Goal: Task Accomplishment & Management: Complete application form

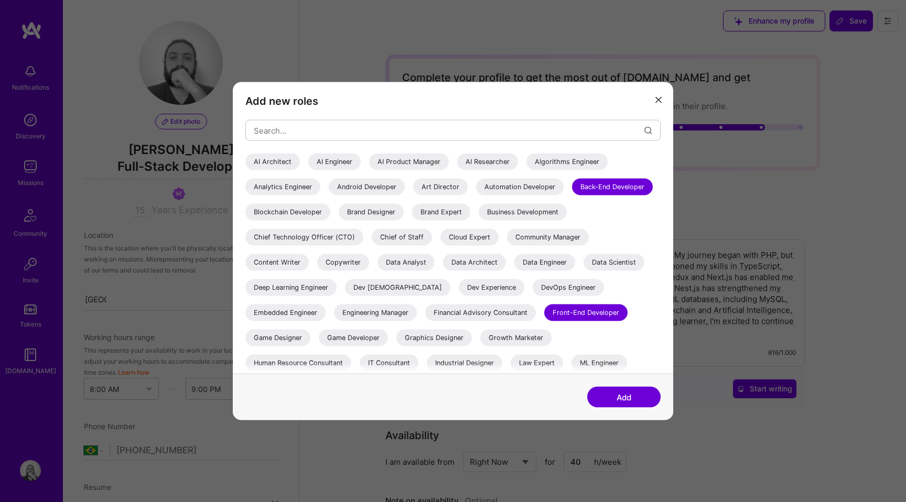
select select "BR"
select select "Right Now"
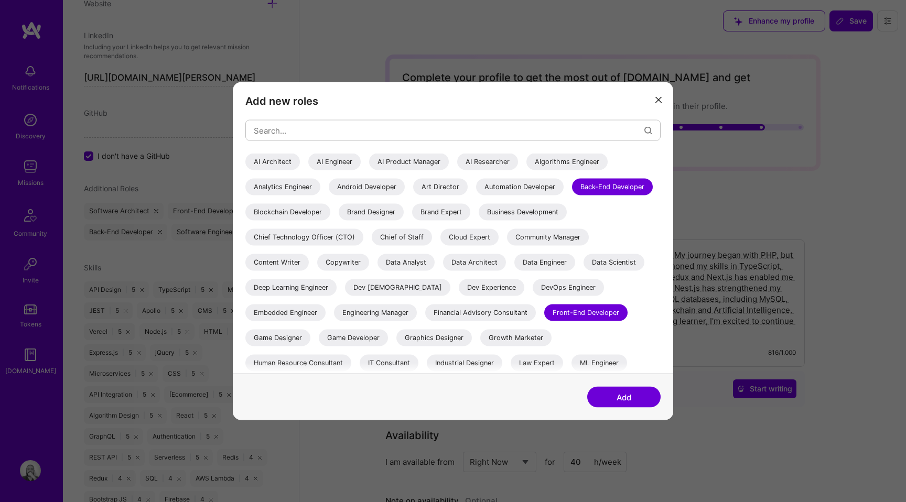
click at [662, 95] on button "modal" at bounding box center [658, 99] width 13 height 17
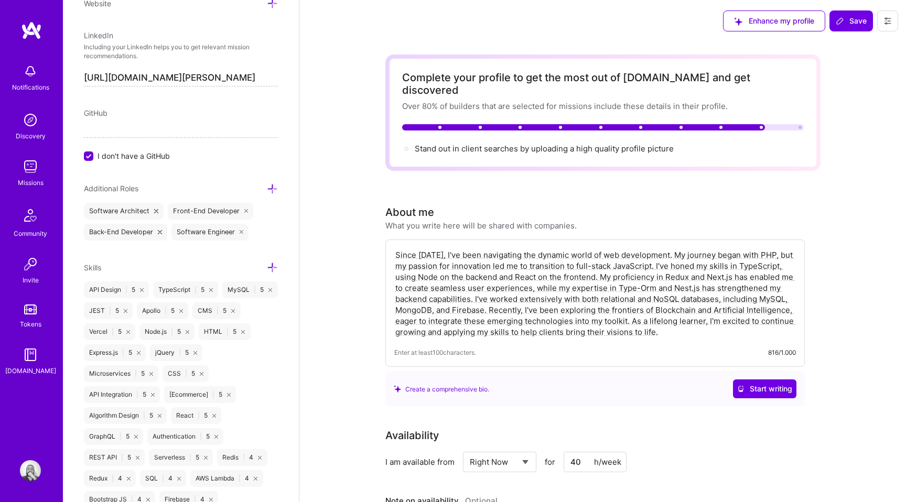
click at [273, 188] on icon at bounding box center [272, 188] width 11 height 11
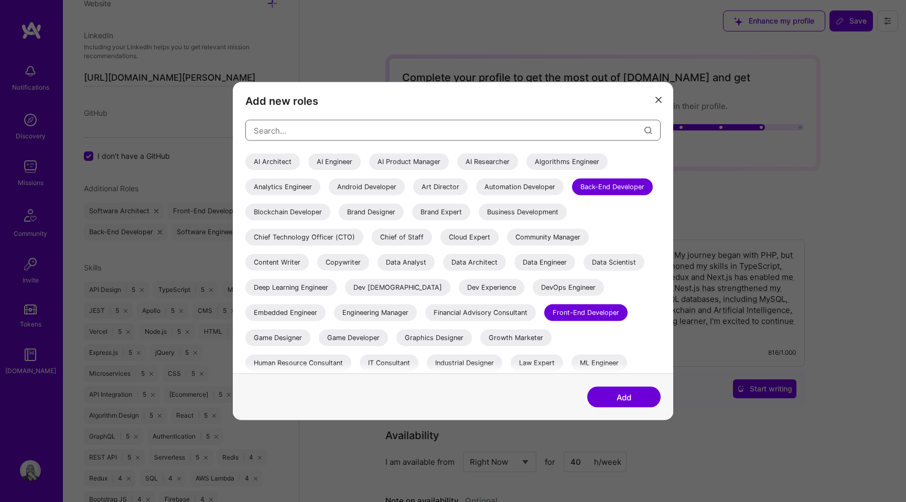
click at [368, 133] on input "modal" at bounding box center [449, 130] width 391 height 27
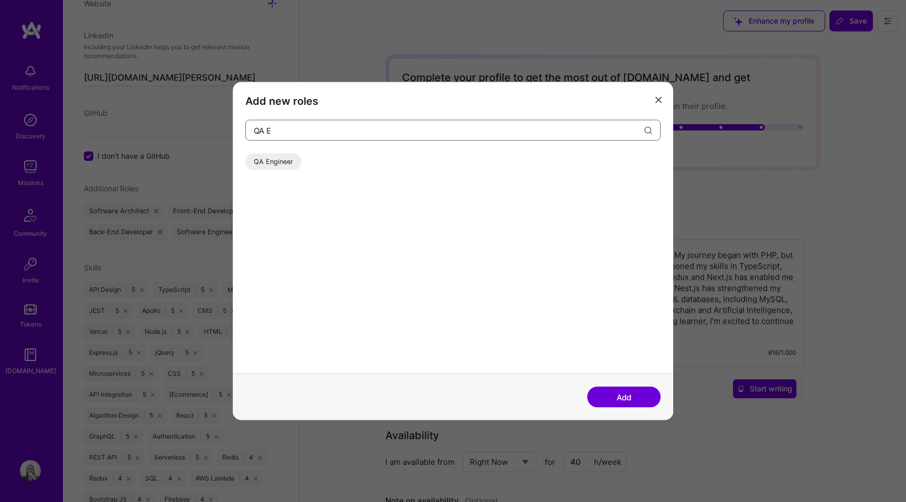
type input "QA E"
click at [288, 166] on div "QA Engineer" at bounding box center [273, 162] width 56 height 17
click at [311, 132] on input "QA E" at bounding box center [449, 130] width 391 height 27
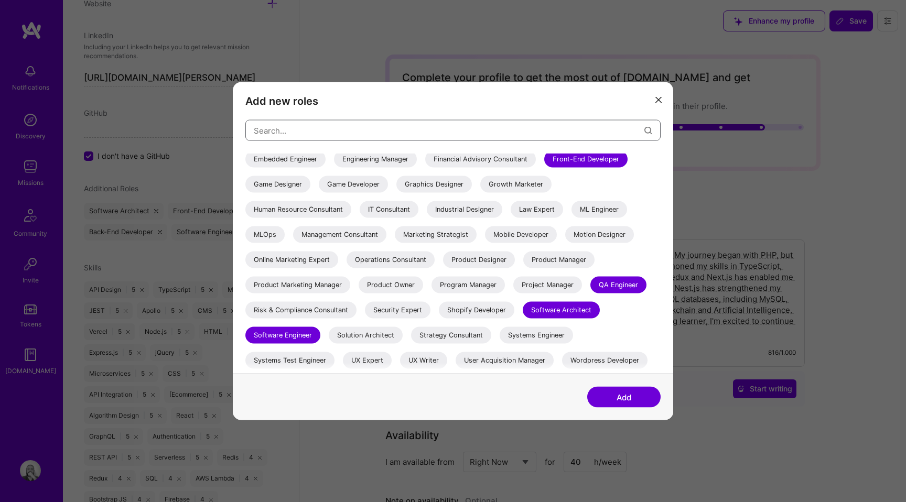
scroll to position [178, 0]
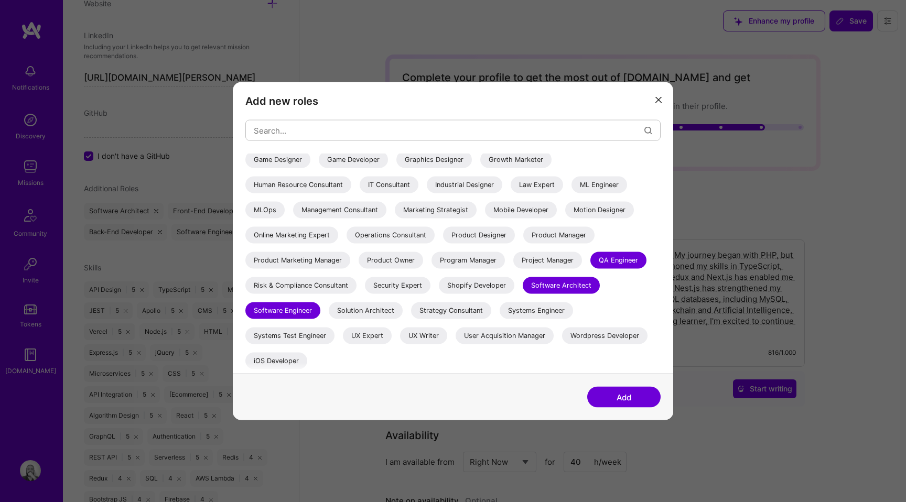
click at [629, 399] on button "Add" at bounding box center [623, 397] width 73 height 21
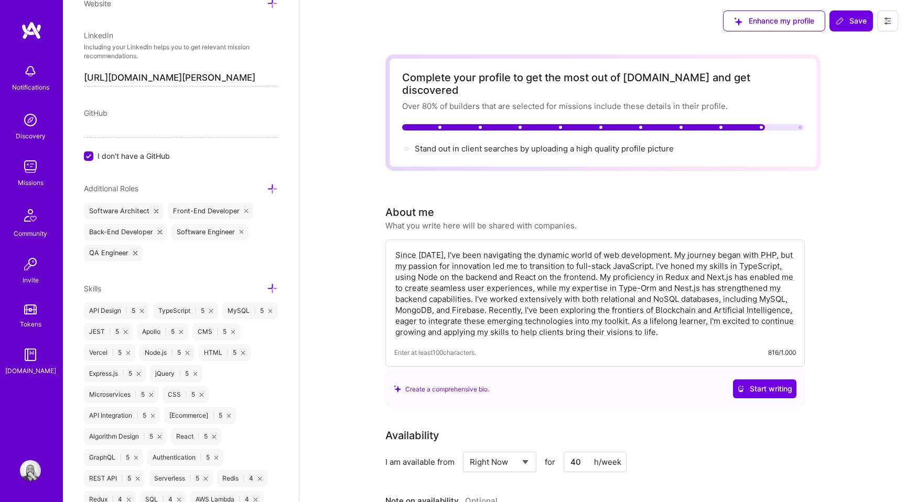
click at [271, 287] on icon at bounding box center [272, 288] width 11 height 11
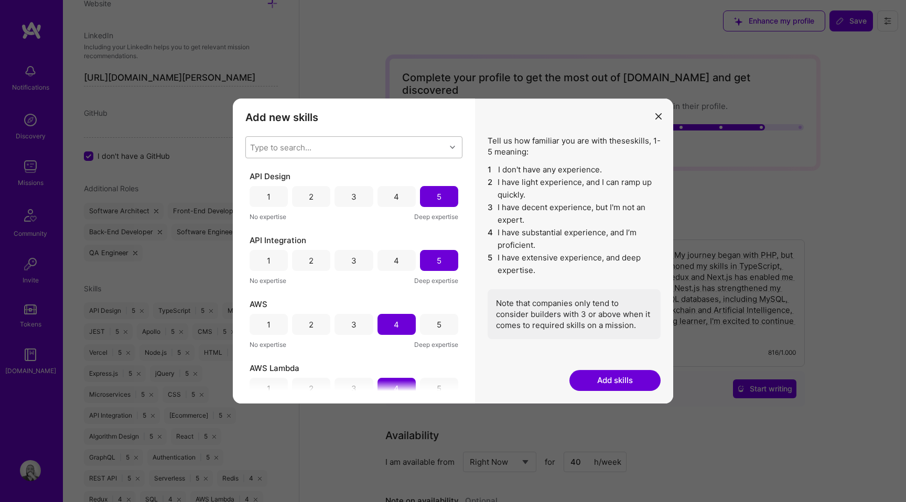
click at [387, 141] on div "Type to search..." at bounding box center [346, 147] width 200 height 21
type input "Art"
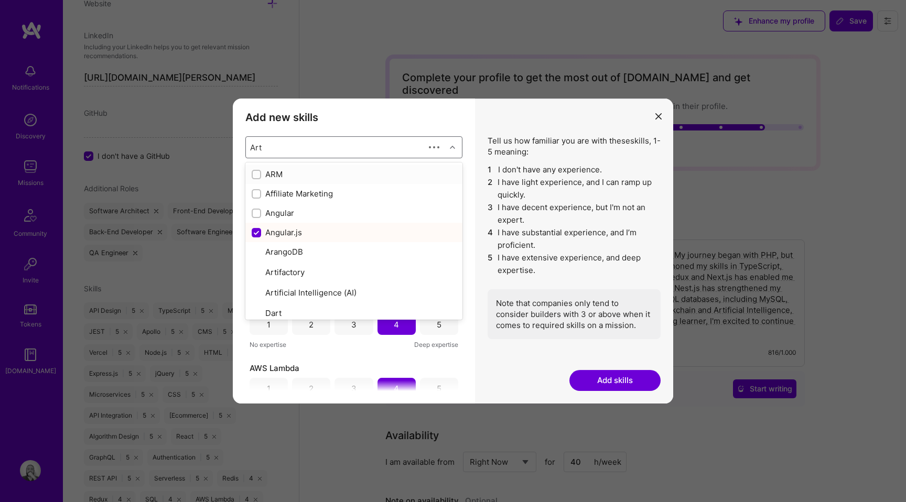
checkbox input "false"
type input "Arti"
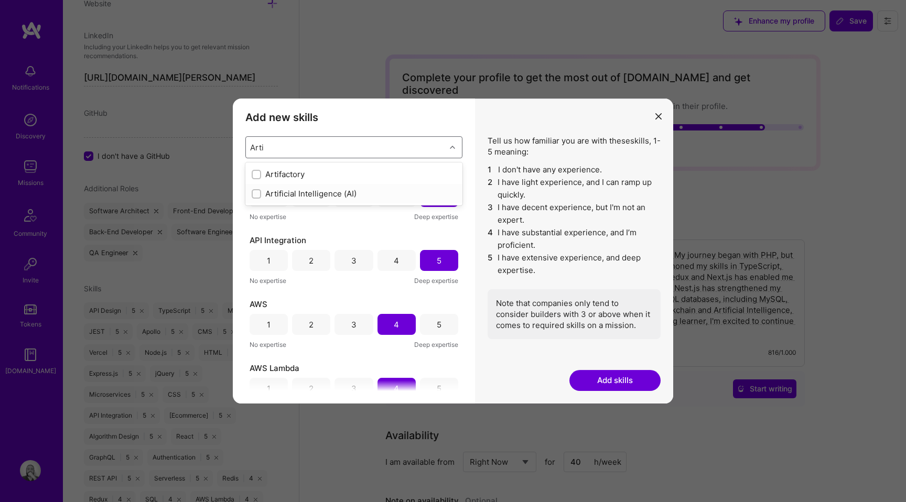
click at [296, 189] on div "Artificial Intelligence (AI)" at bounding box center [354, 193] width 204 height 11
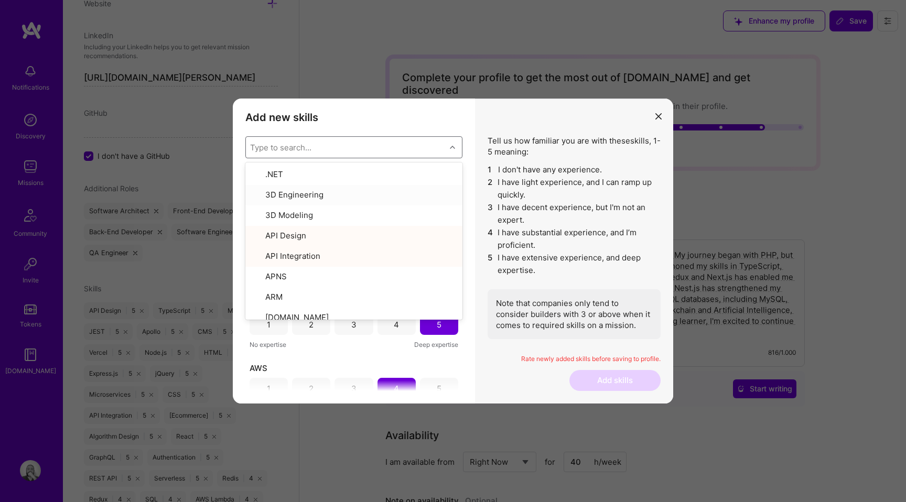
click at [468, 140] on div "Add new skills Tell us how familiar you are with given skills, using between 1 …" at bounding box center [354, 251] width 242 height 305
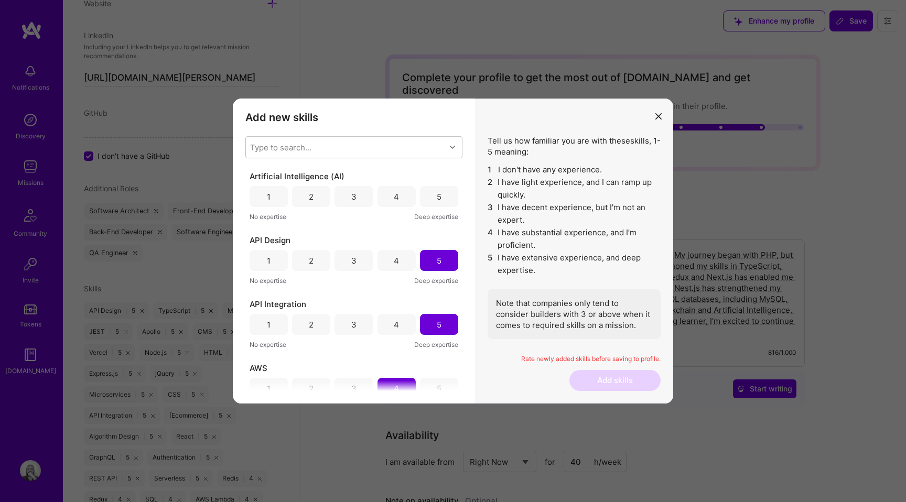
click at [353, 196] on div "3" at bounding box center [353, 196] width 5 height 11
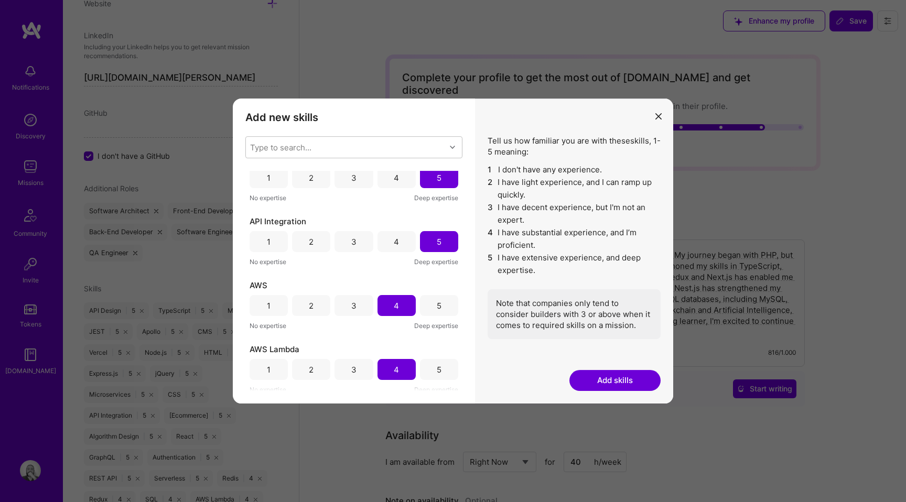
scroll to position [0, 0]
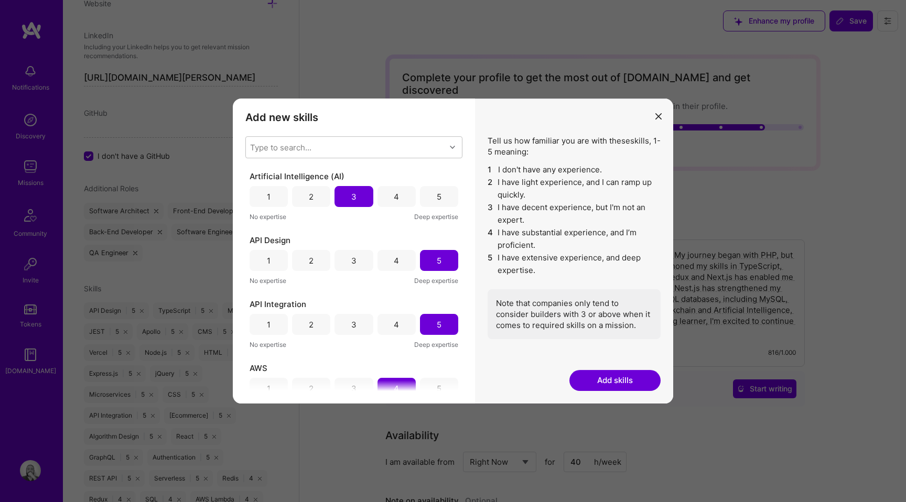
click at [320, 206] on div "2" at bounding box center [311, 196] width 38 height 21
click at [634, 381] on button "Add skills" at bounding box center [614, 380] width 91 height 21
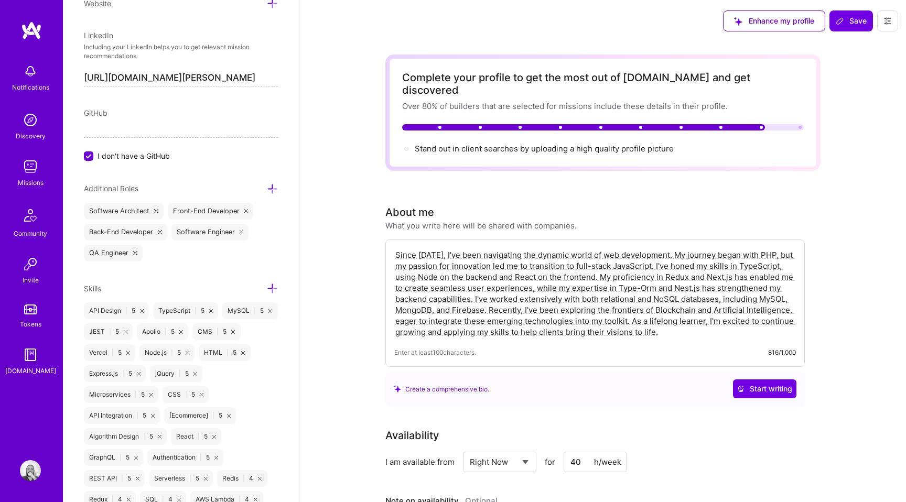
click at [89, 158] on input "I don't have a GitHub" at bounding box center [89, 156] width 9 height 9
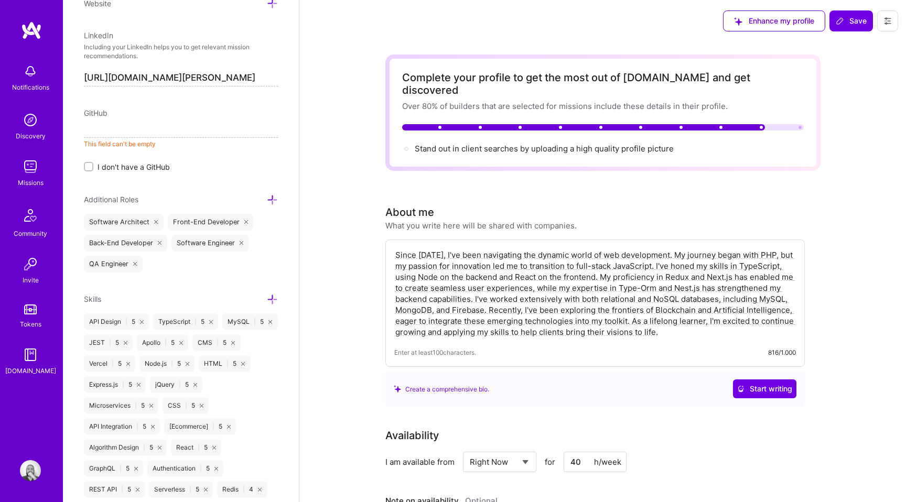
paste input "https://github.com/yardz"
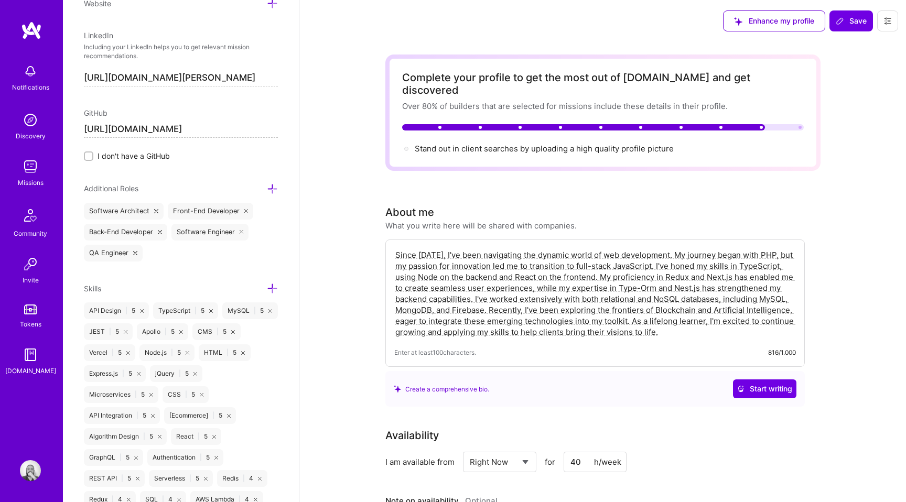
type input "https://github.com/yardz"
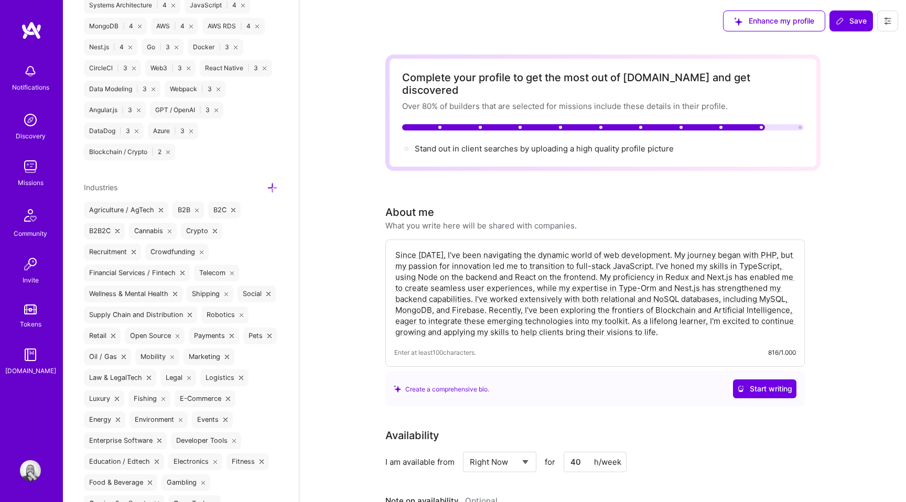
scroll to position [1229, 0]
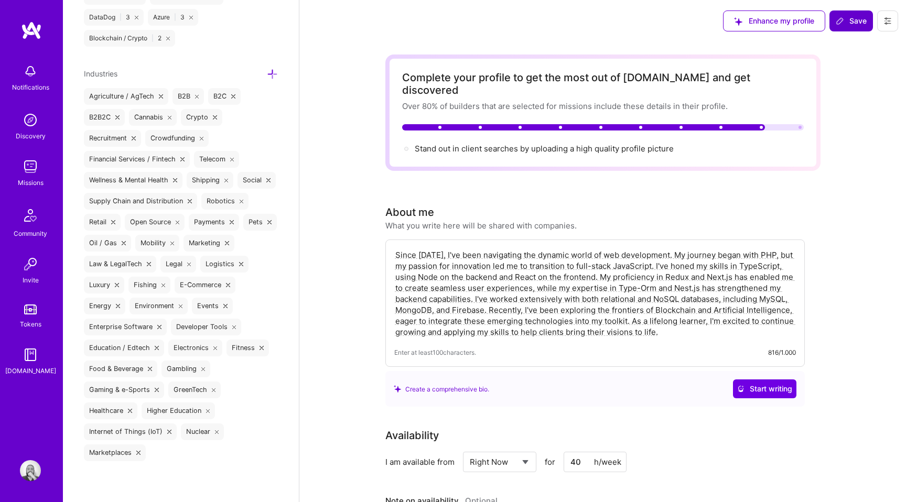
click at [848, 26] on span "Save" at bounding box center [851, 21] width 31 height 10
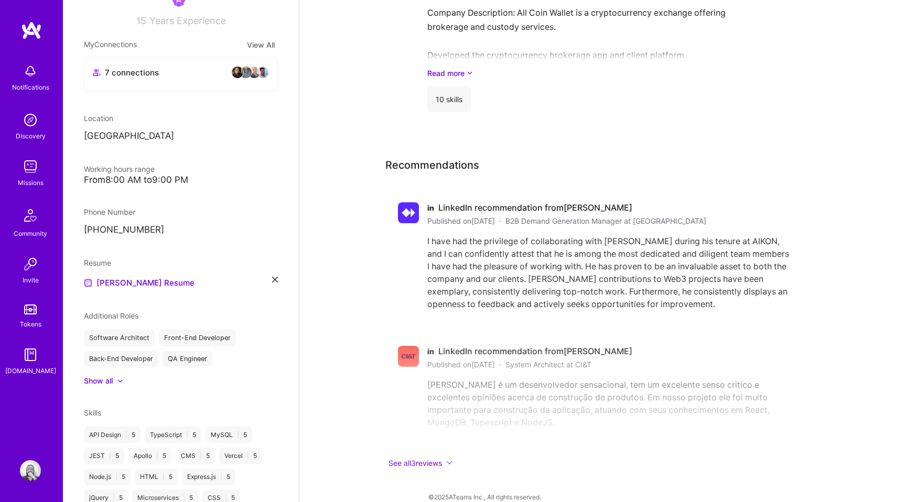
scroll to position [0, 0]
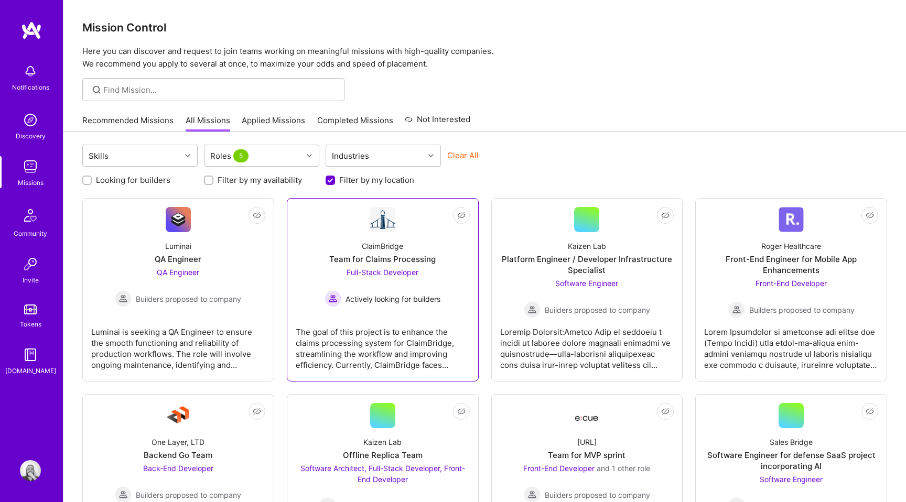
scroll to position [49, 0]
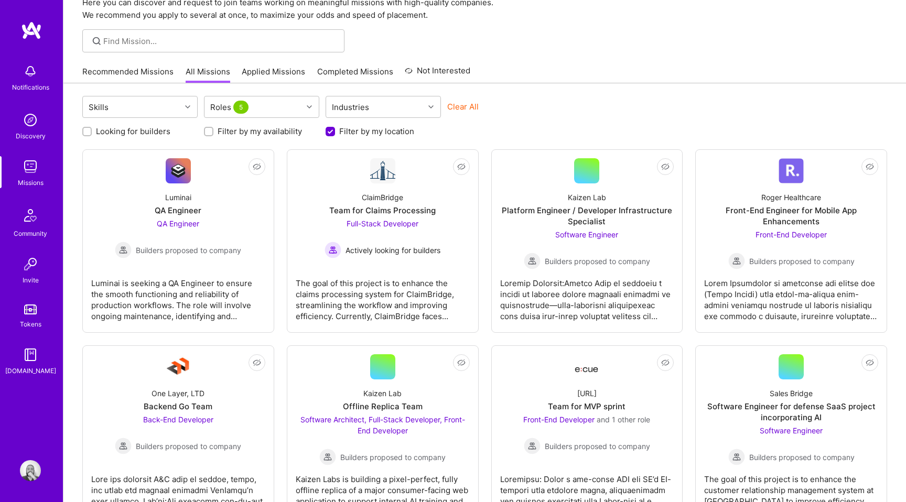
click at [205, 131] on div at bounding box center [208, 131] width 9 height 9
click at [208, 131] on input "Filter by my availability" at bounding box center [209, 131] width 7 height 7
click at [208, 131] on input "Filter by my availability" at bounding box center [209, 131] width 9 height 9
checkbox input "false"
click at [123, 132] on label "Looking for builders" at bounding box center [133, 131] width 74 height 11
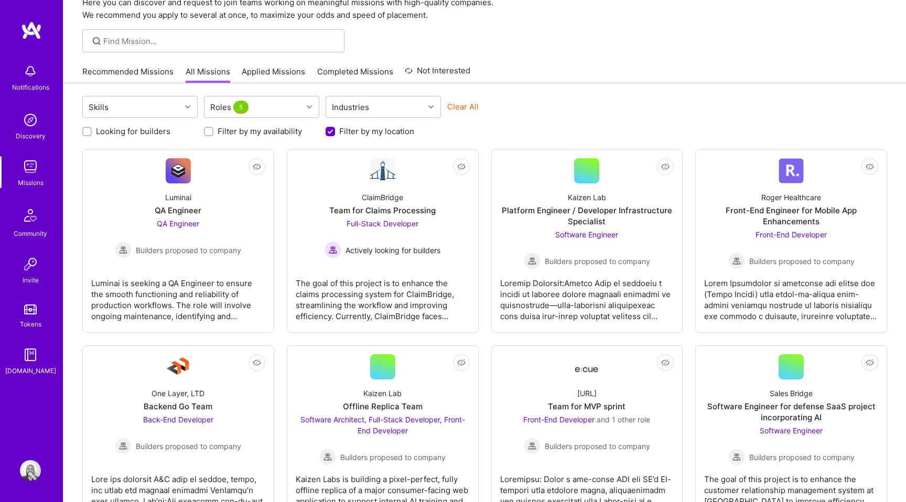
click at [92, 132] on input "Looking for builders" at bounding box center [87, 131] width 7 height 7
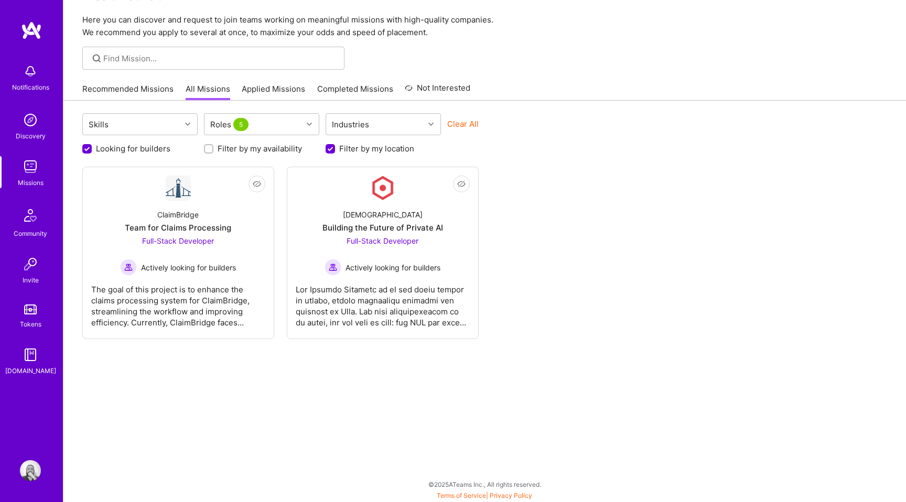
click at [101, 149] on label "Looking for builders" at bounding box center [133, 148] width 74 height 11
click at [93, 149] on input "Looking for builders" at bounding box center [87, 149] width 9 height 9
checkbox input "false"
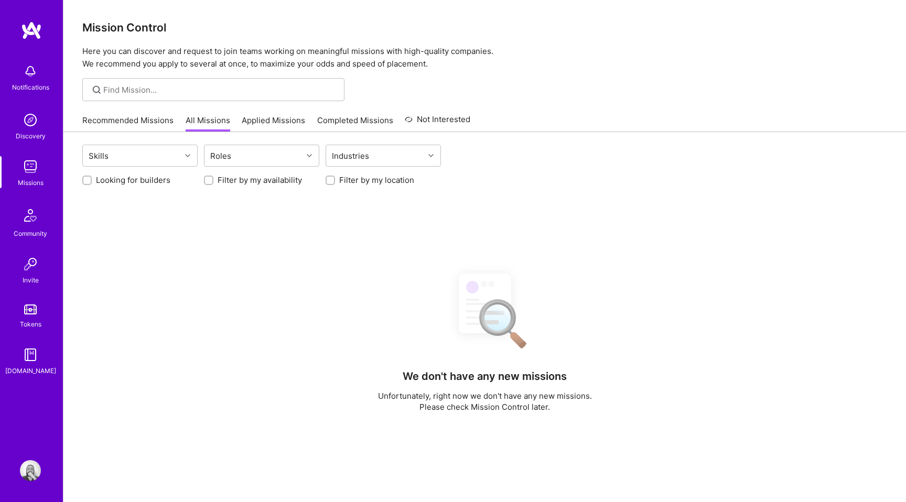
scroll to position [31, 0]
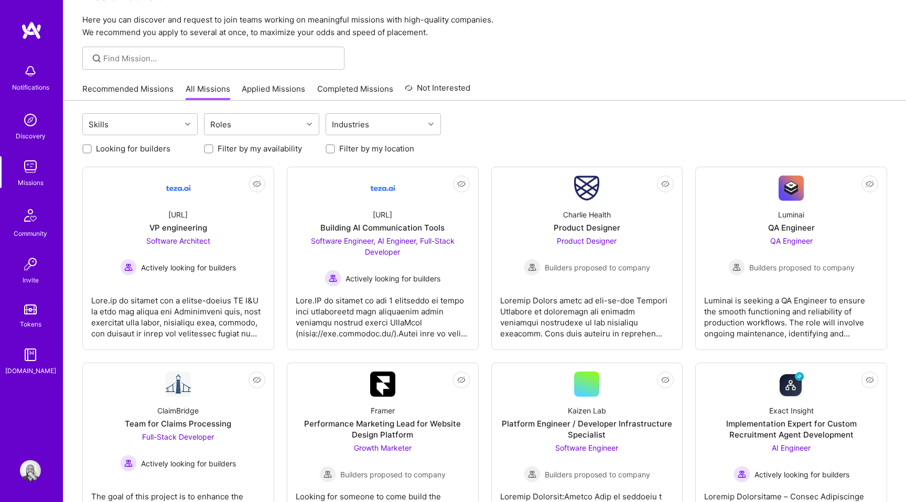
click at [329, 150] on input "Filter by my location" at bounding box center [331, 149] width 7 height 7
checkbox input "true"
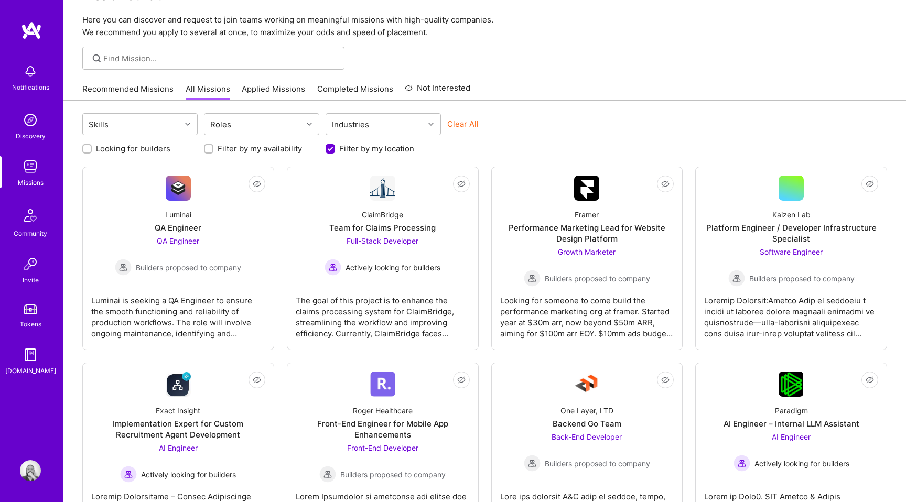
click at [211, 146] on input "Filter by my availability" at bounding box center [209, 149] width 7 height 7
click at [237, 127] on div "Roles" at bounding box center [253, 124] width 98 height 21
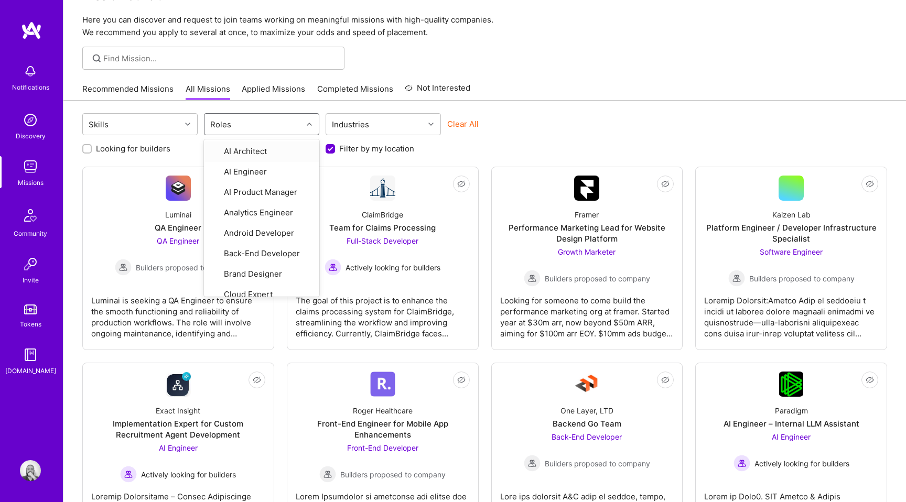
click at [196, 153] on div "Looking for builders" at bounding box center [139, 148] width 115 height 11
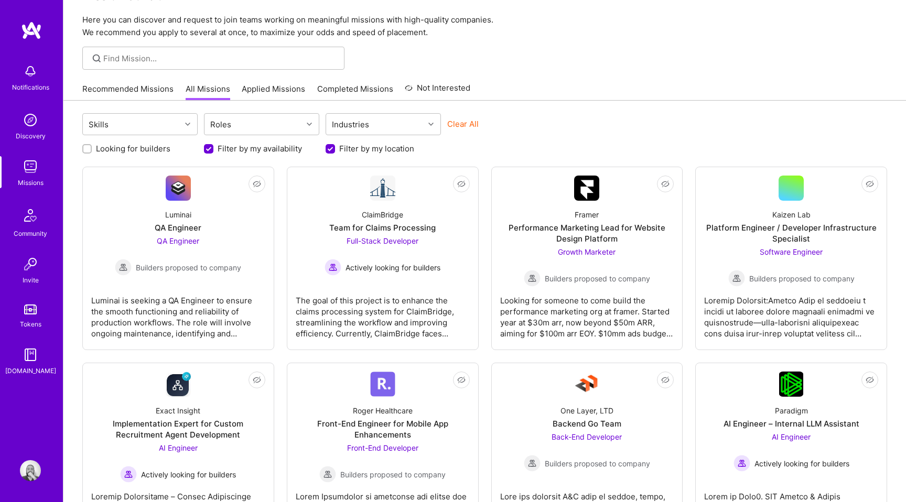
click at [211, 147] on input "Filter by my availability" at bounding box center [209, 149] width 9 height 9
click at [249, 126] on div "Roles" at bounding box center [253, 124] width 98 height 21
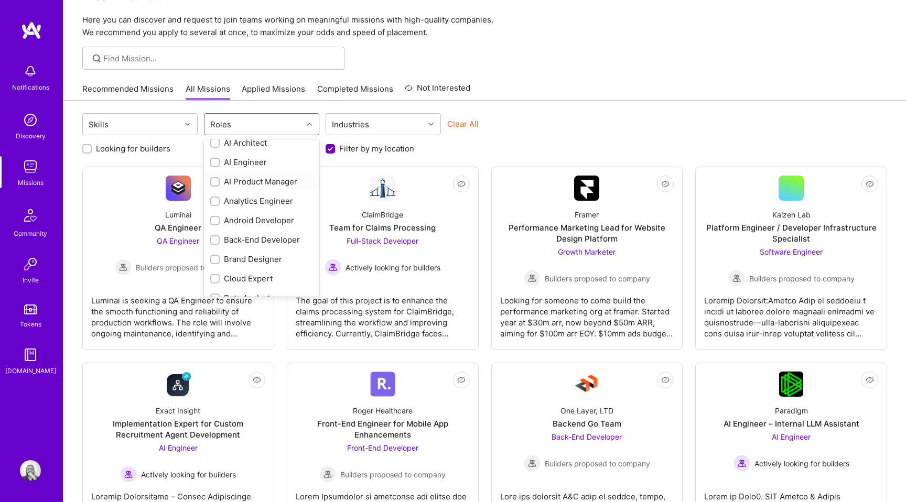
scroll to position [0, 0]
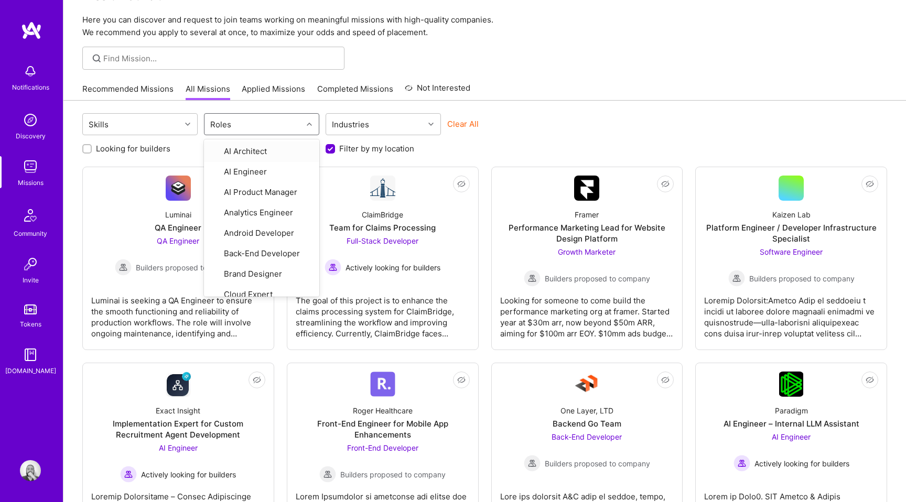
click at [603, 79] on div "Recommended Missions All Missions Applied Missions Completed Missions Not Inter…" at bounding box center [484, 89] width 805 height 23
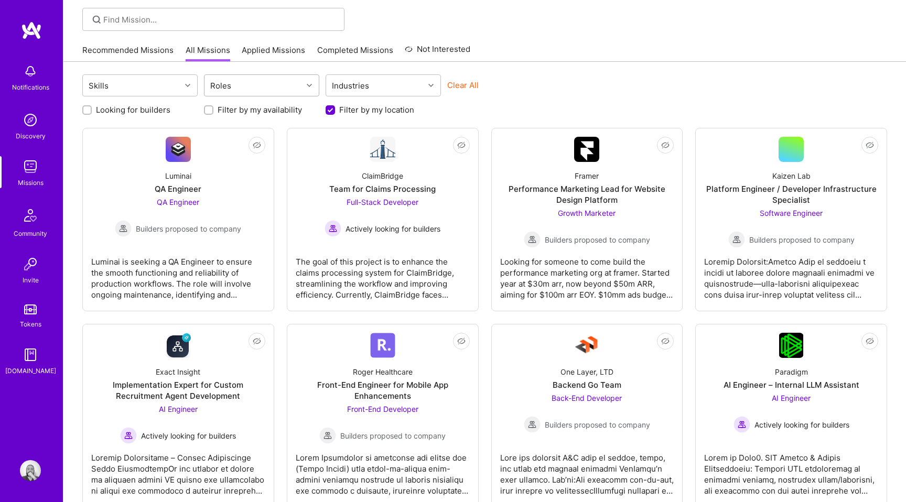
scroll to position [47, 0]
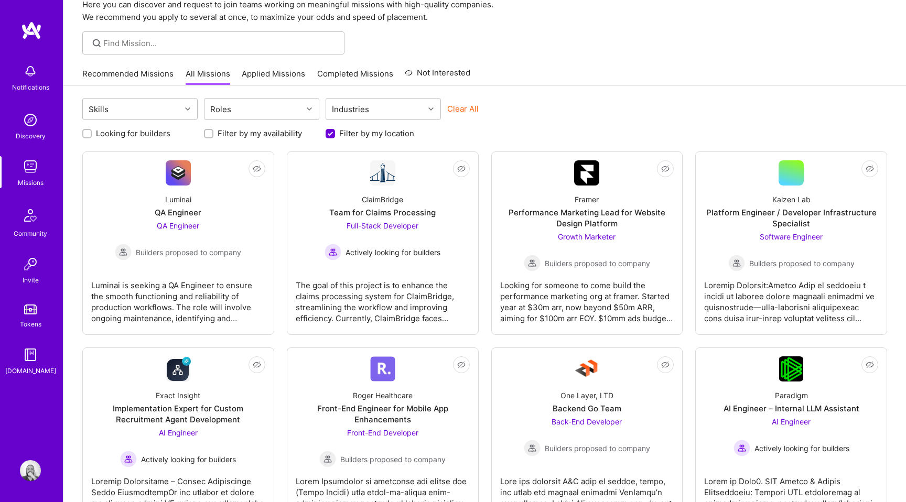
click at [238, 132] on label "Filter by my availability" at bounding box center [260, 133] width 84 height 11
click at [213, 132] on input "Filter by my availability" at bounding box center [209, 134] width 7 height 7
checkbox input "true"
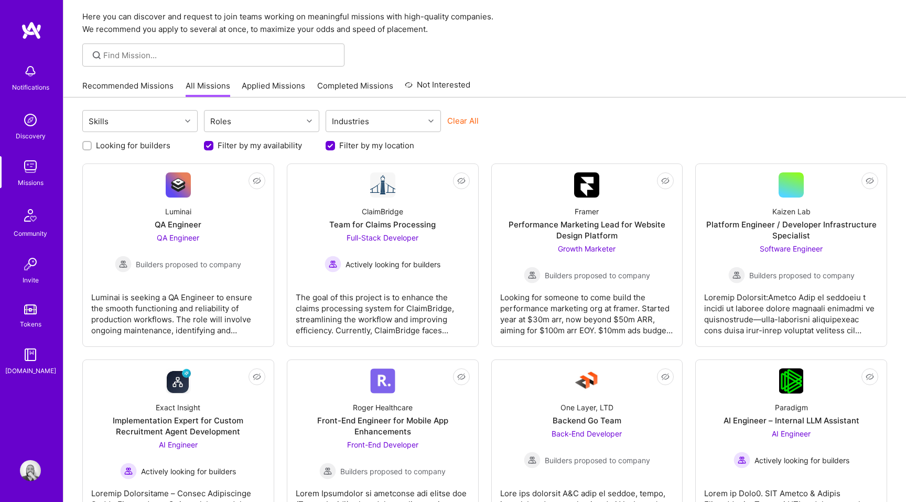
scroll to position [0, 0]
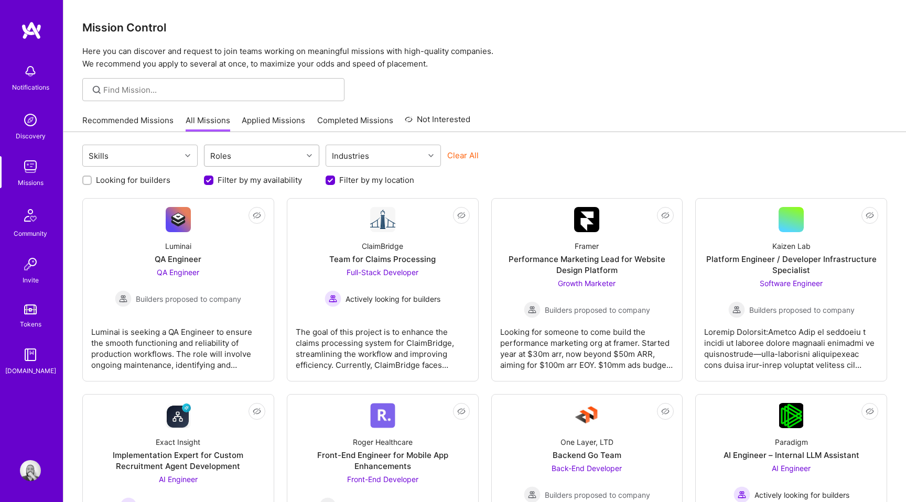
click at [231, 158] on div "Roles" at bounding box center [221, 155] width 26 height 15
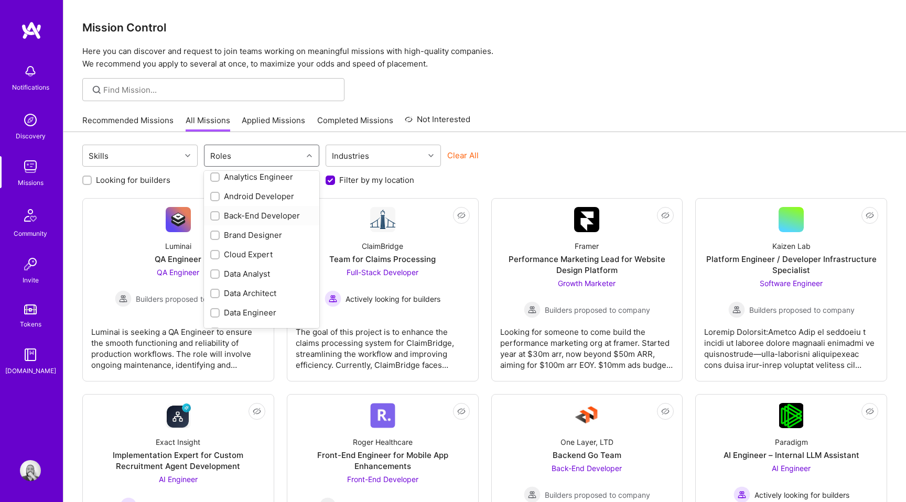
click at [234, 213] on div "Back-End Developer" at bounding box center [261, 215] width 103 height 11
checkbox input "true"
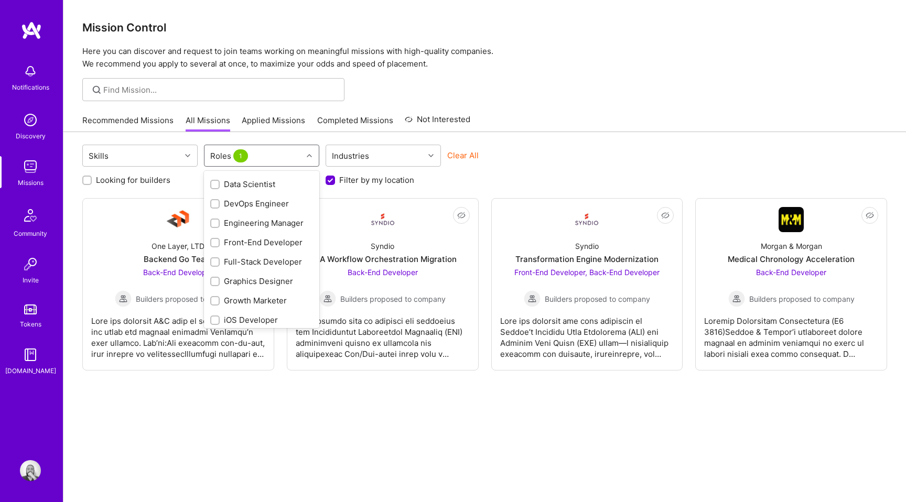
scroll to position [214, 0]
click at [237, 219] on div "Engineering Manager" at bounding box center [261, 220] width 103 height 11
checkbox input "true"
click at [252, 221] on div "Front-End Developer" at bounding box center [261, 223] width 103 height 11
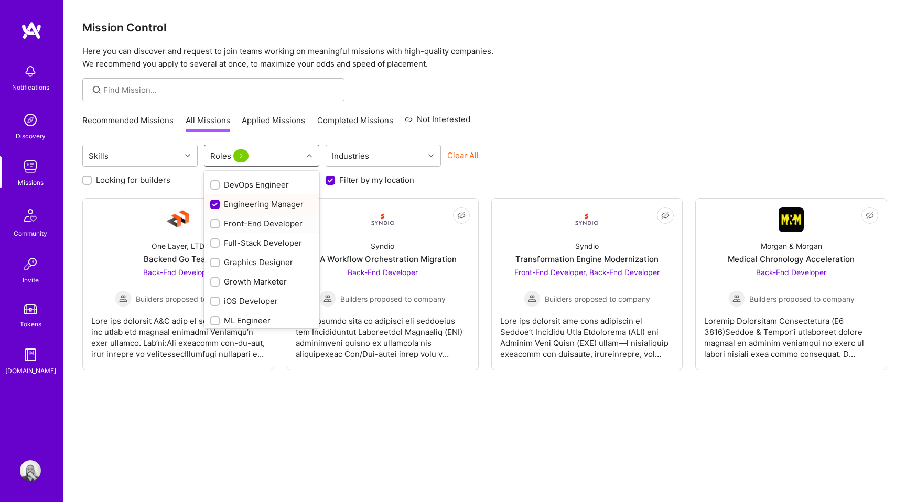
checkbox input "true"
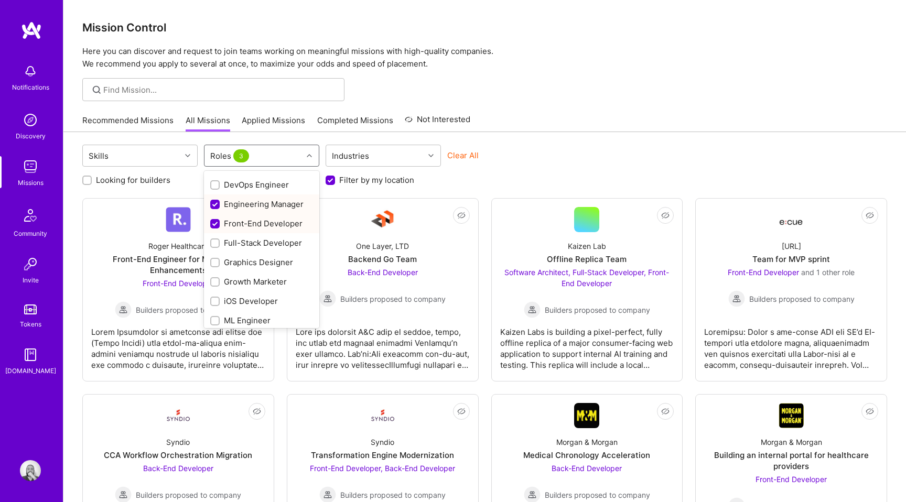
click at [269, 203] on div "Engineering Manager" at bounding box center [261, 204] width 103 height 11
checkbox input "false"
click at [262, 242] on div "Full-Stack Developer" at bounding box center [261, 242] width 103 height 11
checkbox input "true"
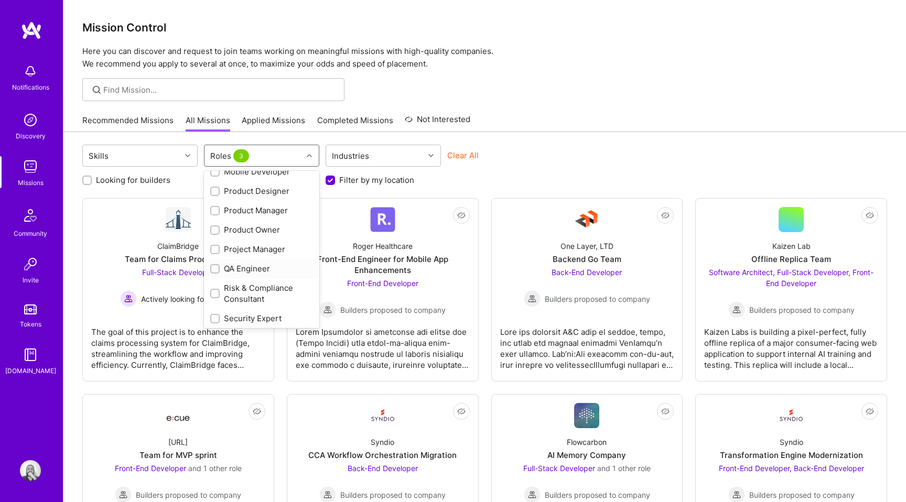
click at [255, 264] on div "QA Engineer" at bounding box center [261, 268] width 103 height 11
checkbox input "true"
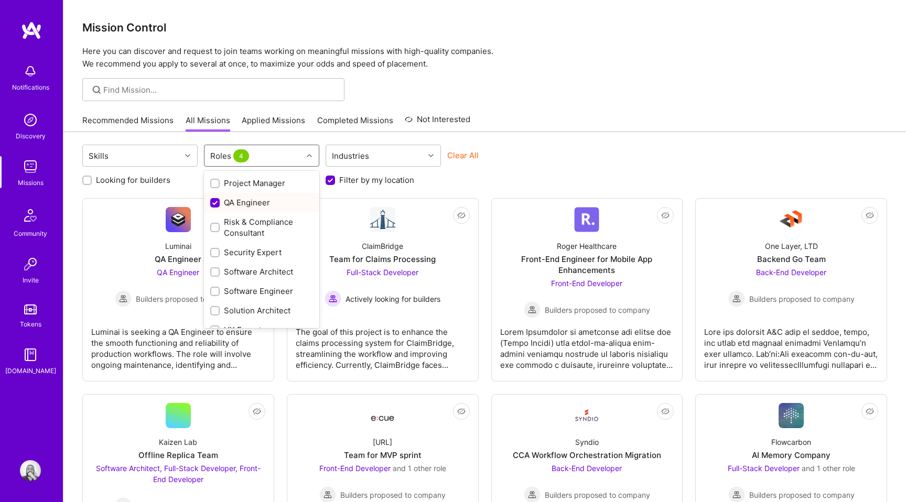
scroll to position [493, 0]
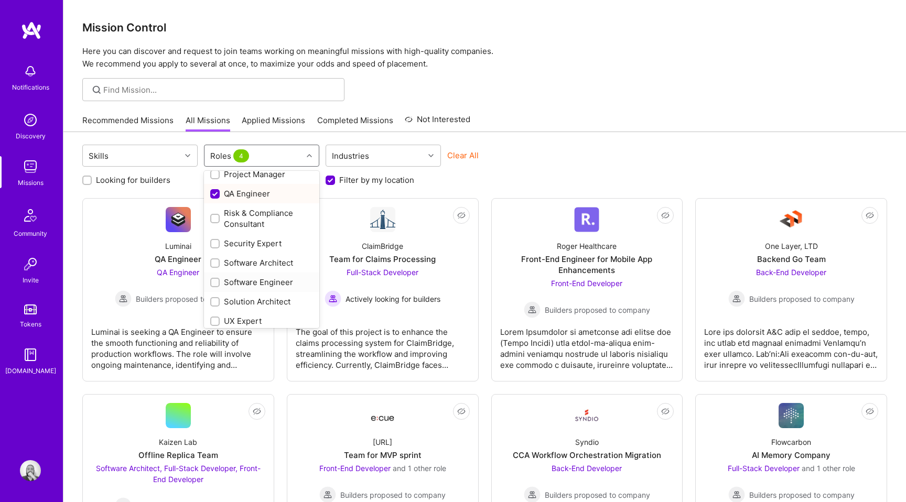
click at [256, 279] on div "Software Engineer" at bounding box center [261, 282] width 103 height 11
checkbox input "true"
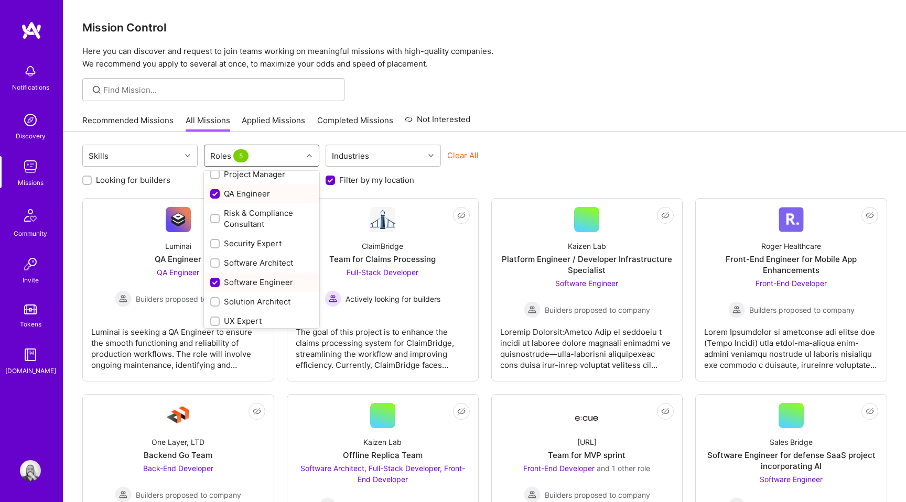
scroll to position [498, 0]
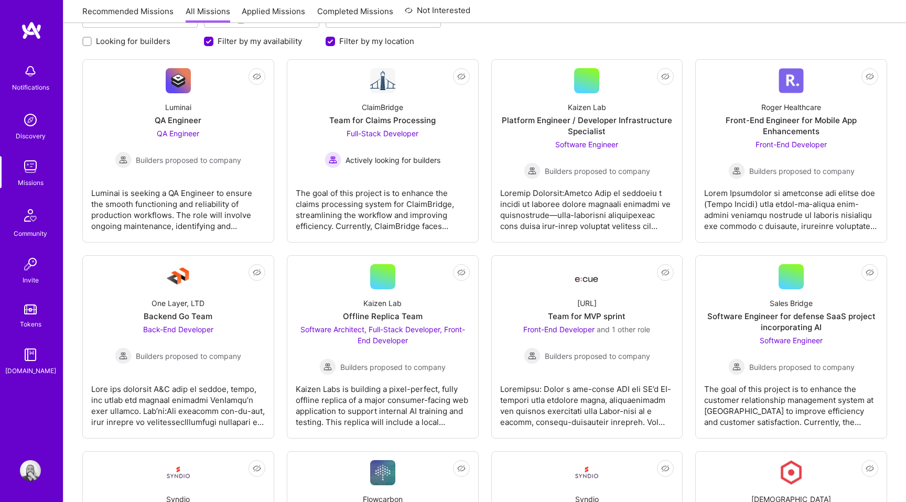
scroll to position [0, 0]
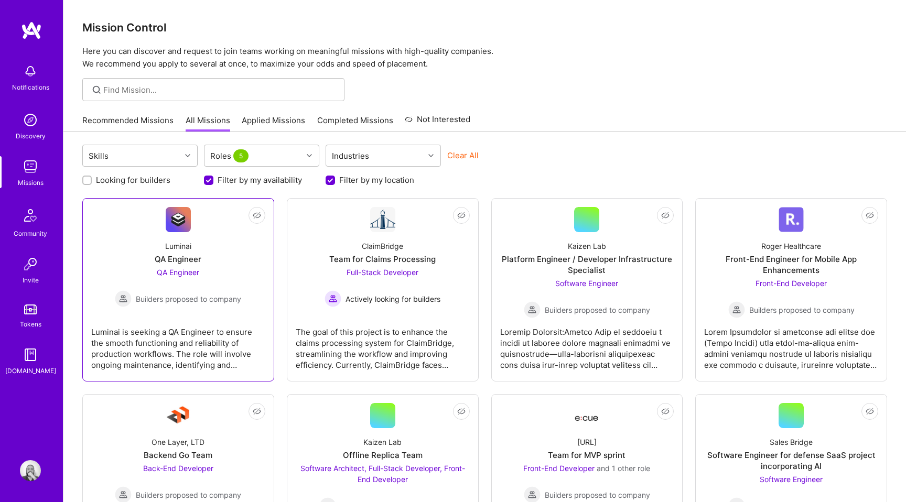
click at [211, 291] on div "Builders proposed to company" at bounding box center [178, 298] width 126 height 17
click at [367, 305] on div "Actively looking for builders" at bounding box center [382, 298] width 116 height 17
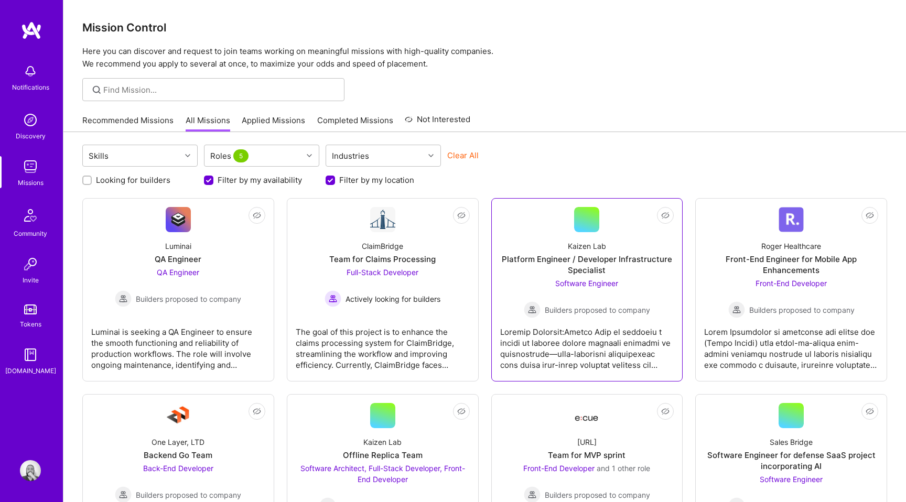
click at [570, 289] on div "Software Engineer Builders proposed to company" at bounding box center [587, 298] width 126 height 40
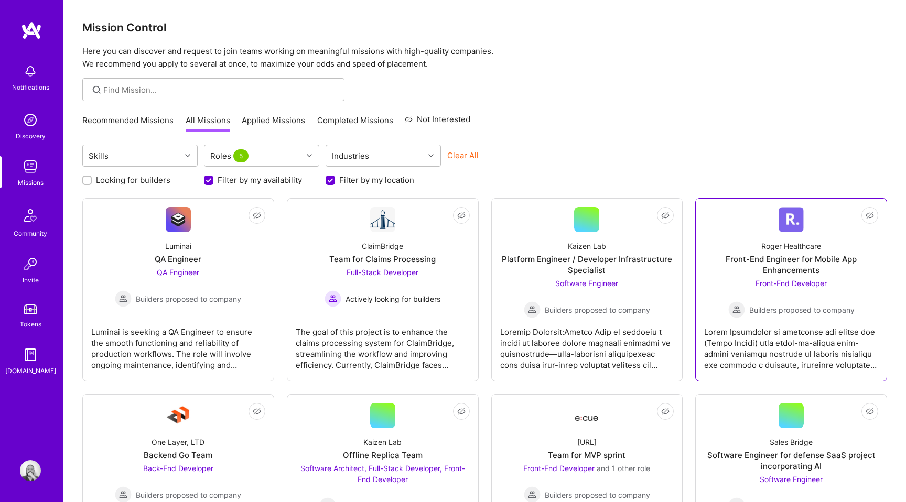
click at [766, 287] on span "Front-End Developer" at bounding box center [790, 283] width 71 height 9
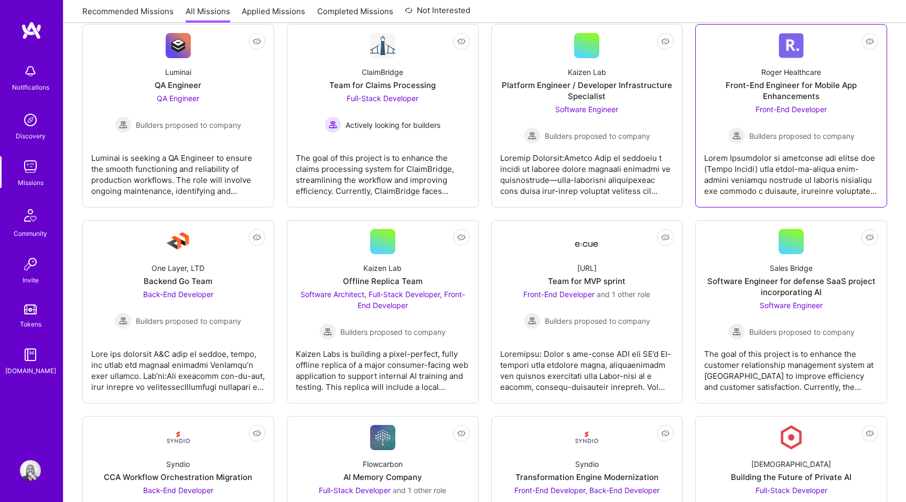
scroll to position [312, 0]
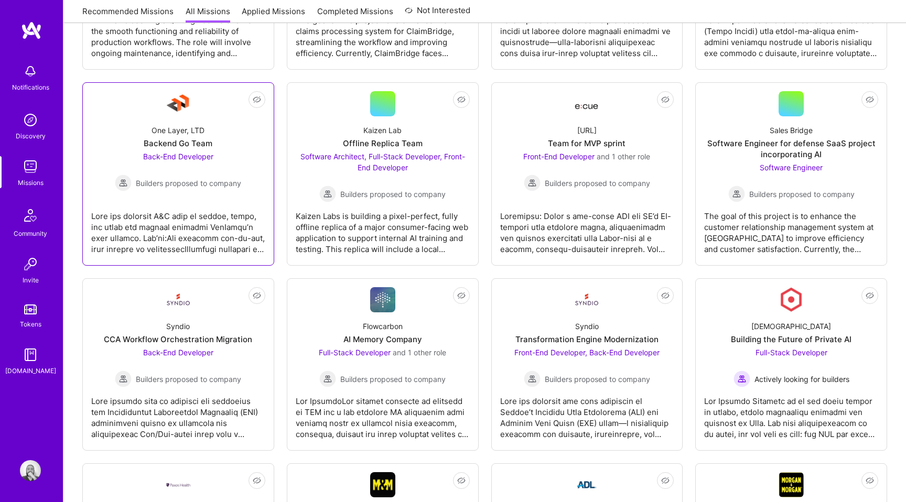
click at [177, 190] on div "Builders proposed to company" at bounding box center [178, 183] width 126 height 17
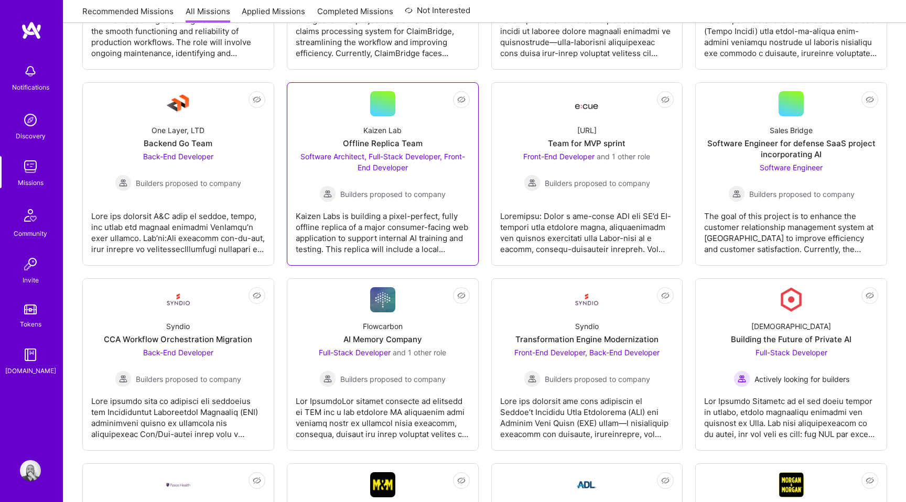
click at [374, 191] on span "Builders proposed to company" at bounding box center [392, 194] width 105 height 11
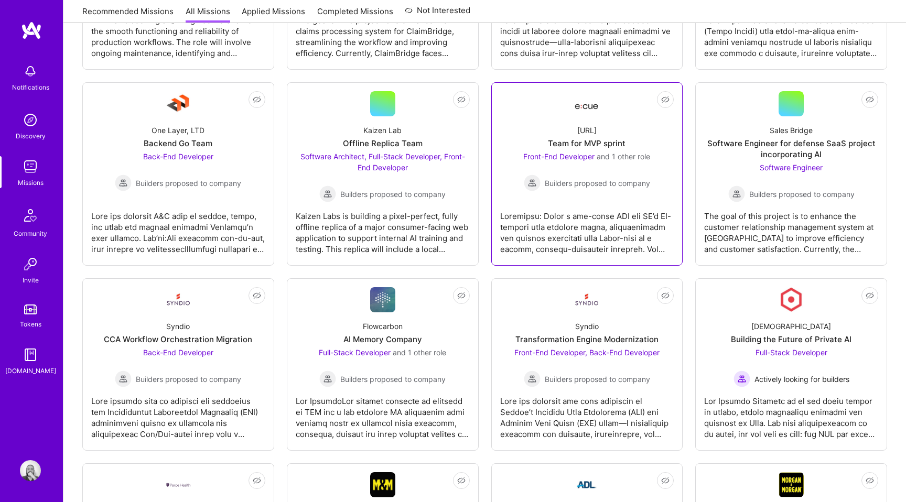
click at [612, 178] on span "Builders proposed to company" at bounding box center [597, 183] width 105 height 11
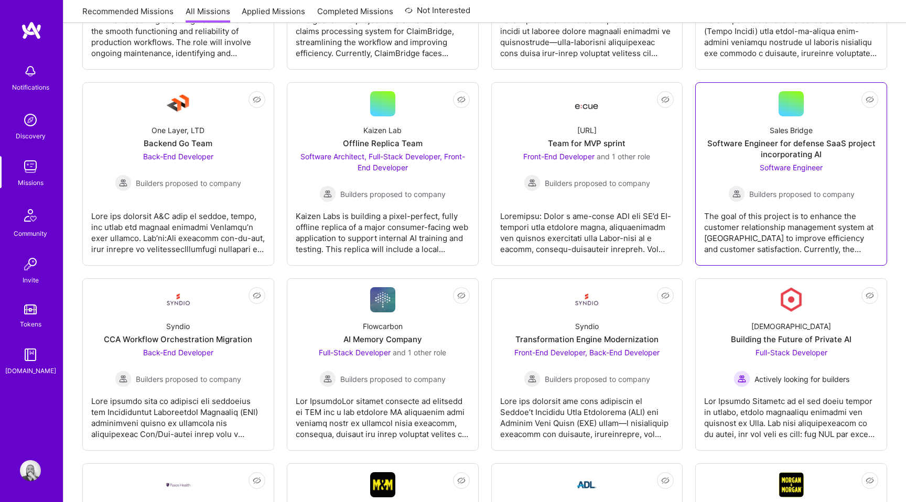
click at [781, 183] on div "Software Engineer Builders proposed to company" at bounding box center [791, 182] width 126 height 40
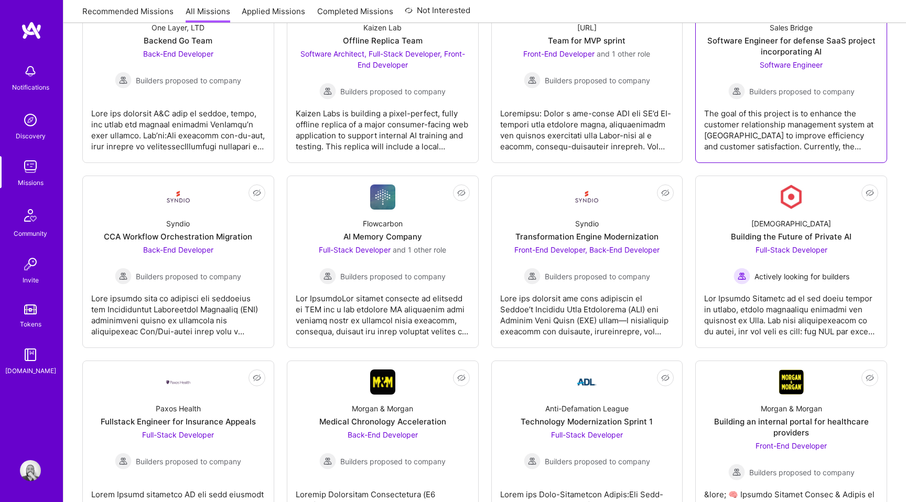
scroll to position [482, 0]
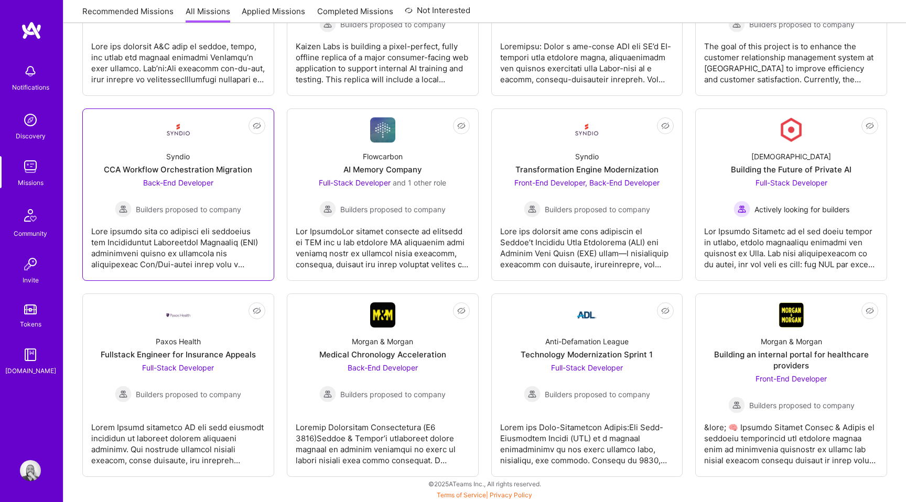
click at [201, 192] on div "Back-End Developer Builders proposed to company" at bounding box center [178, 197] width 126 height 40
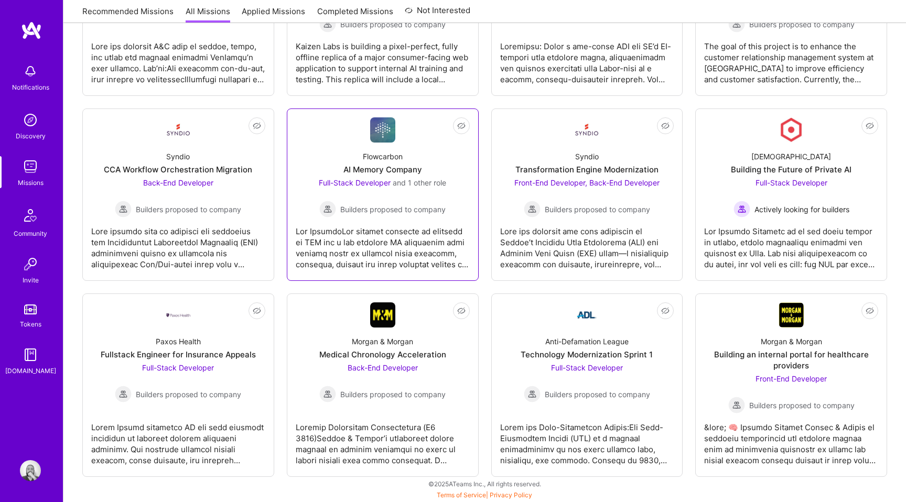
click at [393, 199] on div "Full-Stack Developer and 1 other role Builders proposed to company" at bounding box center [382, 197] width 127 height 40
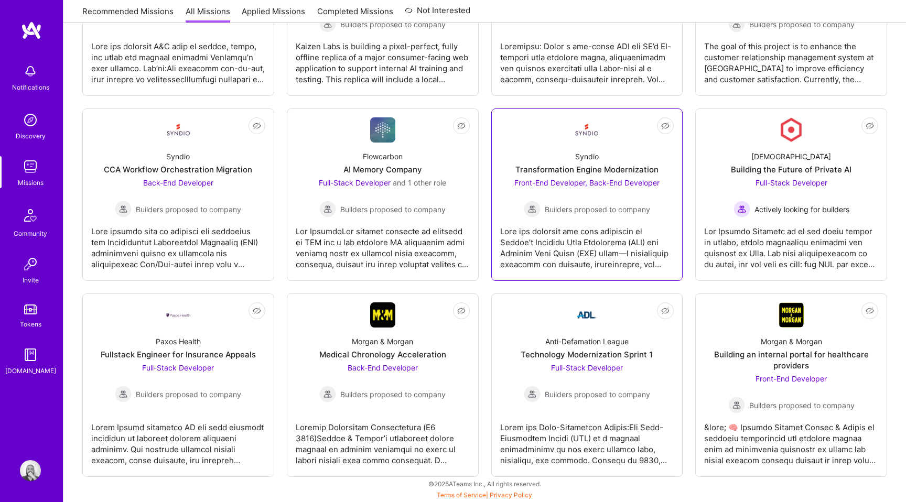
click at [582, 202] on div "Builders proposed to company" at bounding box center [586, 209] width 145 height 17
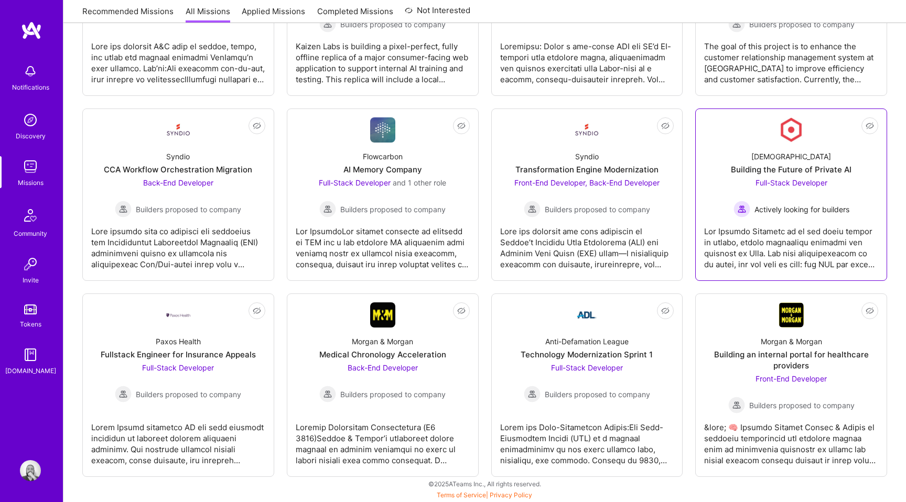
click at [795, 207] on span "Actively looking for builders" at bounding box center [801, 209] width 95 height 11
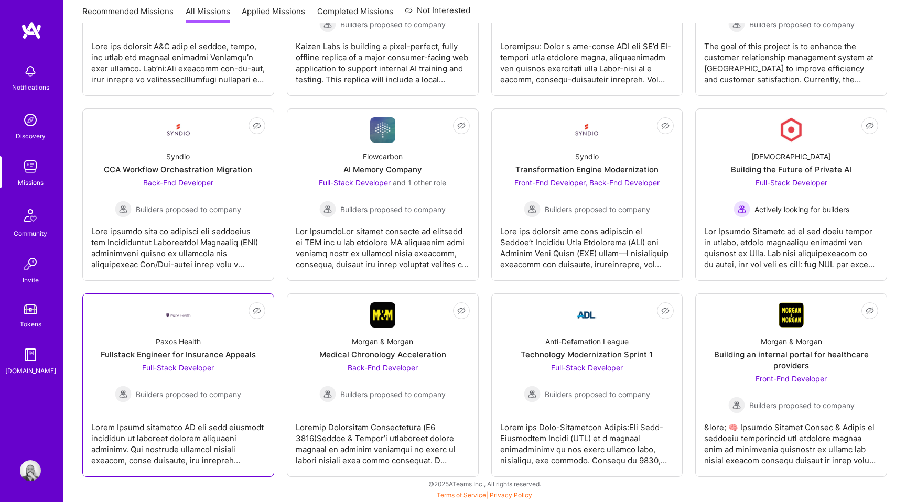
click at [195, 359] on div "Fullstack Engineer for Insurance Appeals" at bounding box center [178, 354] width 155 height 11
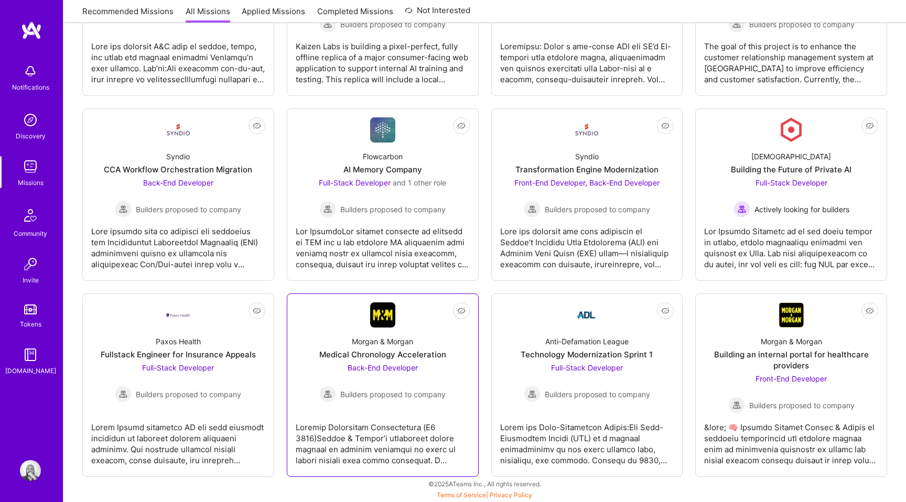
click at [339, 374] on div "Back-End Developer Builders proposed to company" at bounding box center [382, 382] width 126 height 40
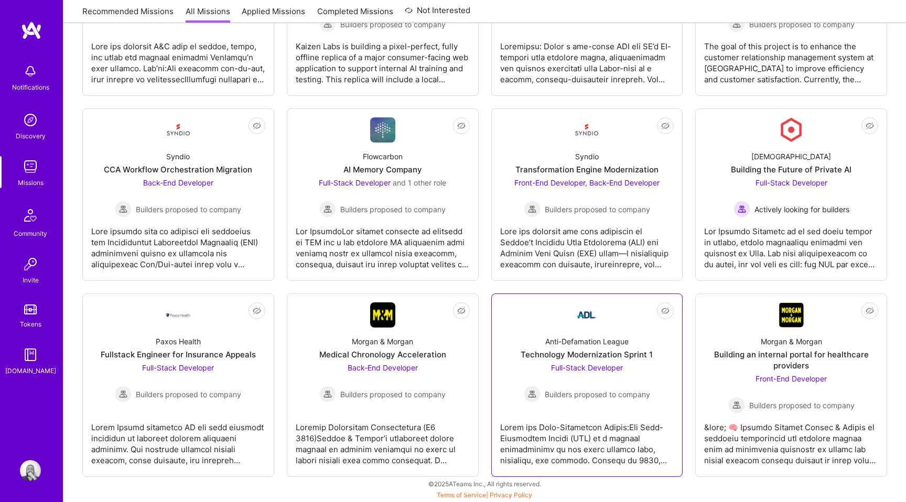
click at [577, 377] on div "Full-Stack Developer Builders proposed to company" at bounding box center [587, 382] width 126 height 40
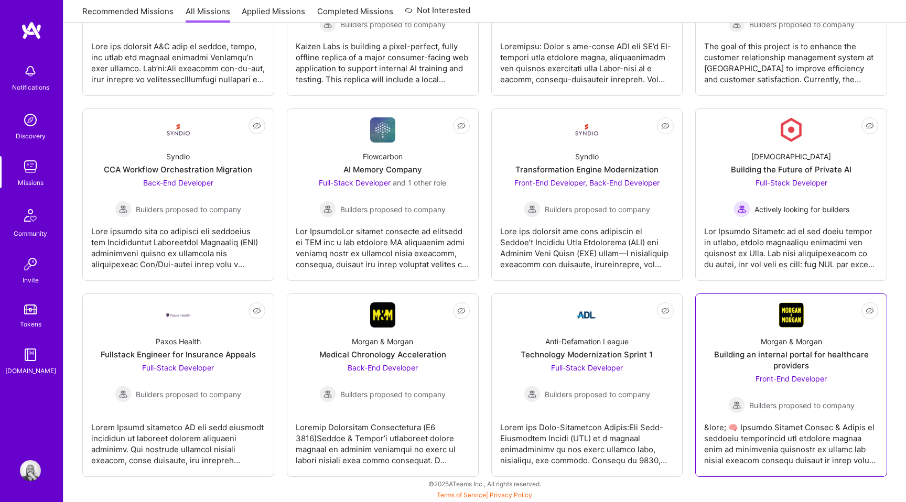
click at [794, 370] on div "Building an internal portal for healthcare providers" at bounding box center [791, 360] width 174 height 22
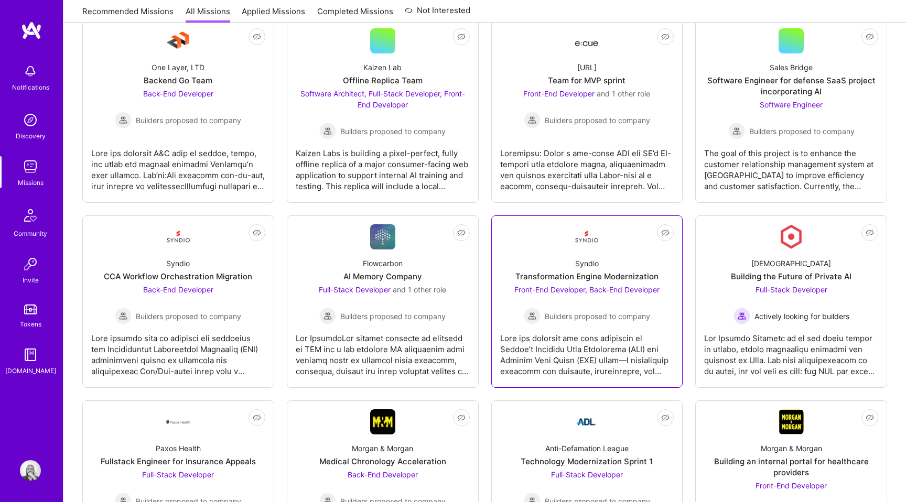
scroll to position [0, 0]
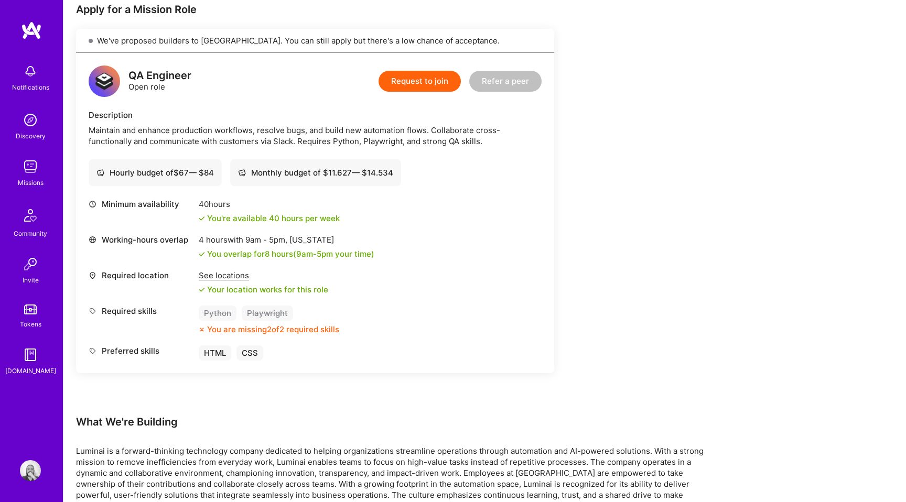
scroll to position [276, 0]
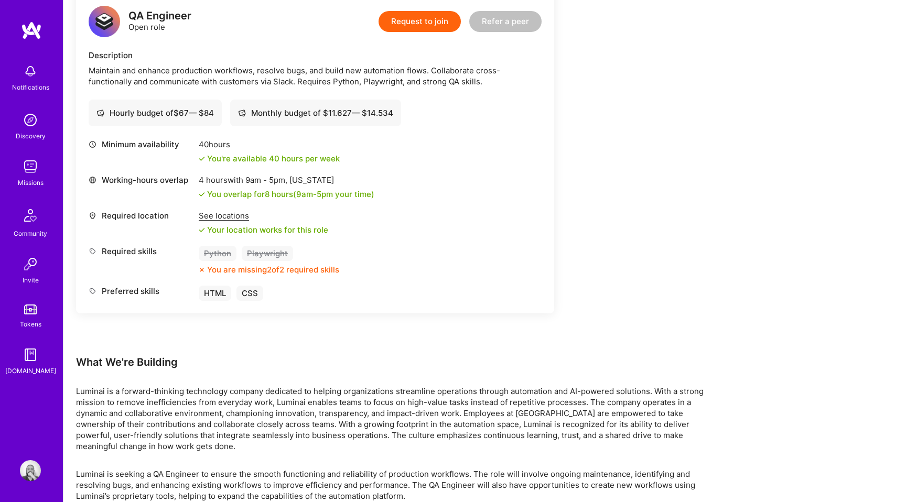
click at [287, 270] on div "You are missing 2 of 2 required skills" at bounding box center [273, 269] width 132 height 11
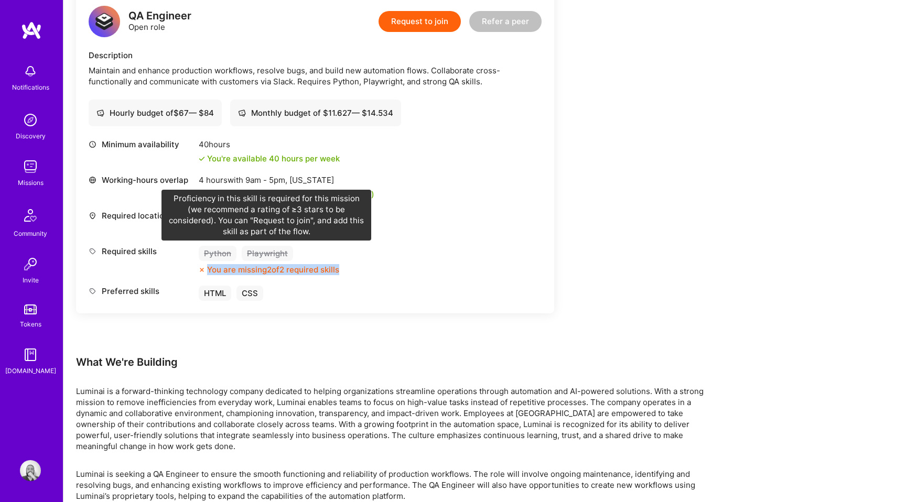
click at [270, 253] on div "Playwright" at bounding box center [267, 253] width 51 height 15
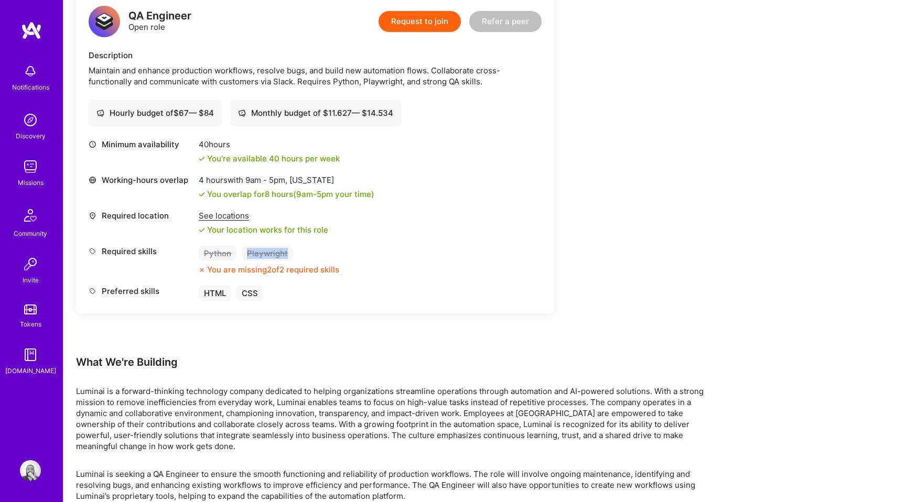
copy div "Playwright"
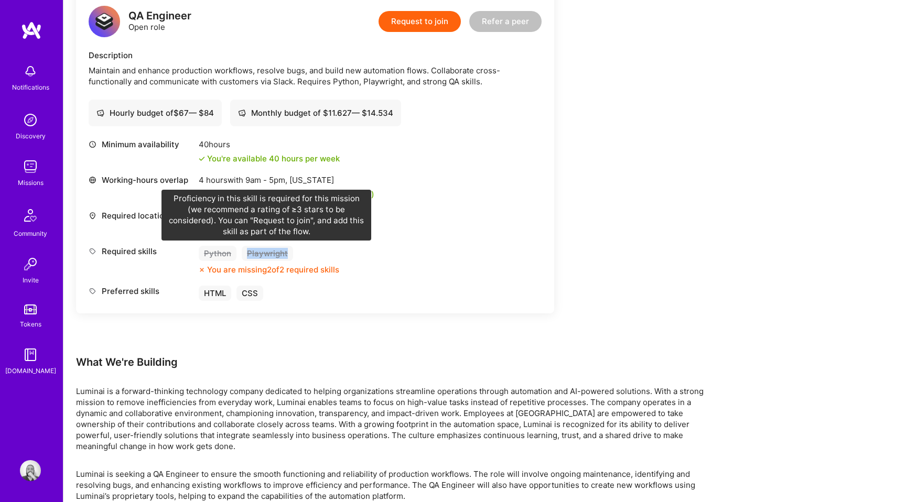
click at [269, 250] on div "Playwright" at bounding box center [267, 253] width 51 height 15
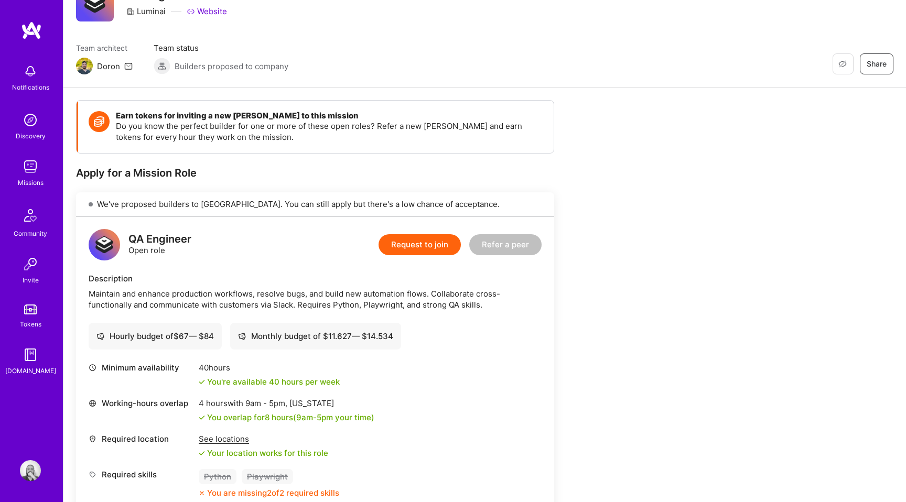
scroll to position [0, 0]
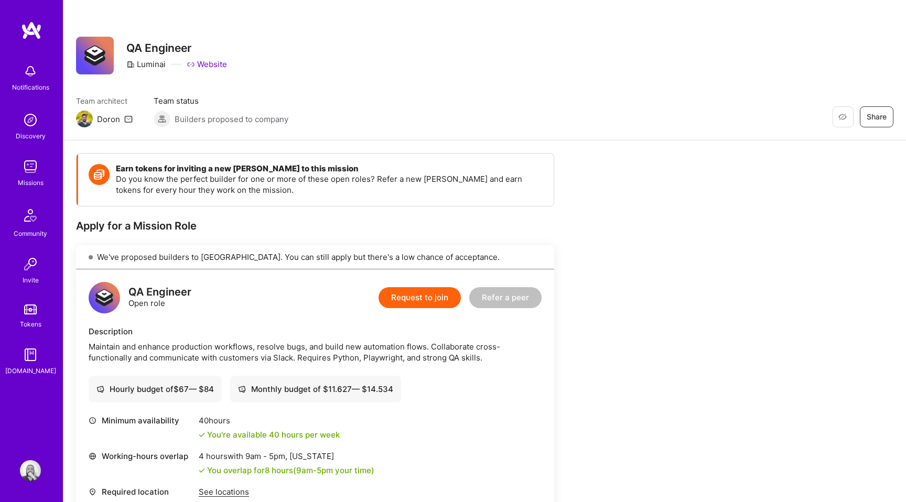
click at [27, 465] on img at bounding box center [30, 470] width 21 height 21
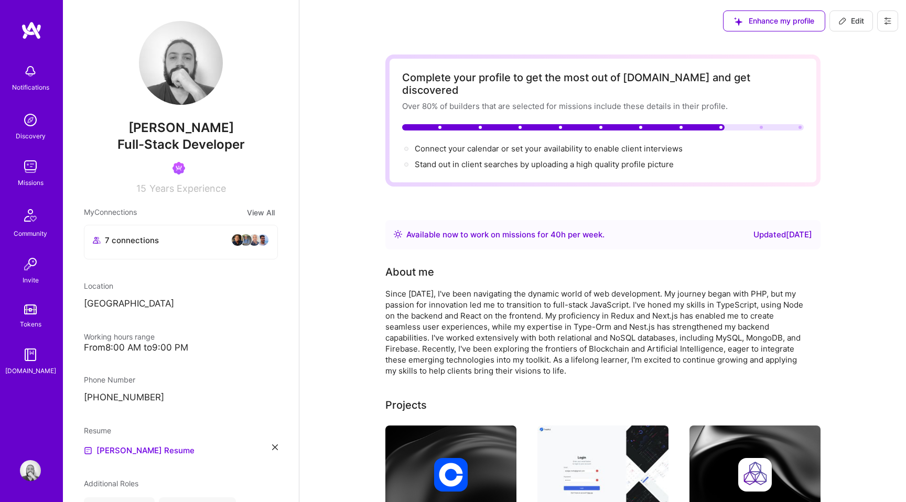
click at [850, 17] on span "Edit" at bounding box center [851, 21] width 26 height 10
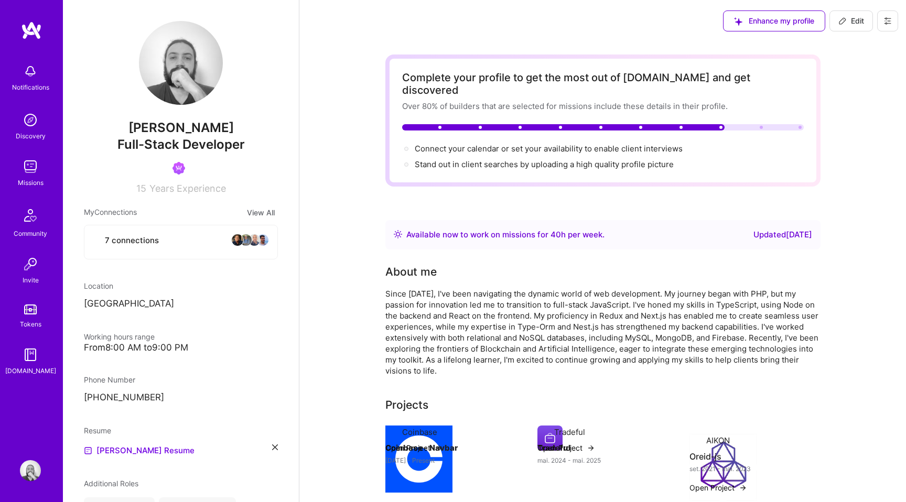
select select "Right Now"
select select "BR"
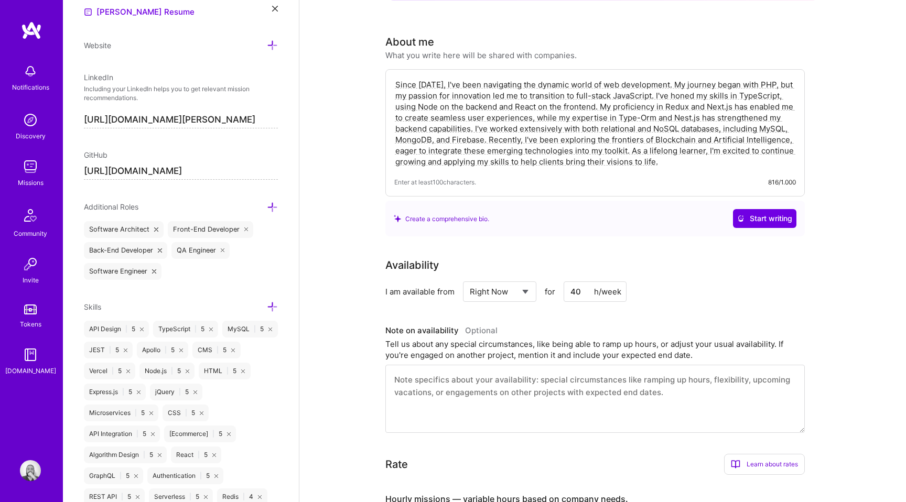
scroll to position [569, 0]
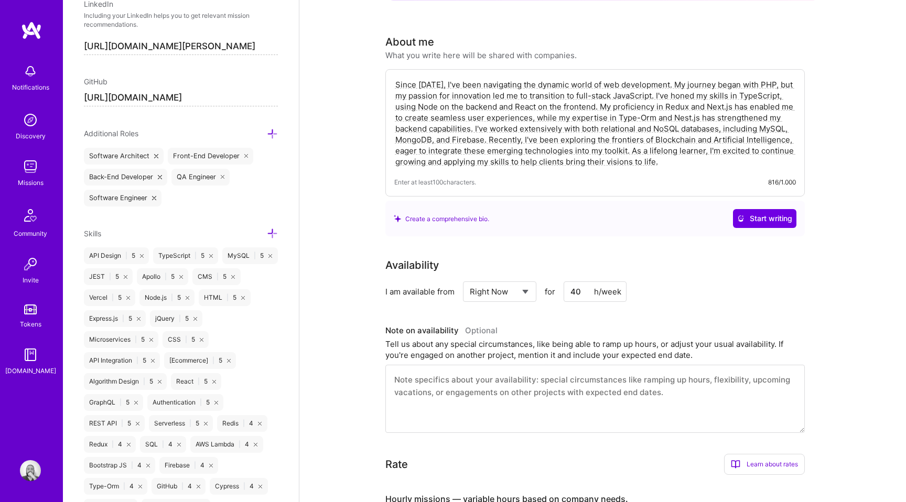
click at [273, 236] on icon at bounding box center [272, 233] width 11 height 11
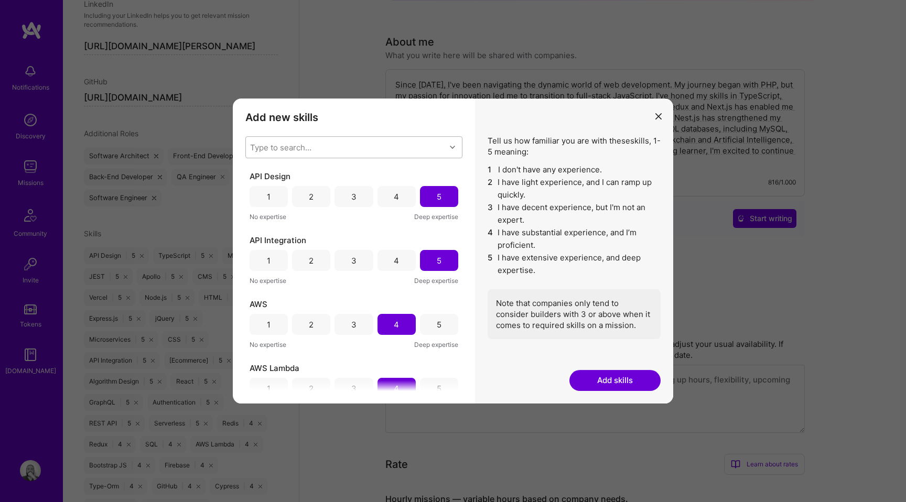
click at [337, 153] on div "Type to search..." at bounding box center [346, 147] width 200 height 21
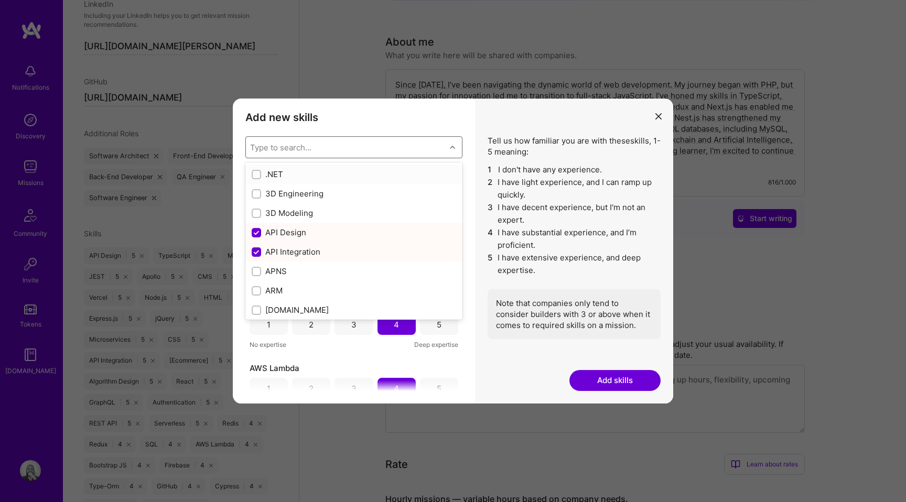
paste input "Playwright"
type input "Playwright"
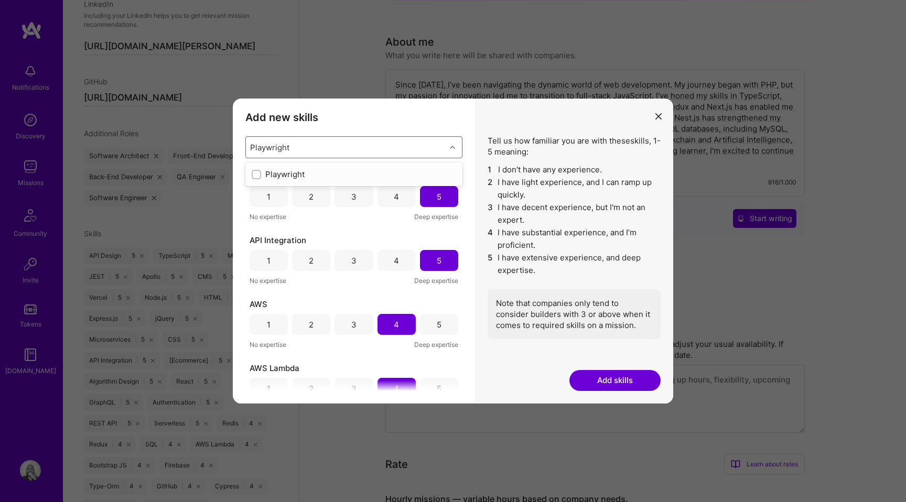
click at [294, 171] on div "Playwright" at bounding box center [354, 174] width 204 height 11
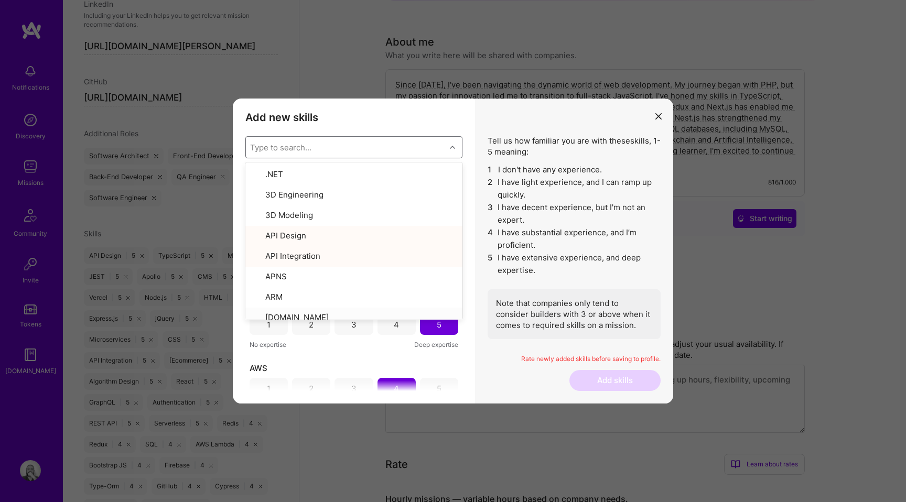
click at [471, 132] on div "Add new skills Tell us how familiar you are with given skills, using between 1 …" at bounding box center [354, 251] width 242 height 305
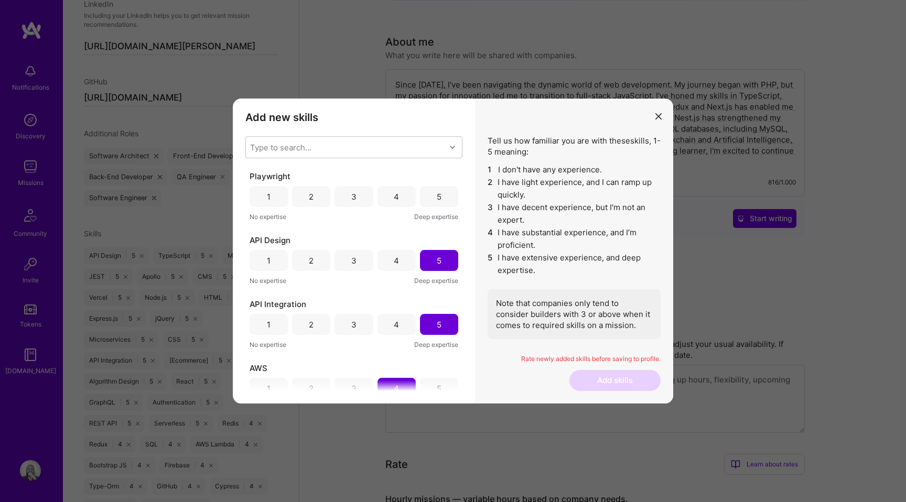
click at [386, 196] on div "4" at bounding box center [396, 196] width 38 height 21
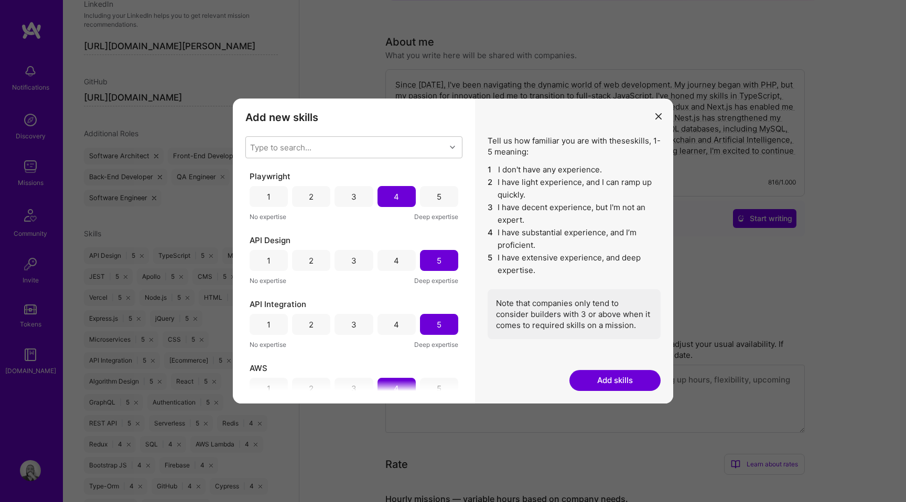
click at [609, 384] on button "Add skills" at bounding box center [614, 380] width 91 height 21
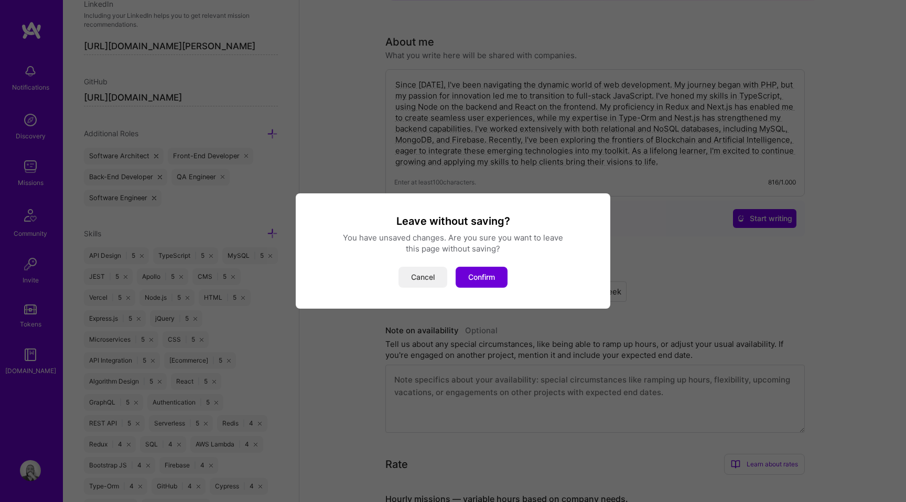
click at [410, 278] on button "Cancel" at bounding box center [422, 277] width 49 height 21
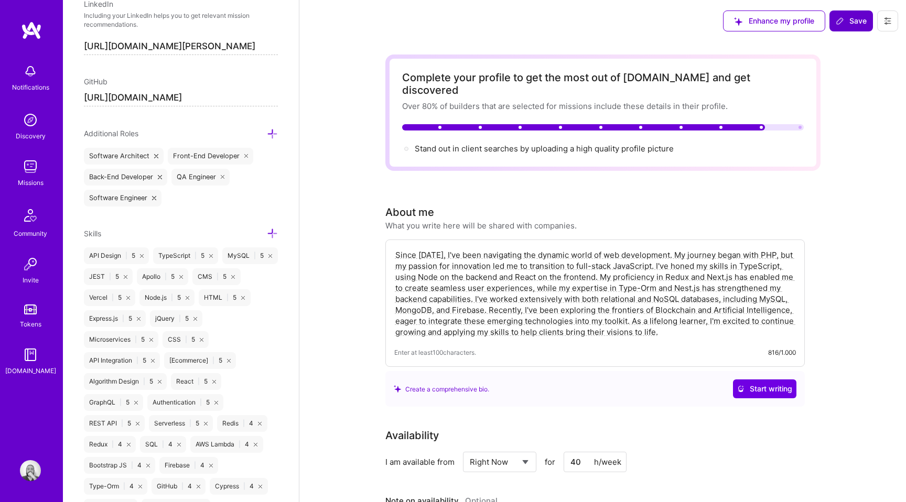
click at [850, 28] on button "Save" at bounding box center [851, 20] width 44 height 21
click at [861, 23] on span "Save" at bounding box center [851, 21] width 31 height 10
click at [854, 20] on span "Save" at bounding box center [851, 21] width 31 height 10
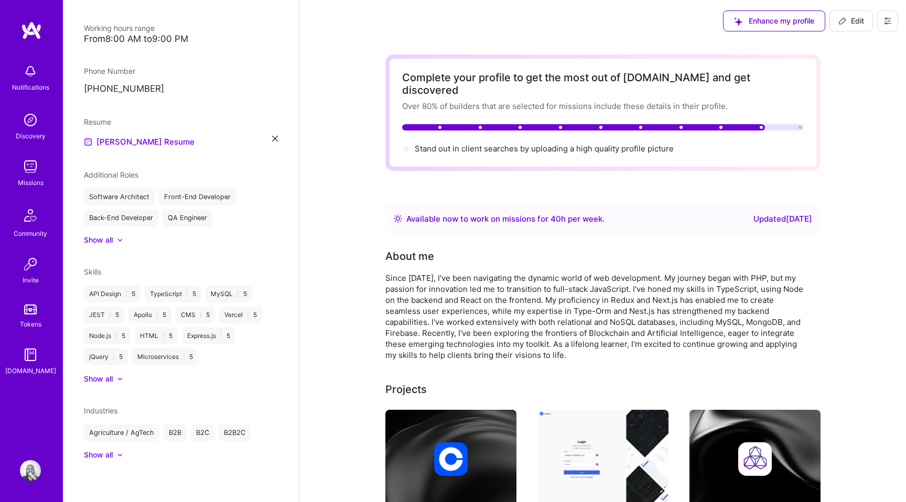
scroll to position [308, 0]
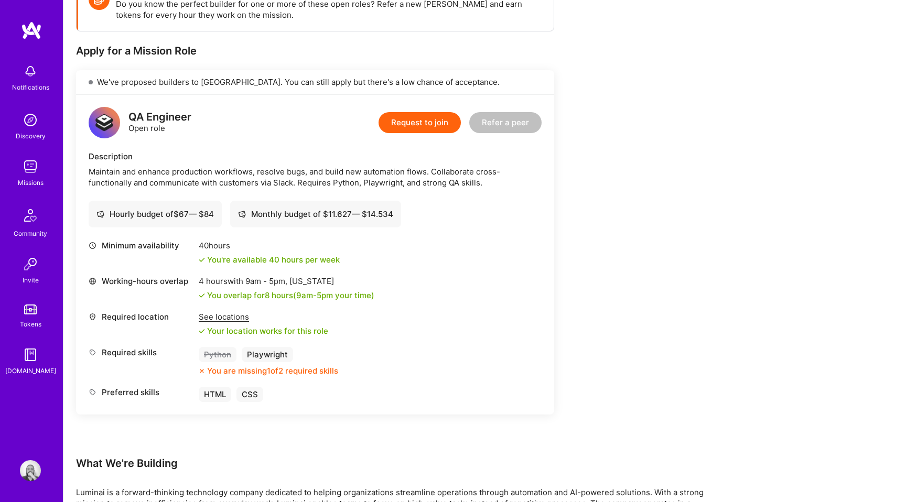
scroll to position [335, 0]
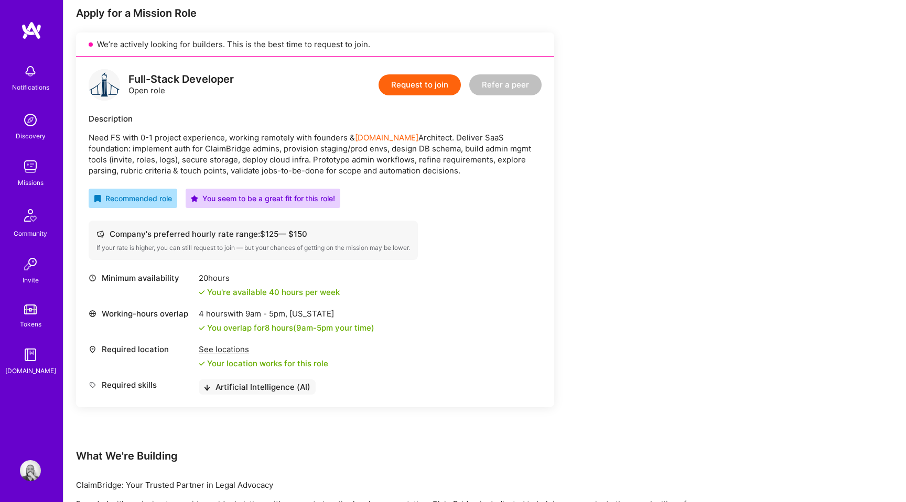
scroll to position [213, 0]
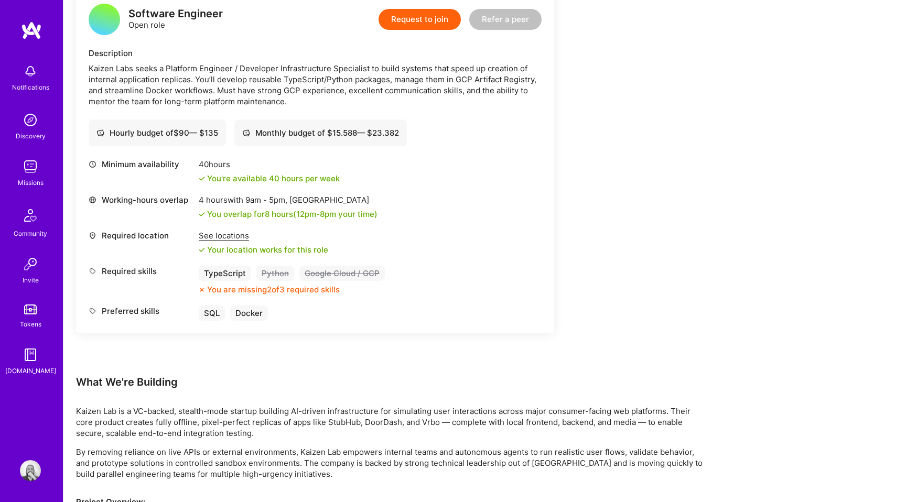
scroll to position [279, 0]
click at [29, 476] on img at bounding box center [30, 470] width 21 height 21
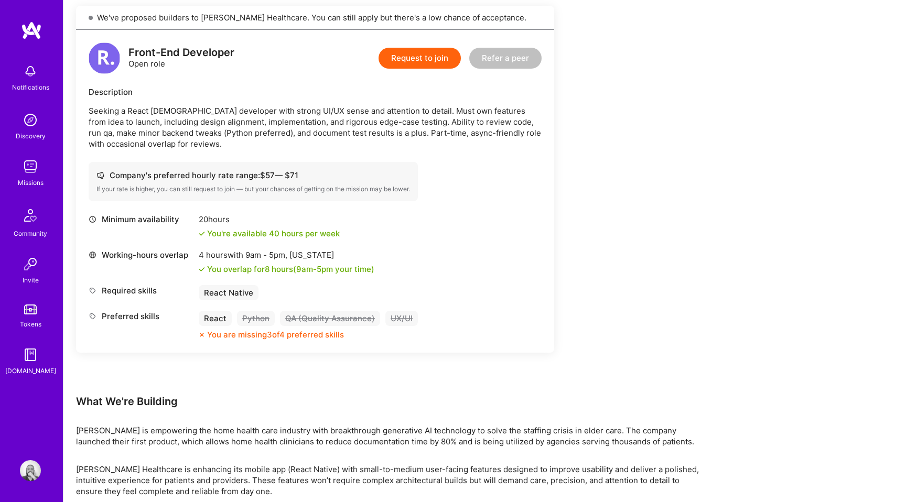
scroll to position [237, 0]
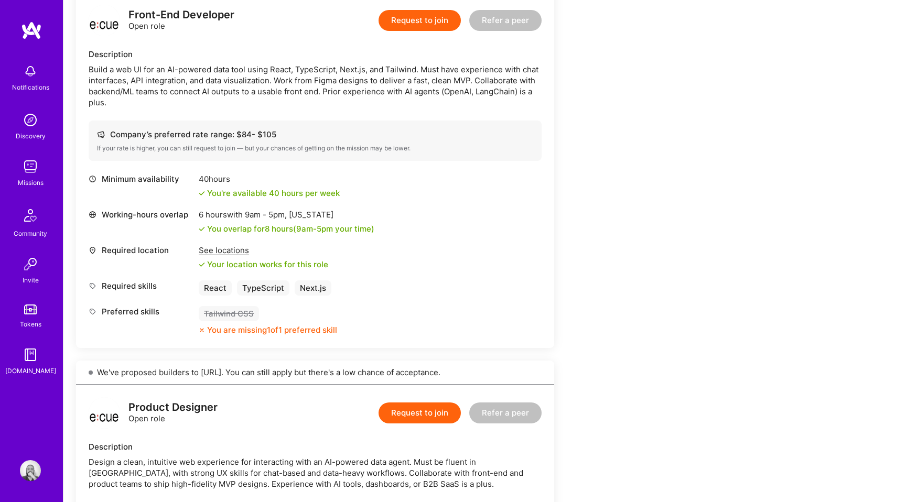
scroll to position [300, 0]
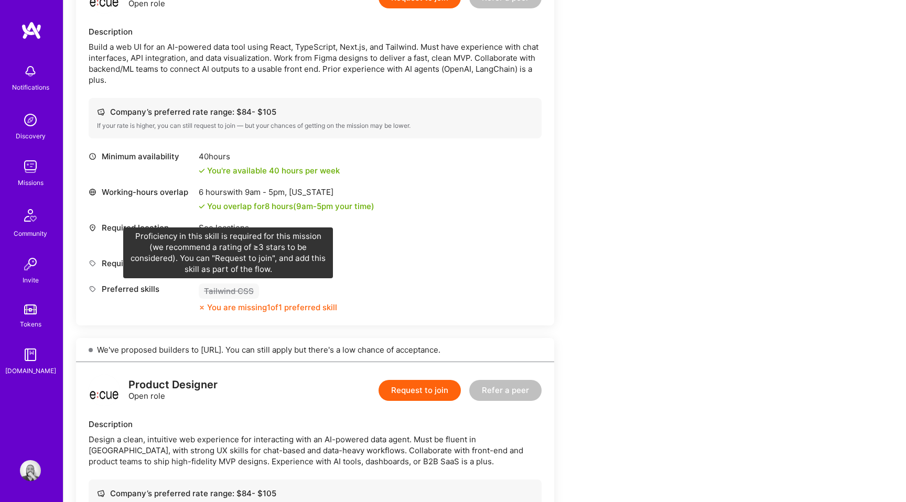
click at [222, 295] on div "Tailwind CSS" at bounding box center [229, 291] width 60 height 15
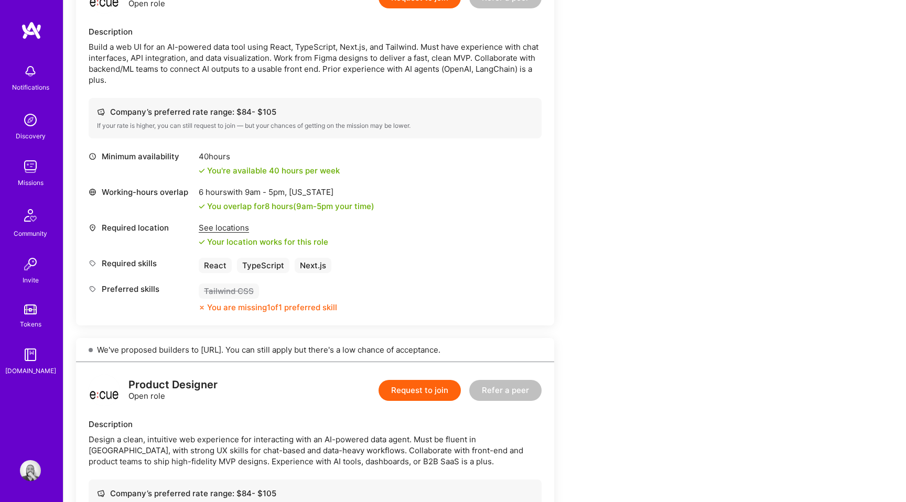
click at [222, 295] on div "Tailwind CSS" at bounding box center [229, 291] width 60 height 15
copy div "Tailwind CSS"
click at [31, 469] on img at bounding box center [30, 470] width 21 height 21
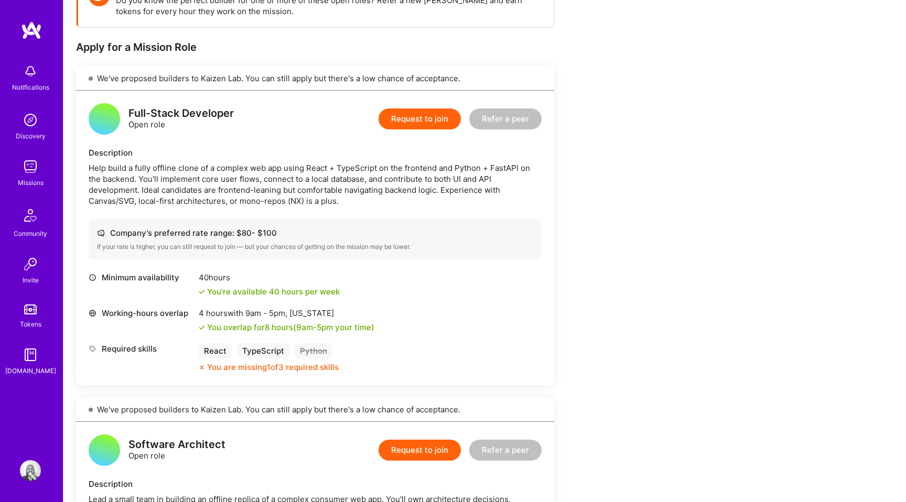
scroll to position [171, 0]
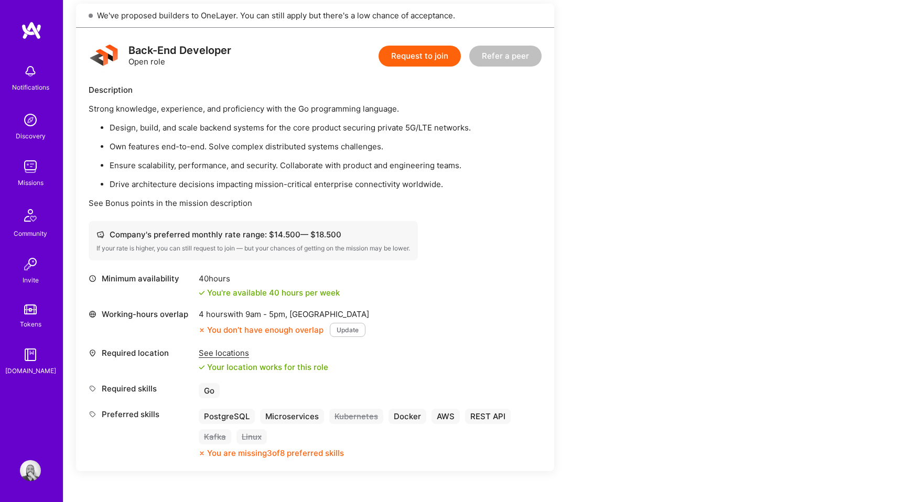
scroll to position [250, 0]
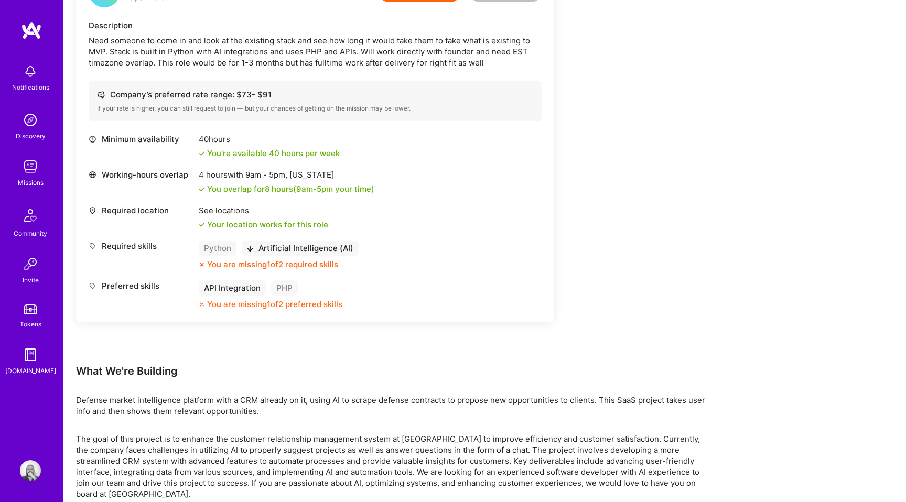
scroll to position [318, 0]
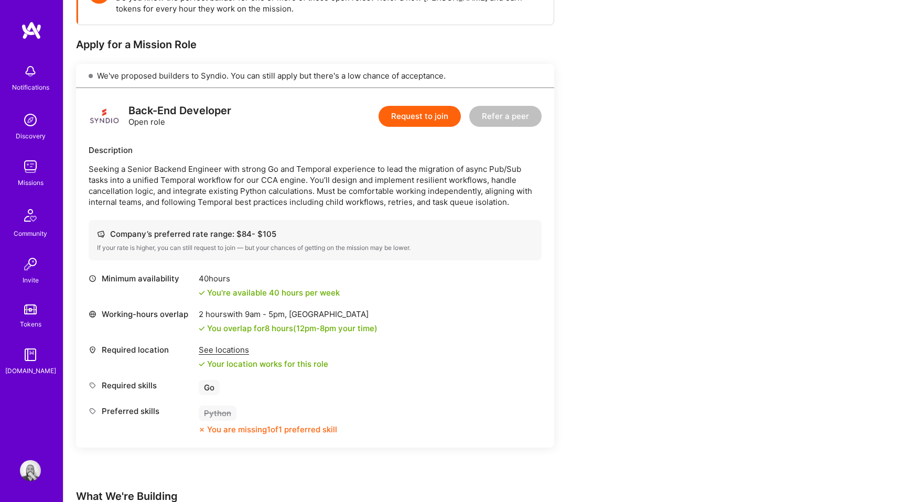
scroll to position [185, 0]
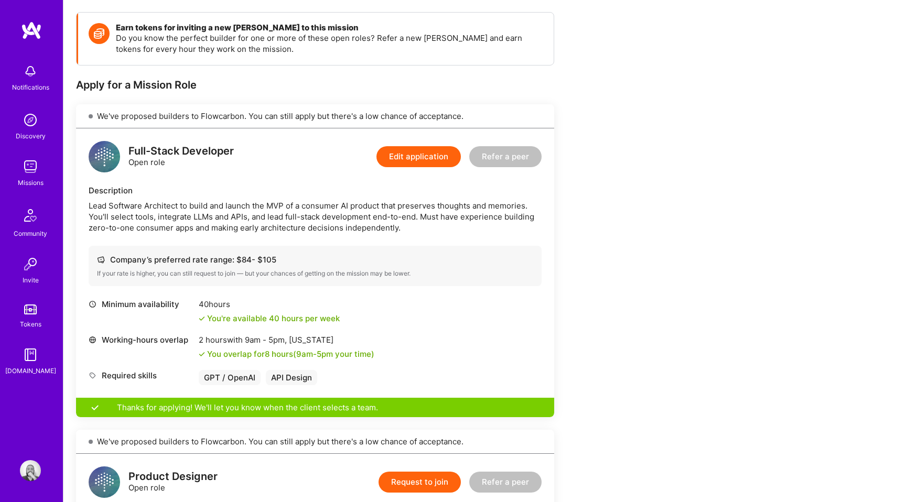
scroll to position [145, 0]
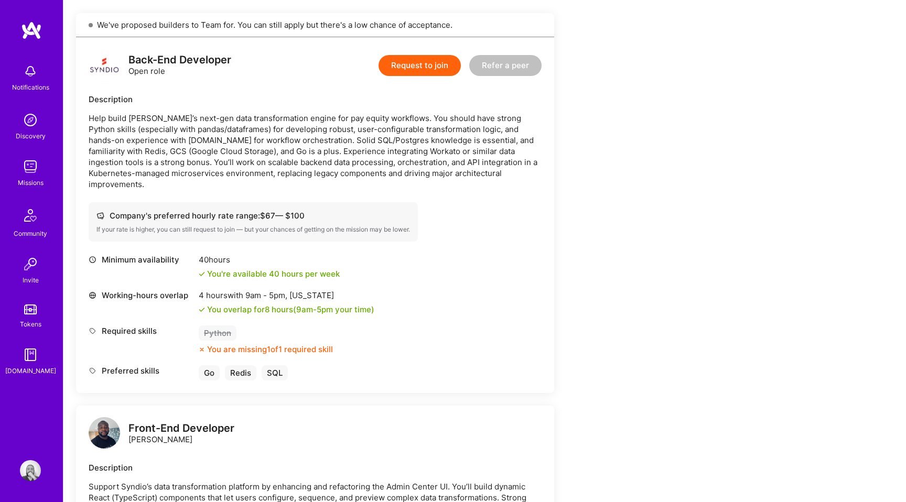
scroll to position [282, 0]
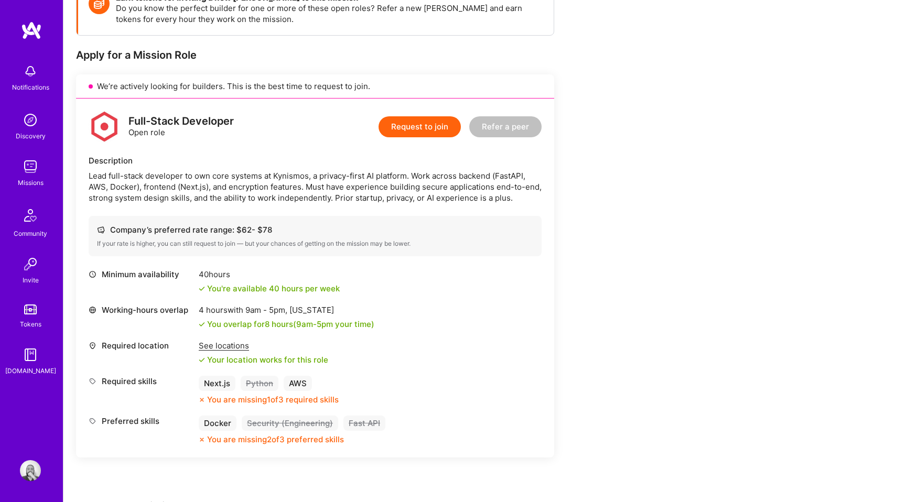
scroll to position [138, 0]
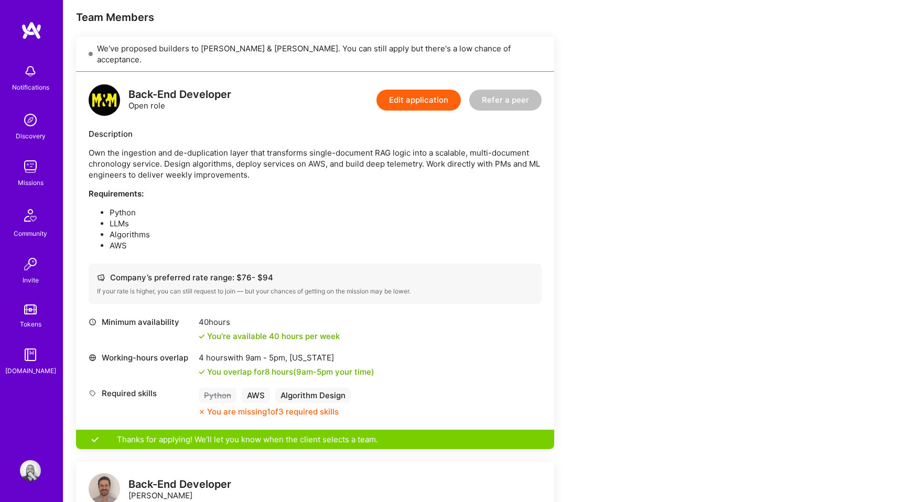
scroll to position [208, 0]
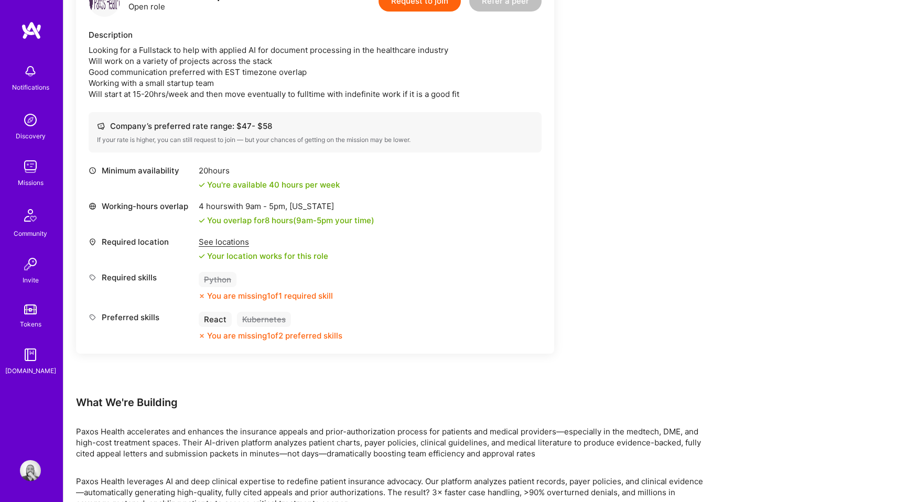
scroll to position [290, 0]
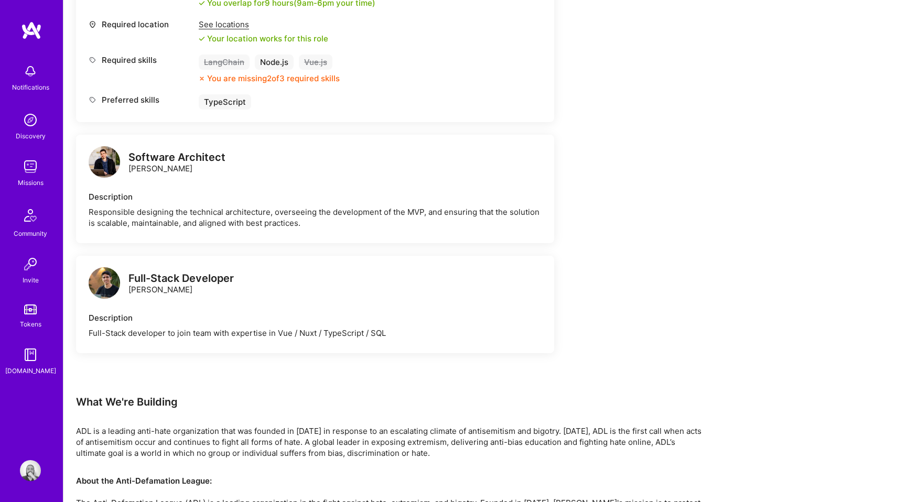
scroll to position [465, 0]
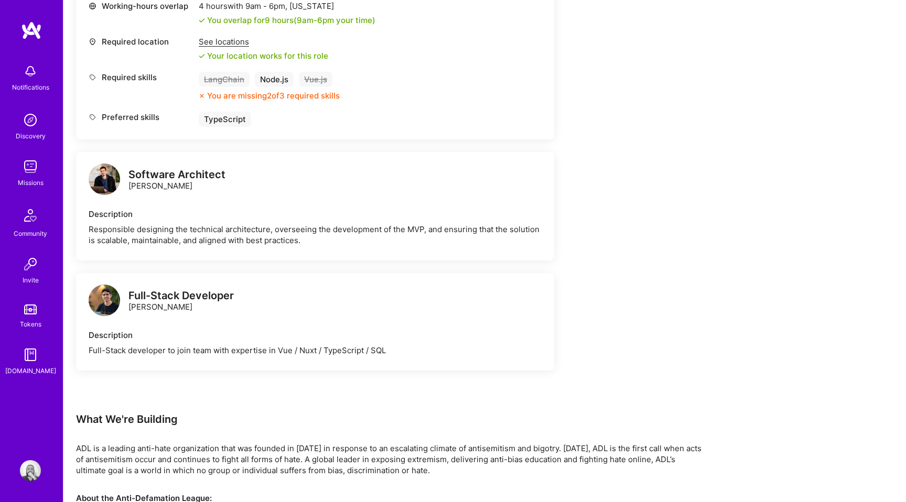
click at [320, 234] on div "Responsible designing the technical architecture, overseeing the development of…" at bounding box center [315, 235] width 453 height 22
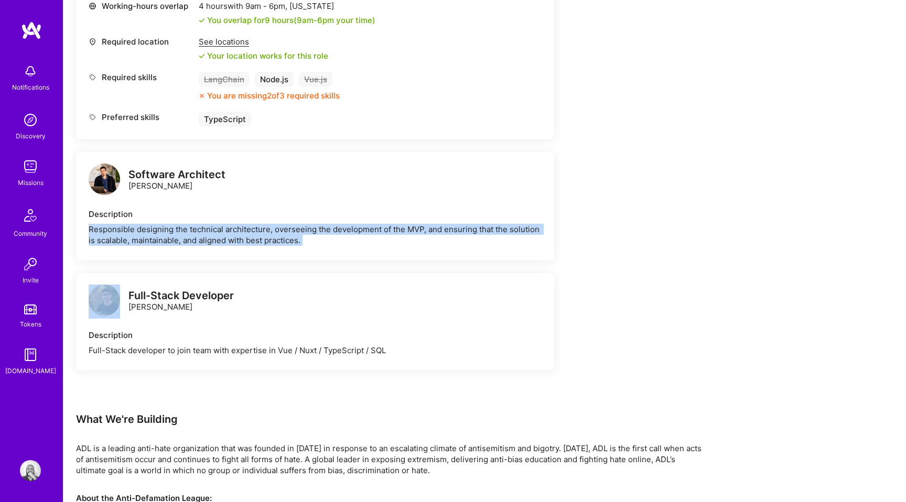
click at [356, 230] on div "Responsible designing the technical architecture, overseeing the development of…" at bounding box center [315, 235] width 453 height 22
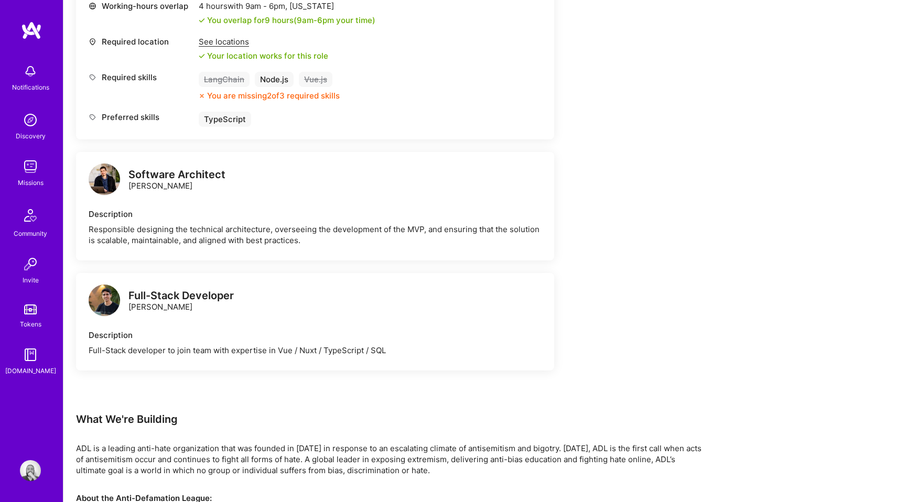
click at [356, 230] on div "Responsible designing the technical architecture, overseeing the development of…" at bounding box center [315, 235] width 453 height 22
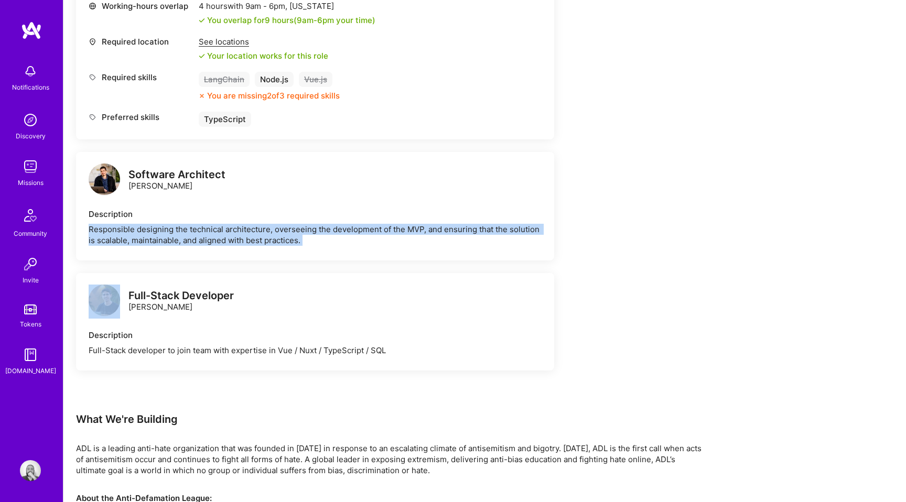
click at [299, 234] on div "Responsible designing the technical architecture, overseeing the development of…" at bounding box center [315, 235] width 453 height 22
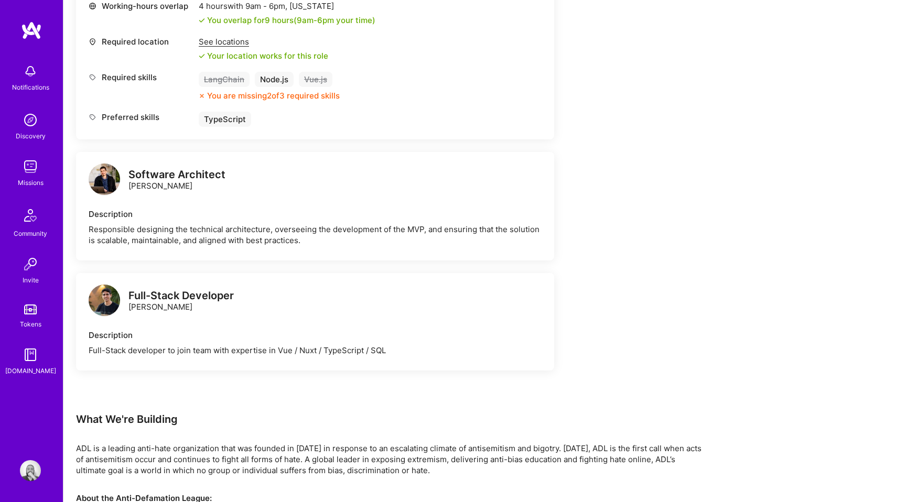
click at [299, 234] on div "Responsible designing the technical architecture, overseeing the development of…" at bounding box center [315, 235] width 453 height 22
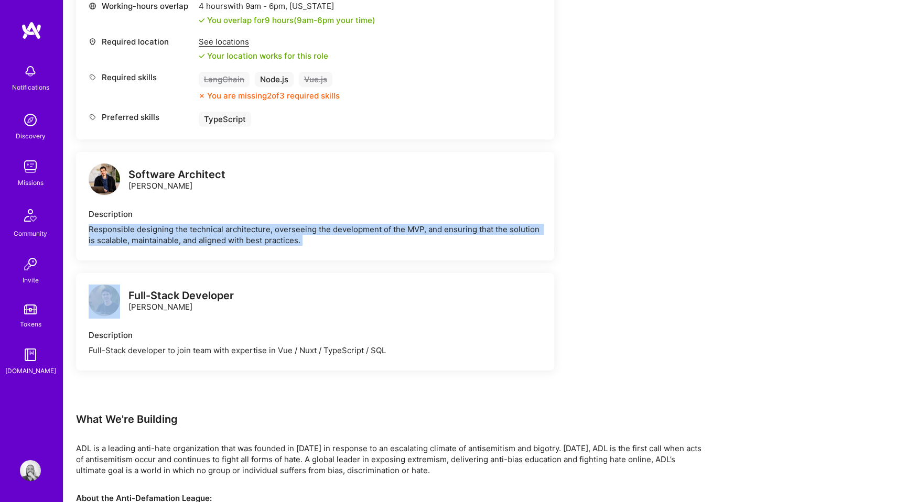
click at [264, 239] on div "Responsible designing the technical architecture, overseeing the development of…" at bounding box center [315, 235] width 453 height 22
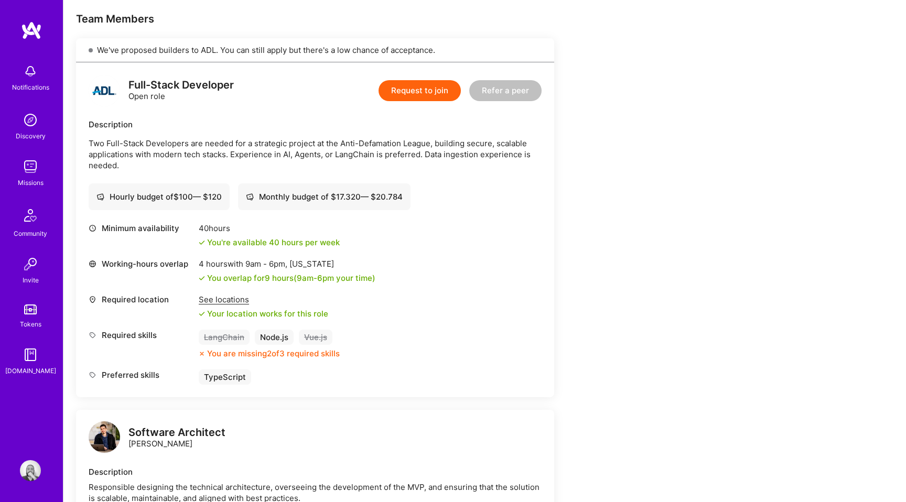
scroll to position [207, 0]
click at [427, 90] on button "Request to join" at bounding box center [419, 91] width 82 height 21
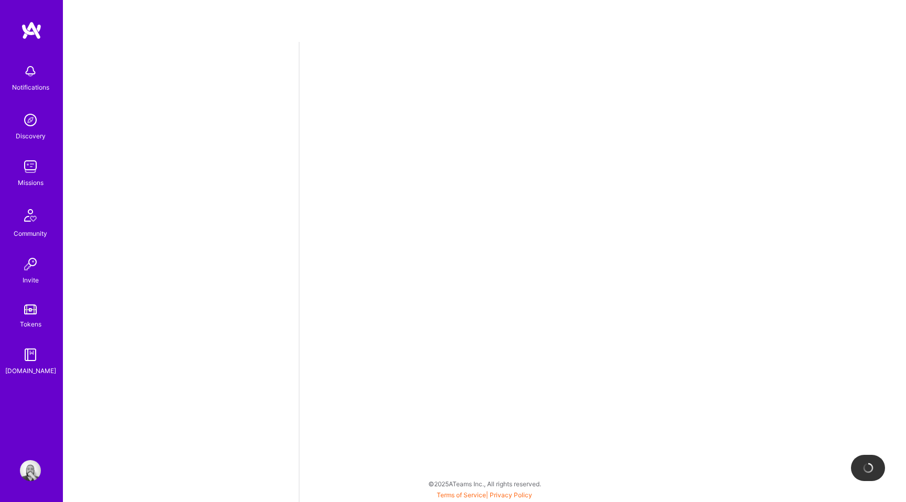
select select "BR"
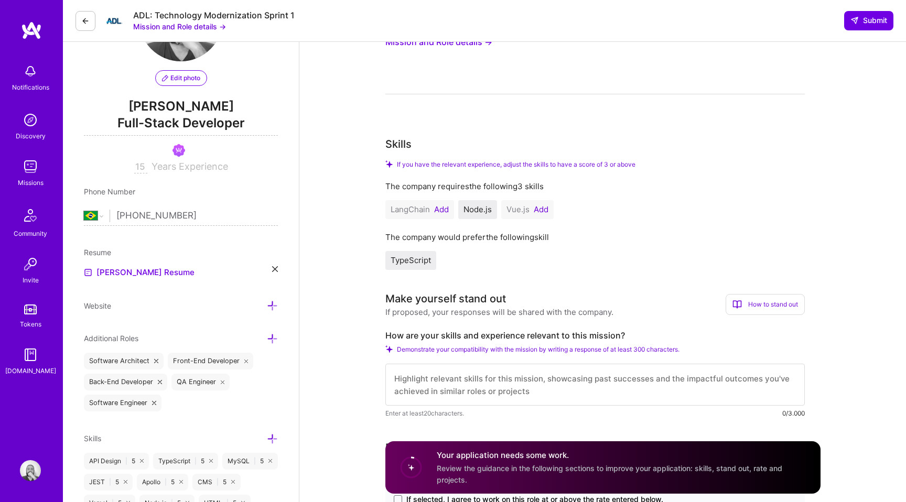
scroll to position [3, 0]
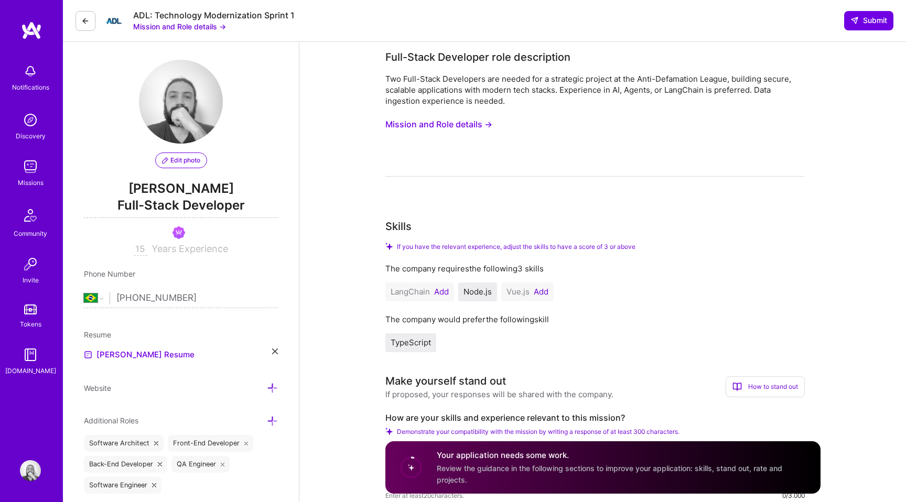
click at [473, 127] on button "Mission and Role details →" at bounding box center [438, 124] width 107 height 19
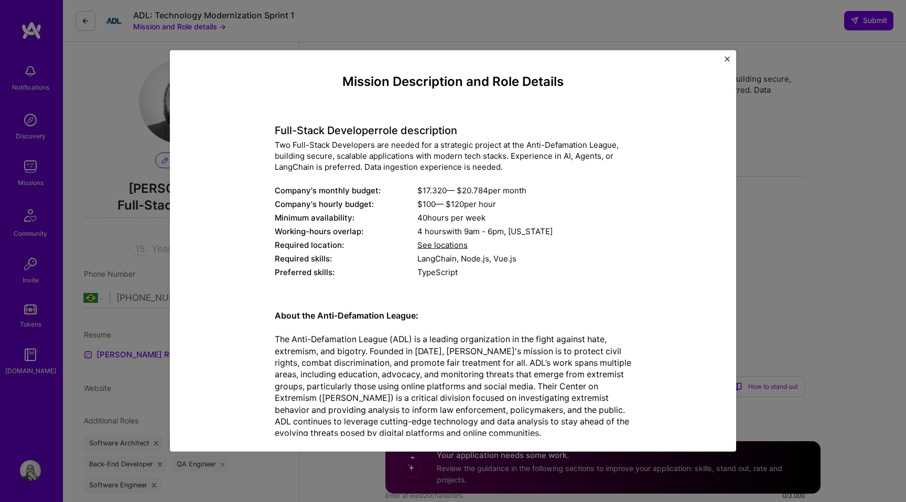
click at [275, 131] on h4 "Full-Stack Developer role description" at bounding box center [453, 130] width 356 height 13
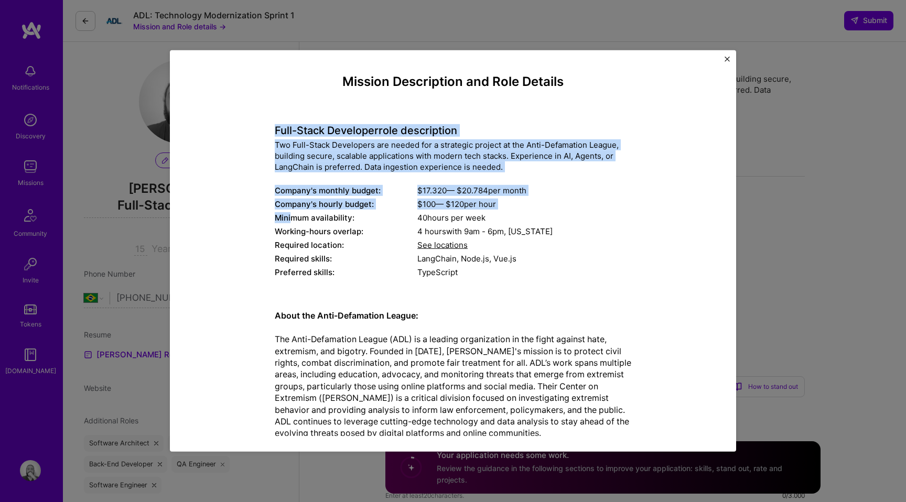
drag, startPoint x: 275, startPoint y: 131, endPoint x: 291, endPoint y: 219, distance: 88.9
click at [291, 219] on div "Full-Stack Developer role description Two Full-Stack Developers are needed for …" at bounding box center [453, 196] width 356 height 170
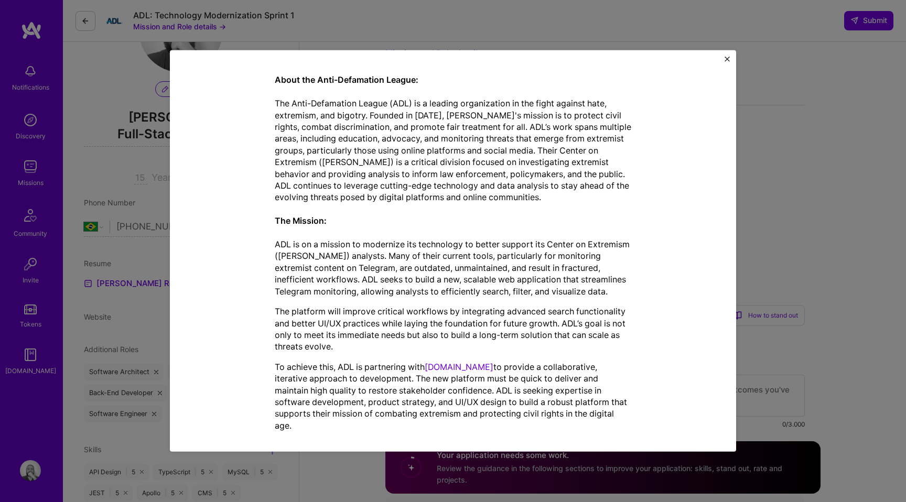
scroll to position [88, 0]
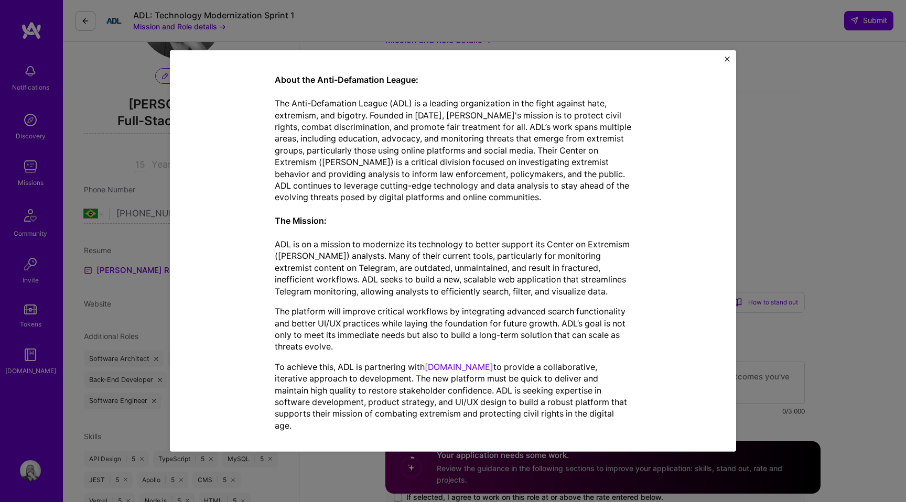
click at [599, 413] on p "To achieve this, ADL is partnering with A.Team to provide a collaborative, iter…" at bounding box center [453, 396] width 356 height 70
copy div "Full-Stack Developer role description Two Full-Stack Developers are needed for …"
click at [802, 198] on div "Mission Description and Role Details Full-Stack Developer role description Two …" at bounding box center [453, 251] width 906 height 502
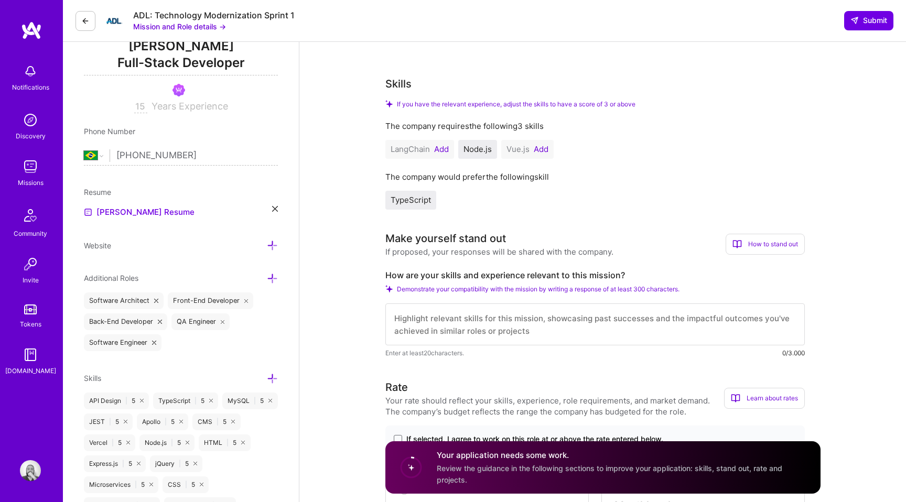
scroll to position [158, 0]
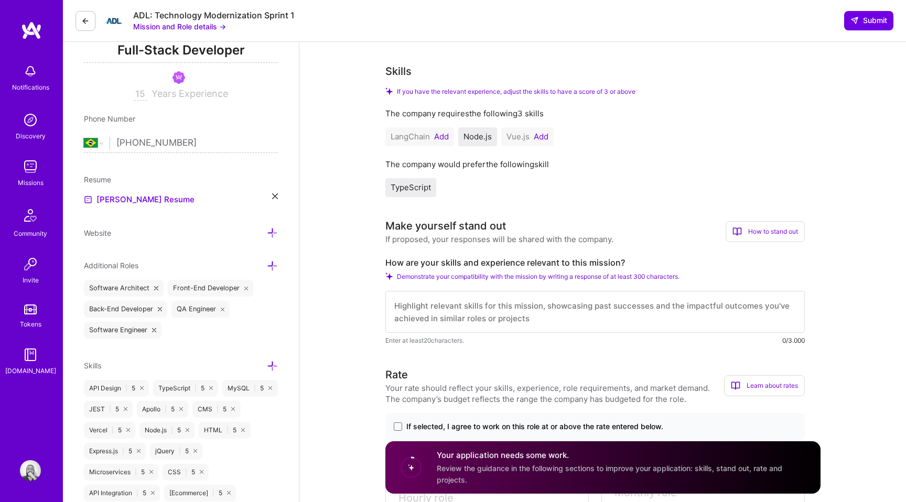
click at [462, 265] on label "How are your skills and experience relevant to this mission?" at bounding box center [594, 262] width 419 height 11
copy label "How are your skills and experience relevant to this mission?"
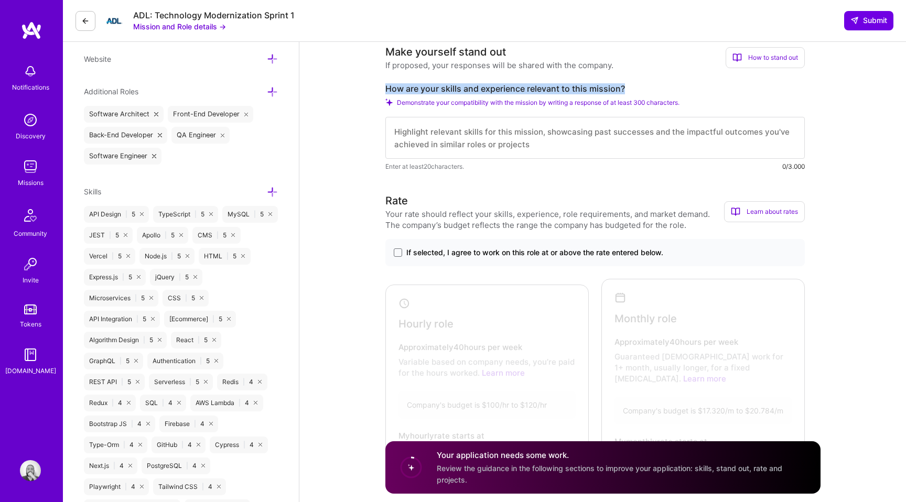
scroll to position [373, 0]
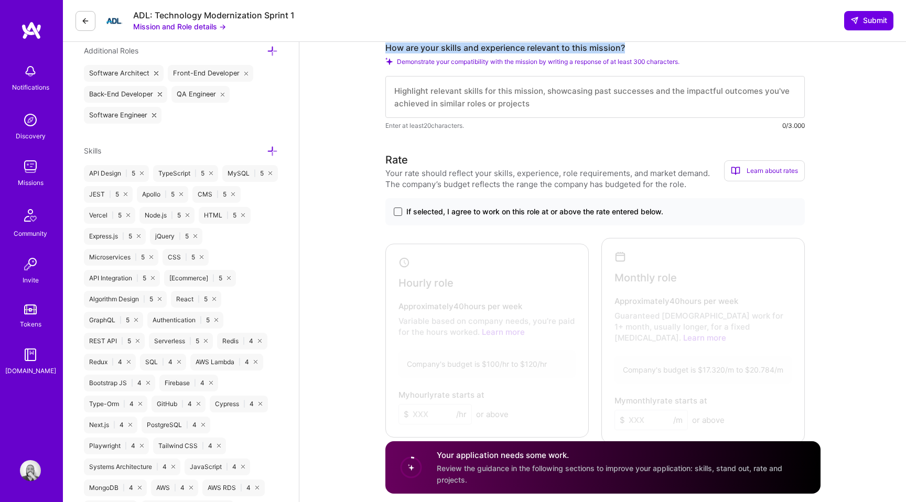
click at [398, 210] on span at bounding box center [398, 212] width 8 height 8
click at [0, 0] on input "If selected, I agree to work on this role at or above the rate entered below." at bounding box center [0, 0] width 0 height 0
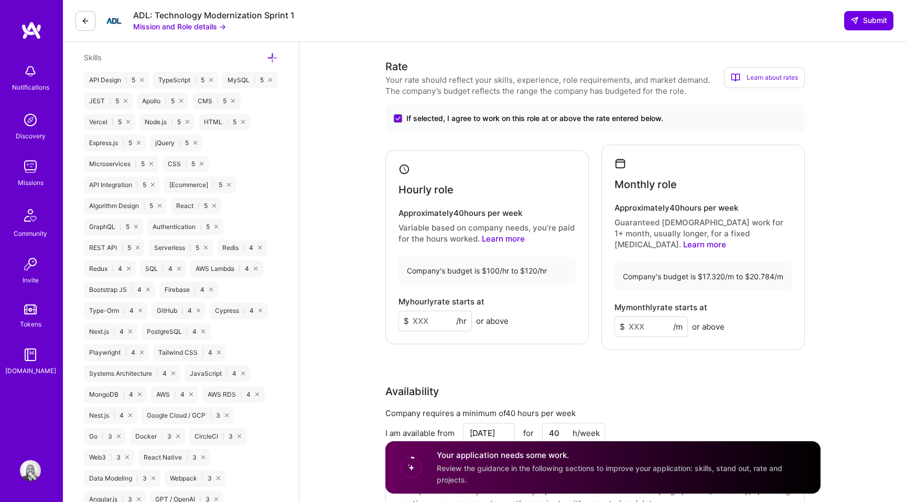
scroll to position [481, 0]
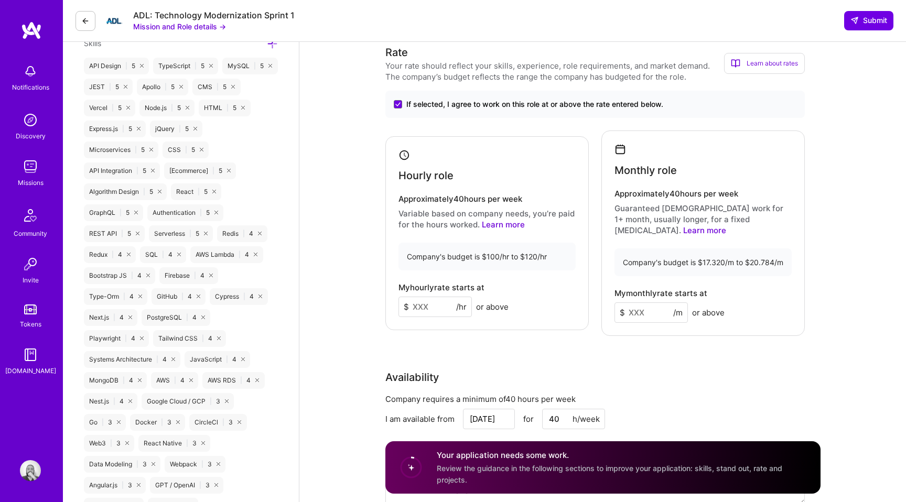
click at [425, 301] on input at bounding box center [434, 307] width 73 height 20
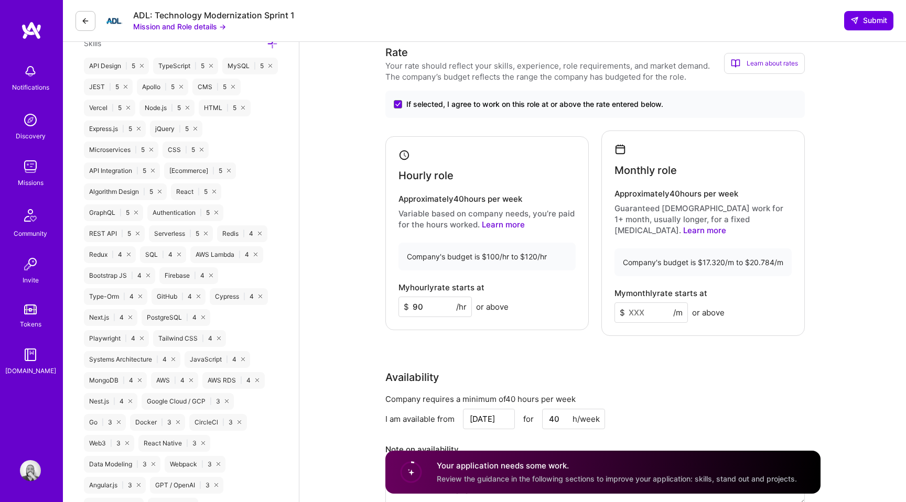
type input "9"
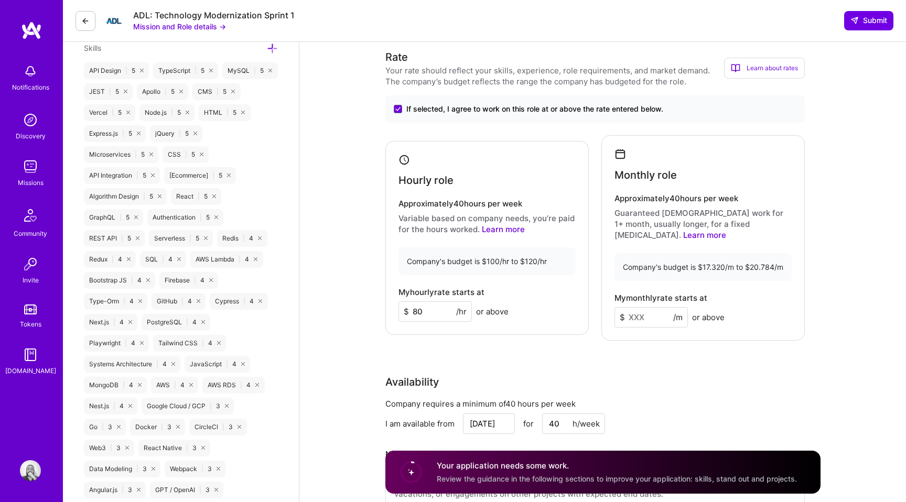
scroll to position [489, 0]
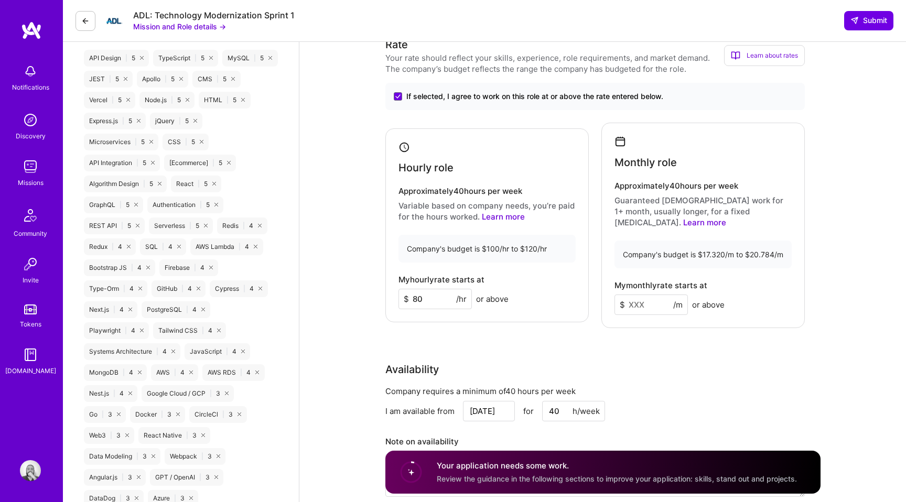
type input "80"
click at [643, 296] on input at bounding box center [650, 305] width 73 height 20
type input "10000"
click at [657, 332] on div "Rate Your rate should reflect your skills, experience, role requirements, and m…" at bounding box center [602, 273] width 435 height 473
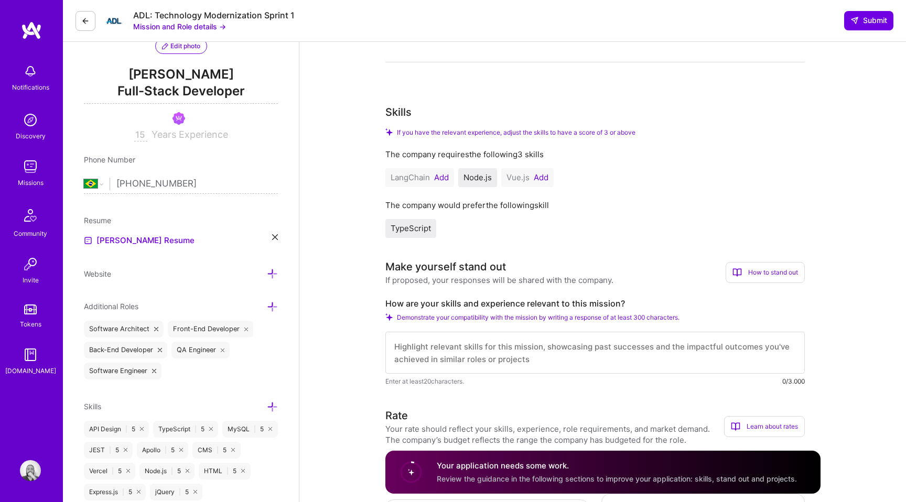
scroll to position [117, 0]
click at [428, 351] on textarea at bounding box center [594, 353] width 419 height 42
paste textarea "My skills align strongly with ADL’s mission of building scalable, secure applic…"
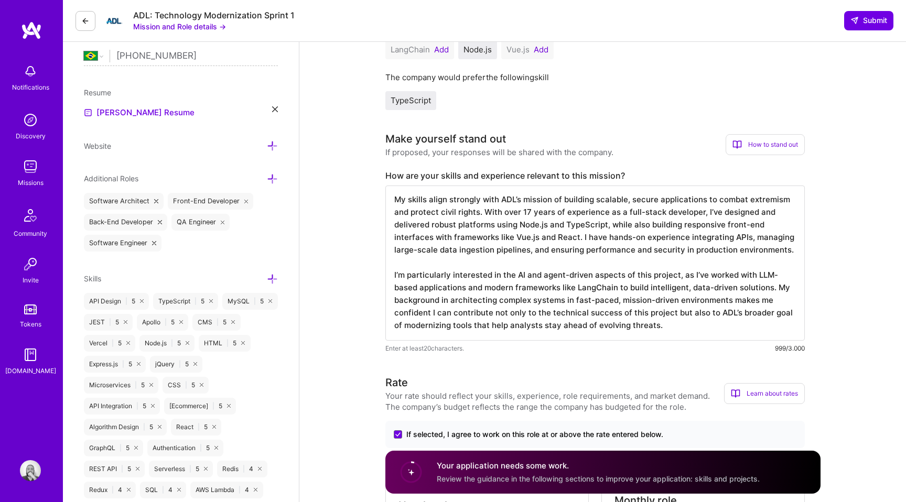
scroll to position [298, 0]
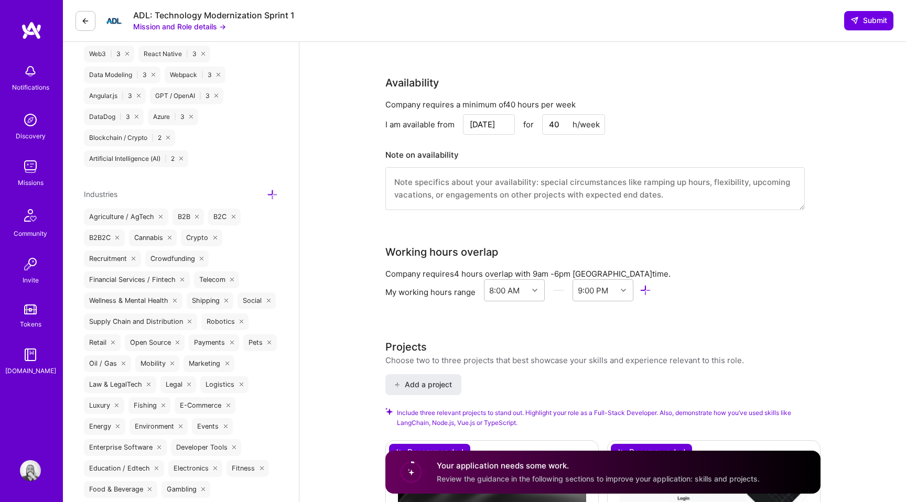
scroll to position [874, 0]
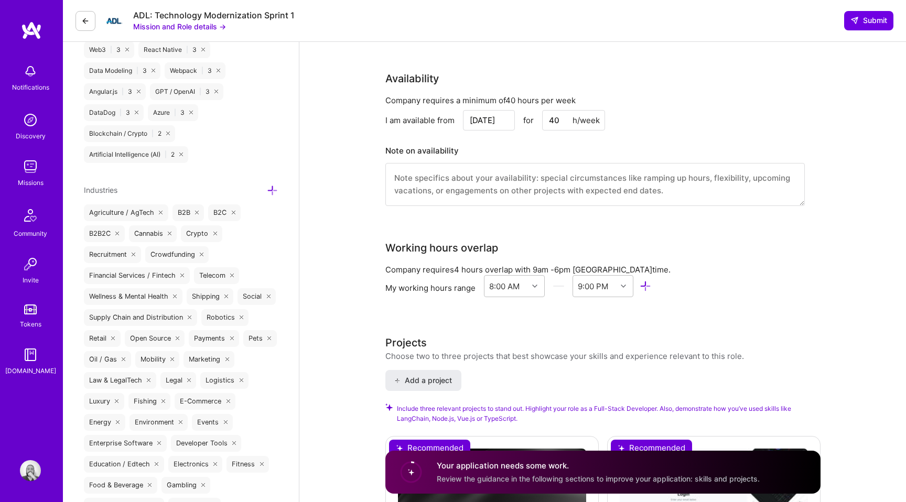
click at [430, 169] on textarea at bounding box center [594, 184] width 419 height 43
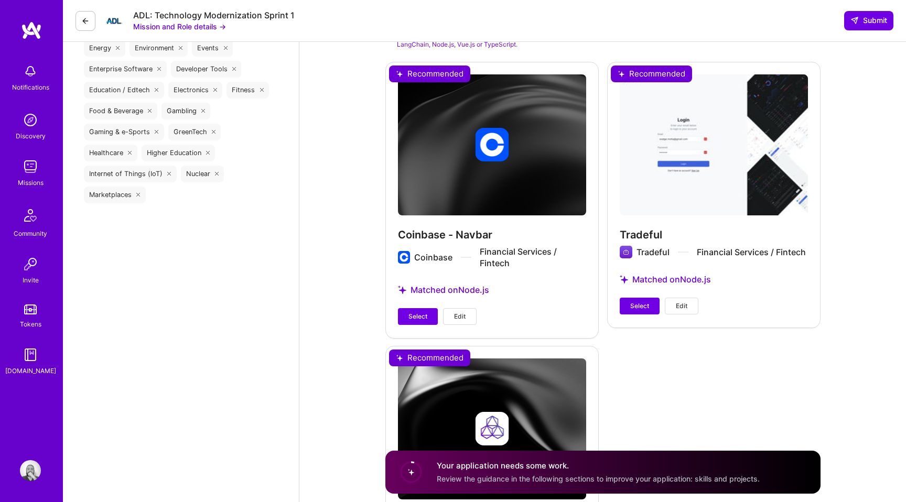
scroll to position [1264, 0]
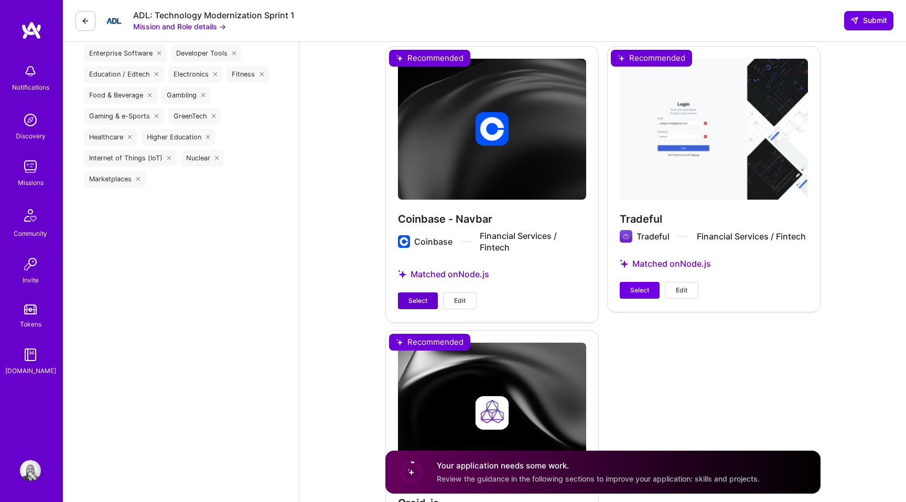
click at [417, 292] on button "Select" at bounding box center [418, 300] width 40 height 17
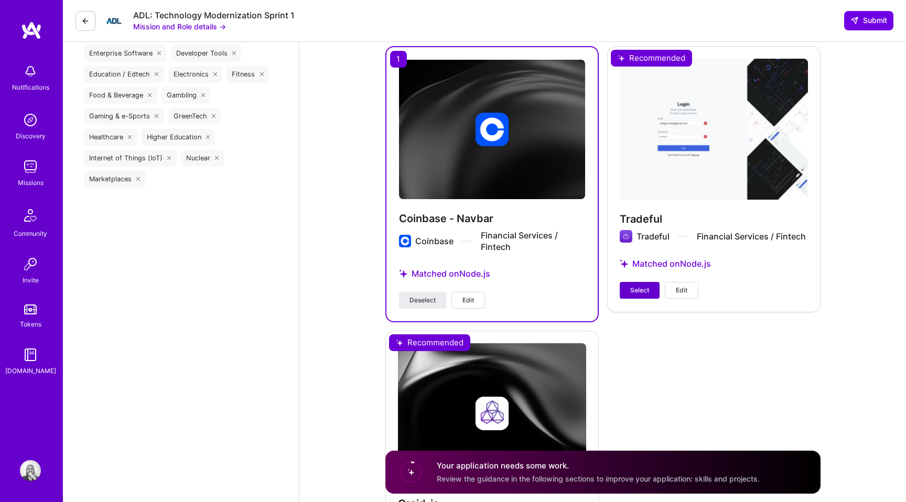
click at [642, 286] on span "Select" at bounding box center [639, 290] width 19 height 9
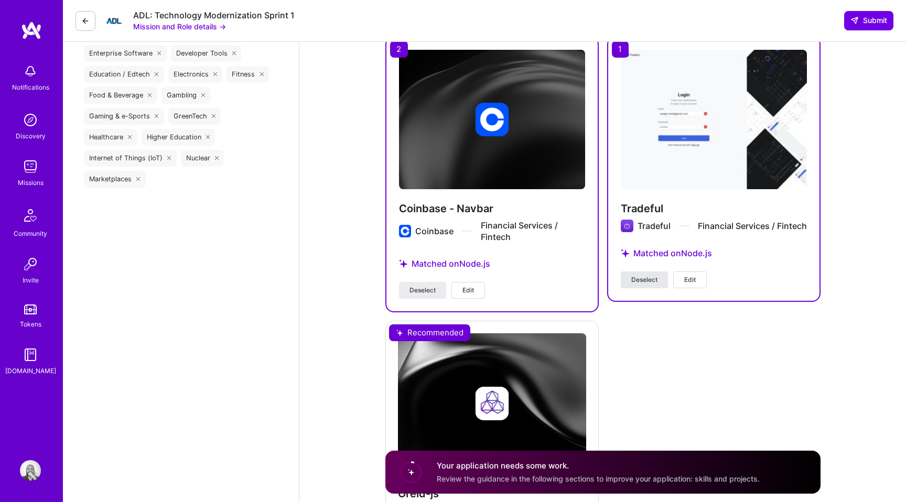
scroll to position [1412, 0]
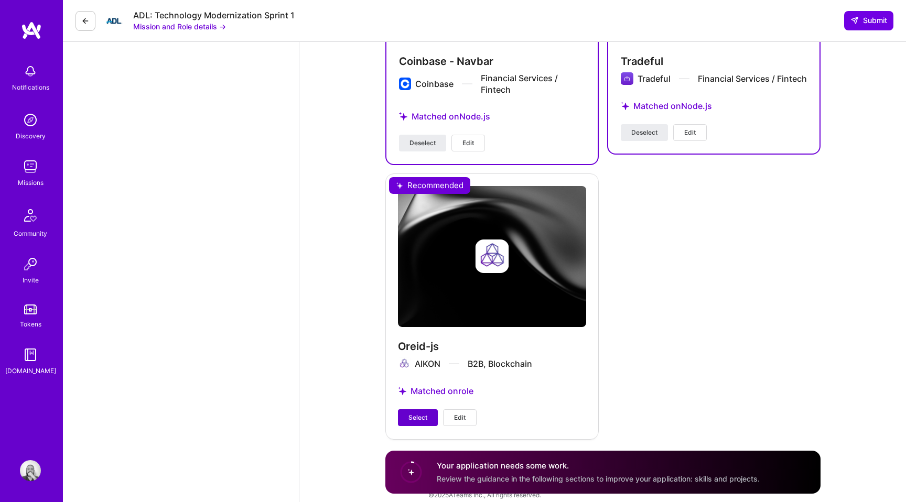
click at [420, 413] on span "Select" at bounding box center [417, 417] width 19 height 9
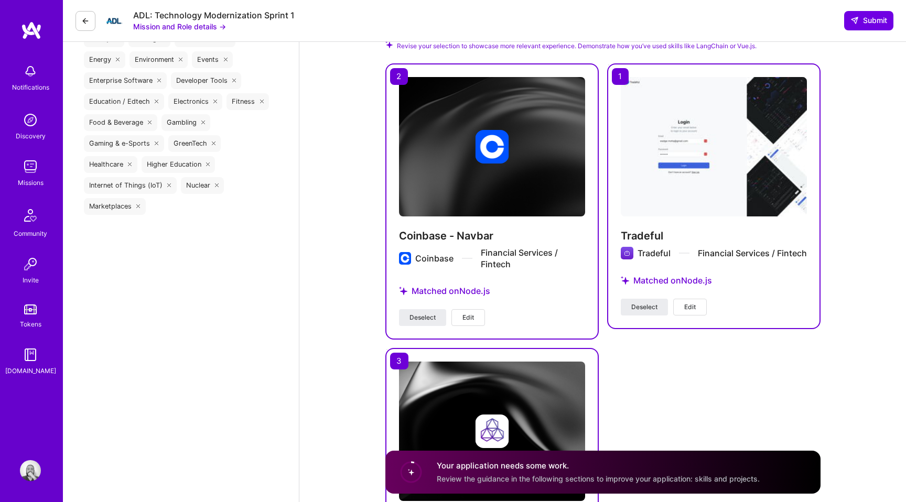
scroll to position [1145, 0]
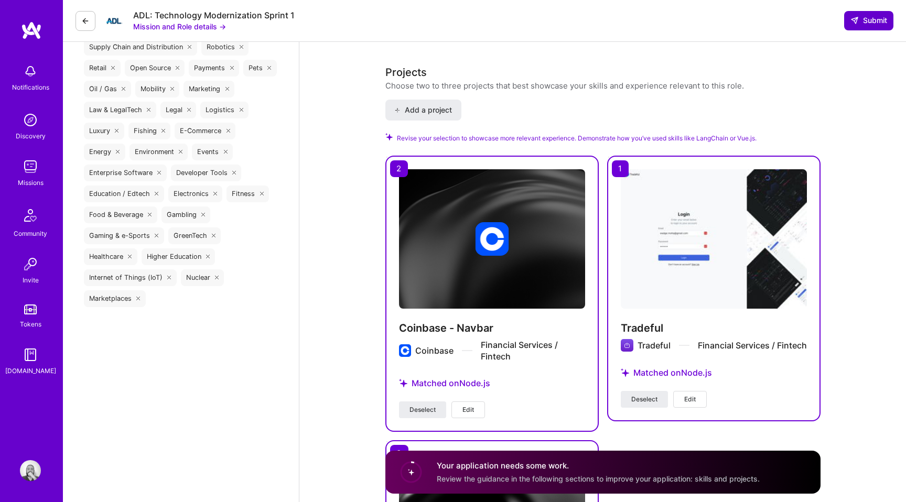
click at [862, 24] on span "Submit" at bounding box center [868, 20] width 37 height 10
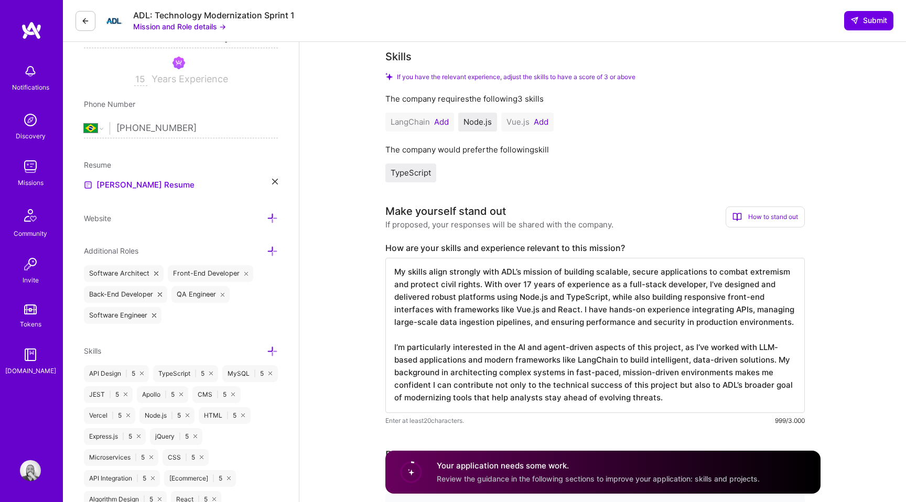
scroll to position [0, 0]
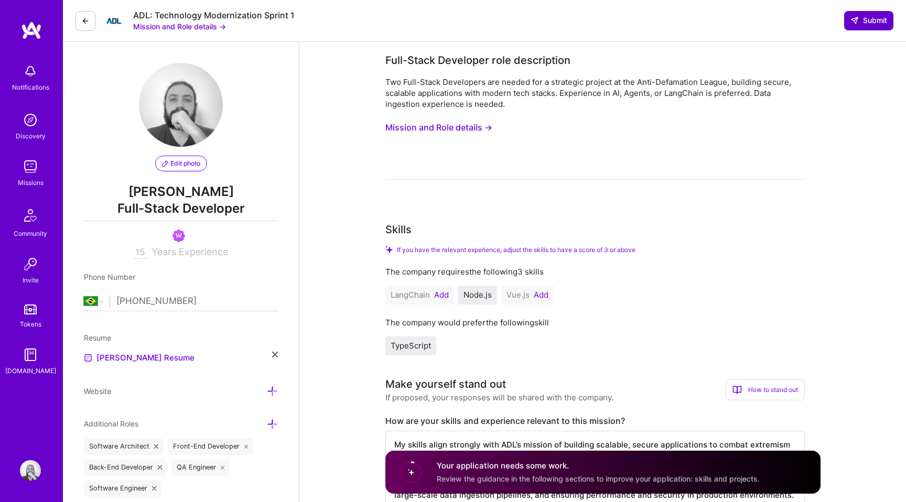
click at [861, 20] on span "Submit" at bounding box center [868, 20] width 37 height 10
click at [538, 480] on span "Review the guidance in the following sections to improve your application: skil…" at bounding box center [598, 478] width 323 height 9
click at [500, 465] on h4 "Your application needs some work." at bounding box center [598, 465] width 323 height 11
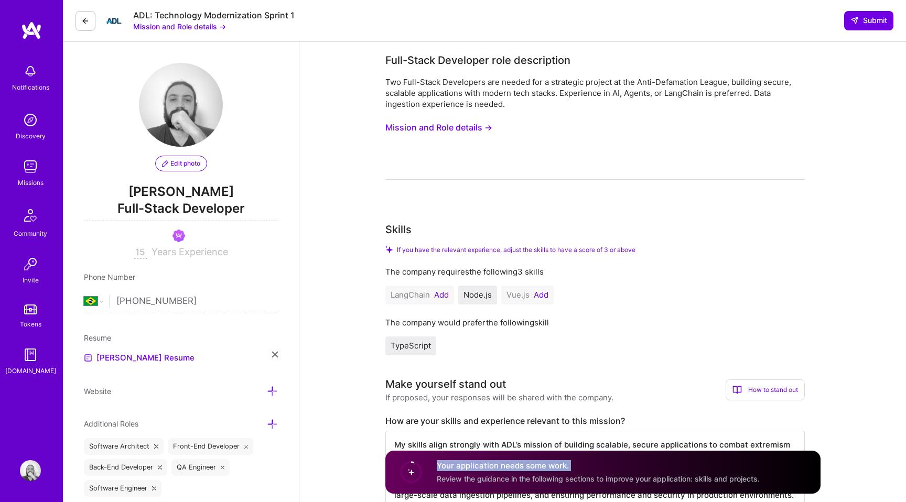
click at [410, 471] on circle at bounding box center [411, 472] width 20 height 20
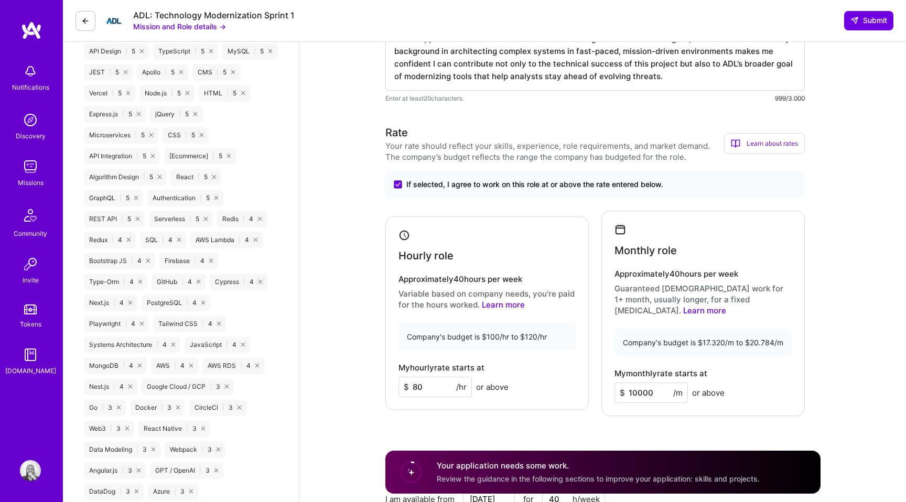
click at [656, 75] on textarea "My skills align strongly with ADL’s mission of building scalable, secure applic…" at bounding box center [594, 13] width 419 height 155
type textarea "My skills align strongly with ADL’s mission of building scalable, secure applic…"
click at [638, 125] on h3 "Rate" at bounding box center [554, 133] width 339 height 16
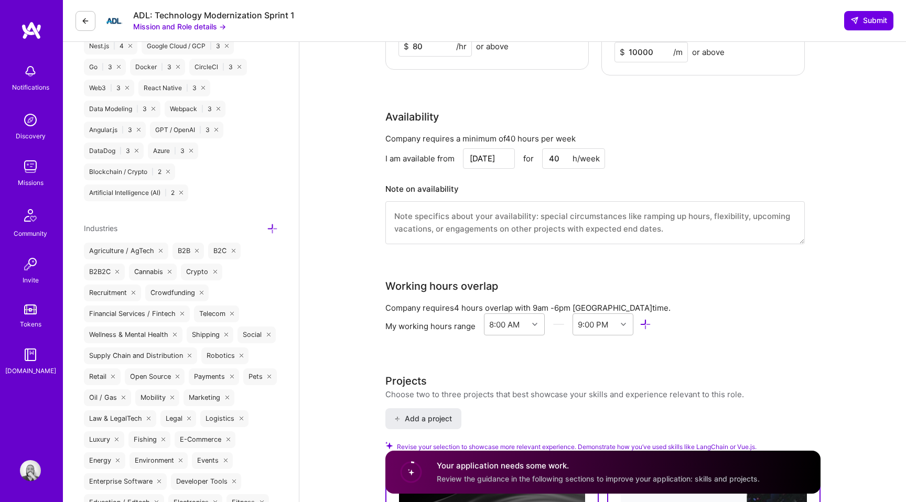
scroll to position [842, 0]
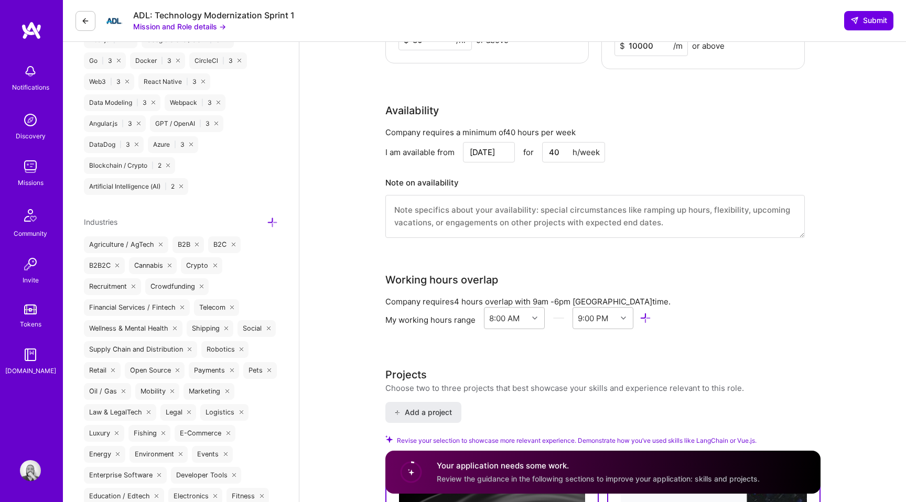
click at [620, 205] on textarea at bounding box center [594, 216] width 419 height 43
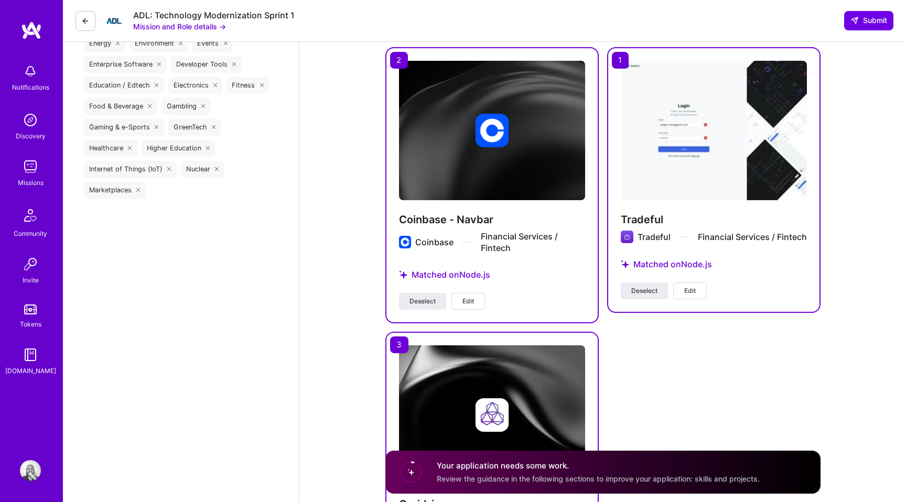
scroll to position [1211, 0]
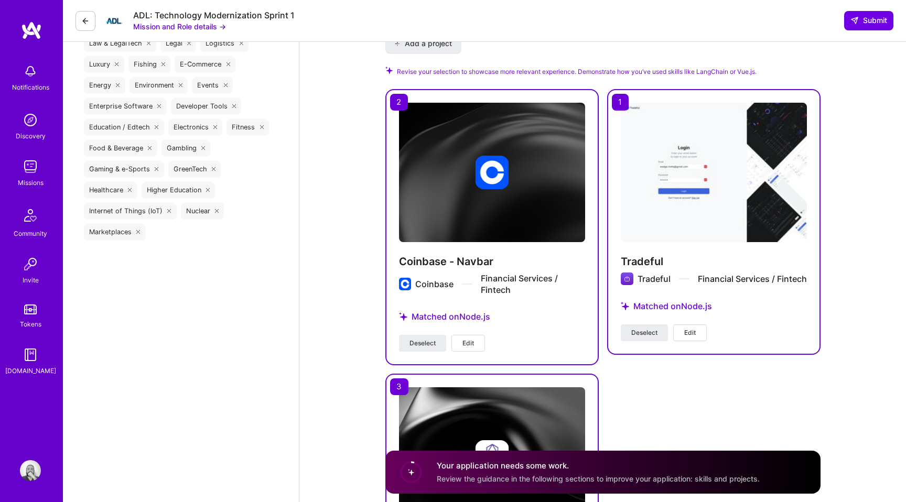
click at [691, 335] on span "Edit" at bounding box center [690, 332] width 12 height 9
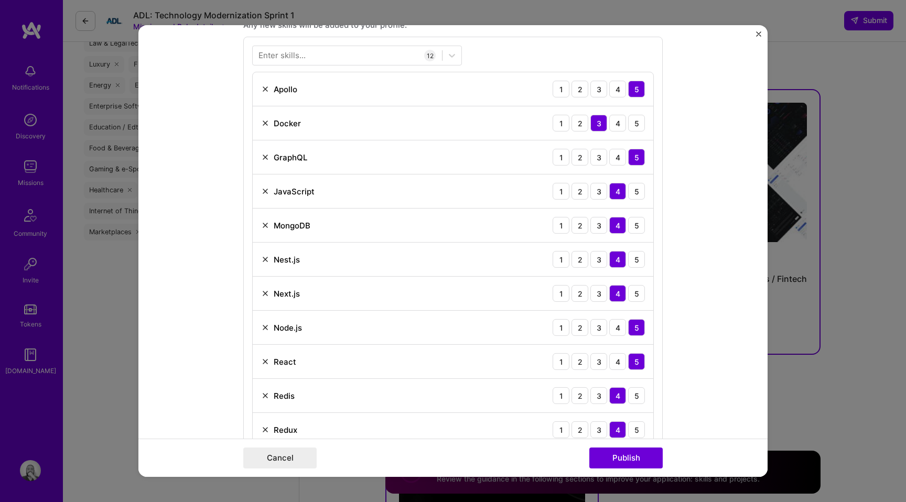
scroll to position [664, 0]
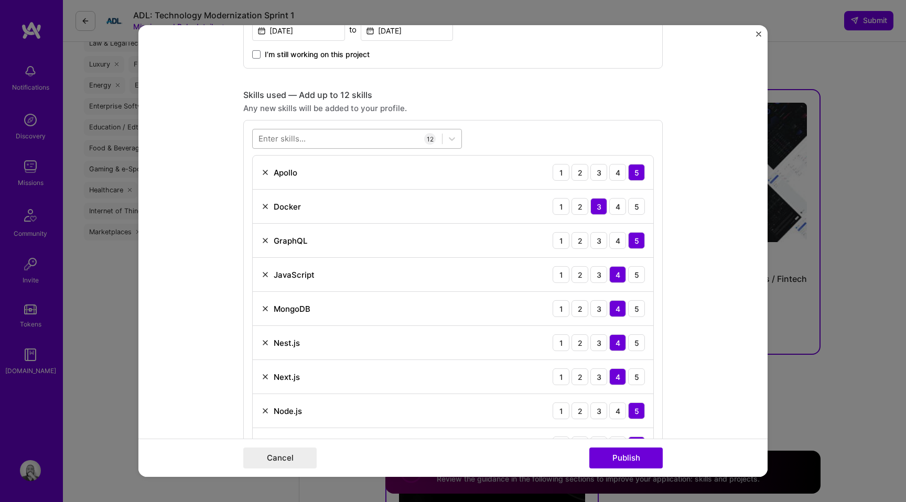
click at [402, 136] on div at bounding box center [347, 138] width 189 height 17
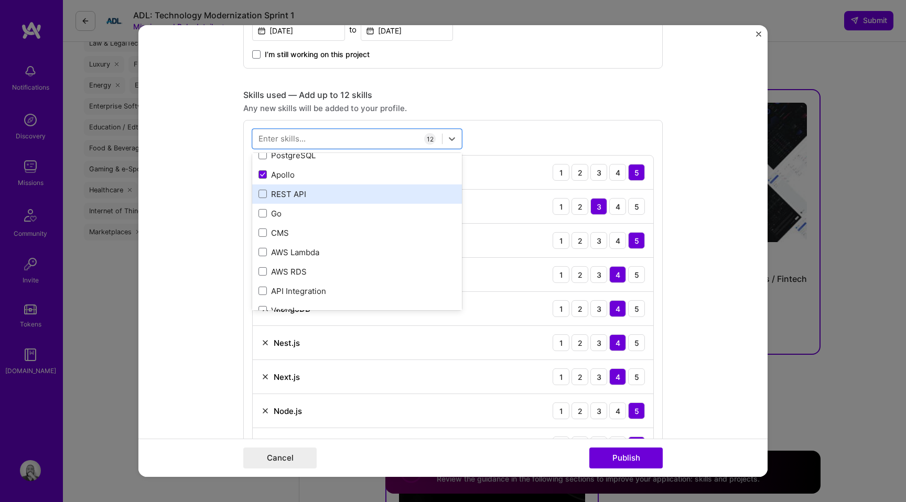
click at [302, 198] on div "REST API" at bounding box center [356, 194] width 197 height 11
click at [307, 194] on div "REST API" at bounding box center [356, 194] width 197 height 11
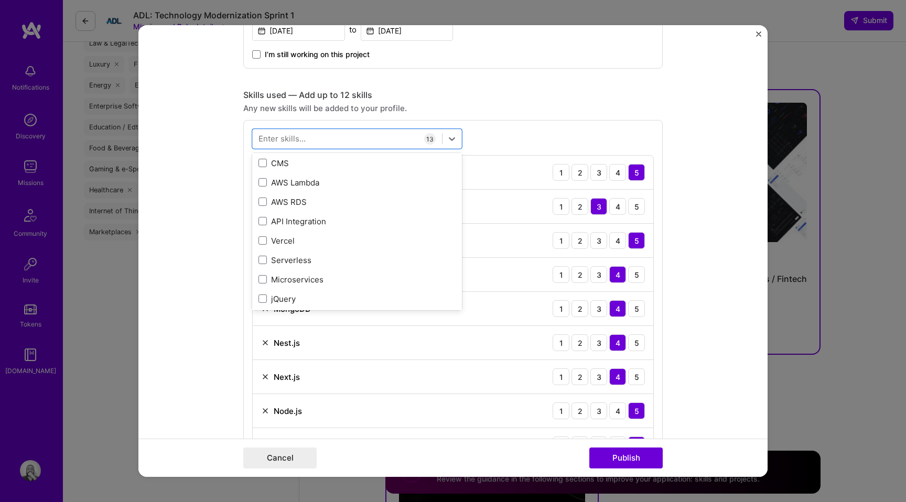
scroll to position [273, 0]
click at [296, 237] on div "Vercel" at bounding box center [356, 238] width 197 height 11
click at [319, 221] on div "API Integration" at bounding box center [356, 219] width 197 height 11
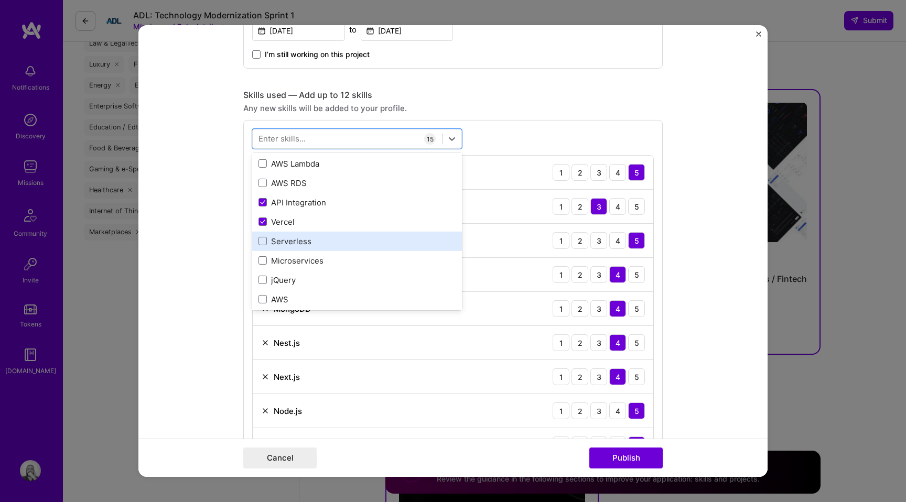
click at [301, 243] on div "Serverless" at bounding box center [356, 241] width 197 height 11
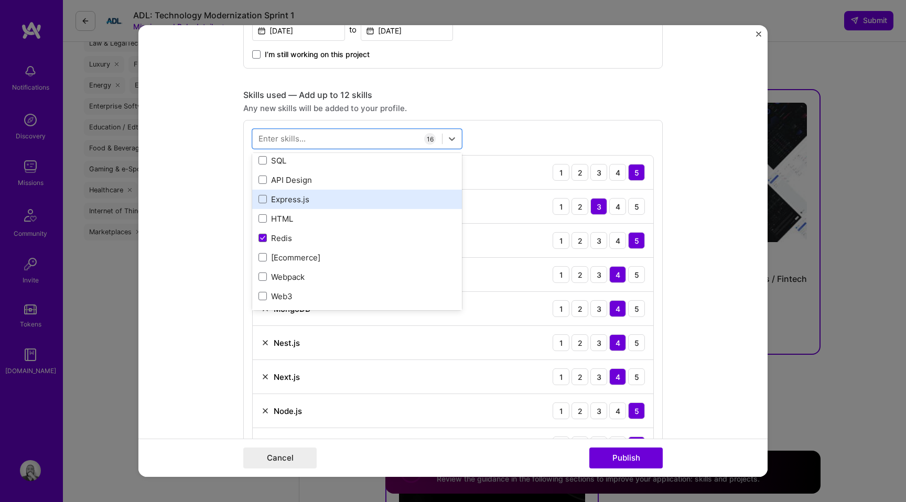
scroll to position [552, 0]
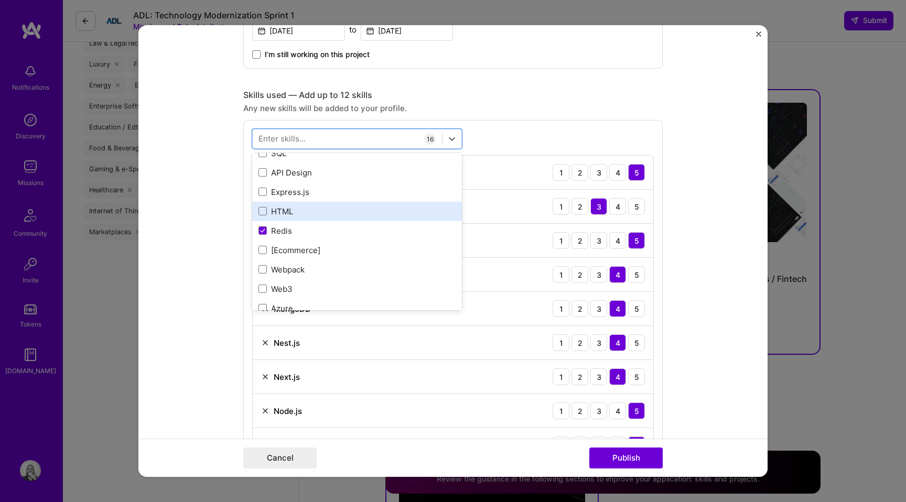
click at [313, 213] on div "HTML" at bounding box center [356, 211] width 197 height 11
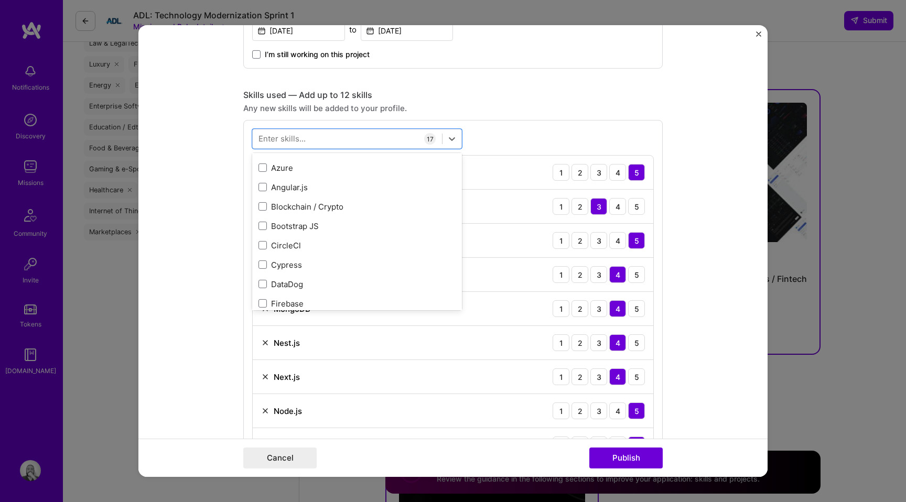
scroll to position [698, 0]
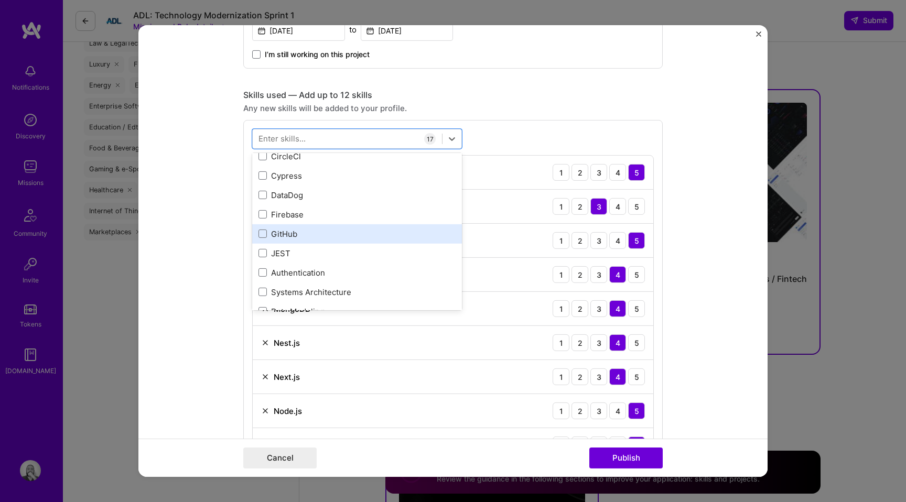
click at [301, 235] on div "GitHub" at bounding box center [356, 234] width 197 height 11
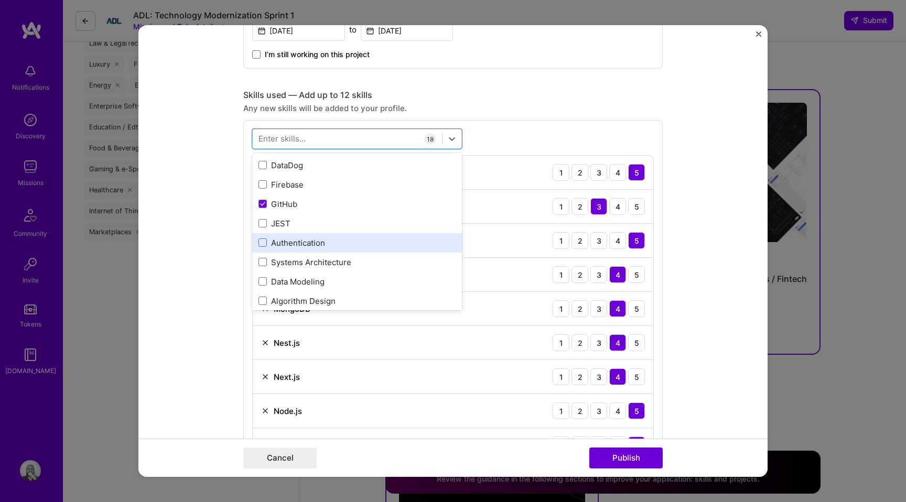
click at [304, 240] on div "Authentication" at bounding box center [356, 242] width 197 height 11
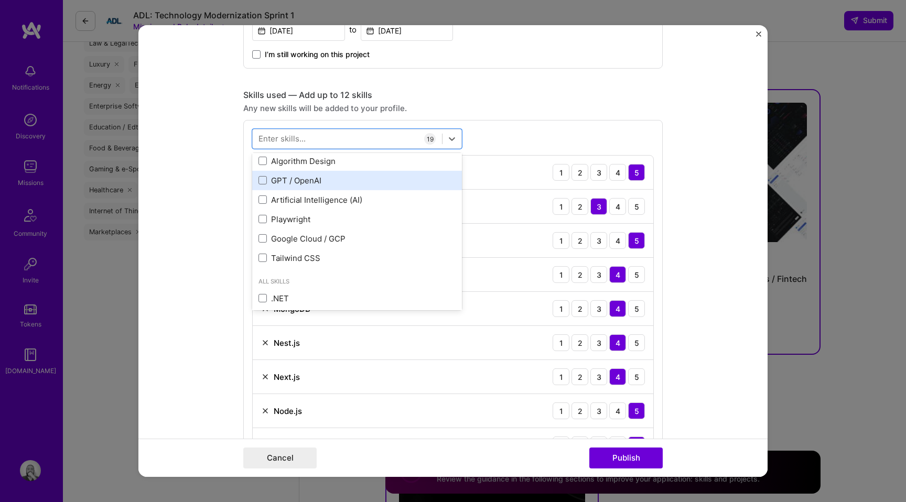
scroll to position [965, 0]
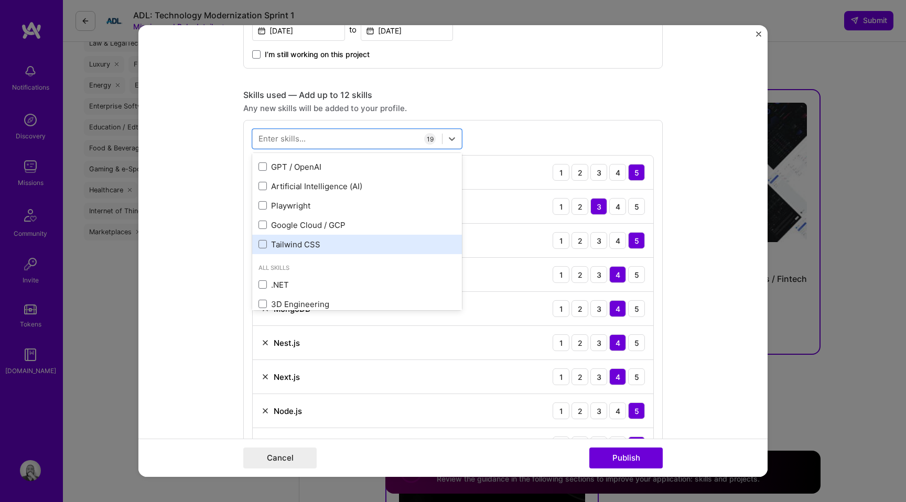
click at [309, 248] on div "Tailwind CSS" at bounding box center [356, 244] width 197 height 11
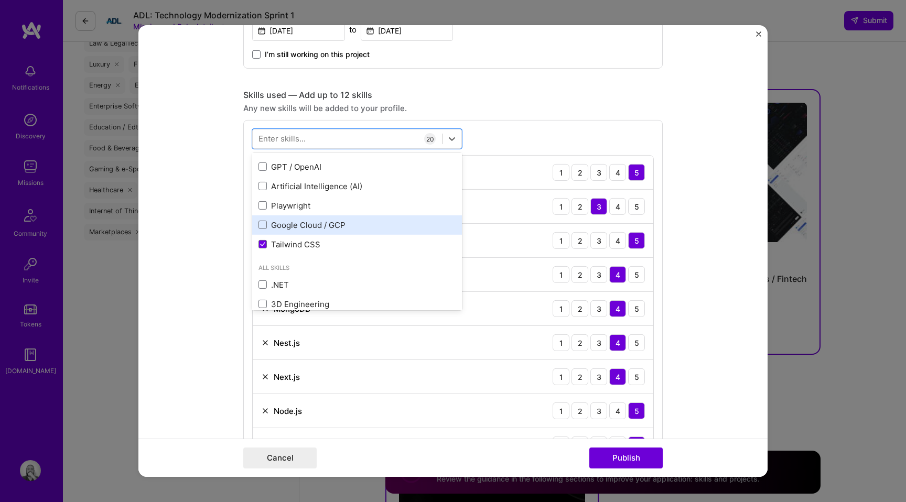
click at [329, 226] on div "Google Cloud / GCP" at bounding box center [356, 225] width 197 height 11
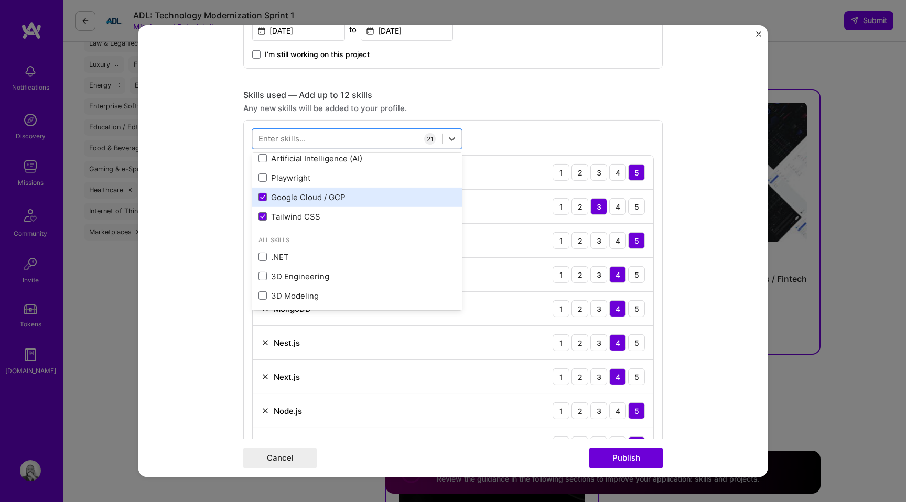
scroll to position [996, 0]
click at [344, 200] on div "Google Cloud / GCP" at bounding box center [357, 194] width 210 height 19
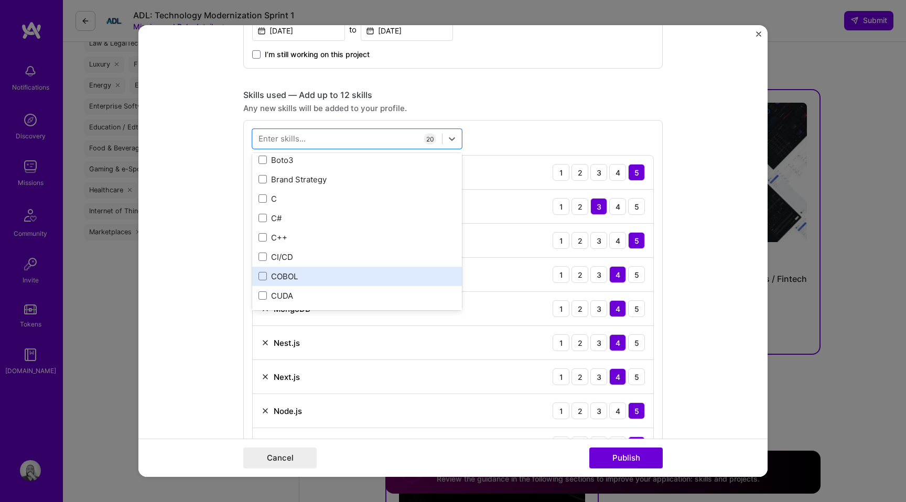
scroll to position [1900, 0]
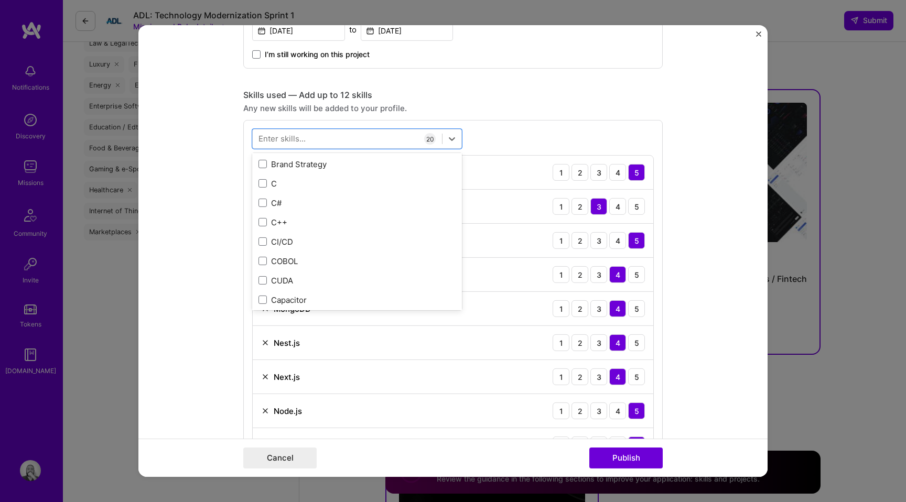
click at [555, 456] on div "Cancel Publish" at bounding box center [452, 458] width 419 height 21
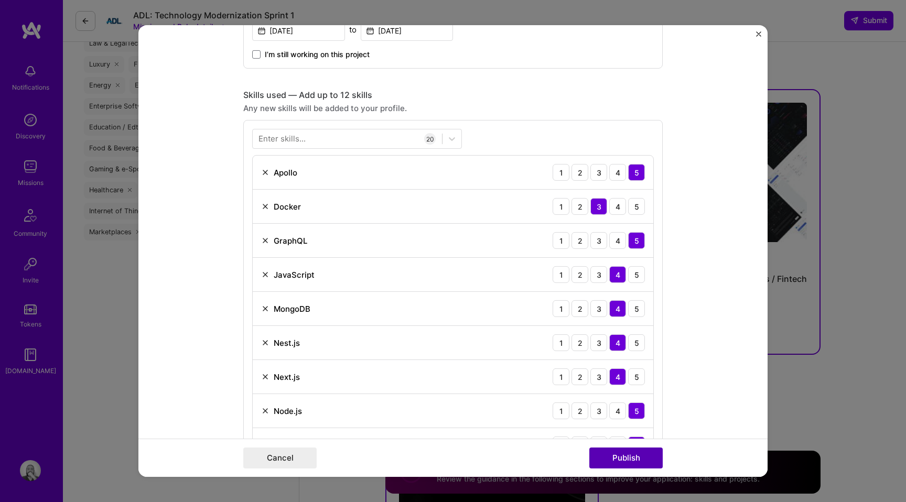
click at [624, 460] on button "Publish" at bounding box center [625, 458] width 73 height 21
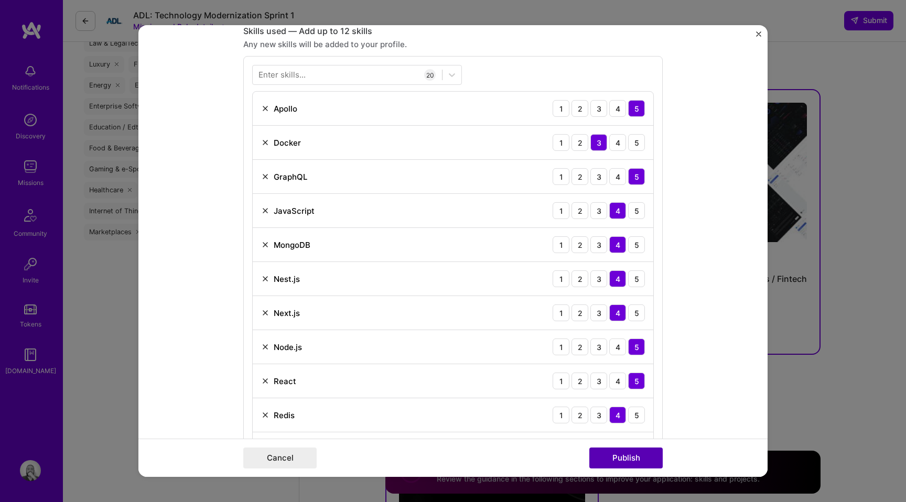
scroll to position [729, 0]
click at [626, 453] on button "Publish" at bounding box center [625, 458] width 73 height 21
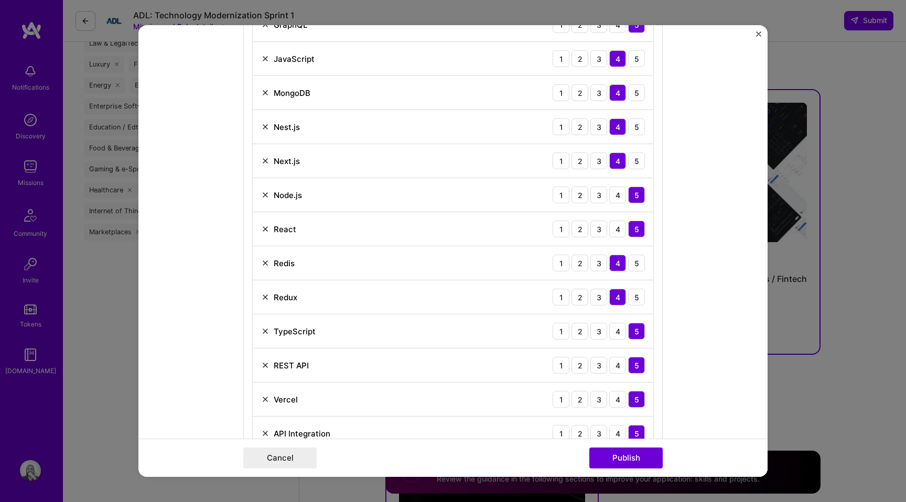
scroll to position [885, 0]
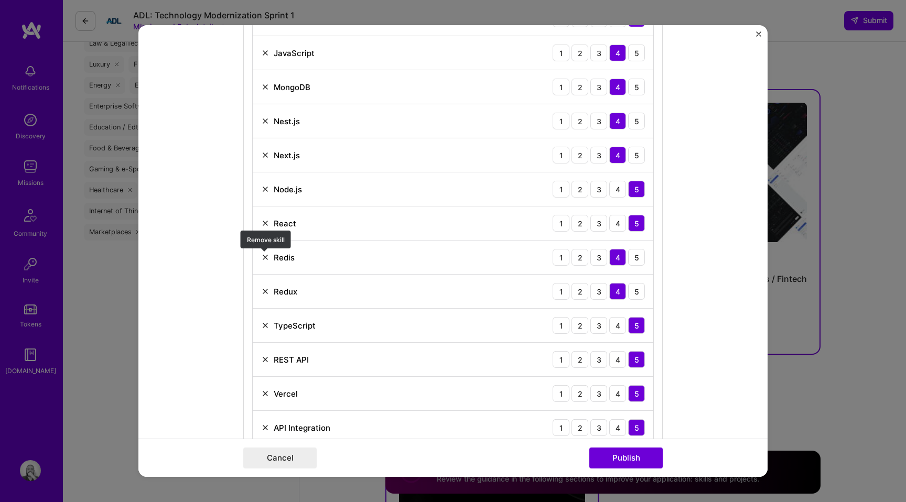
click at [264, 256] on img at bounding box center [265, 257] width 8 height 8
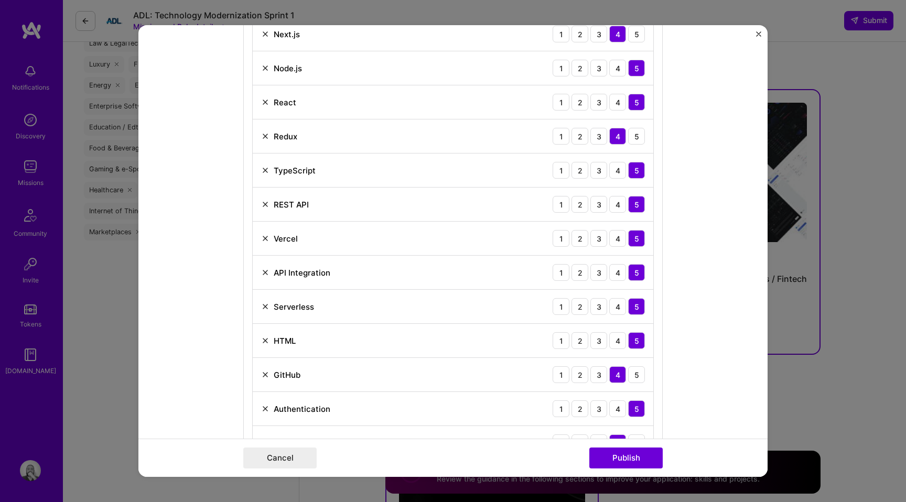
scroll to position [1015, 0]
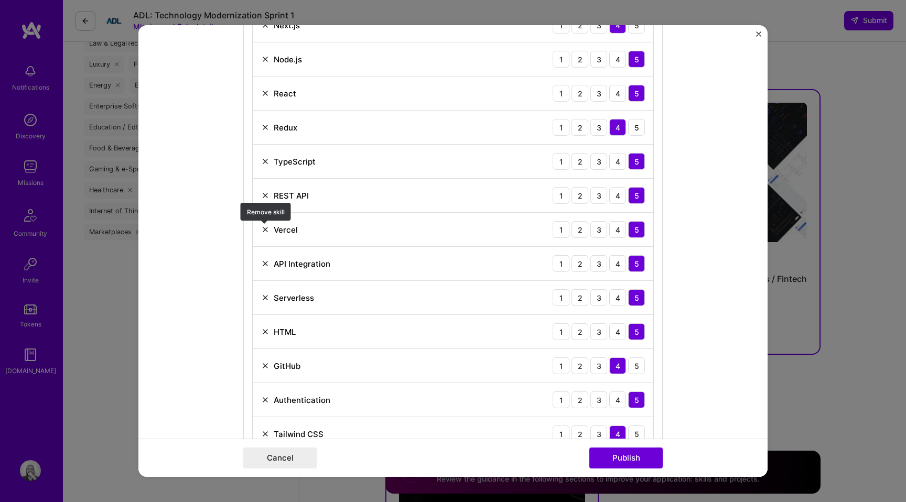
click at [266, 230] on img at bounding box center [265, 229] width 8 height 8
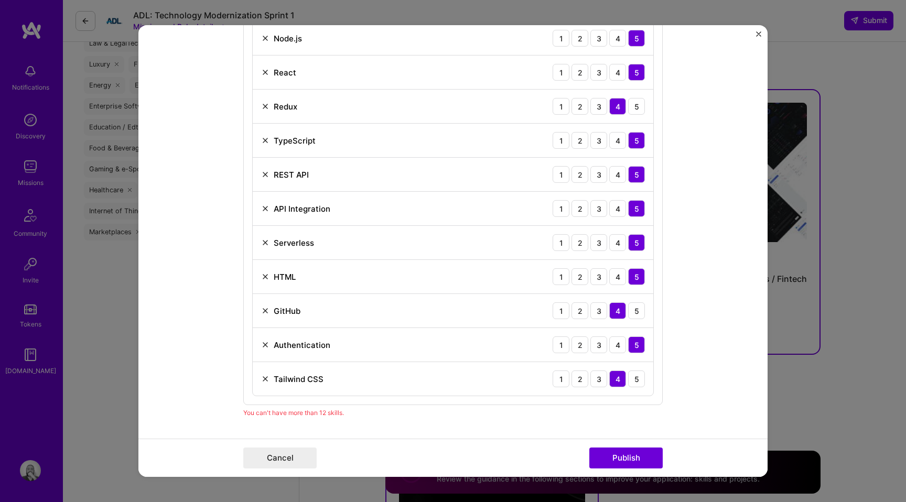
scroll to position [1054, 0]
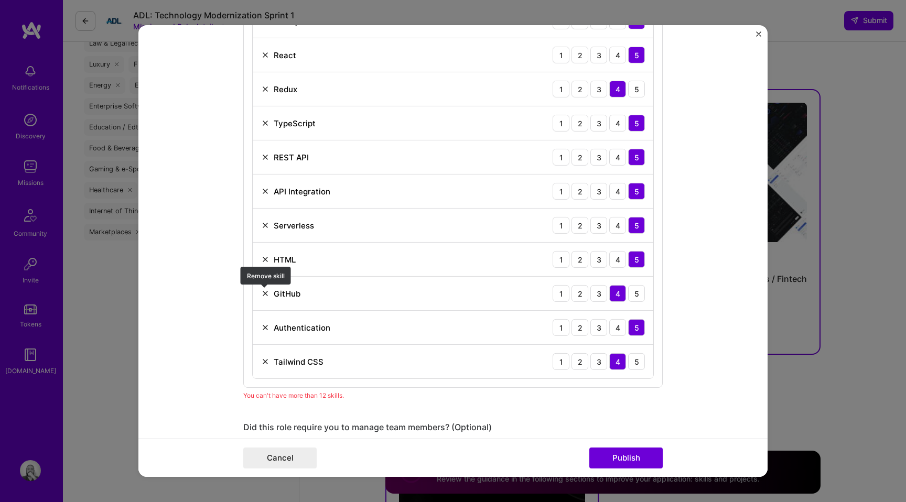
click at [264, 292] on img at bounding box center [265, 293] width 8 height 8
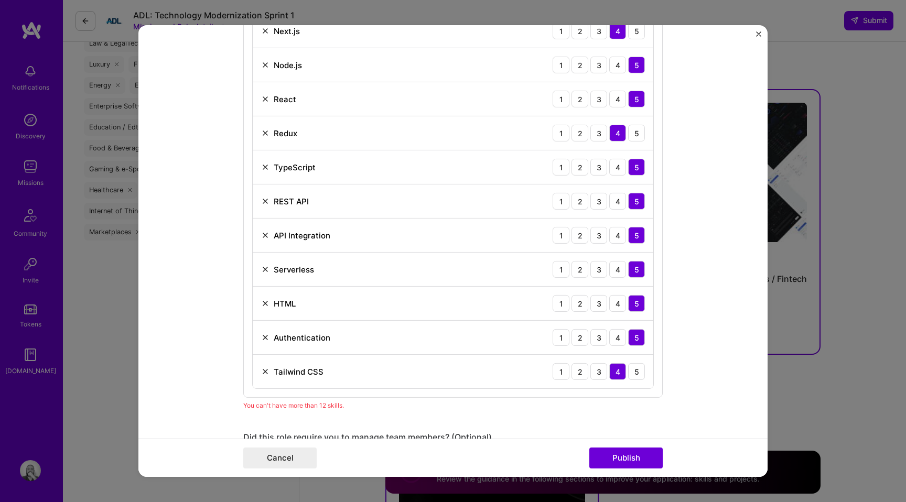
scroll to position [1079, 0]
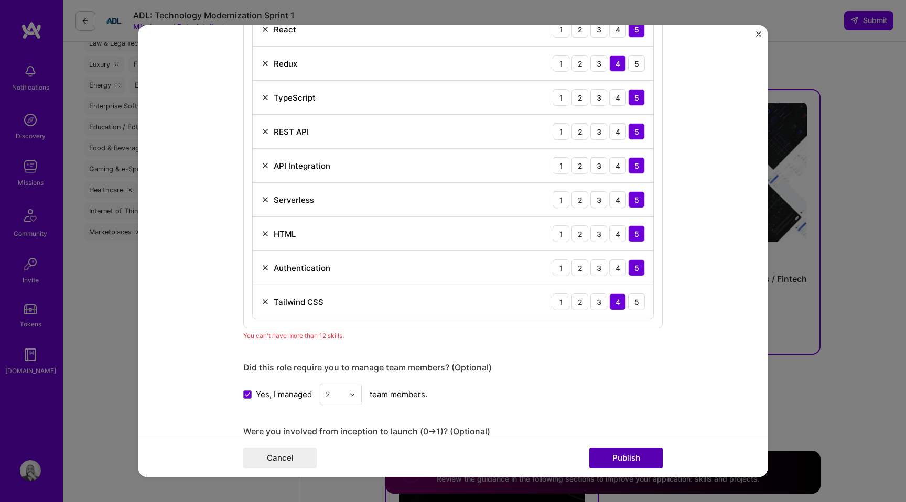
click at [618, 461] on button "Publish" at bounding box center [625, 458] width 73 height 21
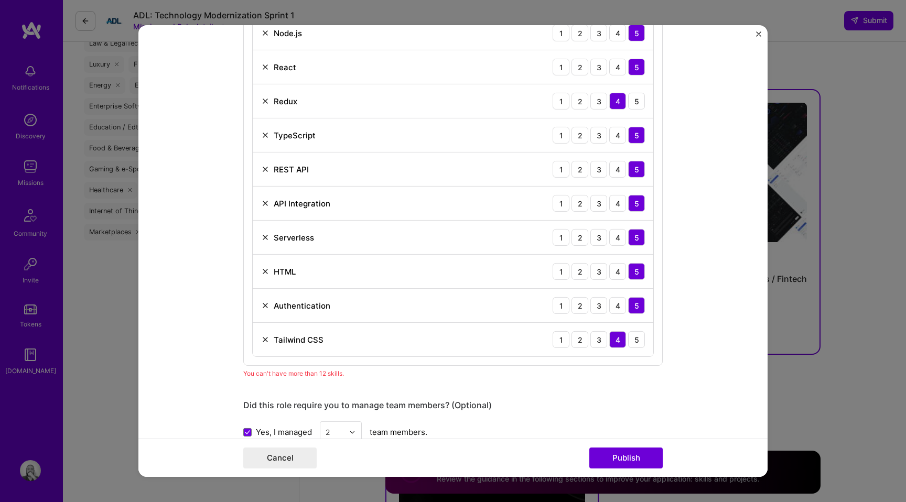
scroll to position [1042, 0]
click at [267, 203] on img at bounding box center [265, 203] width 8 height 8
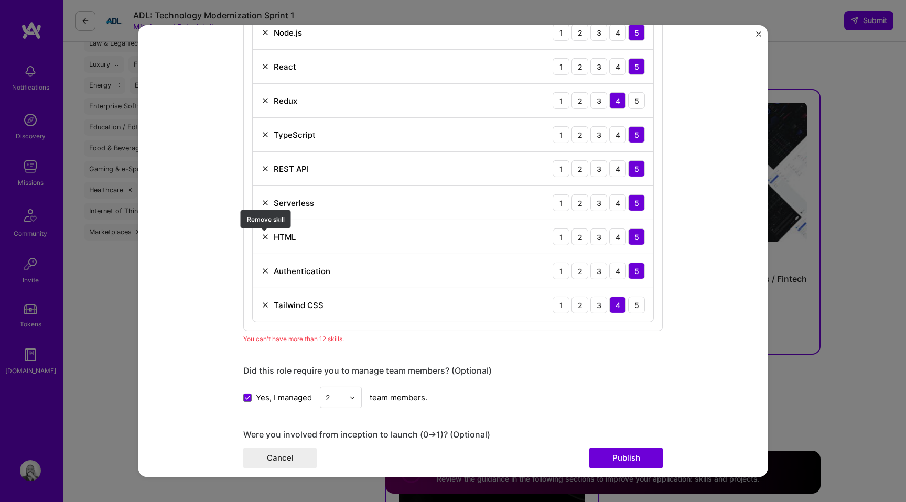
click at [265, 237] on img at bounding box center [265, 237] width 8 height 8
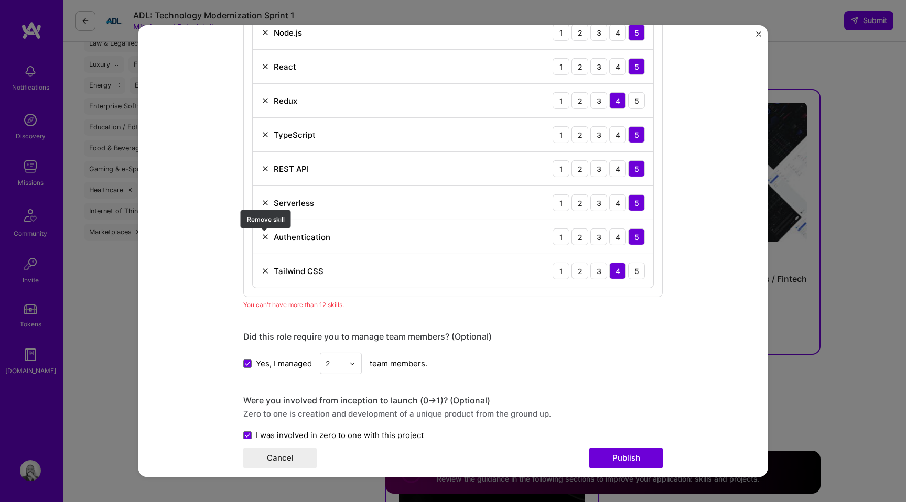
click at [265, 240] on img at bounding box center [265, 237] width 8 height 8
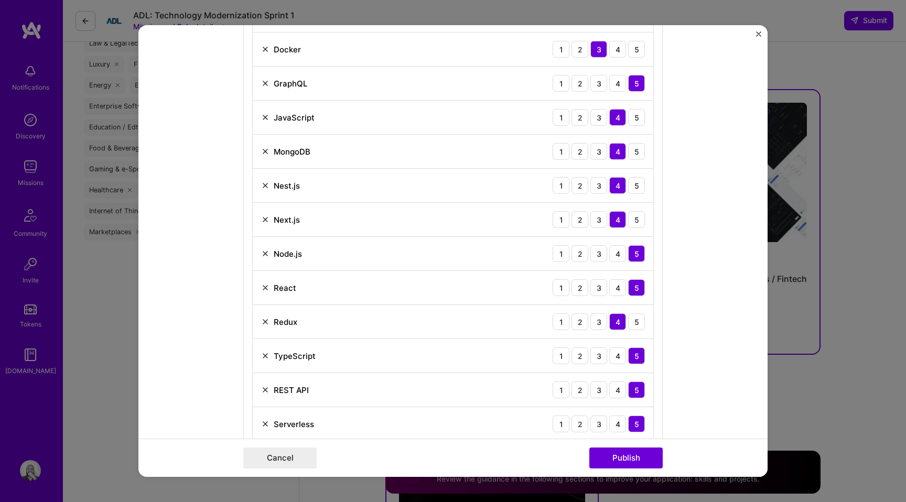
scroll to position [792, 0]
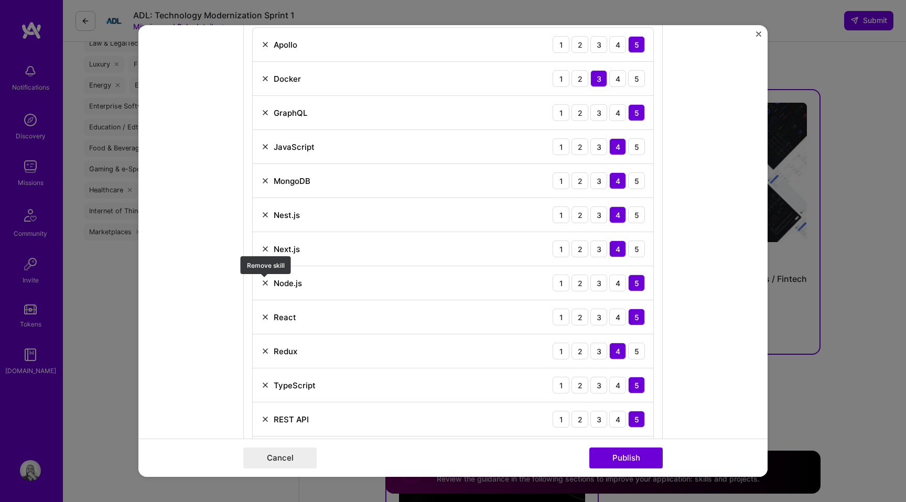
click at [265, 282] on img at bounding box center [265, 283] width 8 height 8
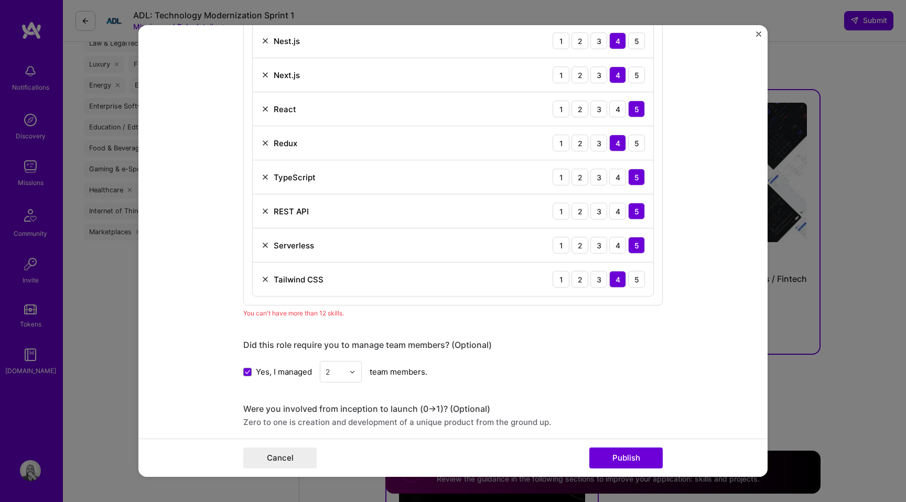
scroll to position [1088, 0]
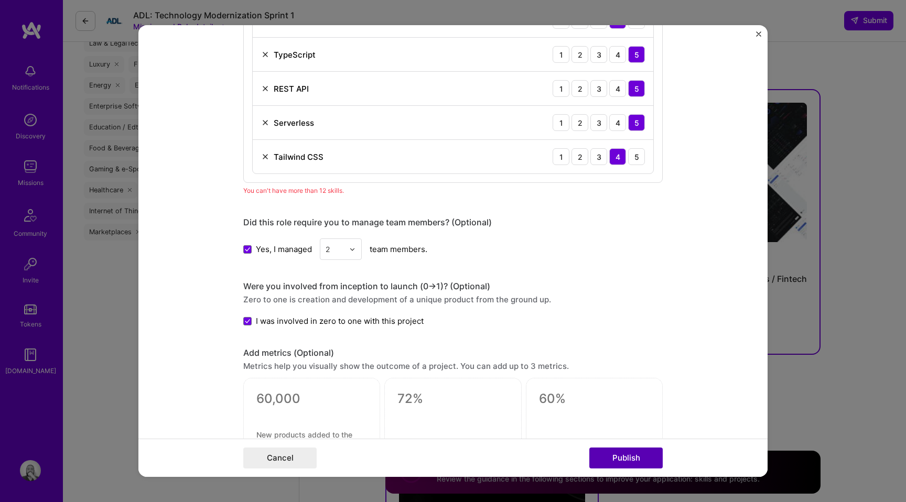
click at [615, 452] on button "Publish" at bounding box center [625, 458] width 73 height 21
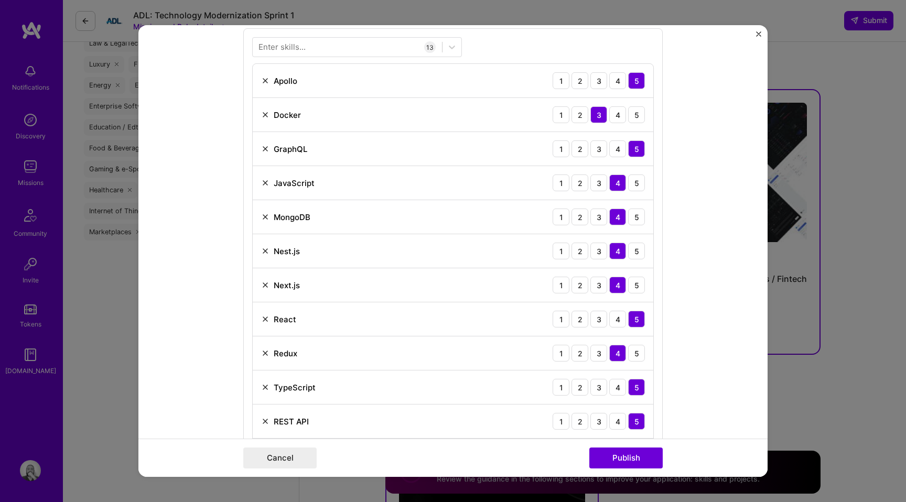
scroll to position [752, 0]
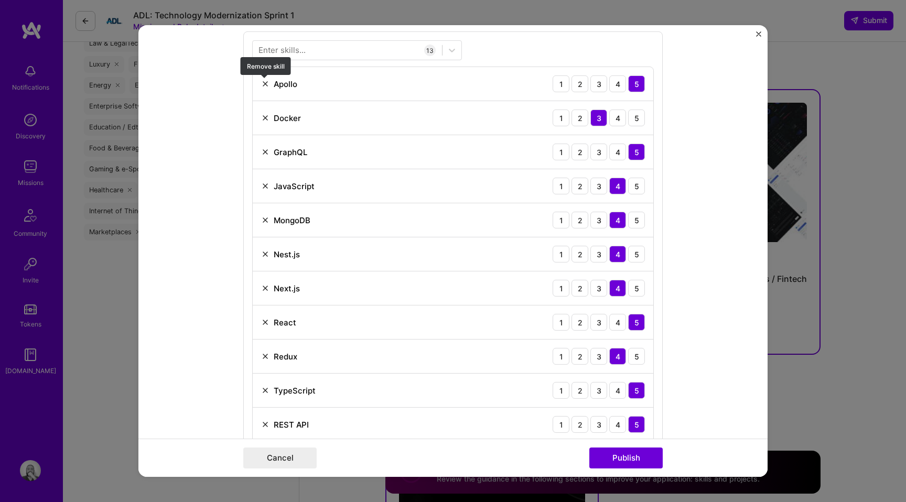
click at [265, 84] on img at bounding box center [265, 84] width 8 height 8
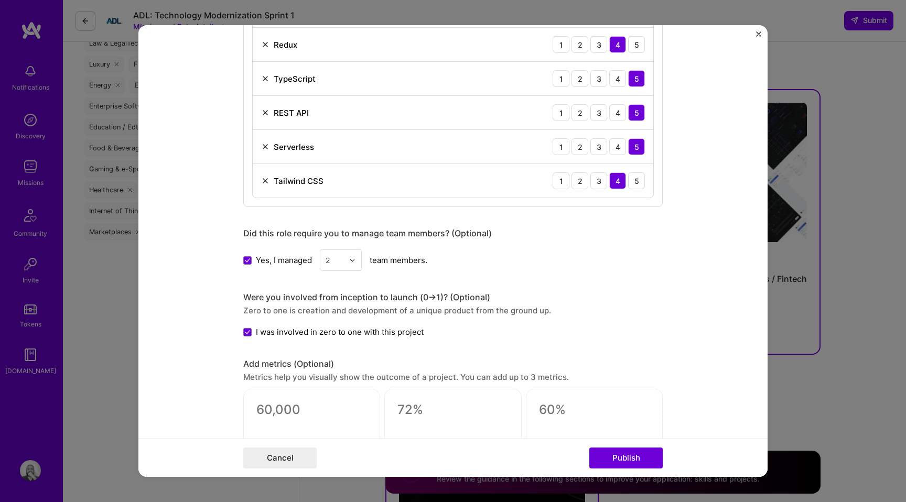
scroll to position [1039, 0]
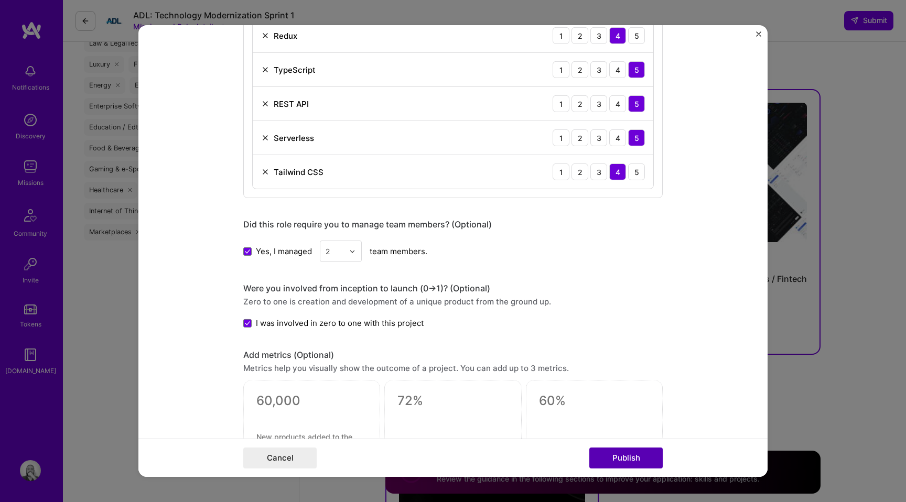
click at [632, 456] on button "Publish" at bounding box center [625, 458] width 73 height 21
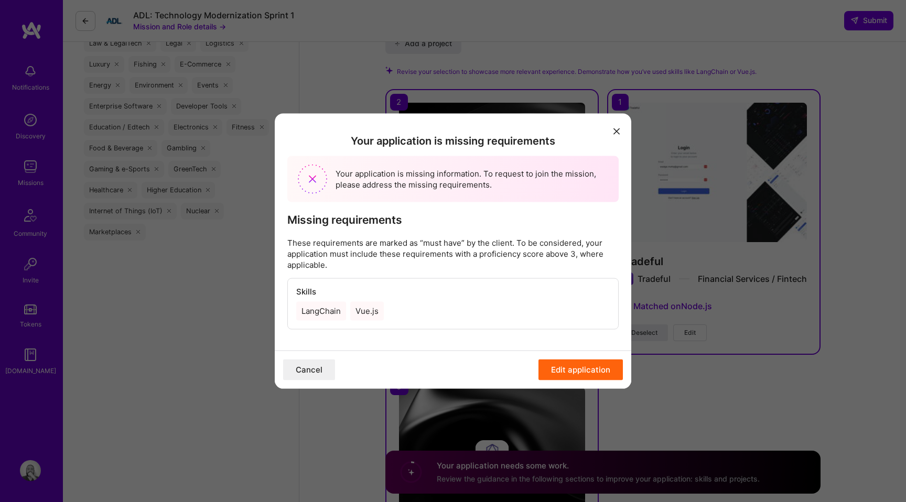
click at [408, 254] on p "These requirements are marked as “must have” by the client. To be considered, y…" at bounding box center [452, 253] width 331 height 33
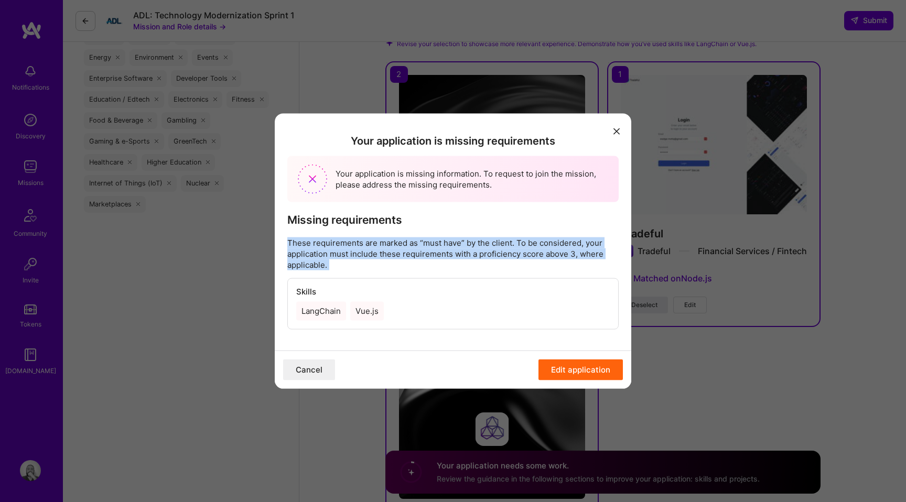
scroll to position [1225, 0]
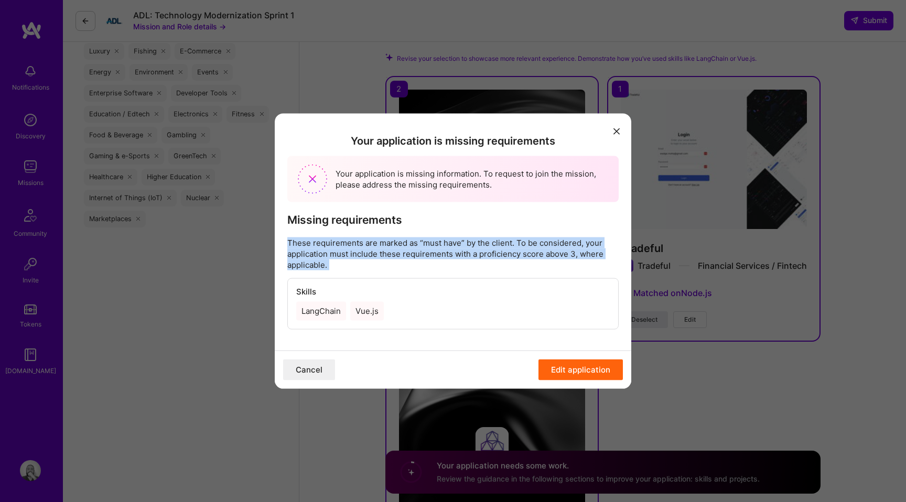
click at [313, 367] on button "Cancel" at bounding box center [309, 369] width 52 height 21
click at [311, 366] on button "Cancel" at bounding box center [309, 369] width 52 height 21
click at [614, 133] on icon "modal" at bounding box center [616, 131] width 6 height 6
click at [615, 132] on icon "modal" at bounding box center [616, 131] width 6 height 6
click at [584, 366] on button "Edit application" at bounding box center [580, 369] width 84 height 21
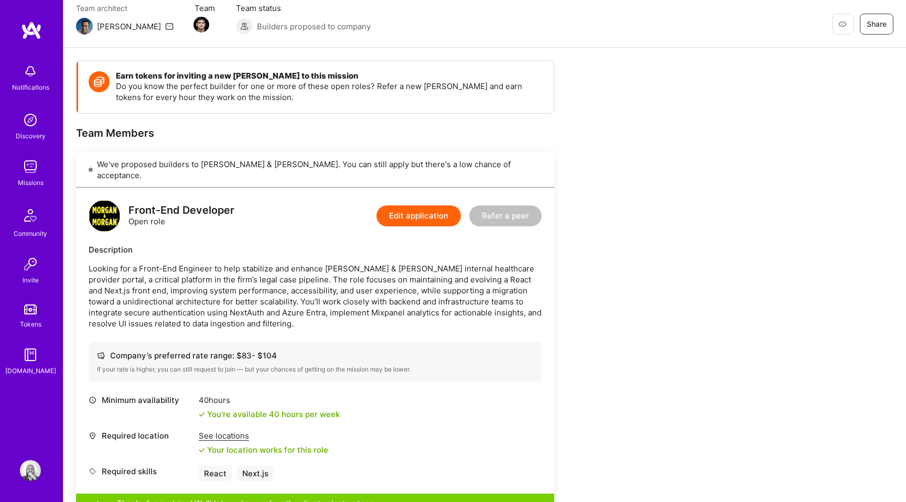
scroll to position [96, 0]
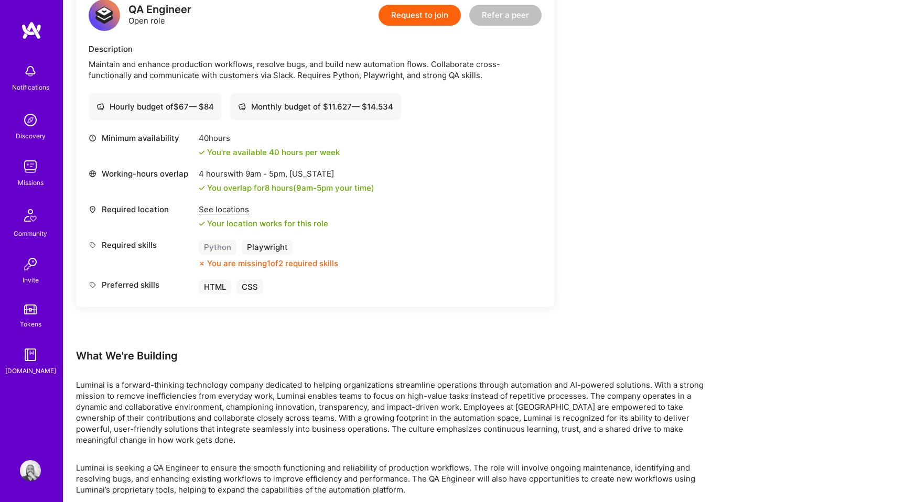
scroll to position [350, 0]
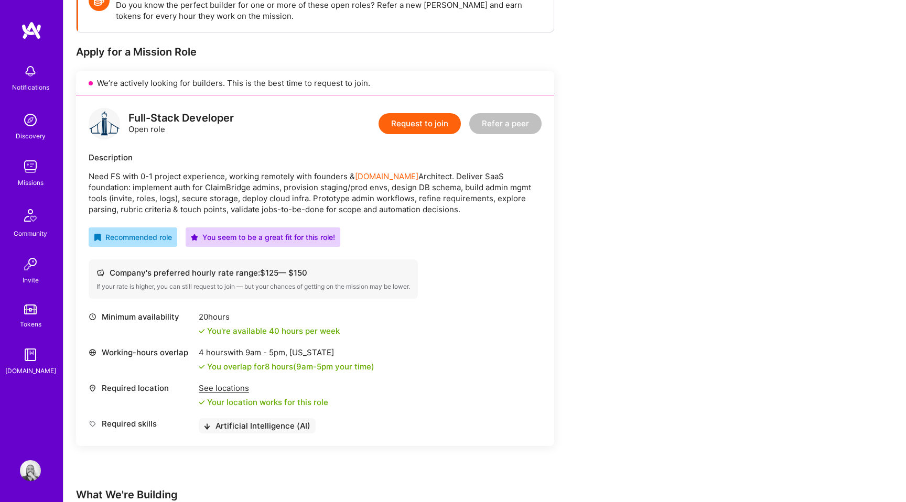
scroll to position [333, 0]
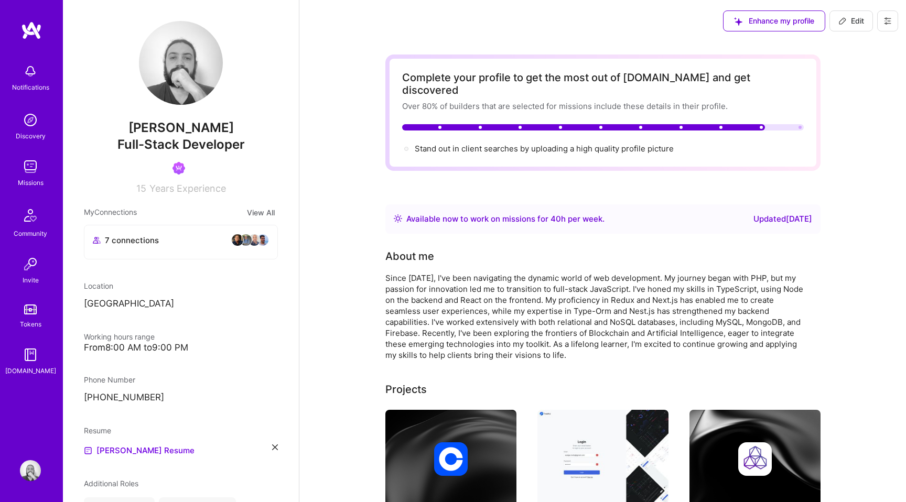
click at [854, 17] on span "Edit" at bounding box center [851, 21] width 26 height 10
select select "BR"
select select "Right Now"
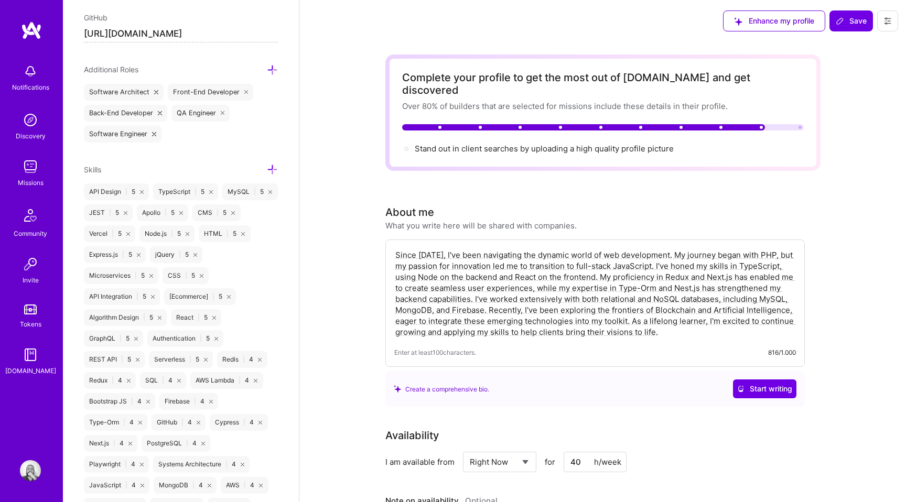
scroll to position [615, 0]
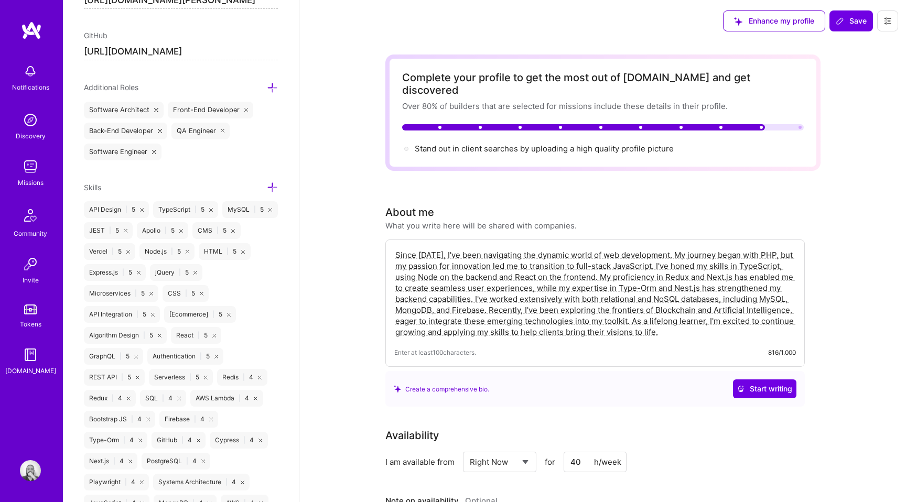
click at [272, 186] on icon at bounding box center [272, 187] width 11 height 11
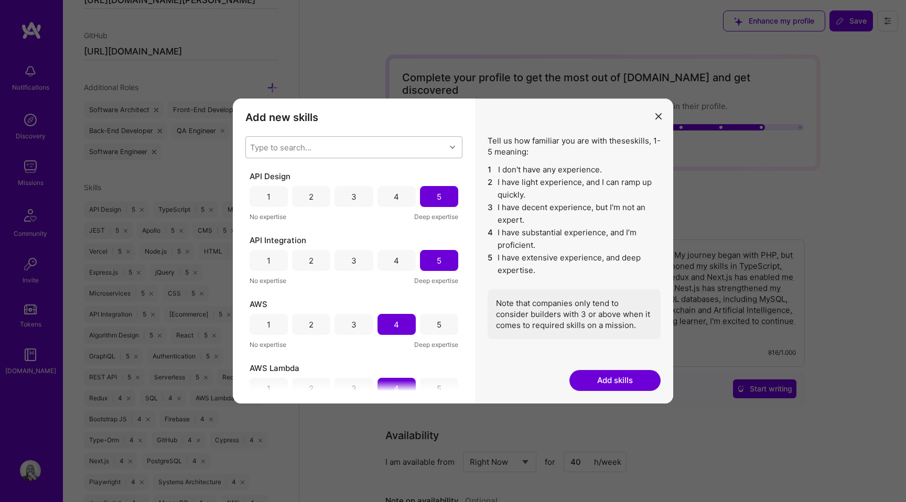
click at [370, 150] on div "Type to search..." at bounding box center [346, 147] width 200 height 21
type input "Google"
click at [312, 194] on div "Google Cloud / GCP" at bounding box center [354, 193] width 204 height 11
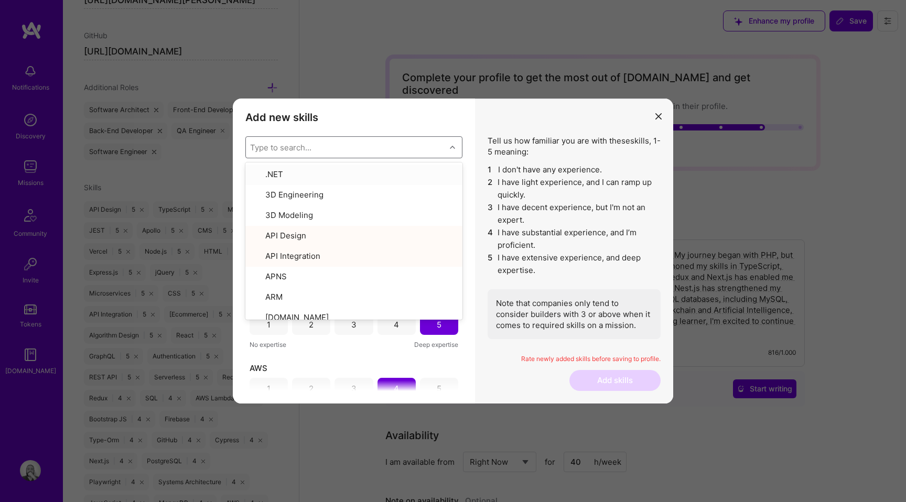
click at [425, 119] on h3 "Add new skills" at bounding box center [353, 117] width 217 height 13
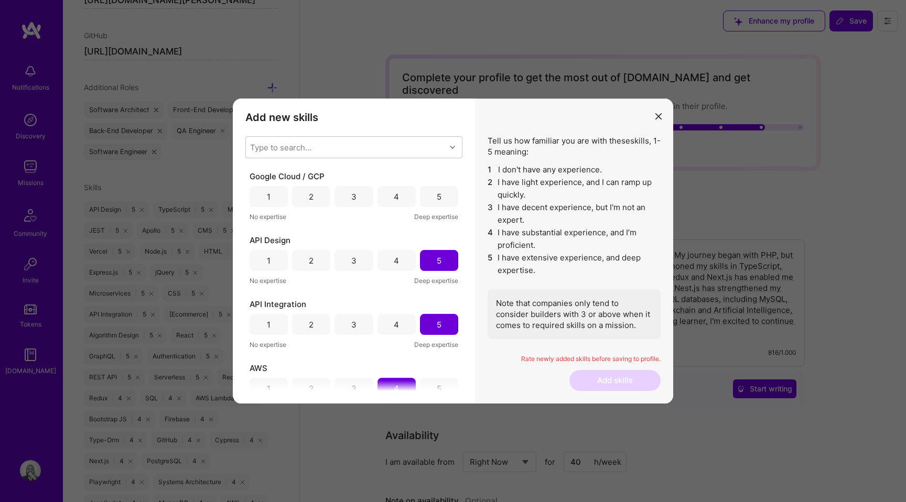
click at [352, 193] on div "3" at bounding box center [353, 196] width 5 height 11
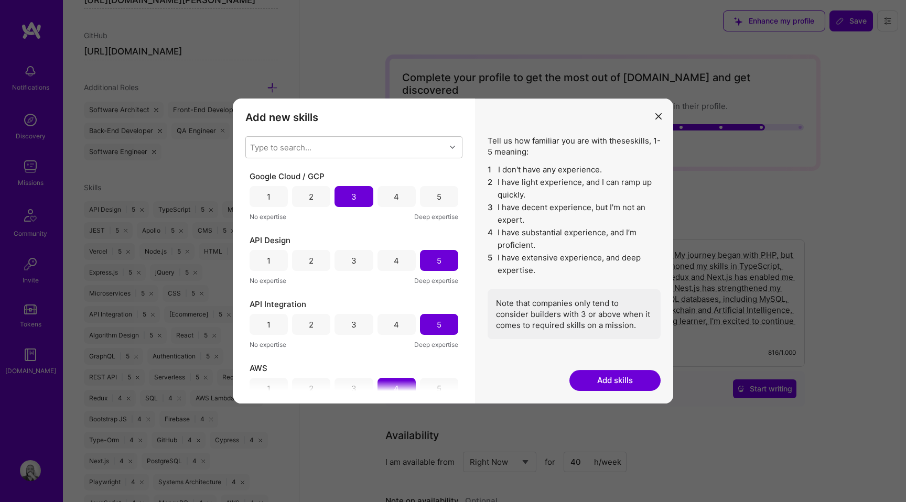
click at [598, 375] on button "Add skills" at bounding box center [614, 380] width 91 height 21
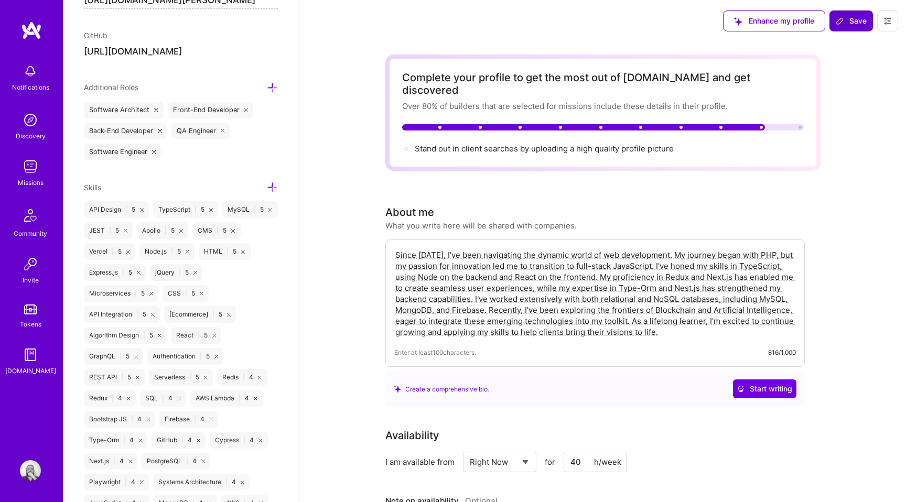
click at [855, 23] on span "Save" at bounding box center [851, 21] width 31 height 10
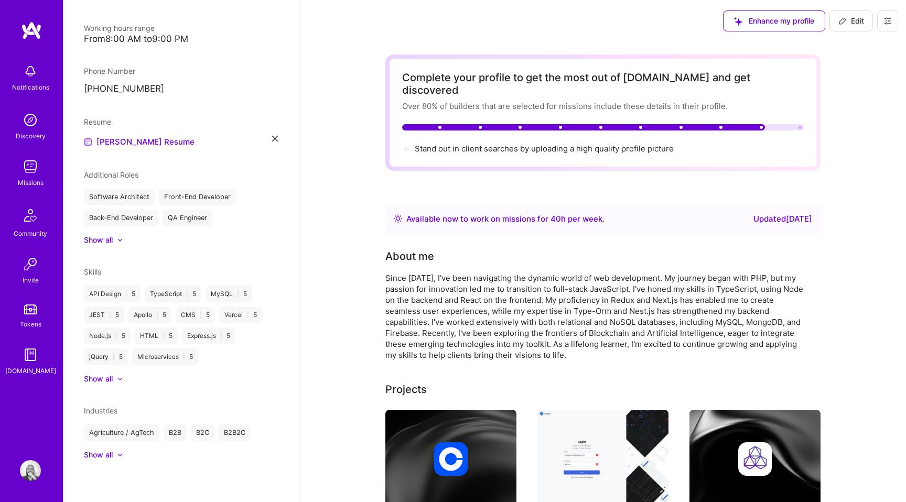
scroll to position [308, 0]
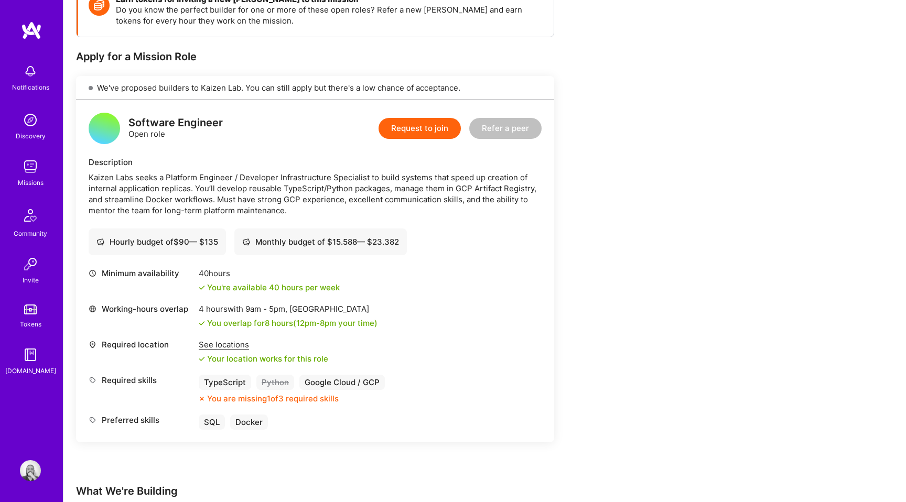
scroll to position [168, 0]
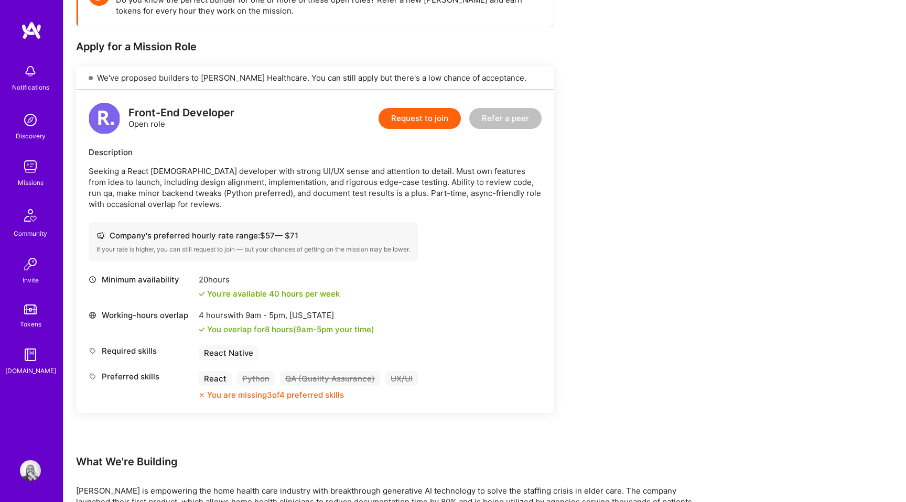
scroll to position [285, 0]
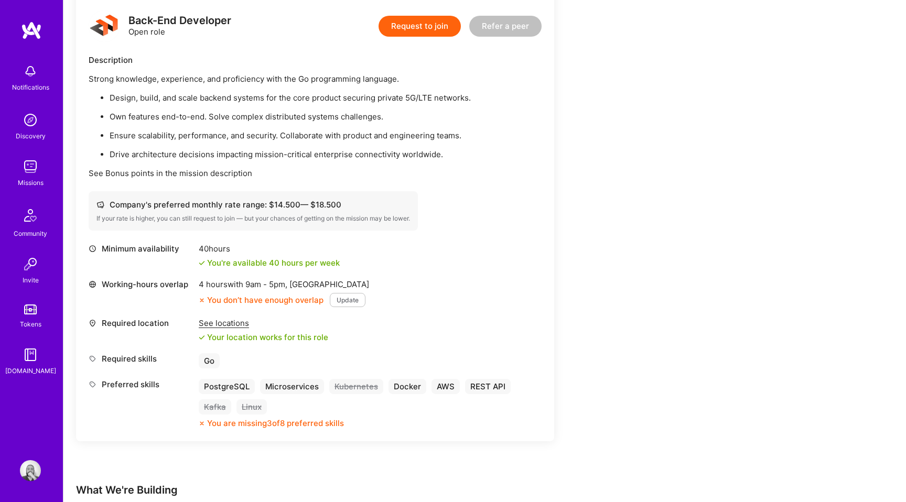
scroll to position [273, 0]
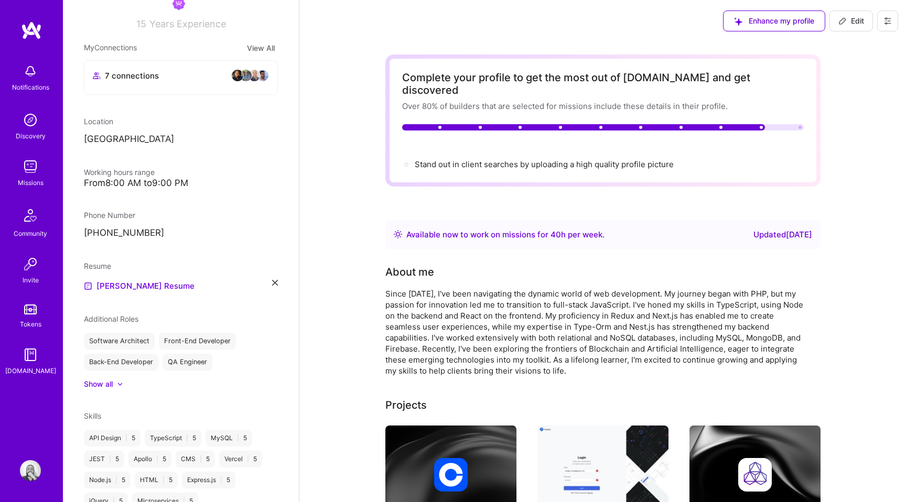
scroll to position [308, 0]
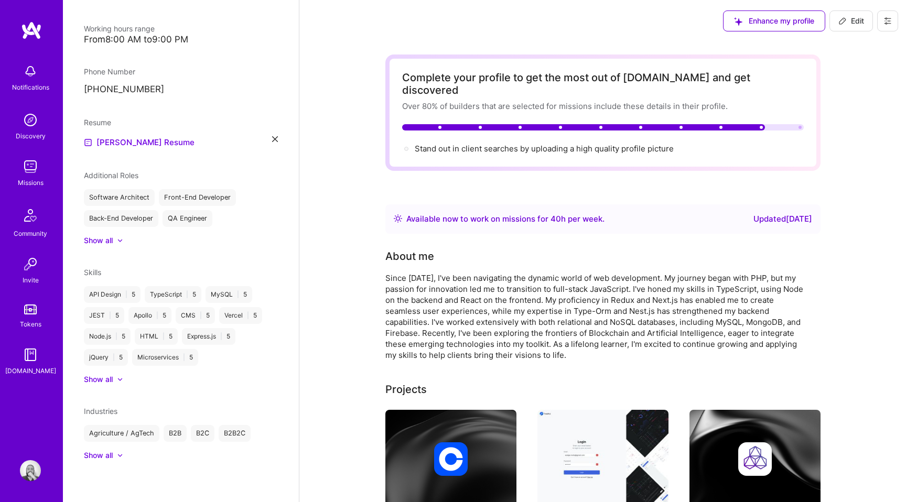
click at [113, 381] on div "Show all" at bounding box center [98, 379] width 29 height 10
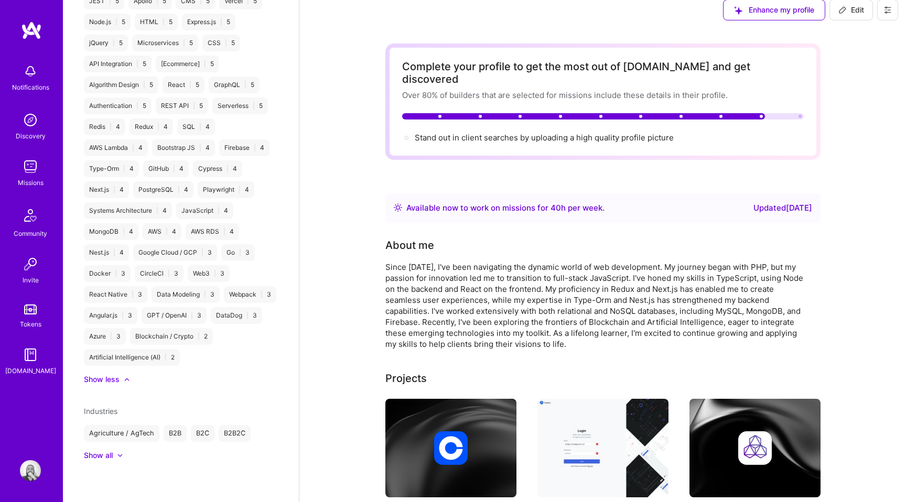
scroll to position [0, 0]
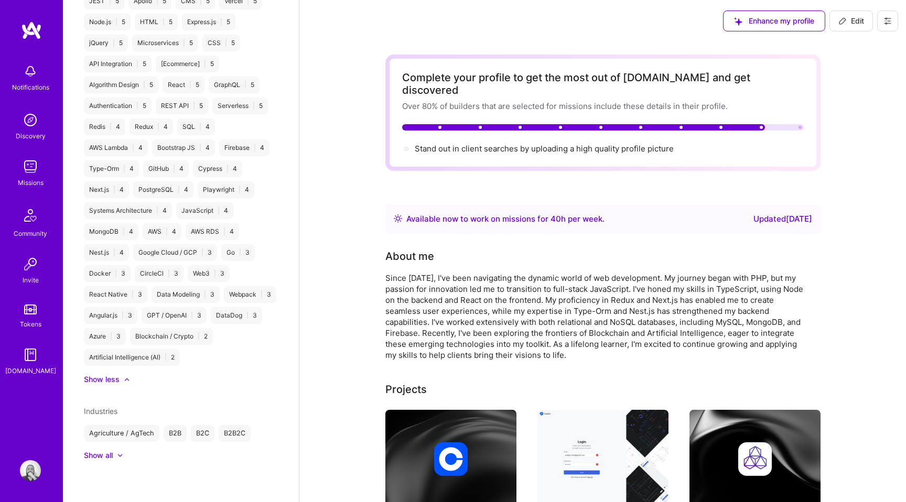
click at [841, 25] on span "Edit" at bounding box center [851, 21] width 26 height 10
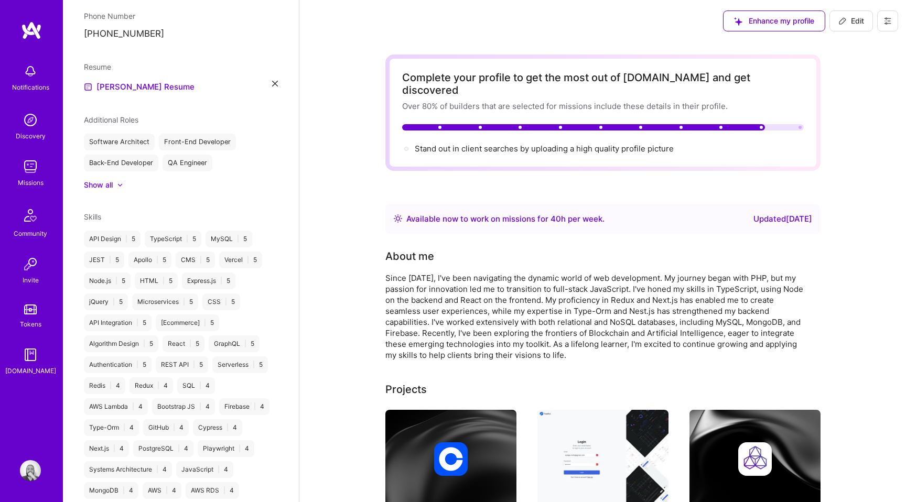
select select "BR"
select select "Right Now"
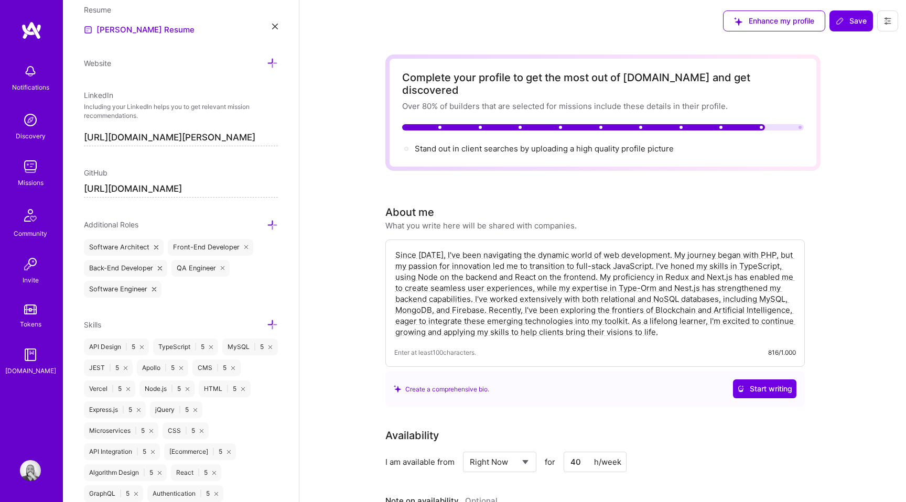
scroll to position [560, 0]
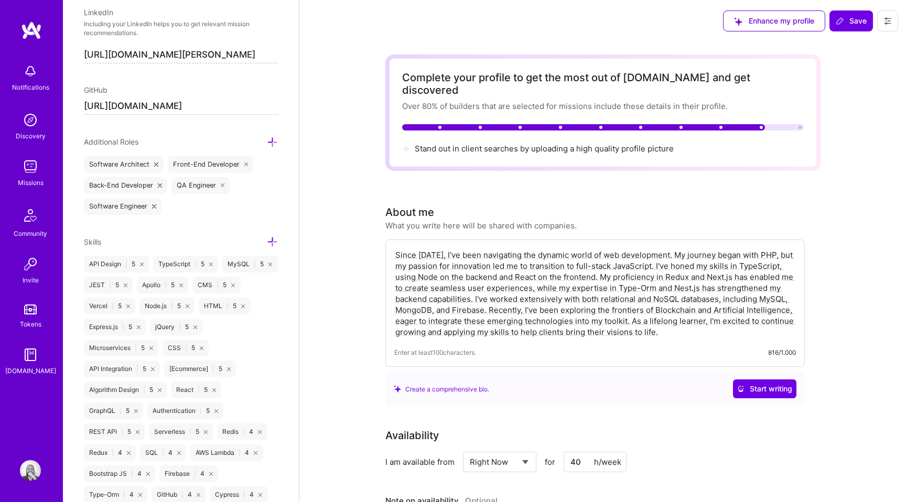
click at [274, 241] on icon at bounding box center [272, 241] width 11 height 11
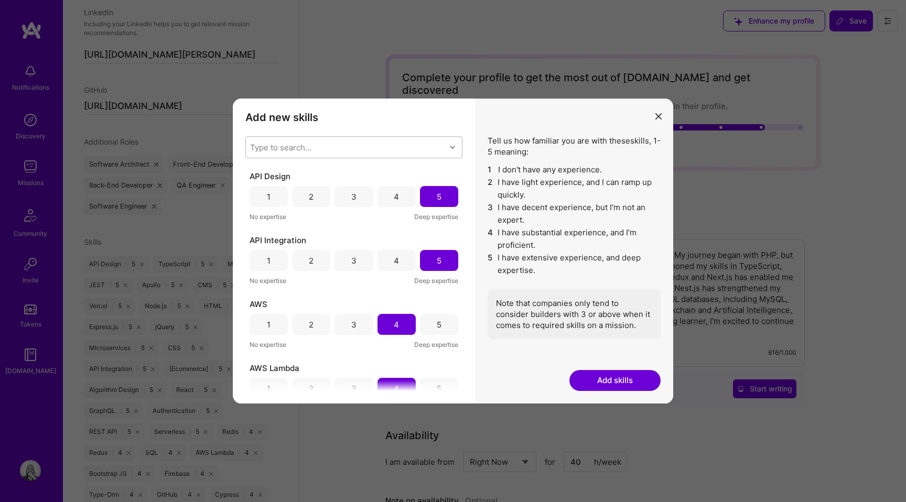
click at [315, 147] on div "Type to search..." at bounding box center [346, 147] width 200 height 21
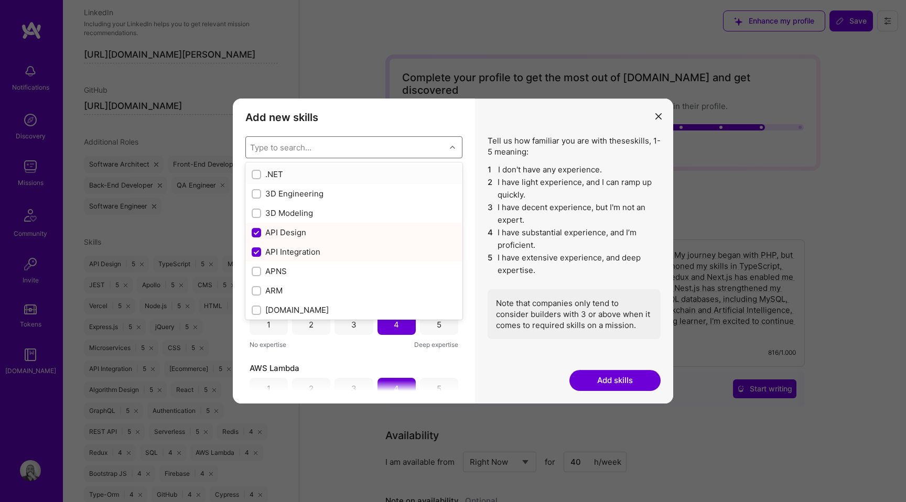
paste input "Tailwind CSS"
type input "Tailwind CSS"
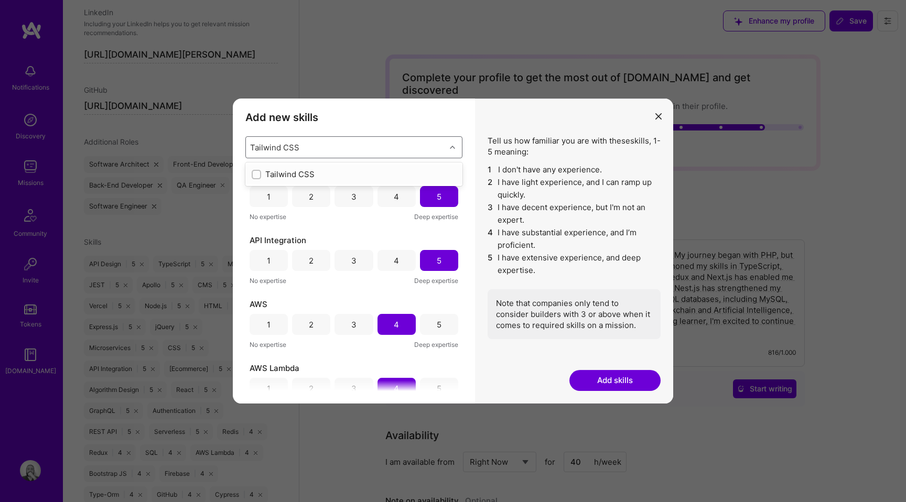
click at [278, 170] on div "Tailwind CSS" at bounding box center [354, 174] width 204 height 11
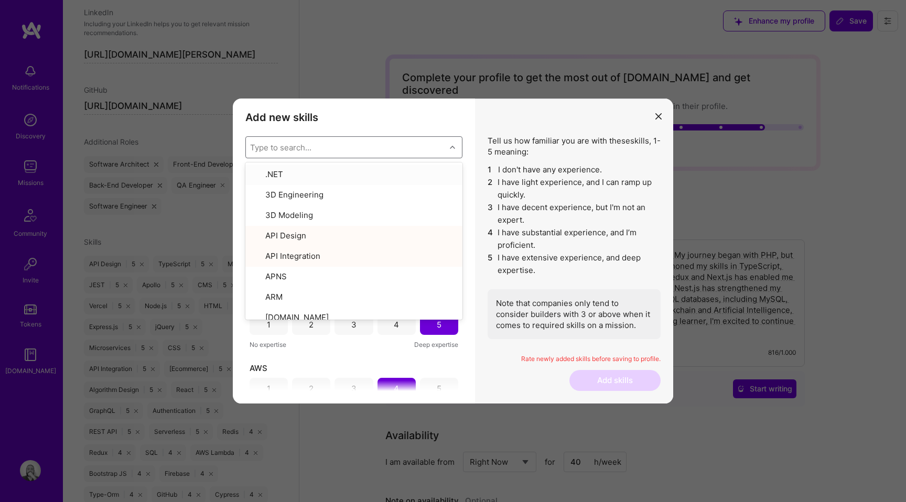
click at [440, 123] on h3 "Add new skills" at bounding box center [353, 117] width 217 height 13
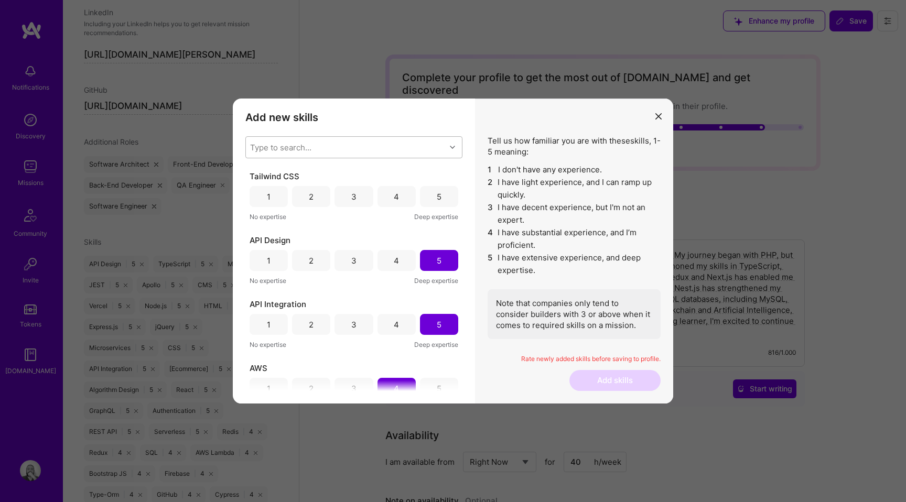
click at [352, 193] on div "3" at bounding box center [353, 196] width 5 height 11
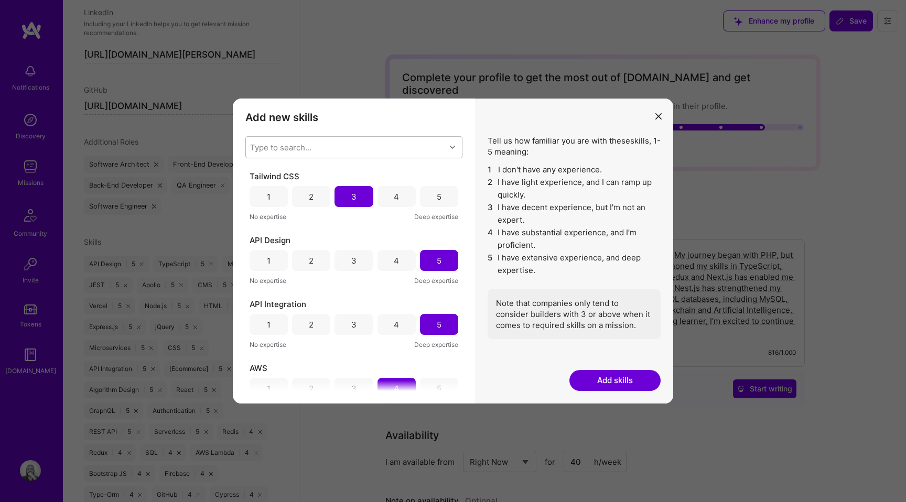
click at [386, 193] on div "4" at bounding box center [396, 196] width 38 height 21
click at [604, 376] on button "Add skills" at bounding box center [614, 380] width 91 height 21
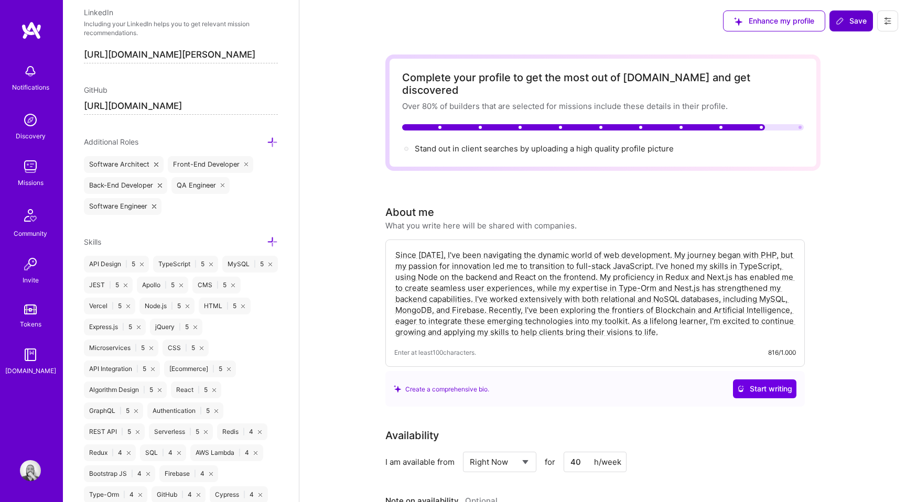
click at [851, 20] on span "Save" at bounding box center [851, 21] width 31 height 10
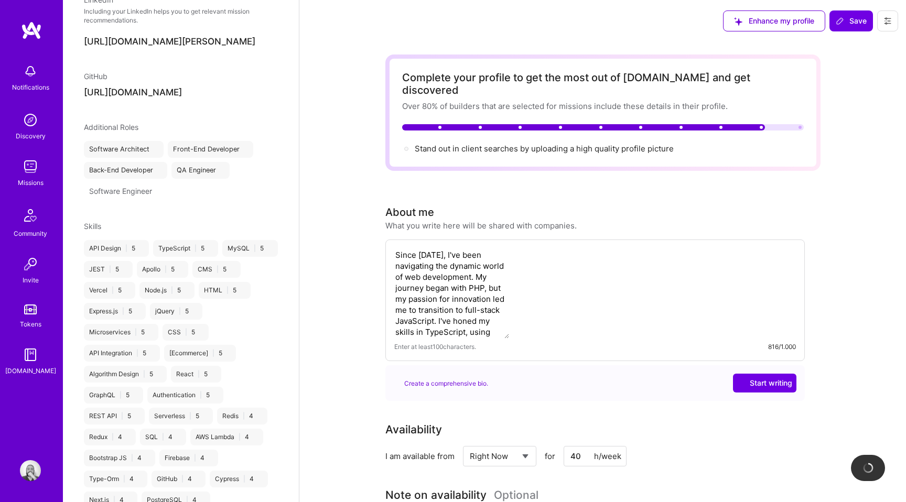
scroll to position [342, 0]
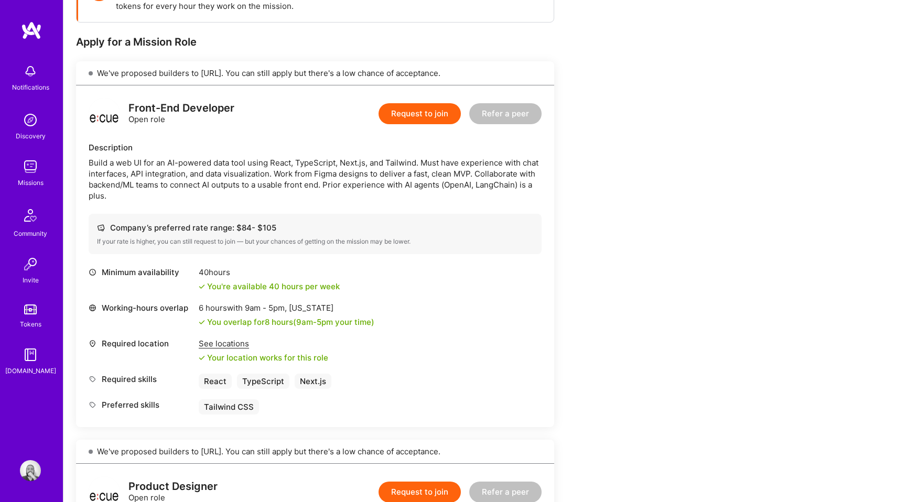
scroll to position [140, 0]
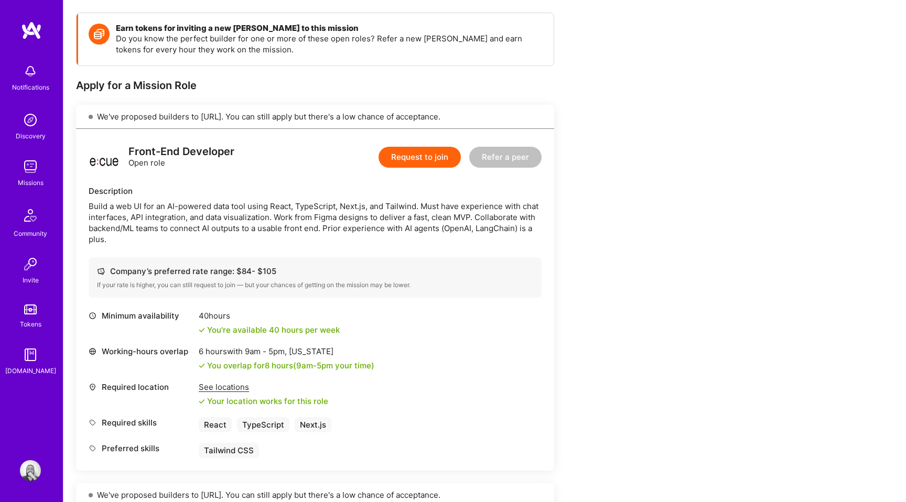
click at [408, 152] on button "Request to join" at bounding box center [419, 157] width 82 height 21
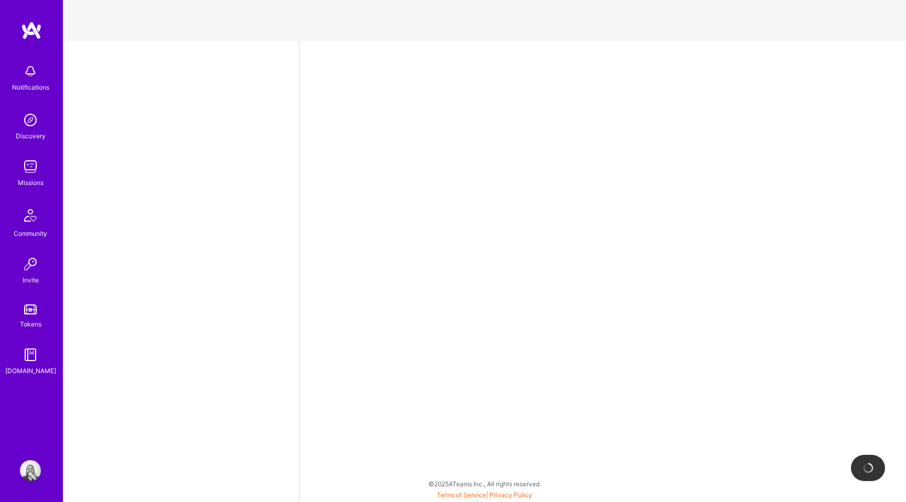
select select "BR"
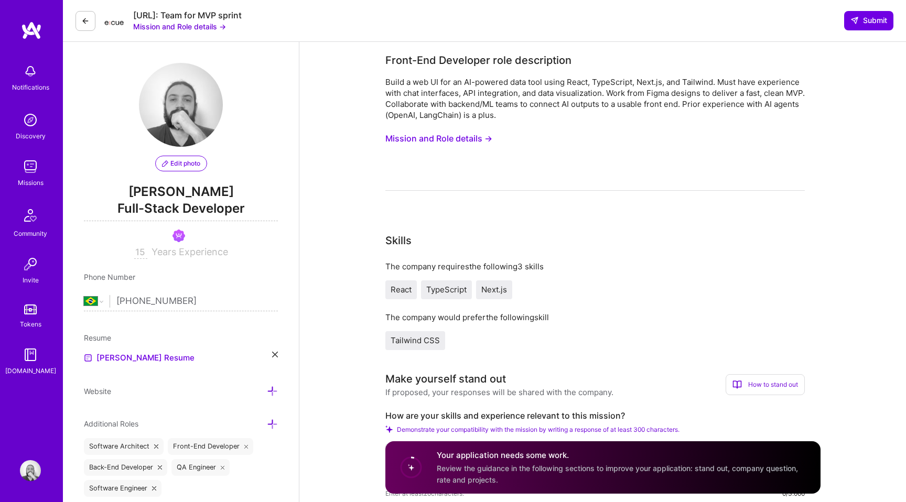
click at [467, 135] on button "Mission and Role details →" at bounding box center [438, 138] width 107 height 19
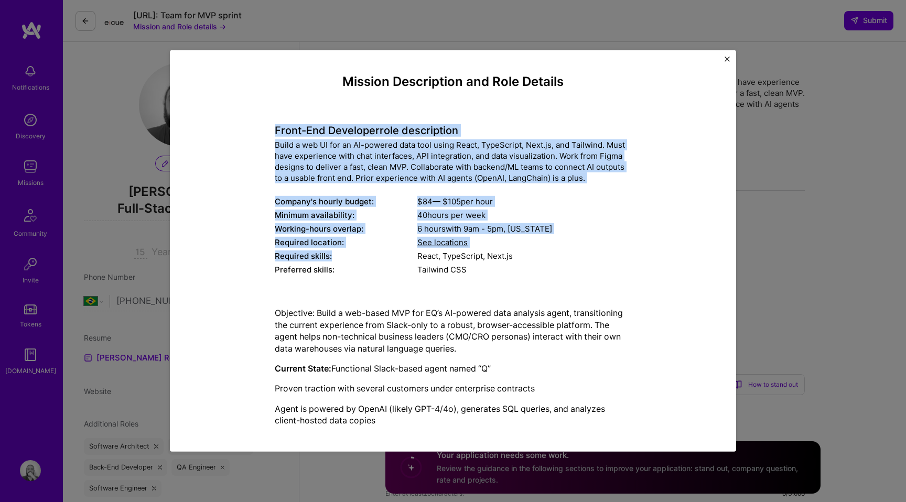
drag, startPoint x: 276, startPoint y: 131, endPoint x: 381, endPoint y: 251, distance: 159.8
click at [381, 251] on div "Front-End Developer role description Build a web UI for an AI-powered data tool…" at bounding box center [453, 195] width 356 height 168
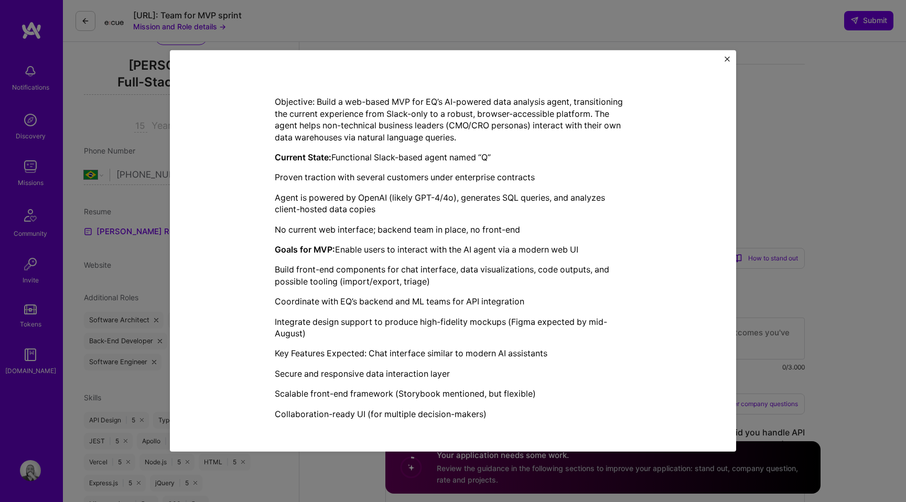
scroll to position [142, 0]
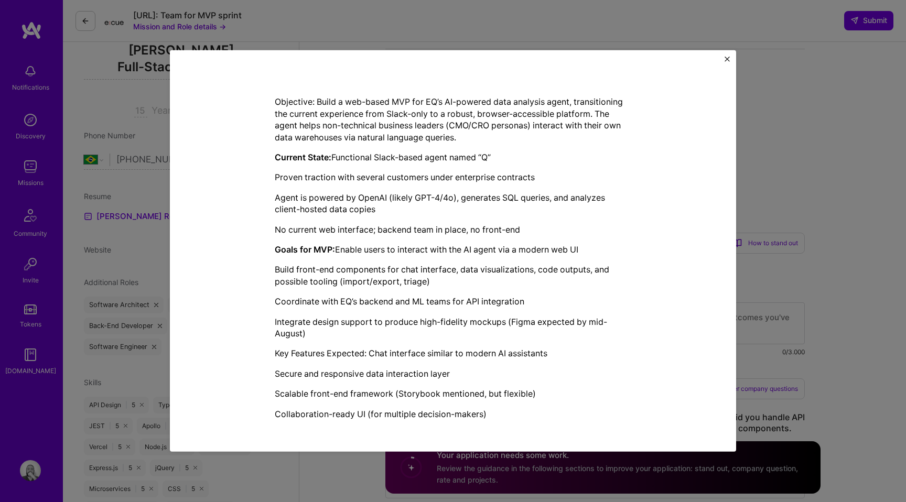
click at [493, 413] on p "Collaboration-ready UI (for multiple decision-makers)" at bounding box center [453, 414] width 356 height 12
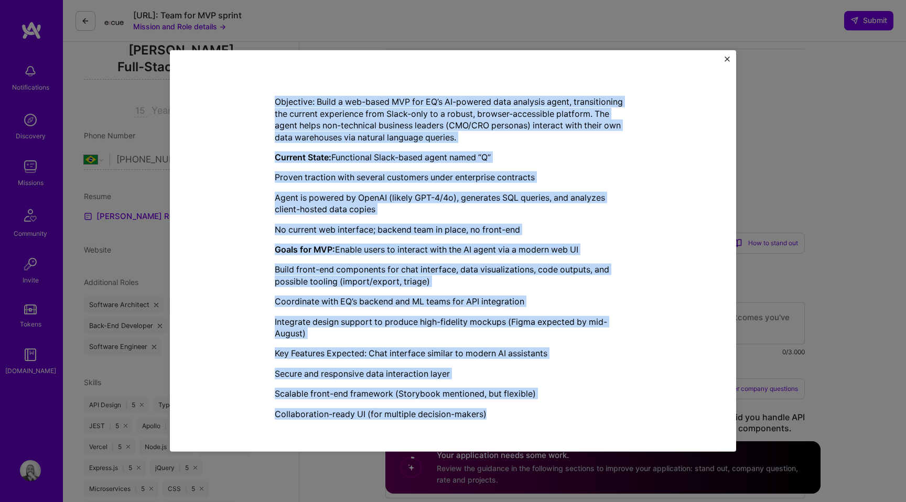
copy div "Front-End Developer role description Build a web UI for an AI-powered data tool…"
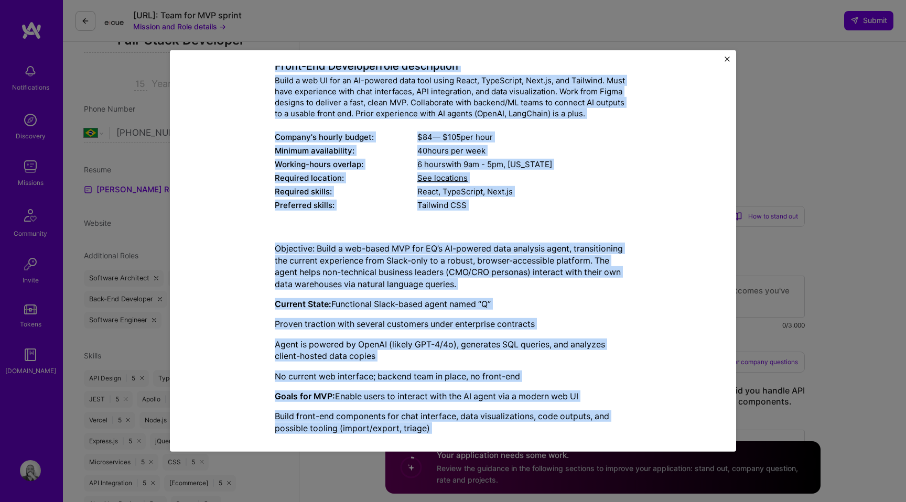
scroll to position [0, 0]
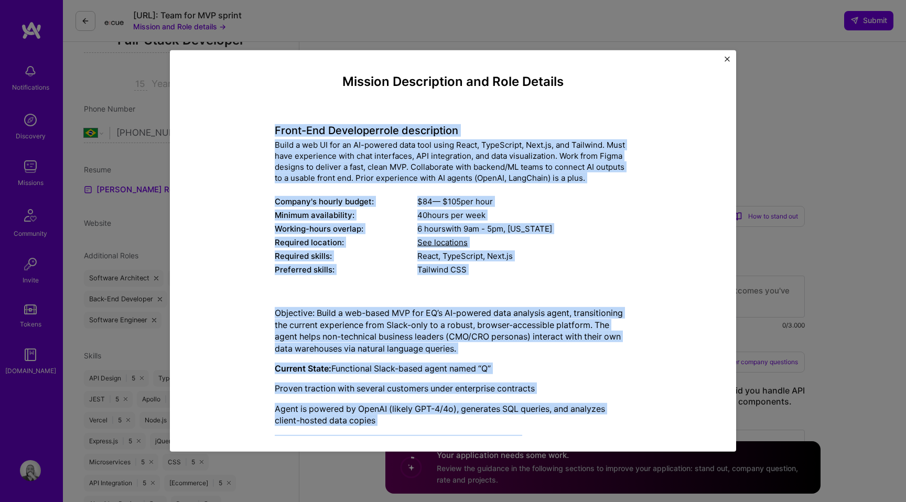
click at [797, 141] on div "Mission Description and Role Details Front-End Developer role description Build…" at bounding box center [453, 251] width 906 height 502
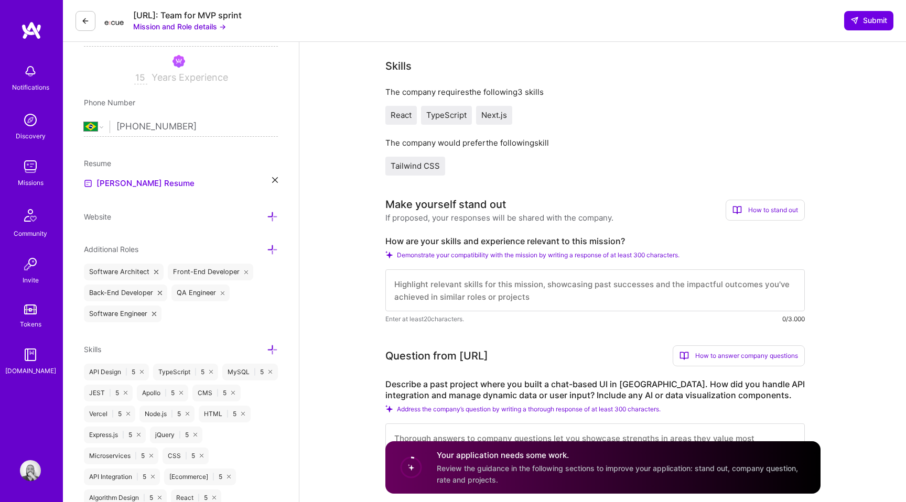
scroll to position [188, 0]
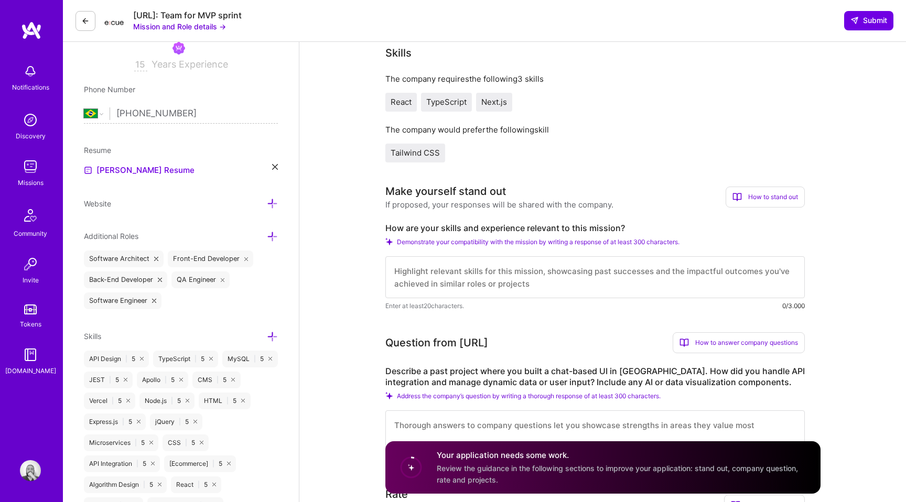
click at [424, 275] on textarea at bounding box center [594, 277] width 419 height 42
paste textarea "My experience is directly relevant to EQ’s mission of bringing its AI-powered d…"
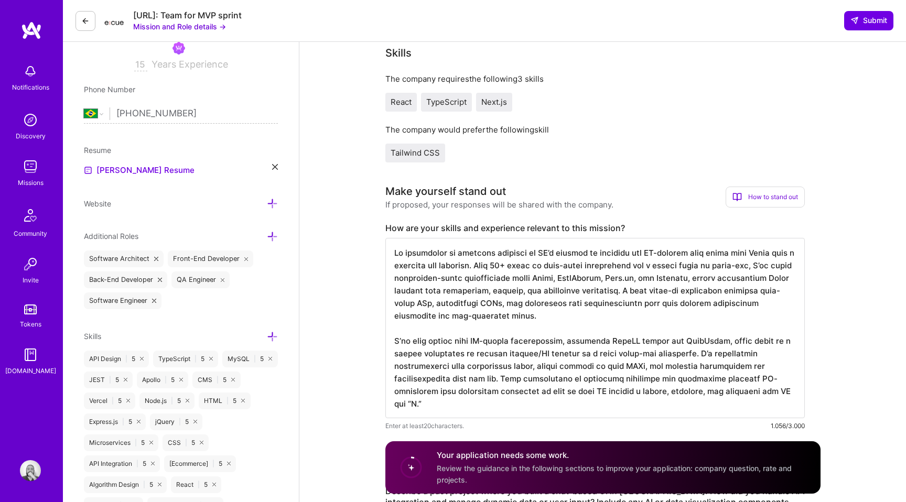
scroll to position [1, 0]
click at [685, 340] on textarea at bounding box center [594, 328] width 419 height 180
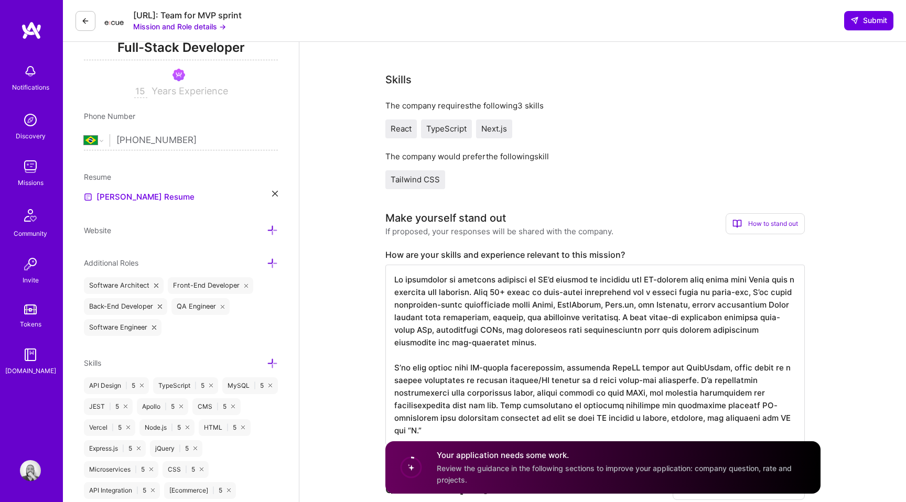
scroll to position [0, 0]
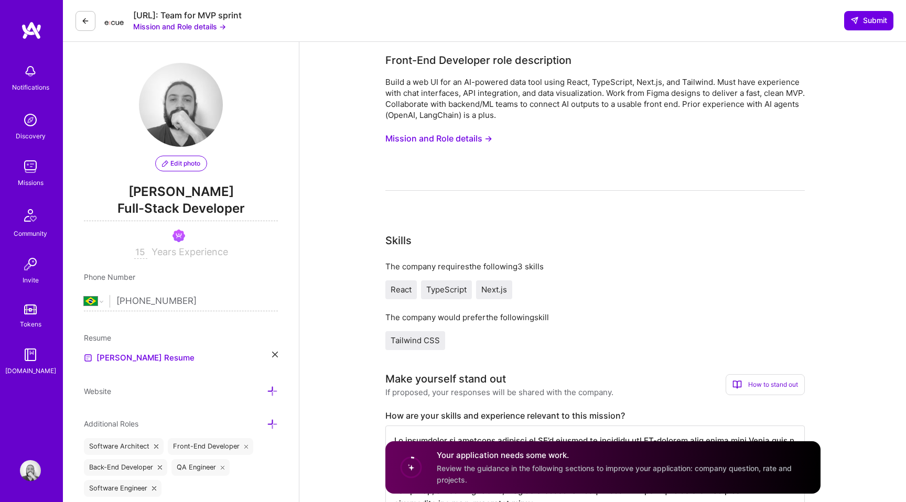
click at [463, 136] on button "Mission and Role details →" at bounding box center [438, 138] width 107 height 19
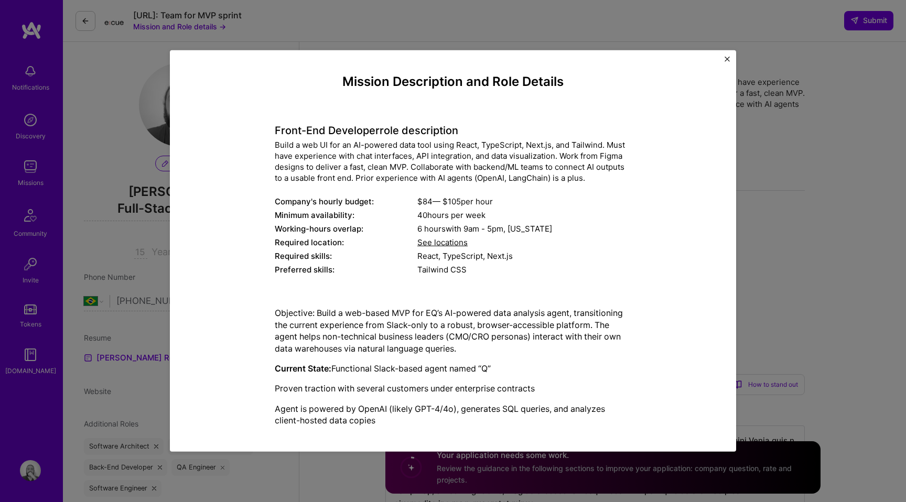
scroll to position [278, 0]
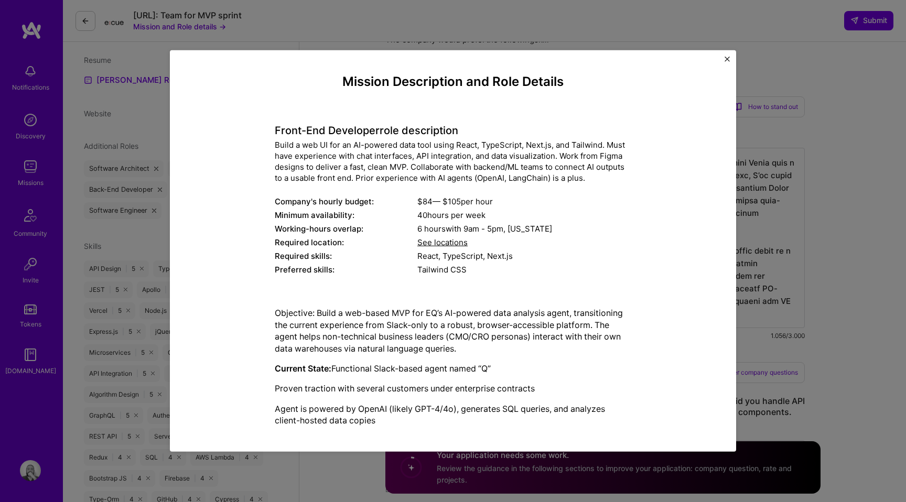
click at [723, 59] on div "Mission Description and Role Details Front-End Developer role description Build…" at bounding box center [453, 251] width 566 height 402
click at [727, 58] on img "Close" at bounding box center [726, 59] width 5 height 5
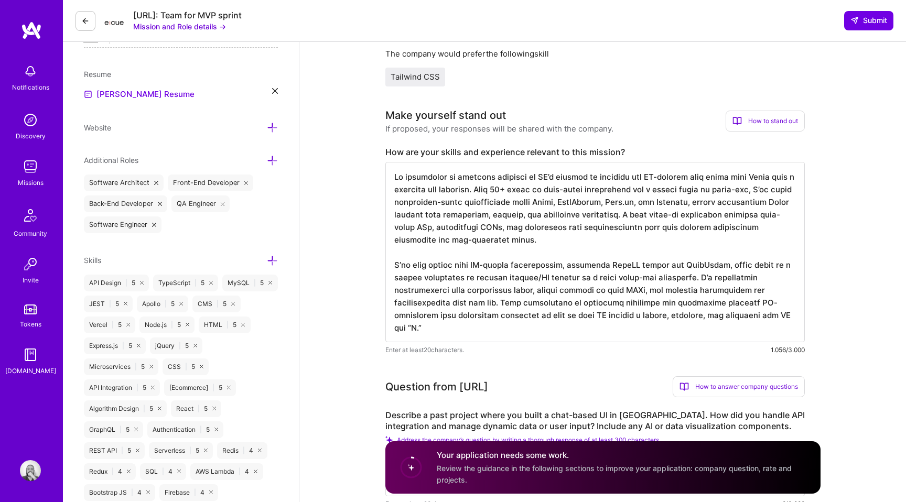
scroll to position [1, 0]
click at [694, 268] on textarea at bounding box center [594, 252] width 419 height 180
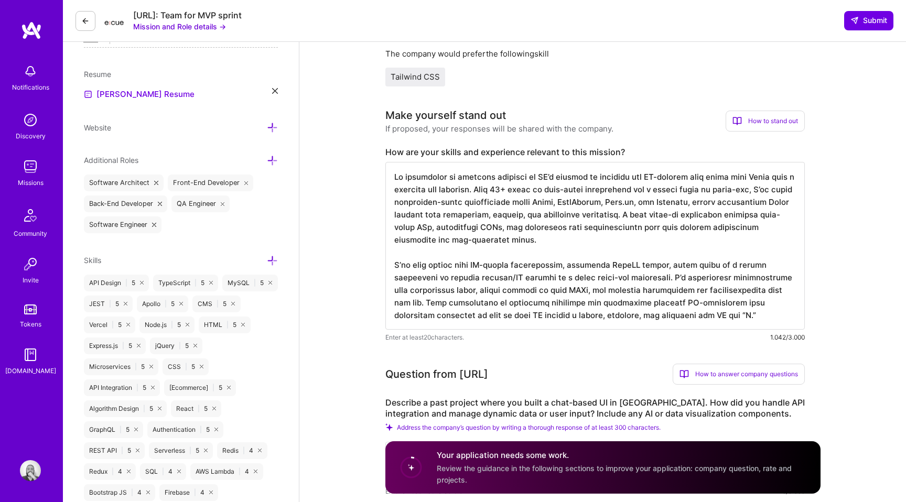
scroll to position [0, 0]
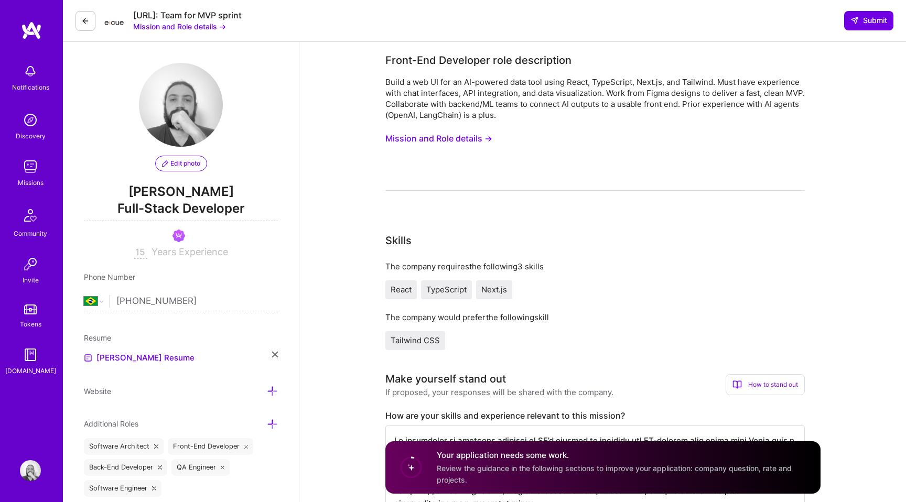
click at [468, 116] on div "Build a web UI for an AI-powered data tool using React, TypeScript, Next.js, an…" at bounding box center [594, 99] width 419 height 44
copy div "LangChain"
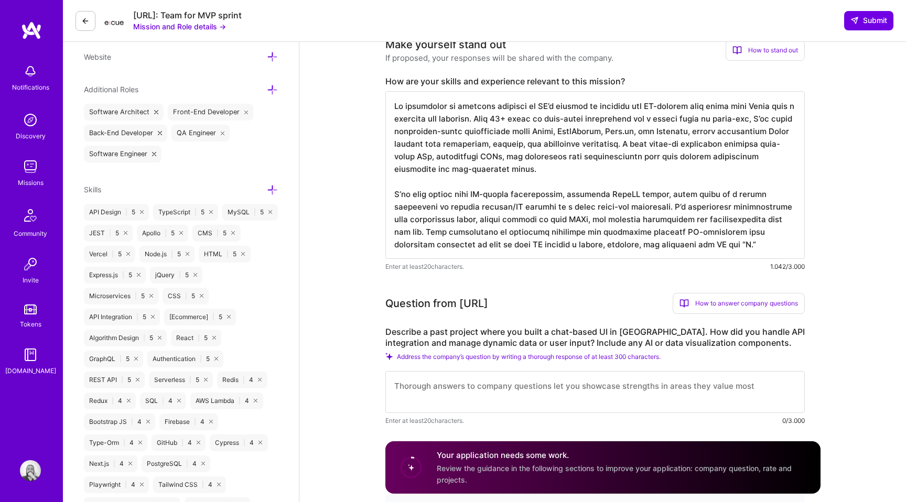
click at [668, 244] on textarea at bounding box center [594, 175] width 419 height 168
click at [639, 243] on textarea at bounding box center [594, 175] width 419 height 168
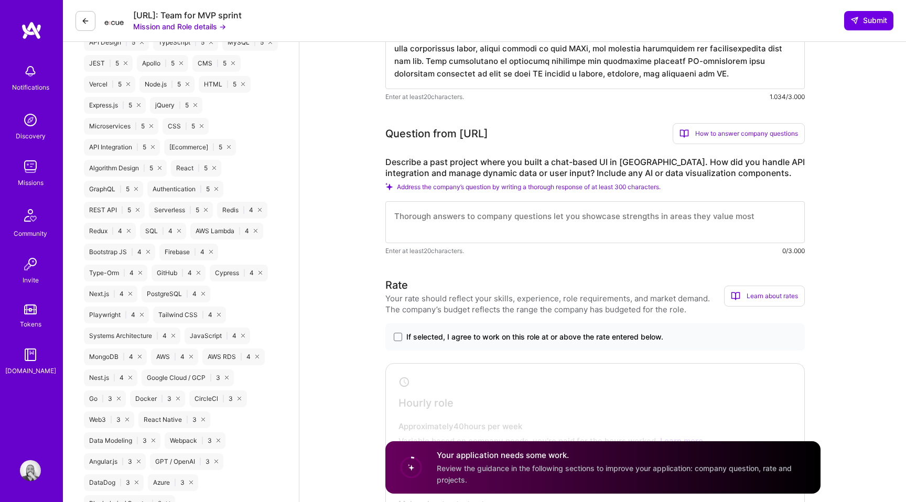
scroll to position [503, 0]
type textarea "My experience is directly relevant to EQ’s mission of bringing its AI-powered d…"
click at [470, 163] on label "Describe a past project where you built a chat-based UI in React. How did you h…" at bounding box center [594, 169] width 419 height 22
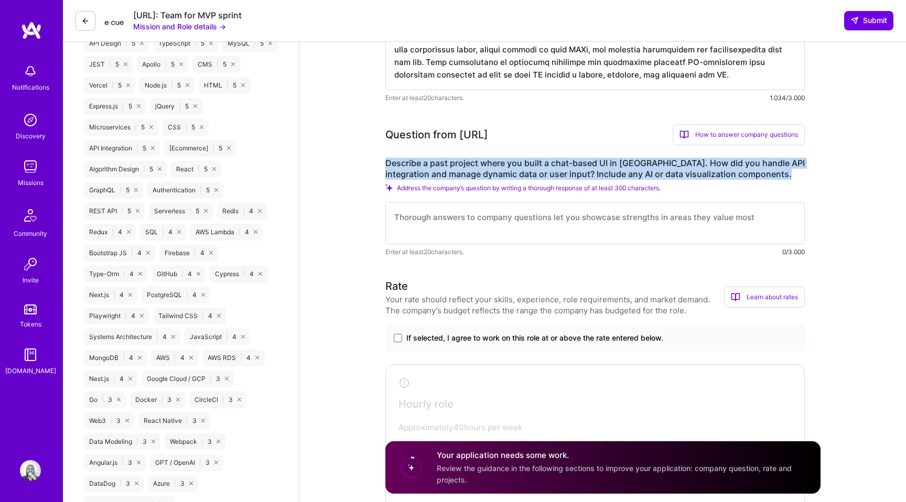
copy label "Describe a past project where you built a chat-based UI in React. How did you h…"
click at [459, 229] on textarea at bounding box center [594, 223] width 419 height 42
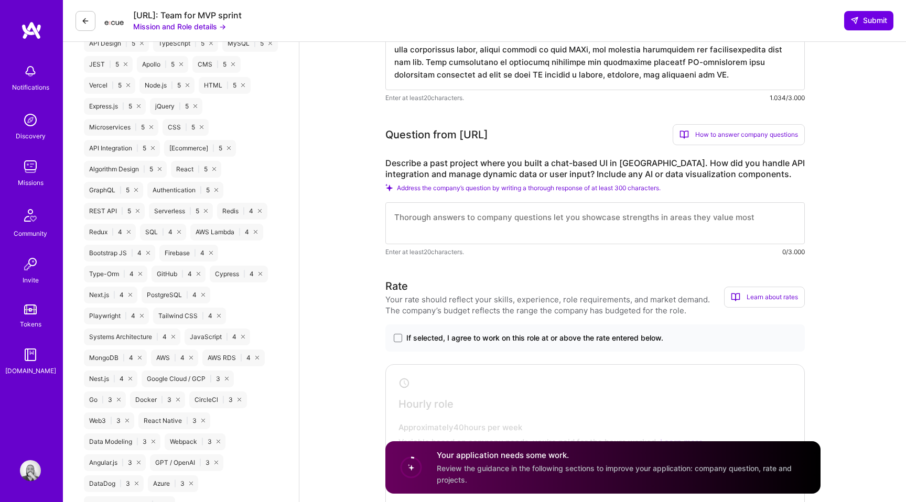
paste textarea "At All Coin Wallet, I worked on building a real-time chat feature in React to c…"
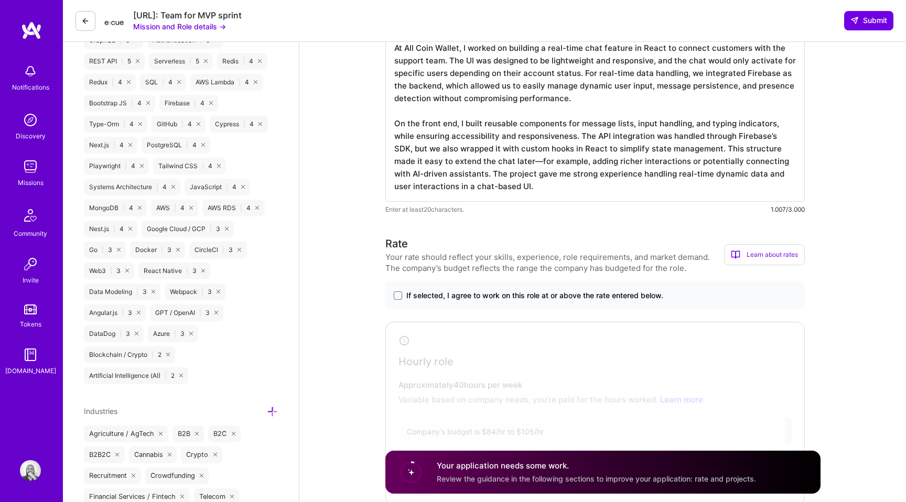
scroll to position [662, 0]
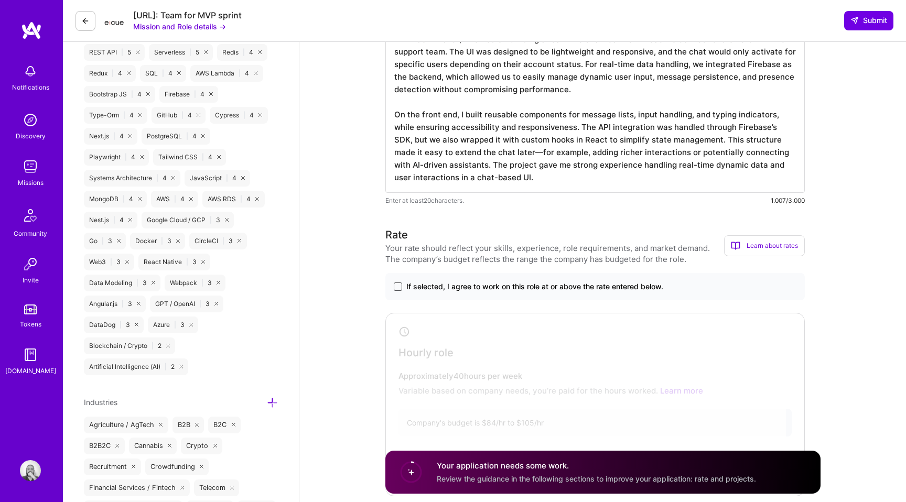
type textarea "At All Coin Wallet, I worked on building a real-time chat feature in React to c…"
click at [400, 288] on span at bounding box center [398, 287] width 8 height 8
click at [0, 0] on input "If selected, I agree to work on this role at or above the rate entered below." at bounding box center [0, 0] width 0 height 0
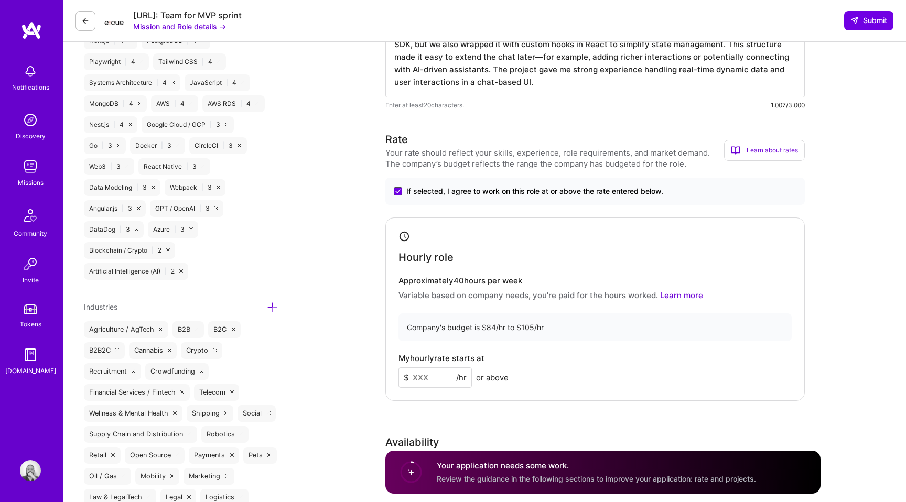
scroll to position [814, 0]
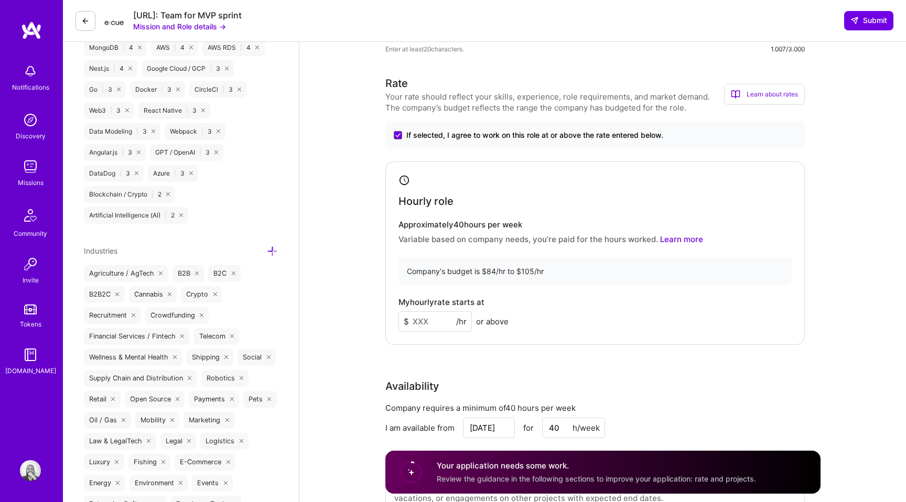
click at [415, 321] on input at bounding box center [434, 321] width 73 height 20
click at [627, 311] on div "My hourly rate starts at $ 70 /hr or above" at bounding box center [594, 315] width 393 height 34
click at [605, 331] on div "Hourly role Approximately 40 hours per week Variable based on company needs, yo…" at bounding box center [594, 252] width 419 height 183
click at [425, 324] on input "70" at bounding box center [434, 321] width 73 height 20
type input "60"
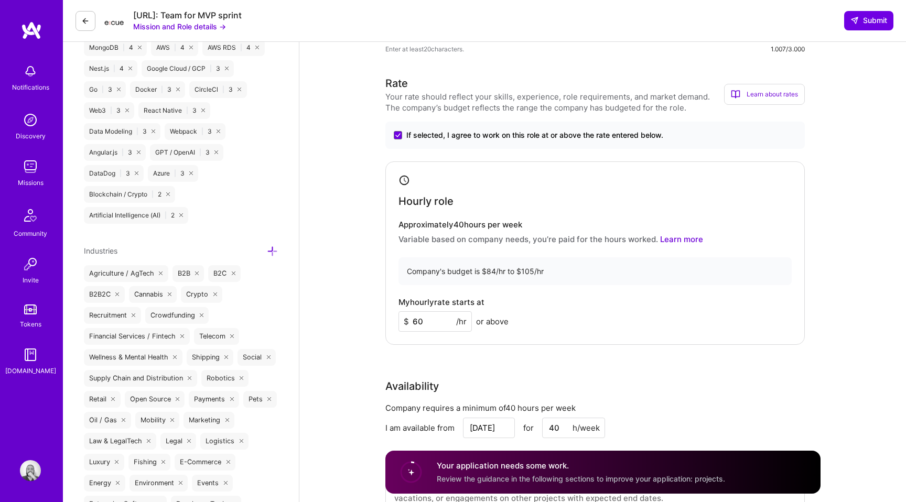
click at [574, 338] on div "Hourly role Approximately 40 hours per week Variable based on company needs, yo…" at bounding box center [594, 252] width 419 height 183
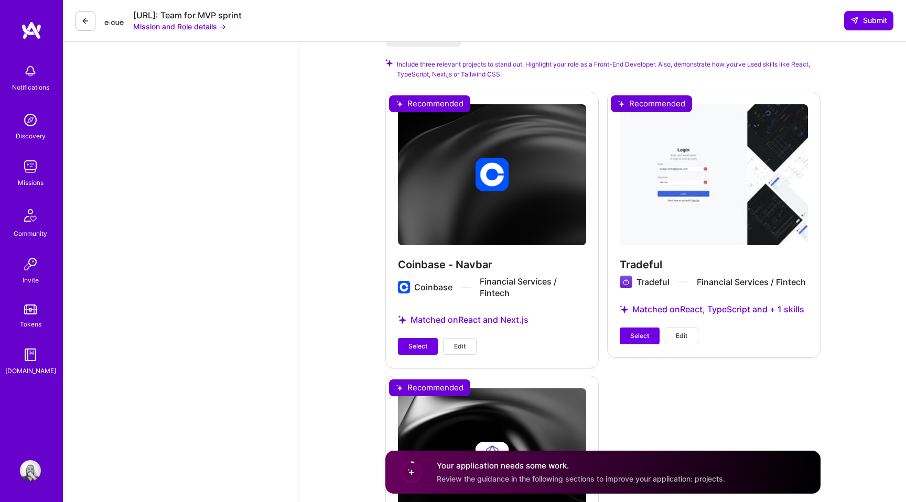
scroll to position [1521, 0]
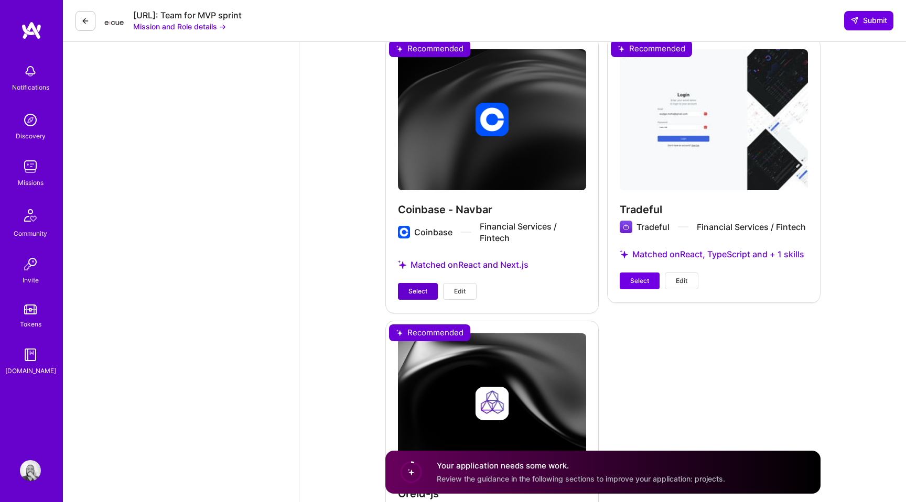
click at [417, 289] on span "Select" at bounding box center [417, 291] width 19 height 9
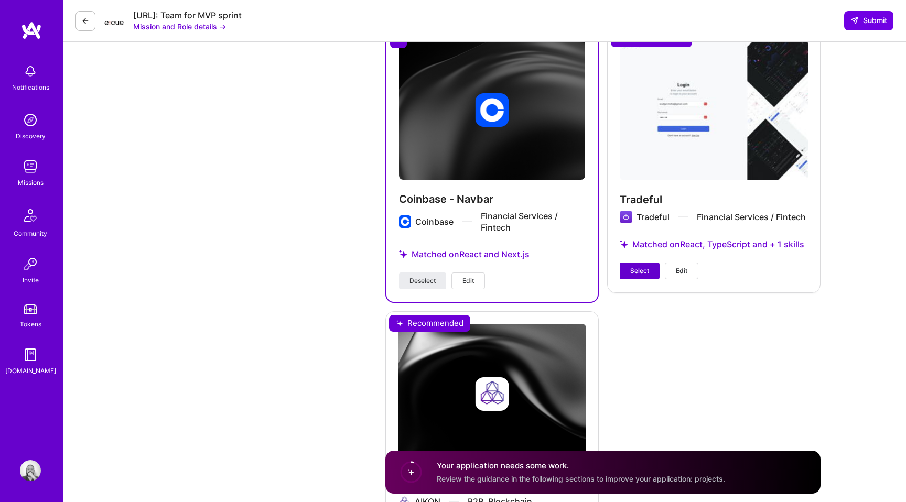
click at [643, 272] on span "Select" at bounding box center [639, 270] width 19 height 9
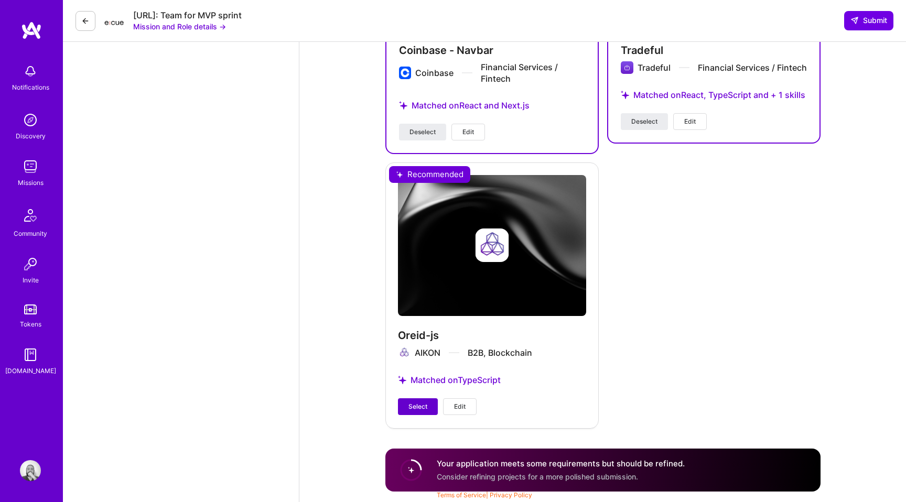
click at [409, 405] on span "Select" at bounding box center [417, 406] width 19 height 9
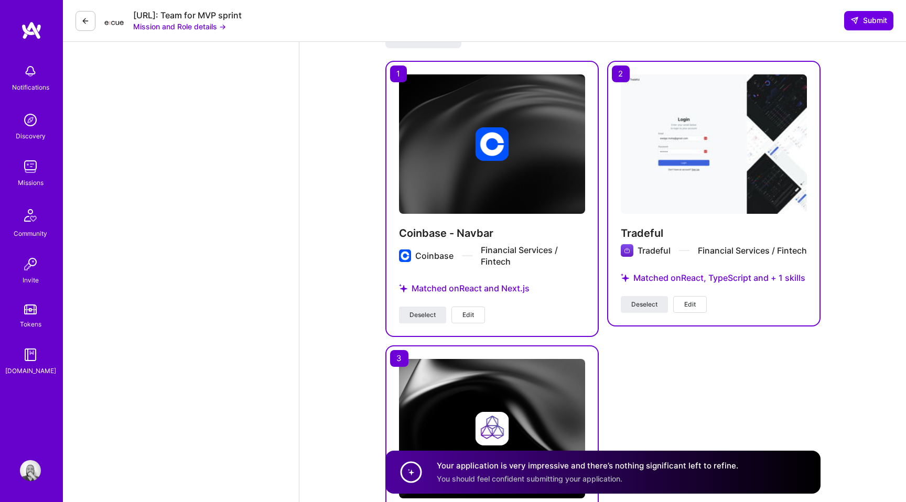
scroll to position [1399, 0]
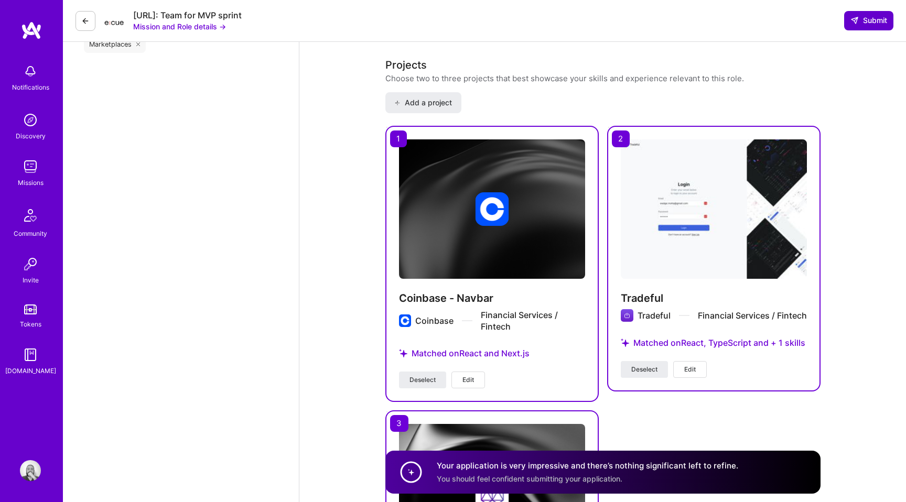
click at [864, 16] on span "Submit" at bounding box center [868, 20] width 37 height 10
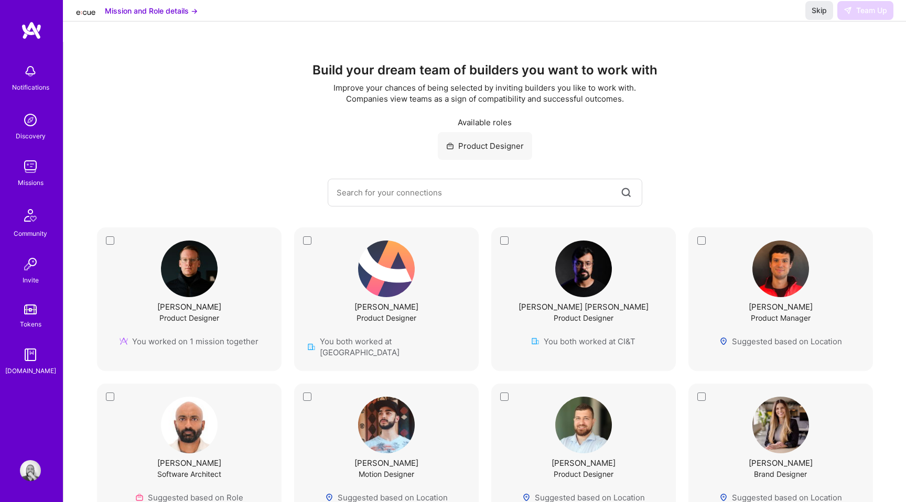
click at [180, 16] on button "Mission and Role details →" at bounding box center [151, 10] width 93 height 11
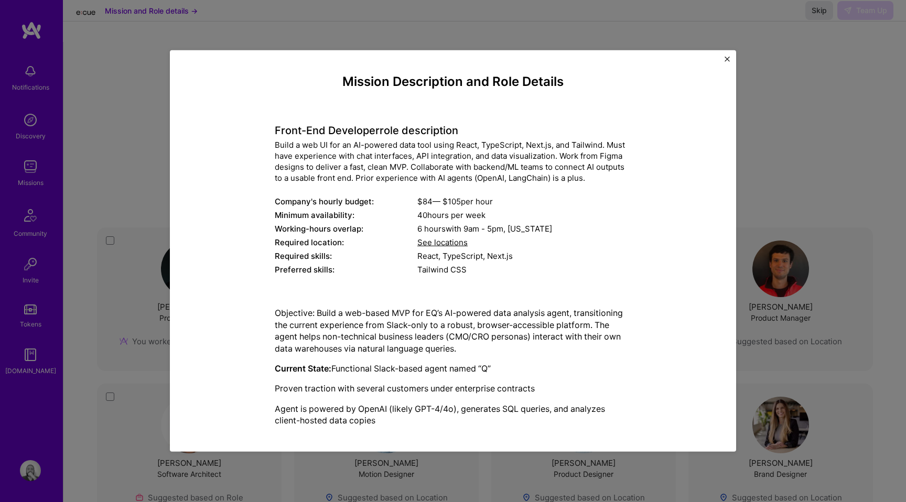
click at [730, 58] on div "Mission Description and Role Details Front-End Developer role description Build…" at bounding box center [453, 251] width 566 height 402
click at [729, 58] on img "Close" at bounding box center [726, 59] width 5 height 5
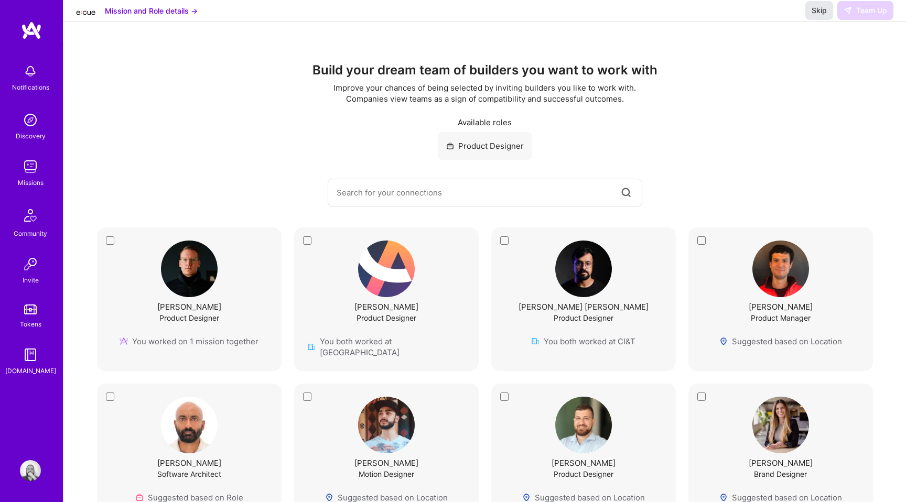
click at [819, 16] on span "Skip" at bounding box center [818, 10] width 15 height 10
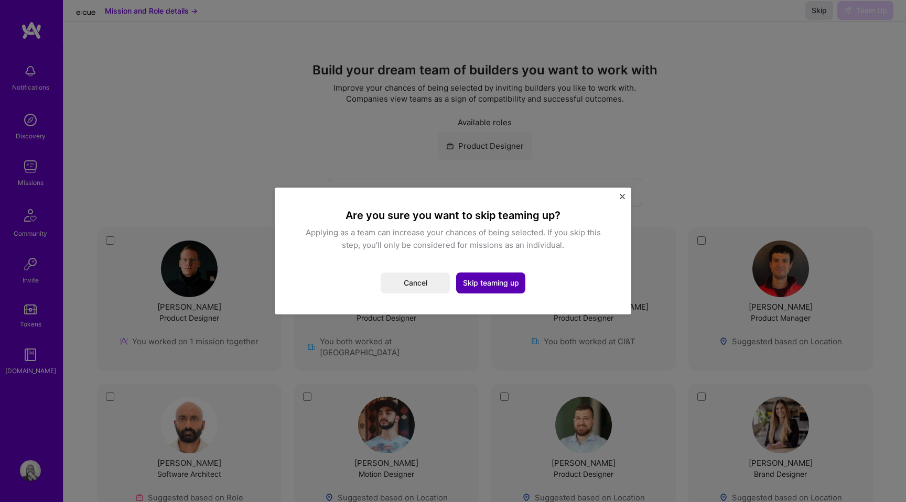
click at [493, 288] on button "Skip teaming up" at bounding box center [490, 283] width 69 height 21
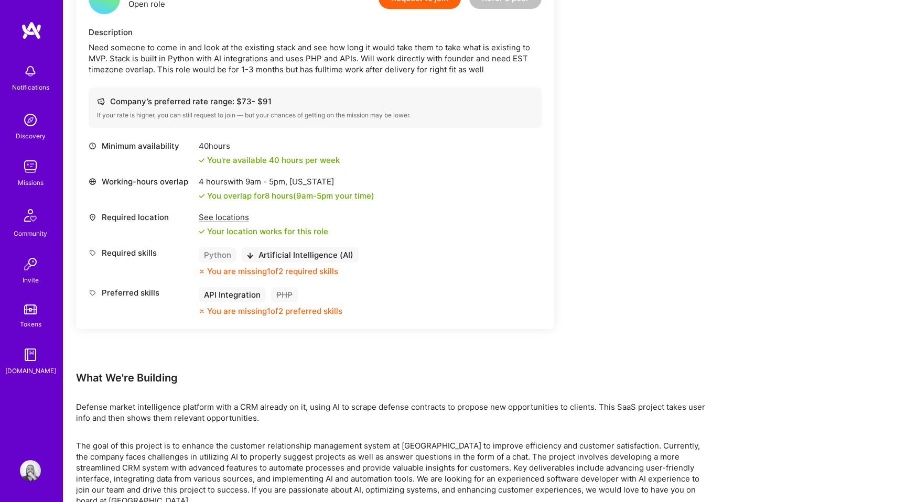
scroll to position [358, 0]
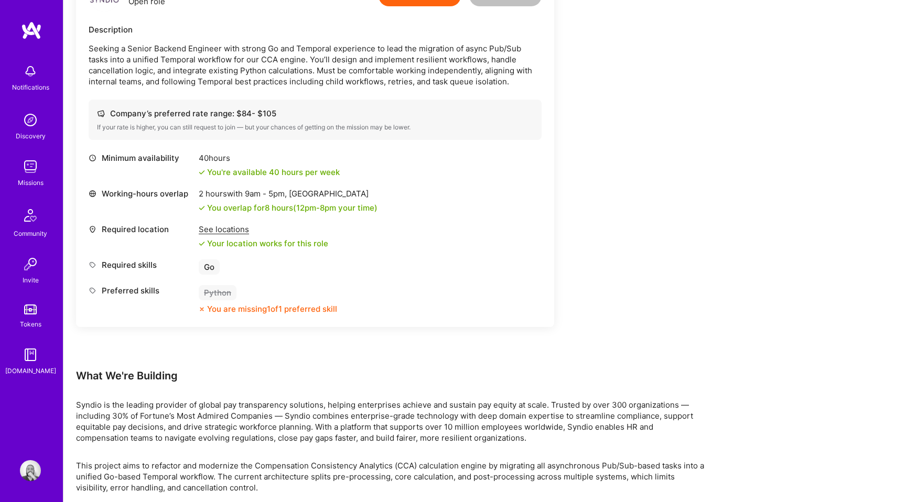
scroll to position [296, 0]
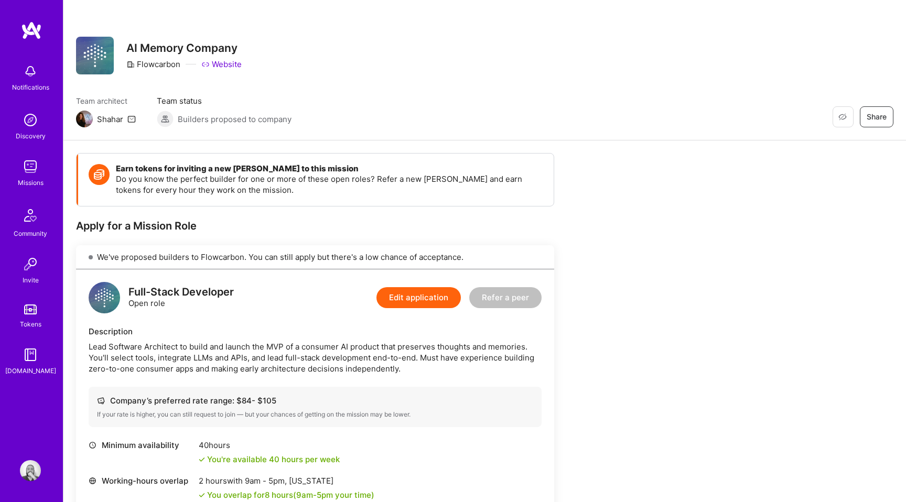
scroll to position [380, 0]
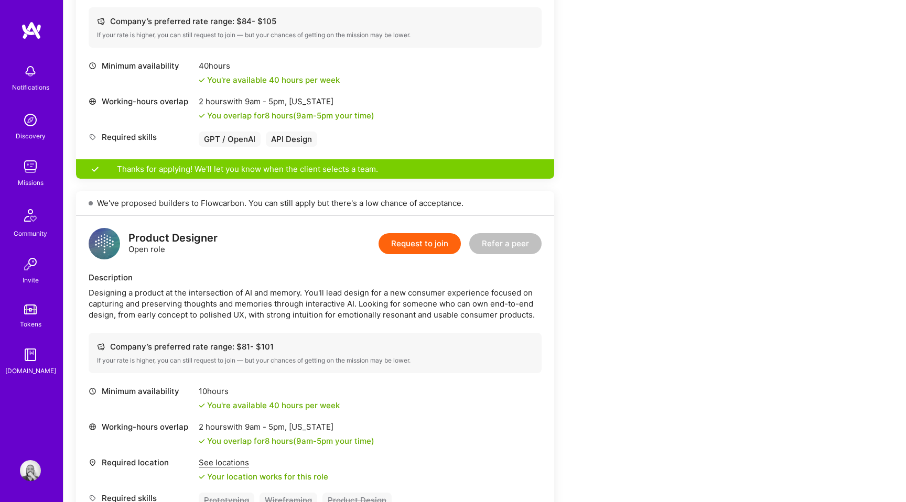
click at [312, 170] on div "Thanks for applying! We'll let you know when the client selects a team." at bounding box center [315, 168] width 478 height 19
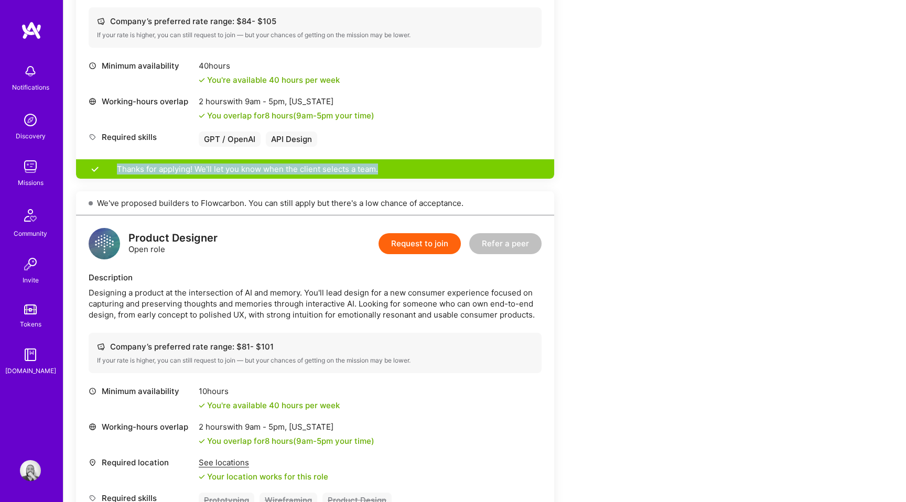
click at [232, 169] on div "Thanks for applying! We'll let you know when the client selects a team." at bounding box center [315, 168] width 478 height 19
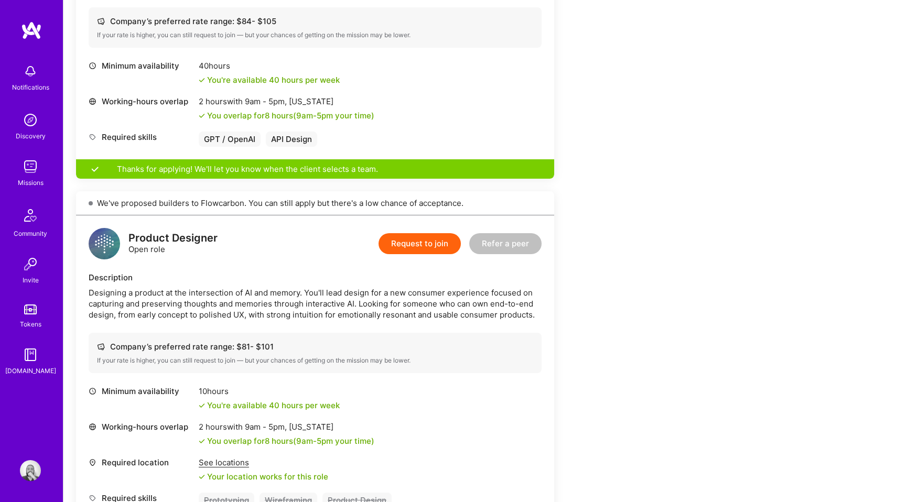
click at [232, 169] on div "Thanks for applying! We'll let you know when the client selects a team." at bounding box center [315, 168] width 478 height 19
click at [306, 171] on div "Thanks for applying! We'll let you know when the client selects a team." at bounding box center [315, 168] width 478 height 19
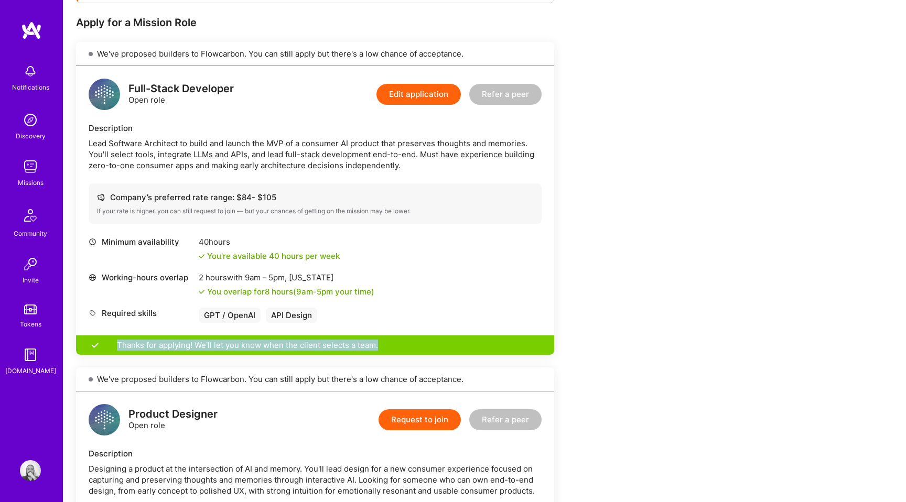
scroll to position [226, 0]
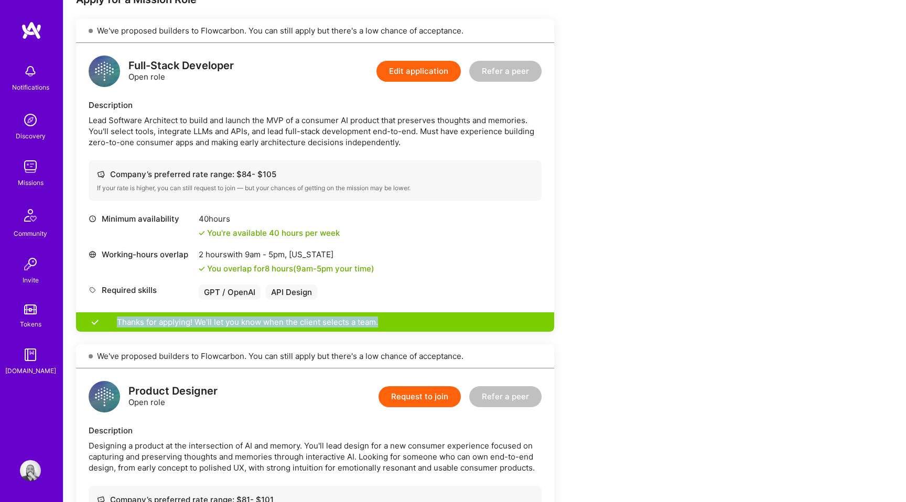
click at [394, 275] on div "Minimum availability 40 hours You're available 40 hours per week Working-hours …" at bounding box center [315, 256] width 453 height 86
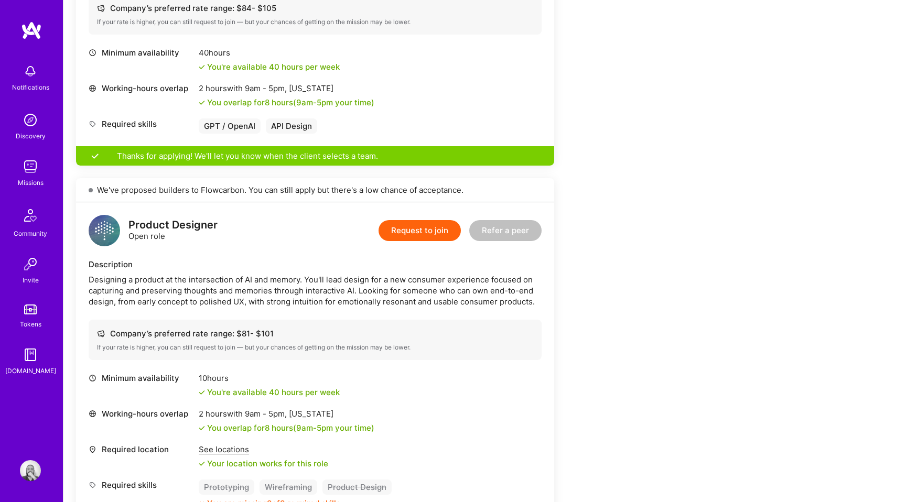
scroll to position [360, 0]
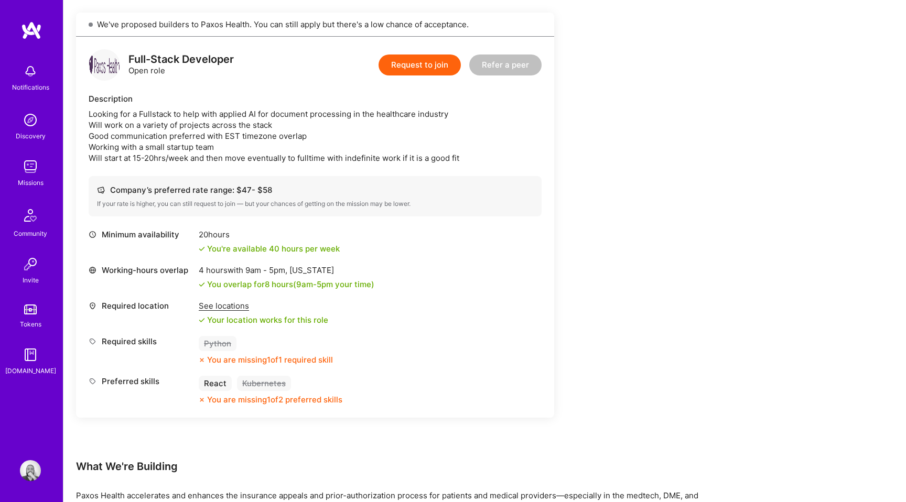
scroll to position [233, 0]
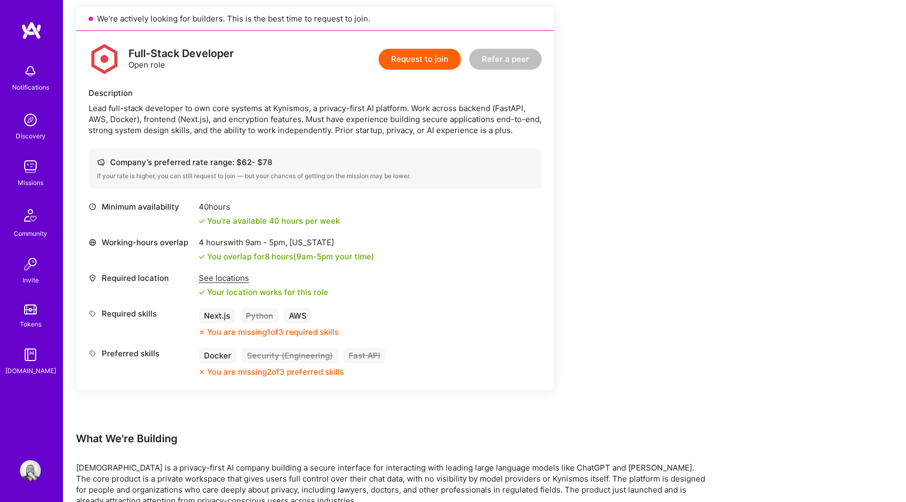
scroll to position [245, 0]
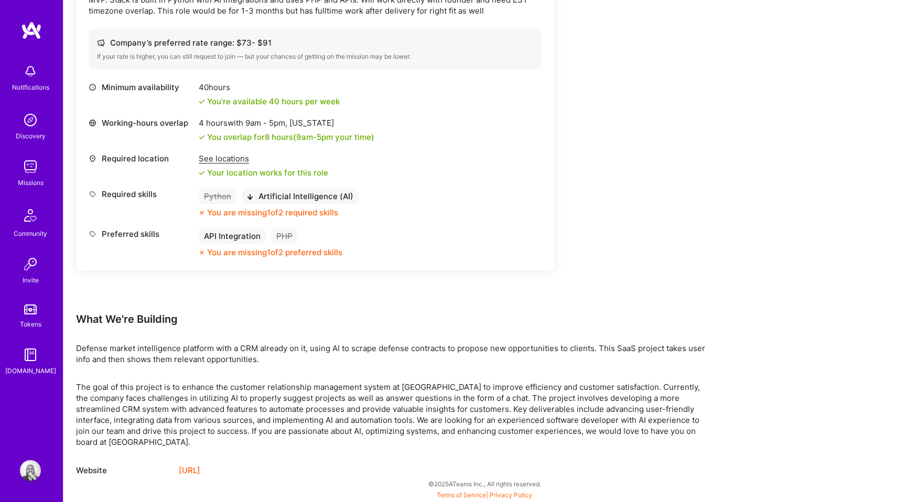
scroll to position [358, 0]
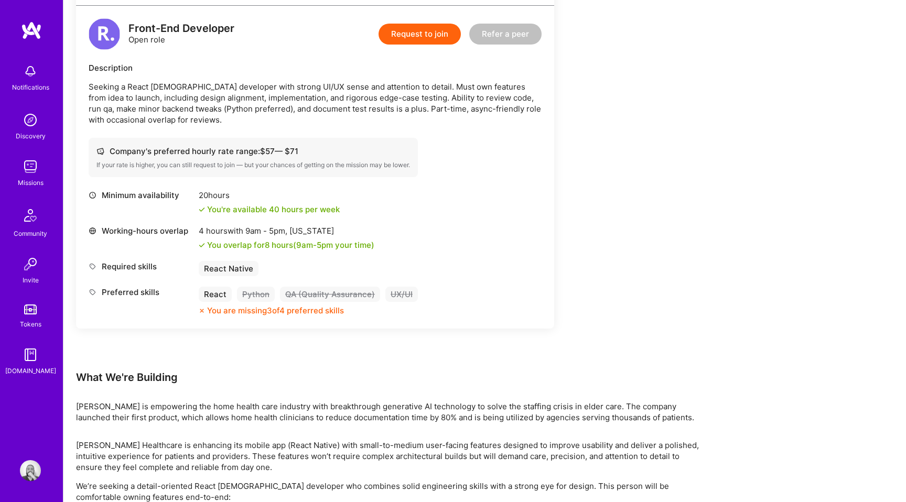
scroll to position [273, 0]
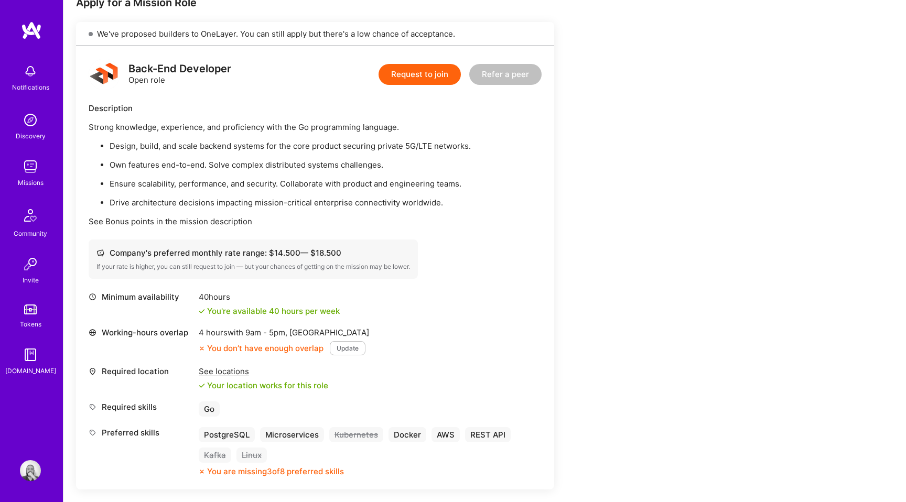
scroll to position [217, 0]
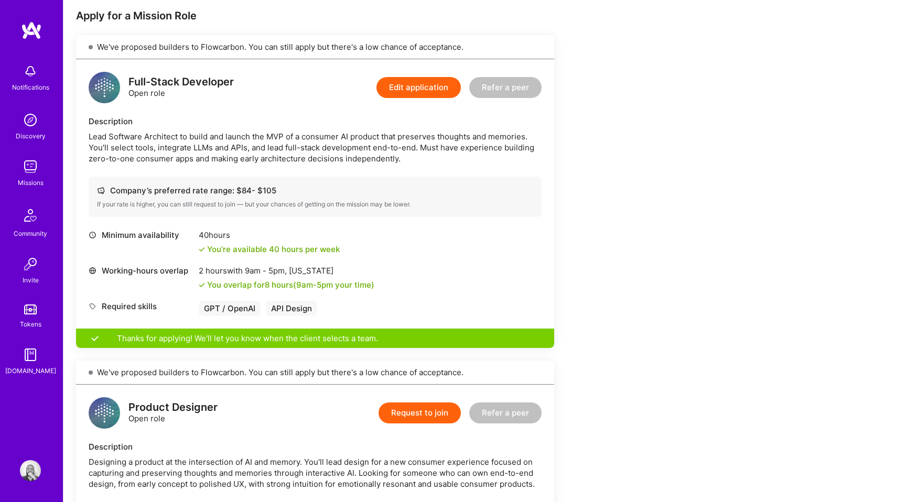
scroll to position [177, 0]
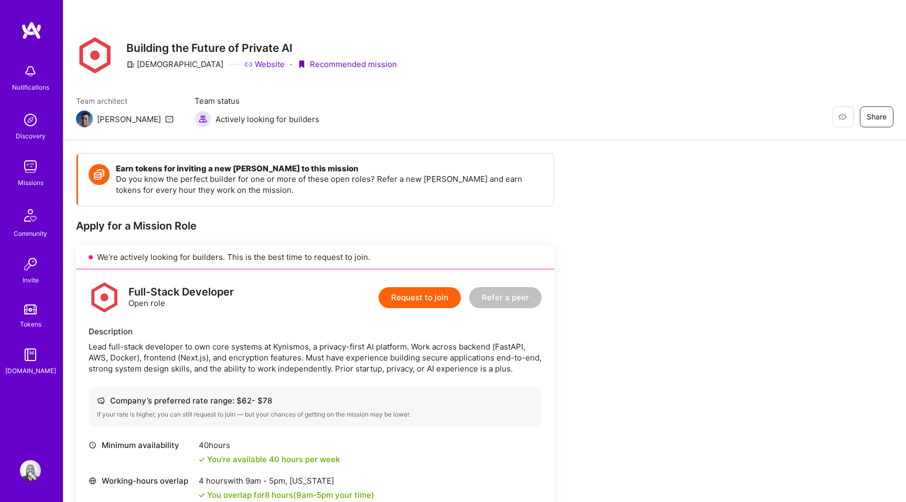
scroll to position [245, 0]
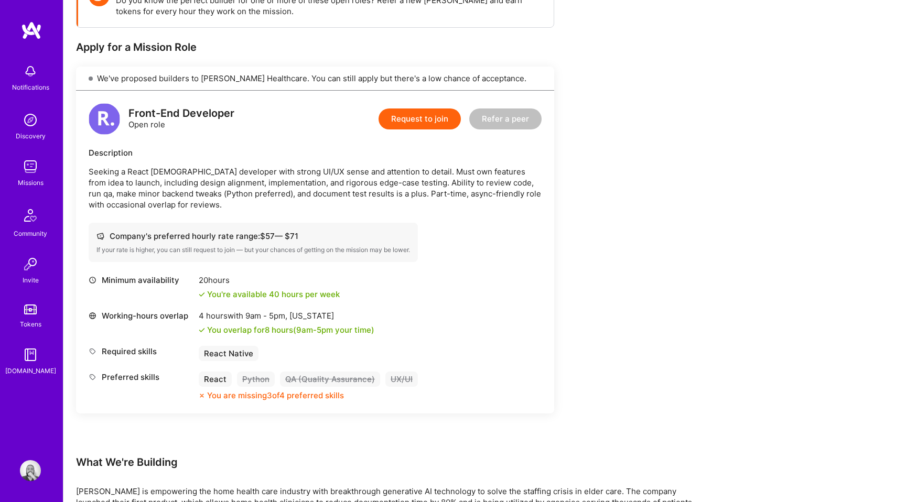
scroll to position [197, 0]
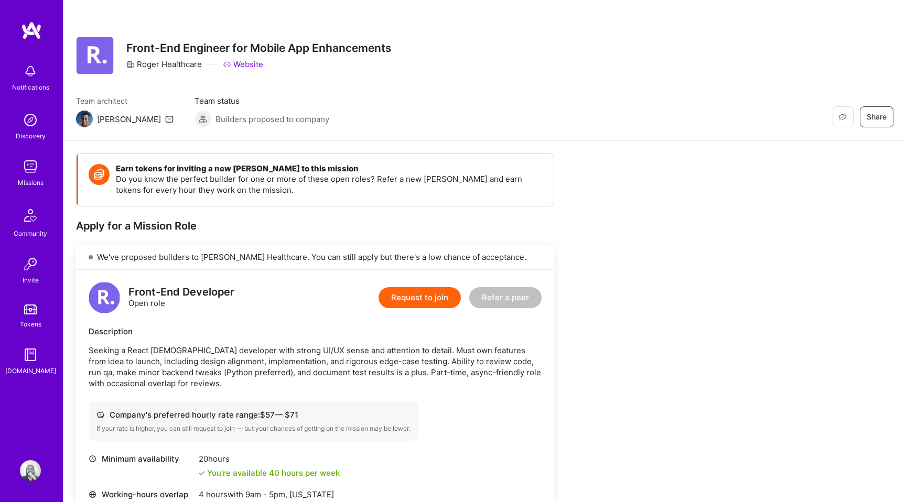
scroll to position [197, 0]
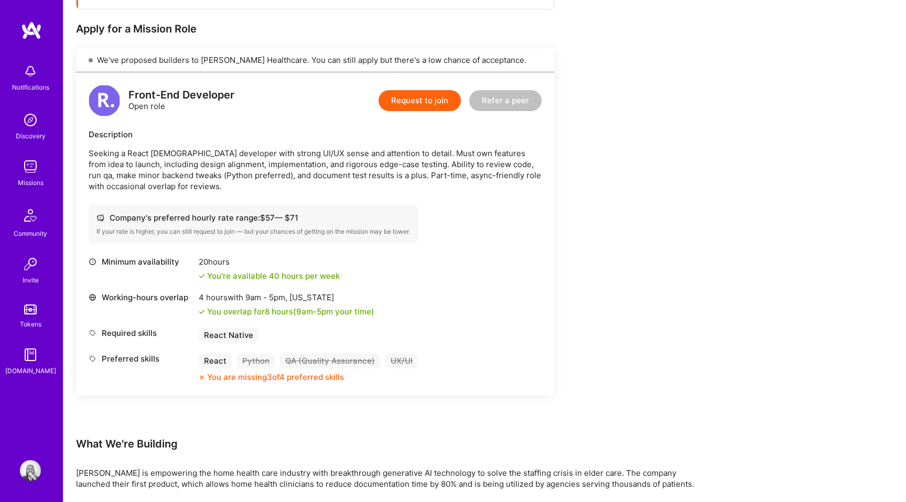
click at [420, 93] on button "Request to join" at bounding box center [419, 100] width 82 height 21
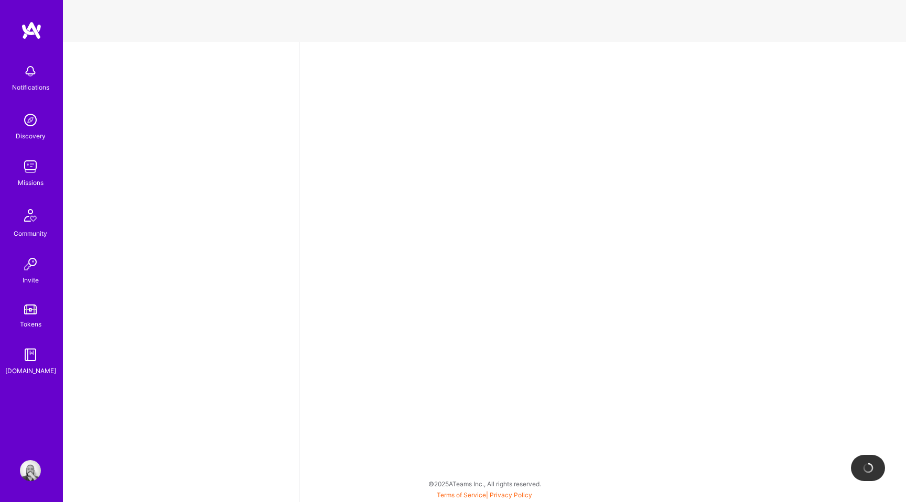
select select "BR"
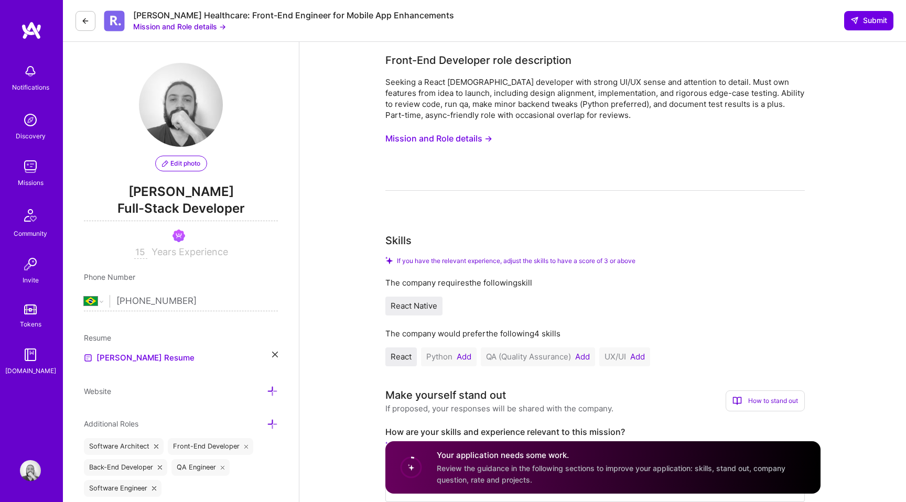
click at [138, 255] on input "15" at bounding box center [140, 252] width 13 height 13
click at [487, 111] on div "Seeking a React [DEMOGRAPHIC_DATA] developer with strong UI/UX sense and attent…" at bounding box center [594, 99] width 419 height 44
click at [442, 139] on button "Mission and Role details →" at bounding box center [438, 138] width 107 height 19
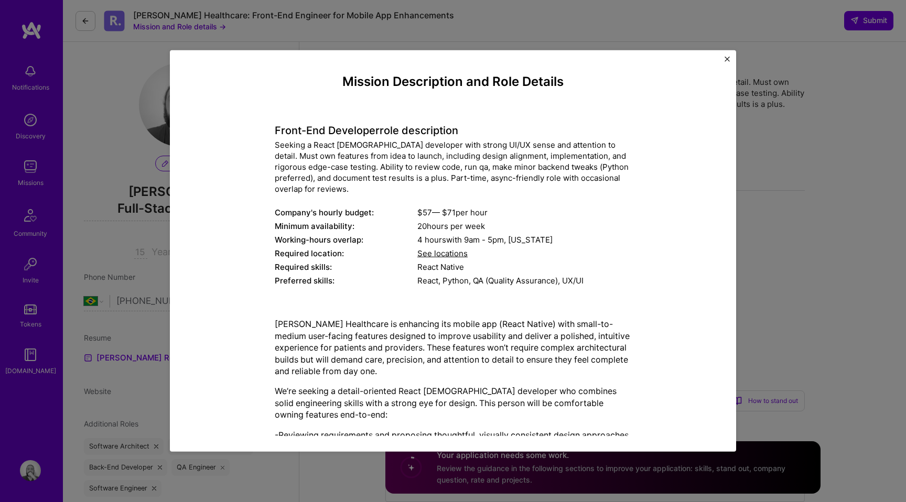
click at [273, 128] on div "Mission Description and Role Details Front-End Developer role description Seeki…" at bounding box center [453, 354] width 518 height 561
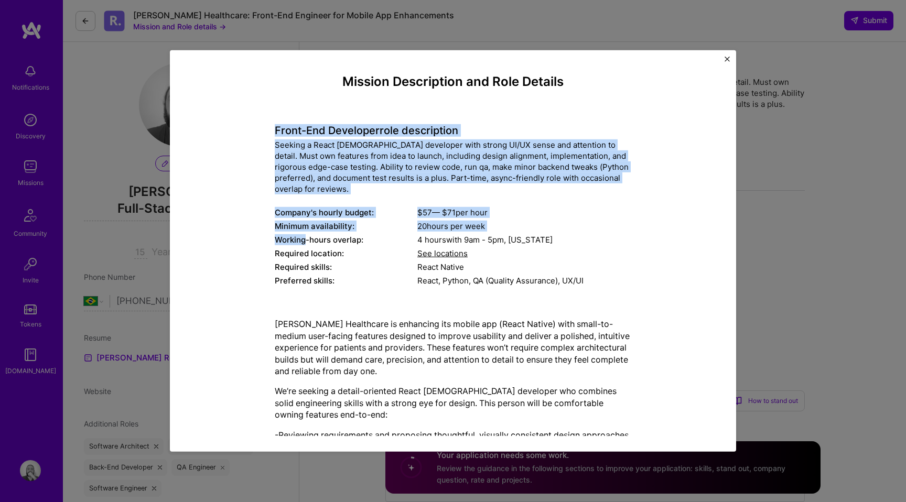
drag, startPoint x: 273, startPoint y: 128, endPoint x: 415, endPoint y: 232, distance: 176.2
click at [415, 232] on div "Mission Description and Role Details Front-End Developer role description Seeki…" at bounding box center [453, 354] width 518 height 561
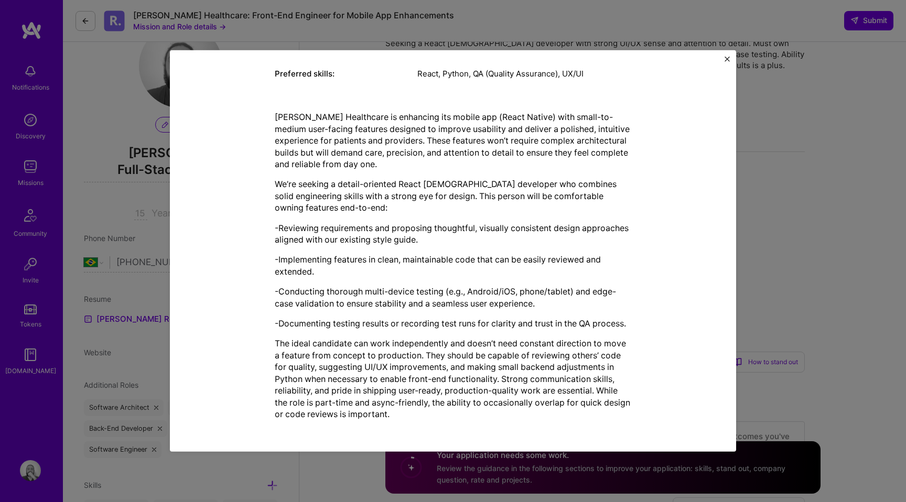
scroll to position [47, 0]
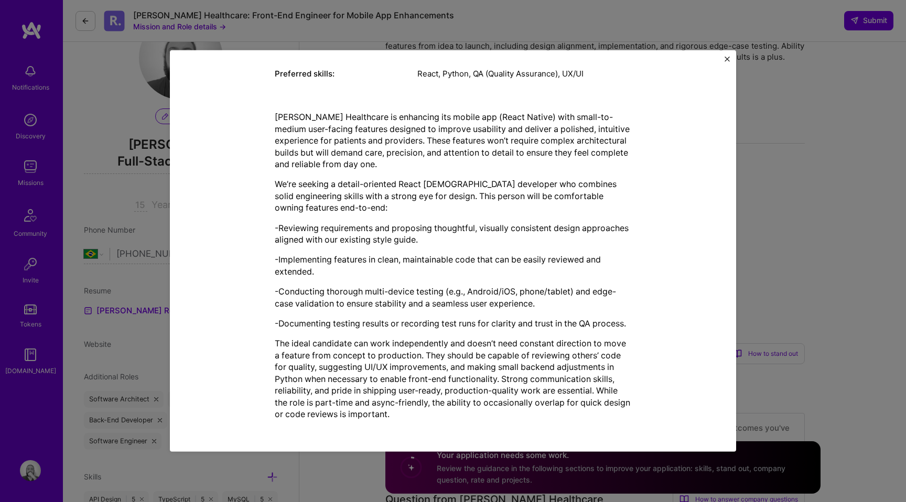
click at [427, 414] on p "The ideal candidate can work independently and doesn’t need constant direction …" at bounding box center [453, 379] width 356 height 82
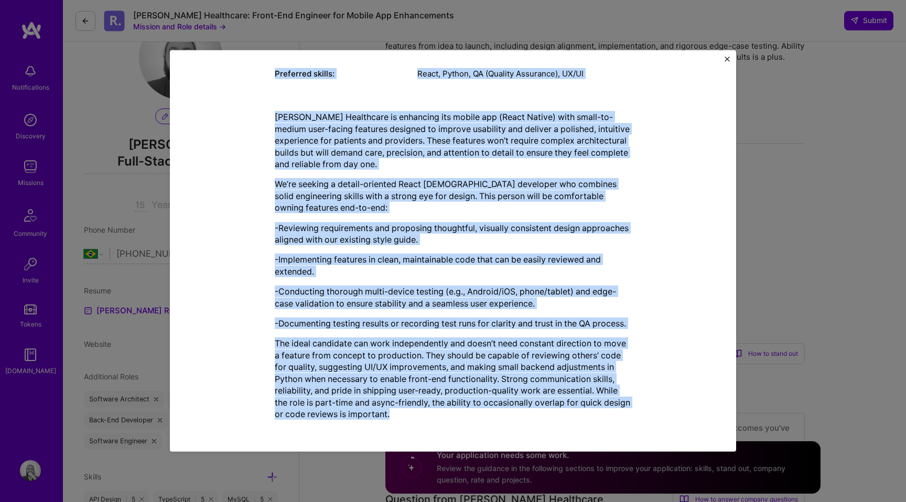
copy body "Front-End Developer role description Seeking a React Native developer with stro…"
click at [841, 110] on div "Mission Description and Role Details Front-End Developer role description Seeki…" at bounding box center [453, 251] width 906 height 502
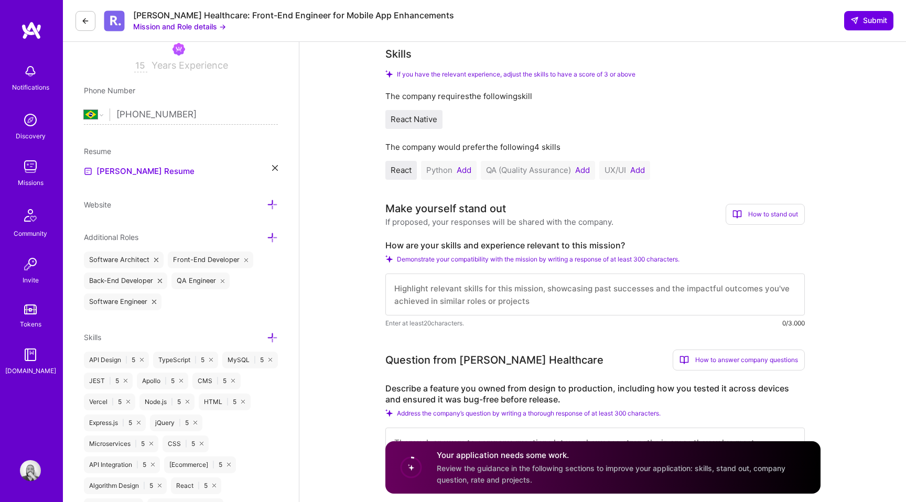
scroll to position [1, 0]
click at [491, 293] on textarea at bounding box center [594, 295] width 419 height 42
paste textarea "My skills are highly relevant to Roger Healthcare’s mission of delivering polis…"
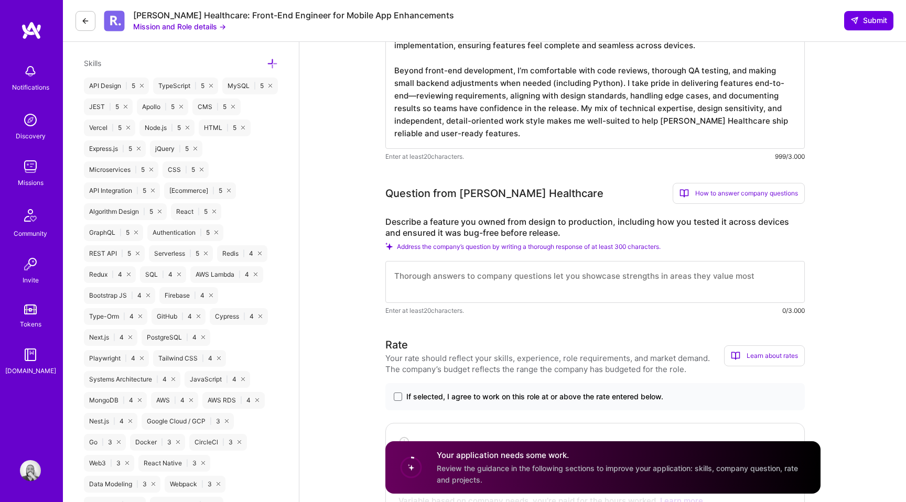
scroll to position [473, 0]
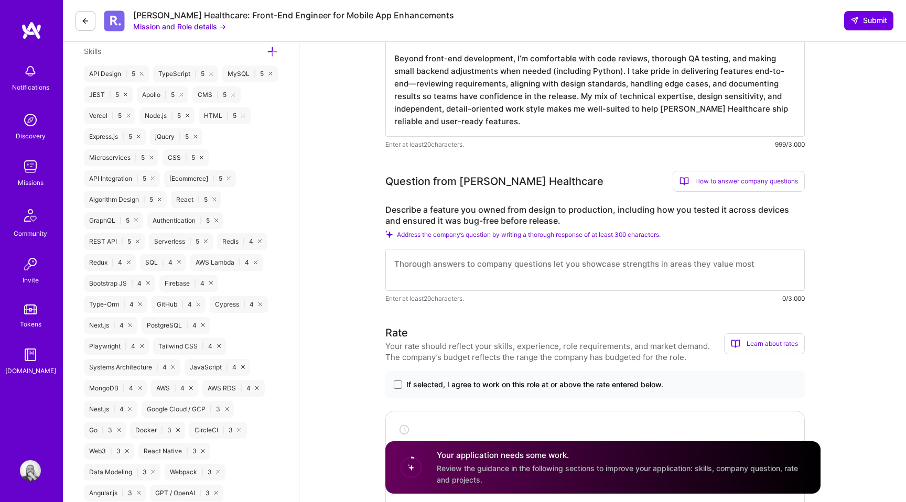
type textarea "My skills are highly relevant to Roger Healthcare’s mission of delivering polis…"
click at [478, 272] on textarea at bounding box center [594, 270] width 419 height 42
click at [441, 220] on label "Describe a feature you owned from design to production, including how you teste…" at bounding box center [594, 215] width 419 height 22
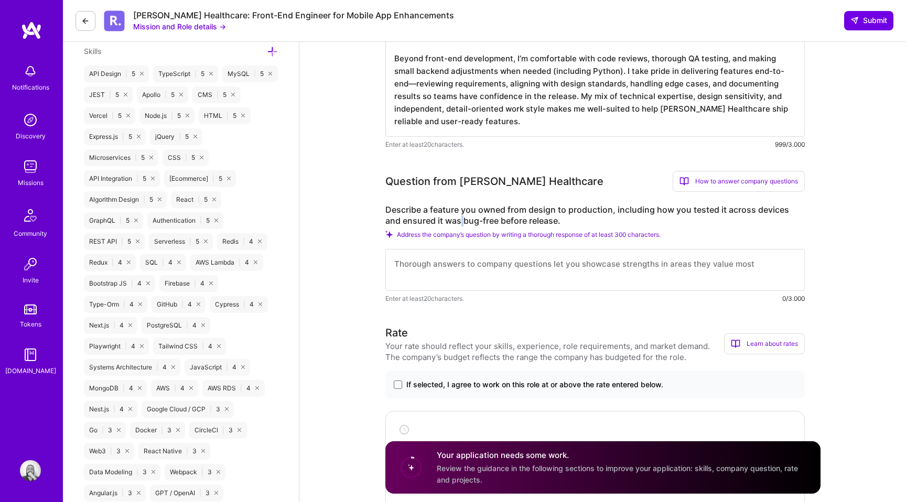
click at [441, 220] on label "Describe a feature you owned from design to production, including how you teste…" at bounding box center [594, 215] width 419 height 22
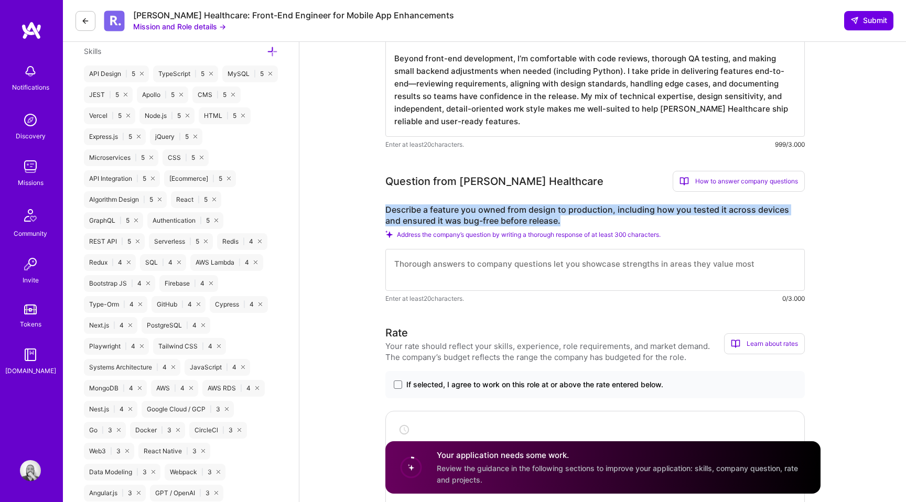
copy label "Describe a feature you owned from design to production, including how you teste…"
click at [413, 264] on textarea at bounding box center [594, 270] width 419 height 42
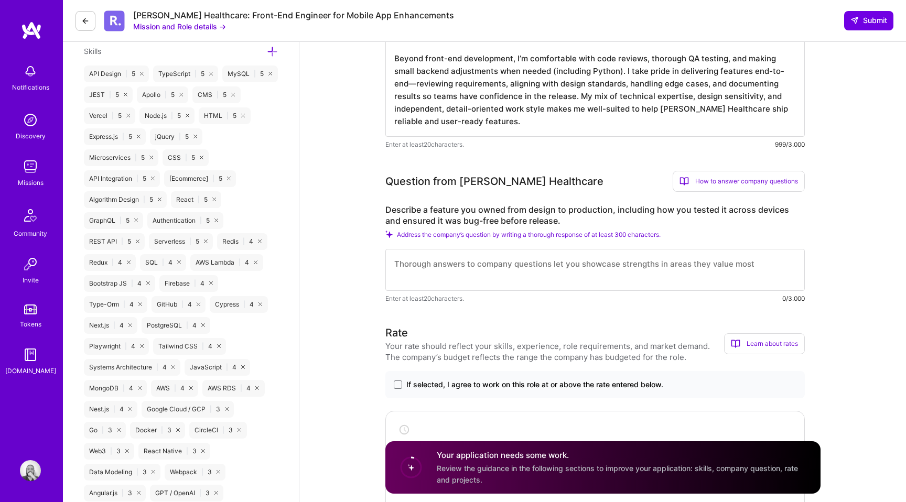
paste textarea "At CI&T, I owned the development of several user-facing features following a tr…"
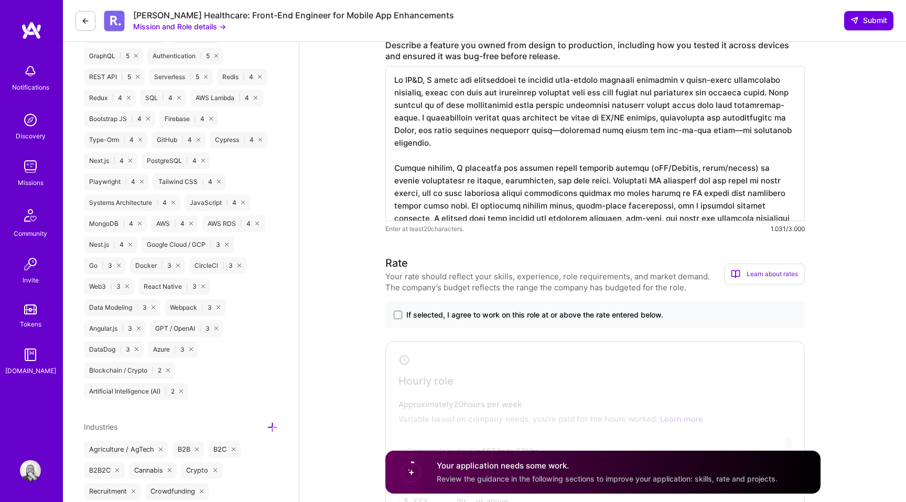
scroll to position [643, 0]
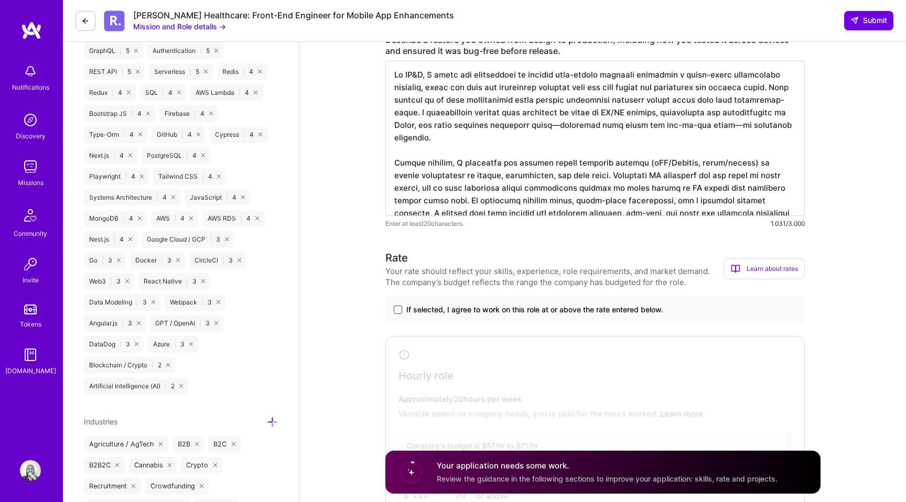
type textarea "At CI&T, I owned the development of several user-facing features following a tr…"
click at [400, 311] on span at bounding box center [398, 310] width 8 height 8
click at [0, 0] on input "If selected, I agree to work on this role at or above the rate entered below." at bounding box center [0, 0] width 0 height 0
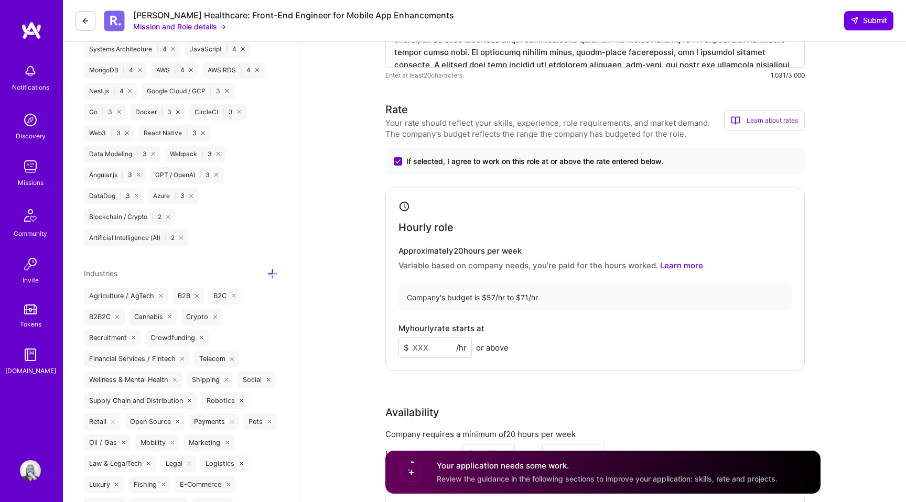
scroll to position [825, 0]
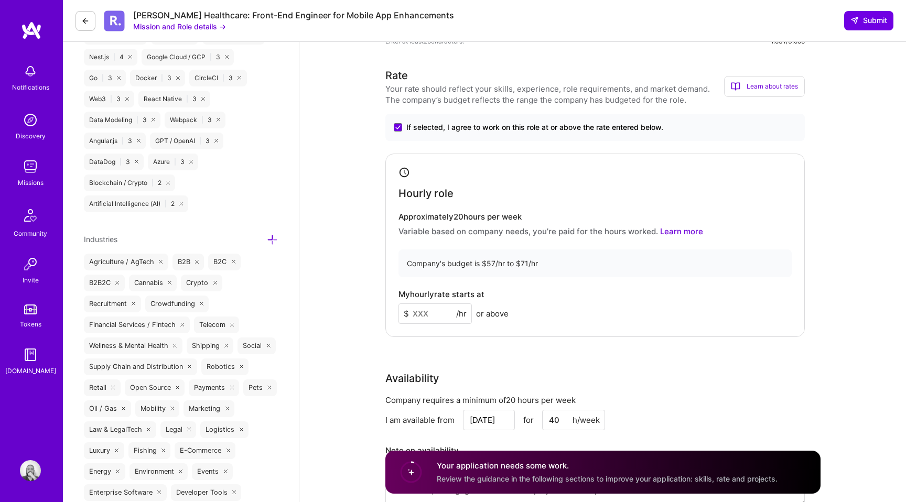
click at [428, 316] on input at bounding box center [434, 314] width 73 height 20
type input "60"
click at [573, 350] on div "Rate Your rate should reflect your skills, experience, role requirements, and m…" at bounding box center [602, 293] width 435 height 451
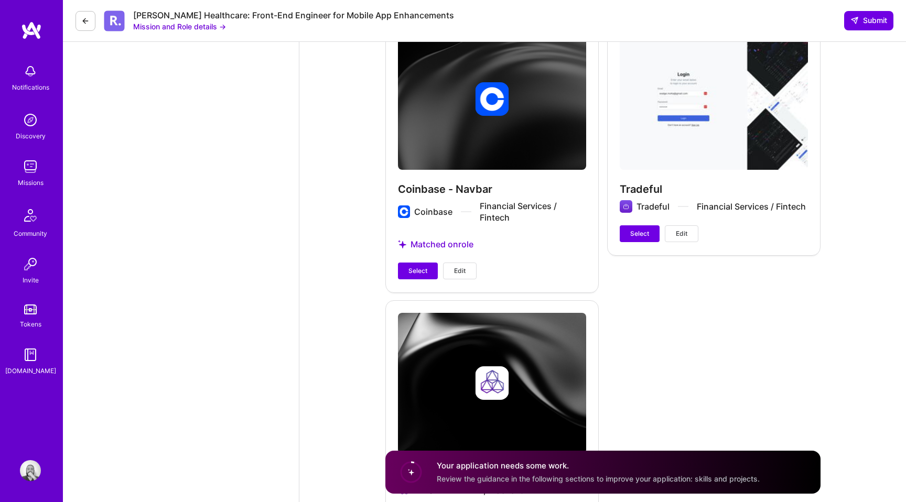
scroll to position [1590, 0]
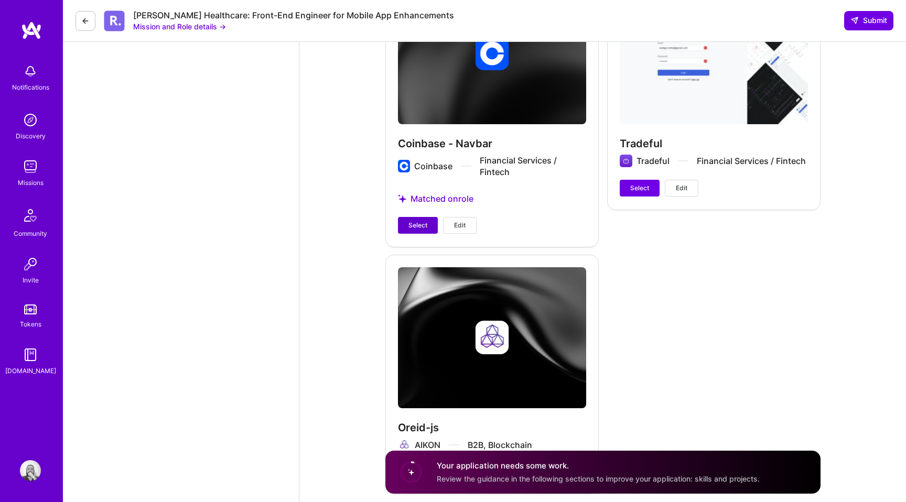
click at [414, 222] on span "Select" at bounding box center [417, 225] width 19 height 9
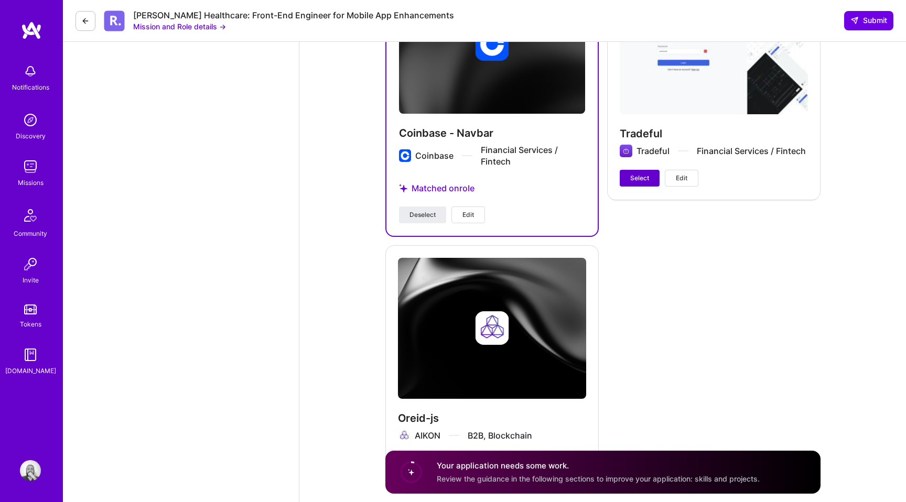
click at [642, 175] on span "Select" at bounding box center [639, 178] width 19 height 9
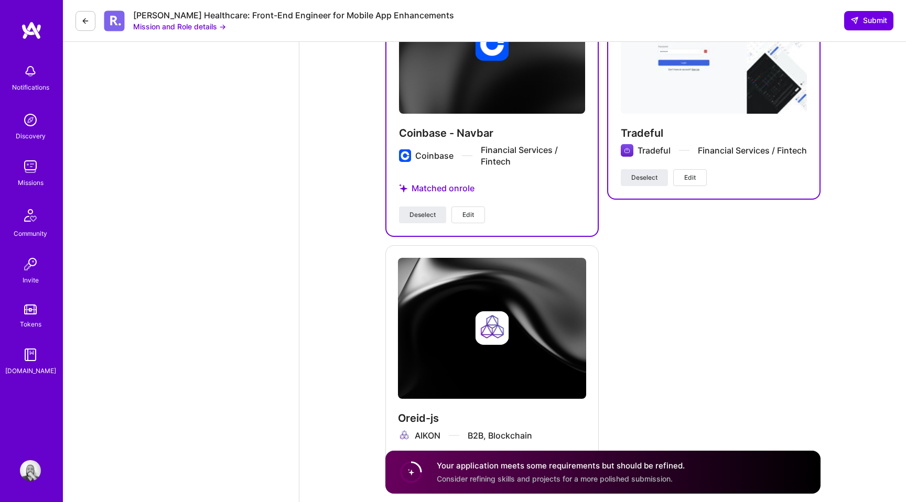
scroll to position [1646, 0]
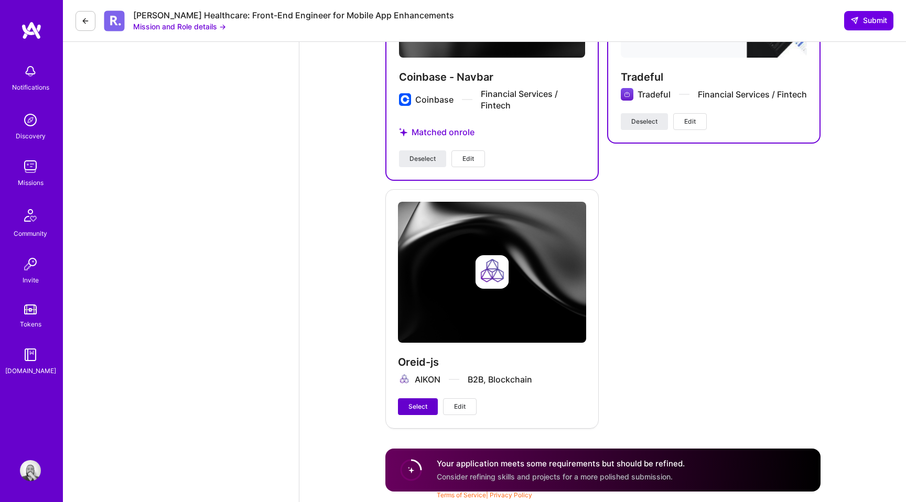
click at [415, 406] on span "Select" at bounding box center [417, 406] width 19 height 9
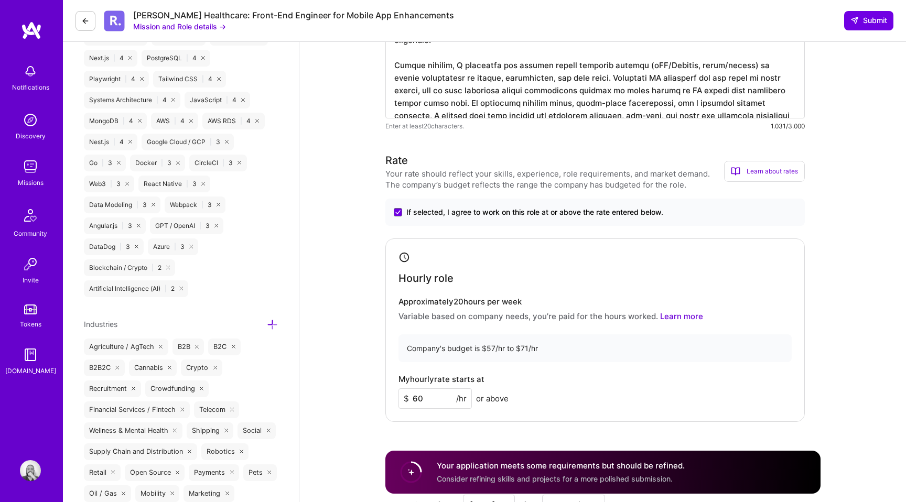
scroll to position [706, 0]
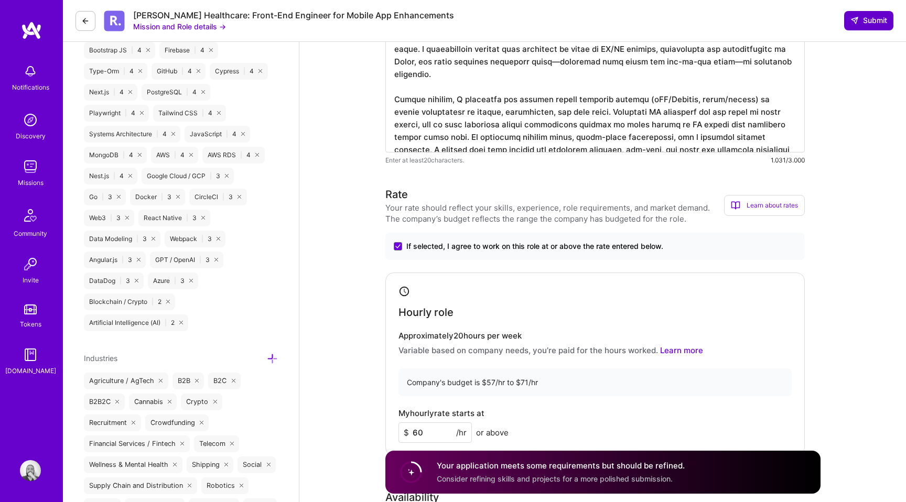
click at [870, 20] on span "Submit" at bounding box center [868, 20] width 37 height 10
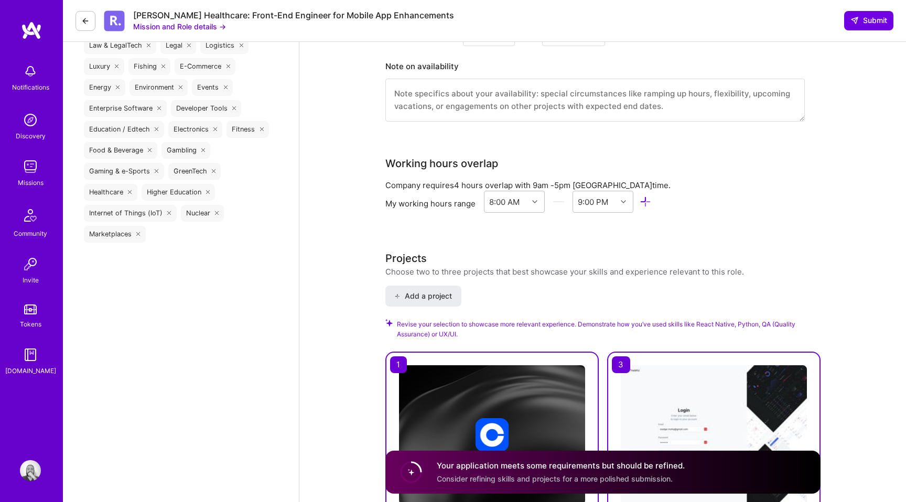
scroll to position [1216, 0]
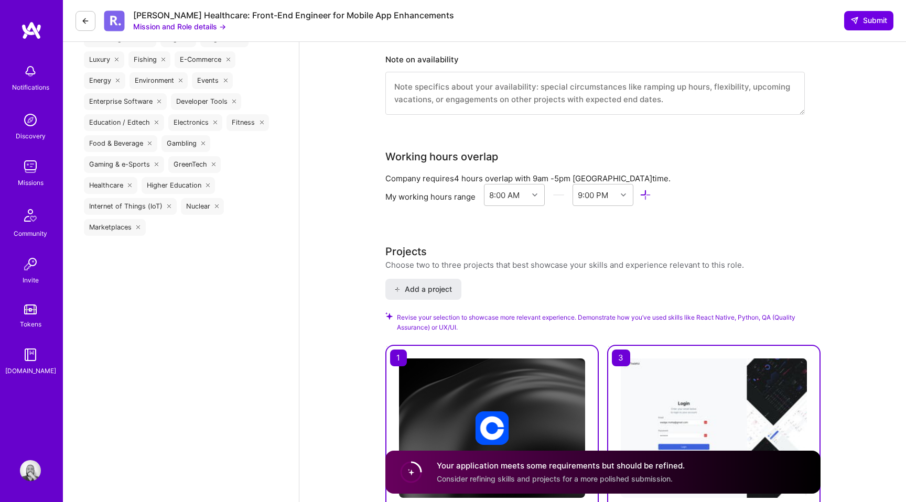
click at [561, 483] on span "Consider refining skills and projects for a more polished submission." at bounding box center [555, 478] width 236 height 9
click at [411, 476] on circle at bounding box center [411, 472] width 20 height 20
click at [858, 18] on span "Submit" at bounding box center [868, 20] width 37 height 10
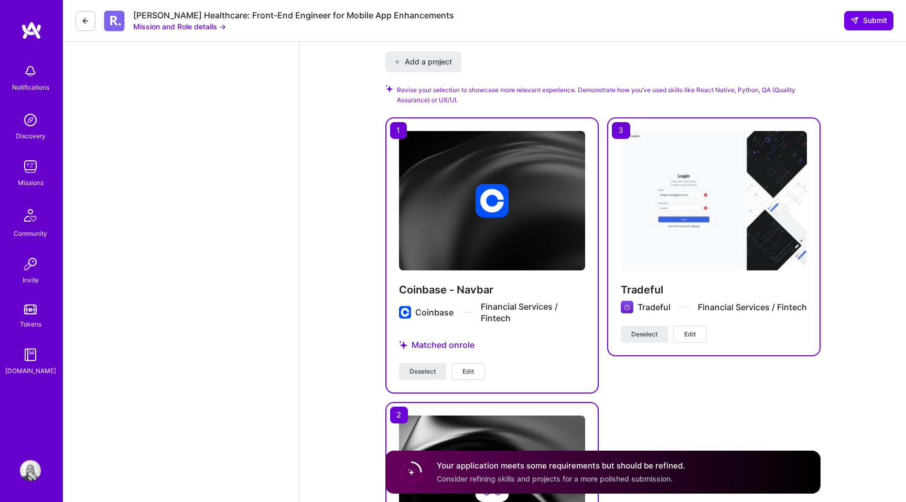
scroll to position [1448, 0]
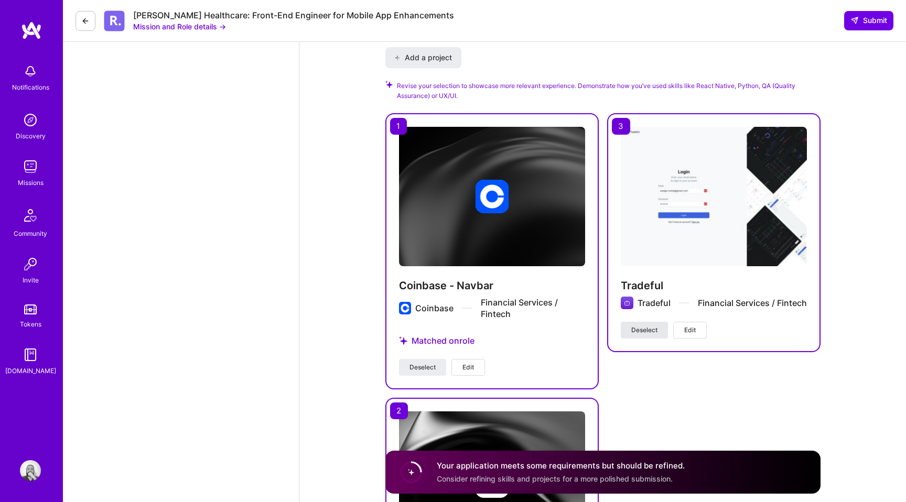
click at [648, 339] on button "Deselect" at bounding box center [644, 330] width 47 height 17
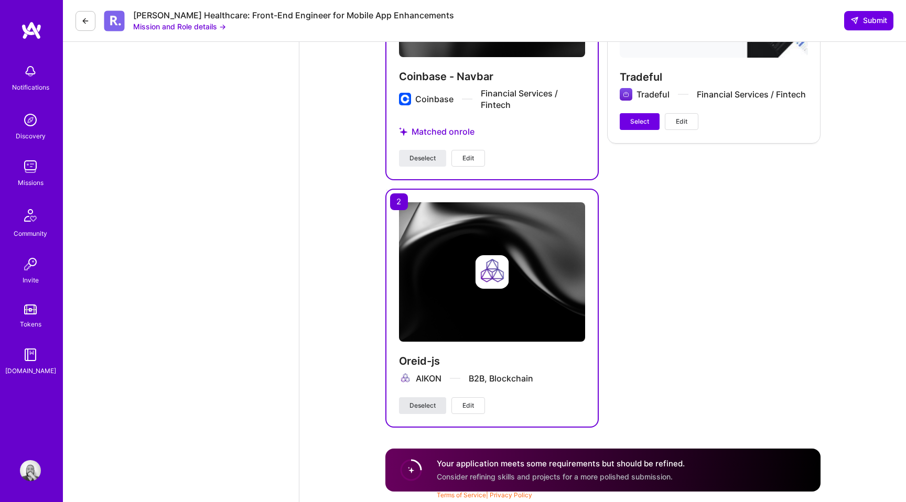
click at [418, 405] on span "Deselect" at bounding box center [422, 405] width 26 height 9
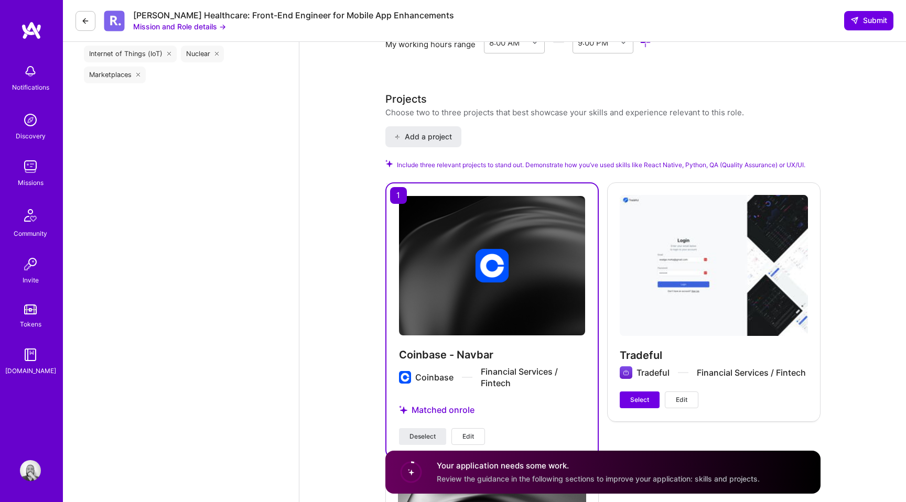
scroll to position [1352, 0]
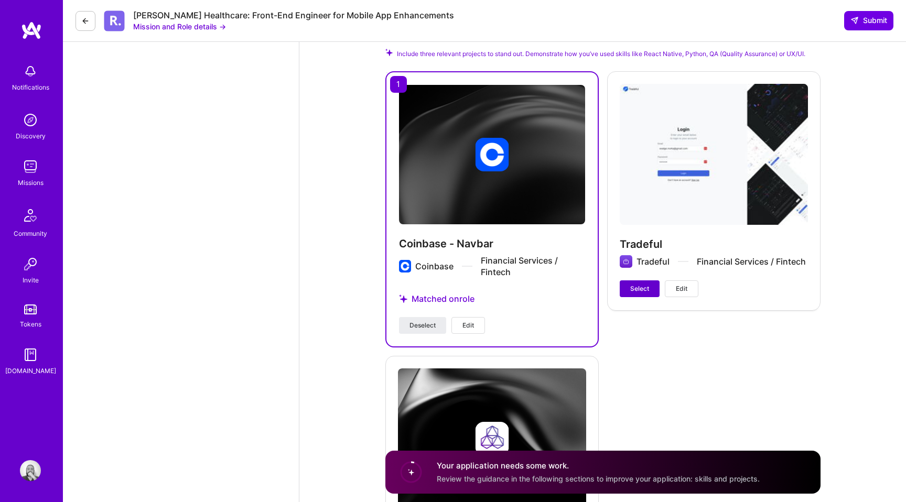
click at [637, 291] on span "Select" at bounding box center [639, 288] width 19 height 9
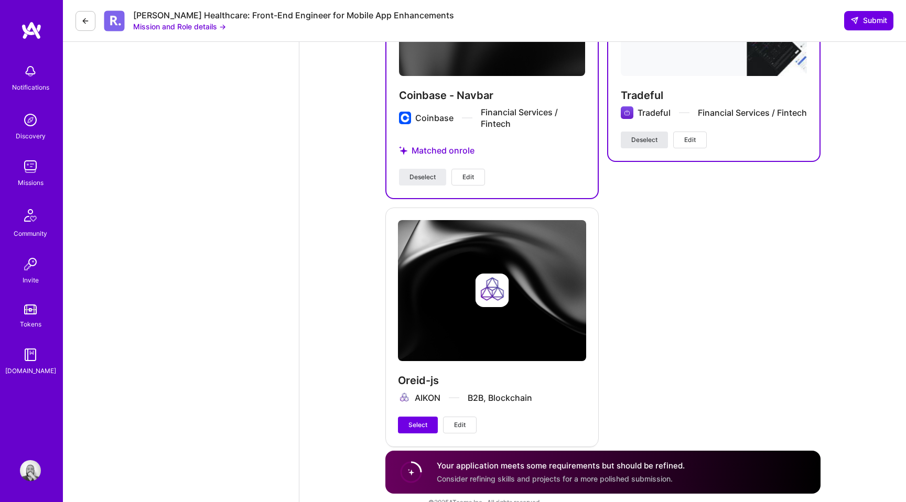
scroll to position [1646, 0]
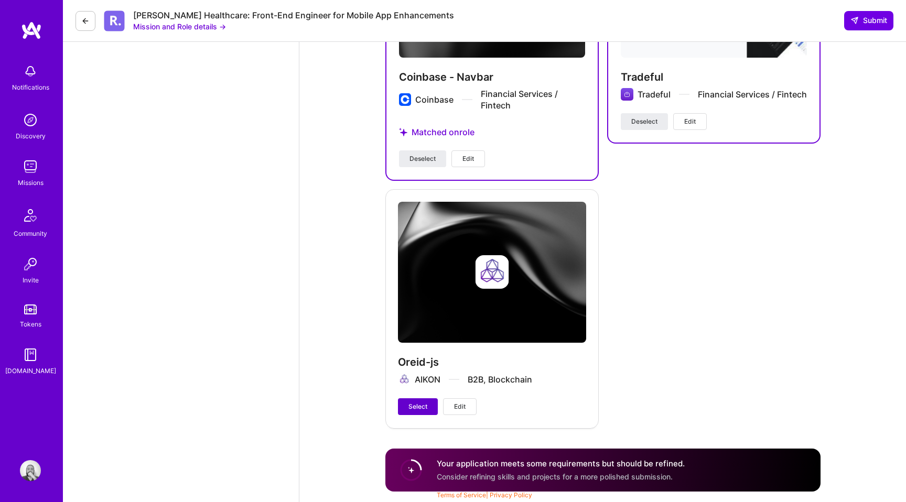
click at [415, 403] on span "Select" at bounding box center [417, 406] width 19 height 9
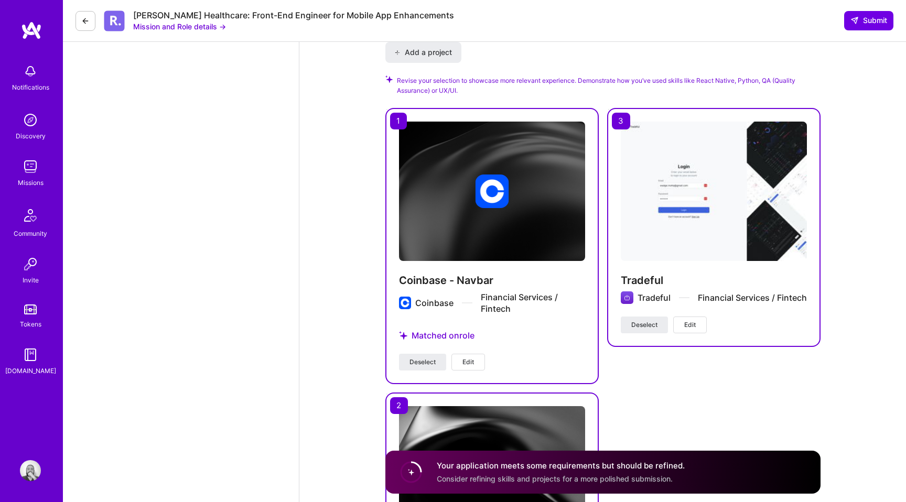
scroll to position [1439, 0]
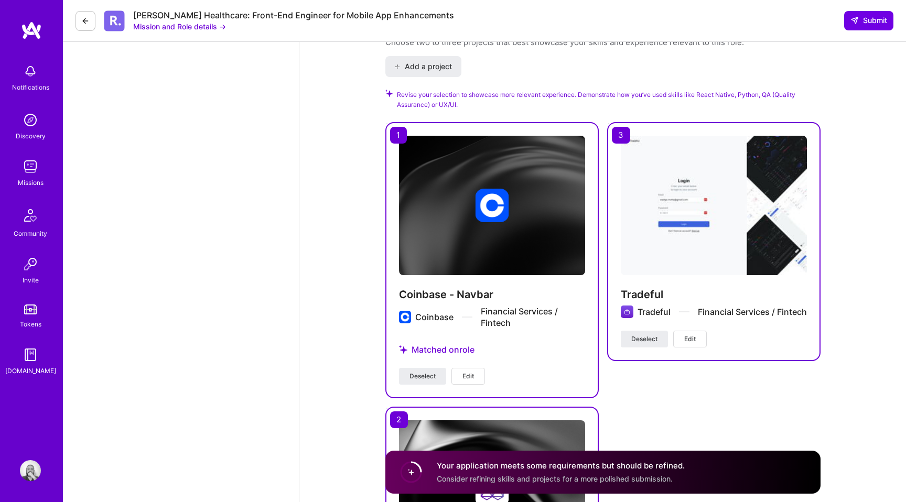
click at [470, 377] on span "Edit" at bounding box center [468, 376] width 12 height 9
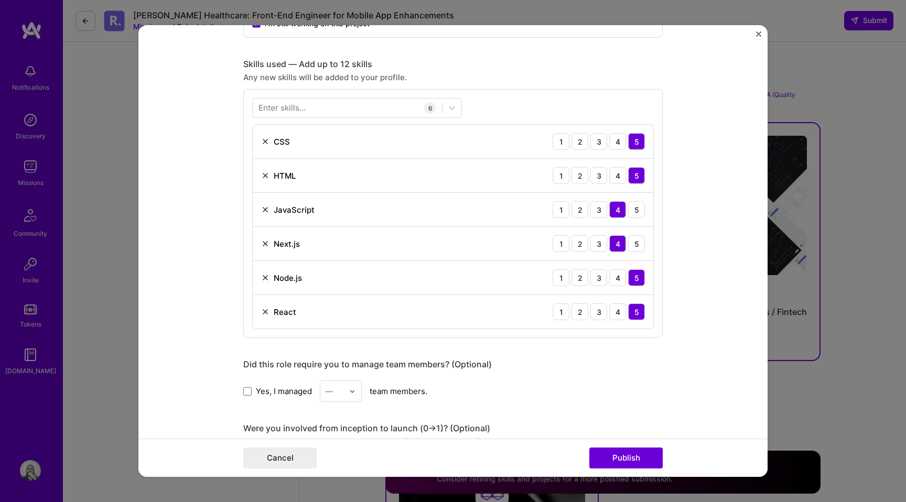
scroll to position [437, 0]
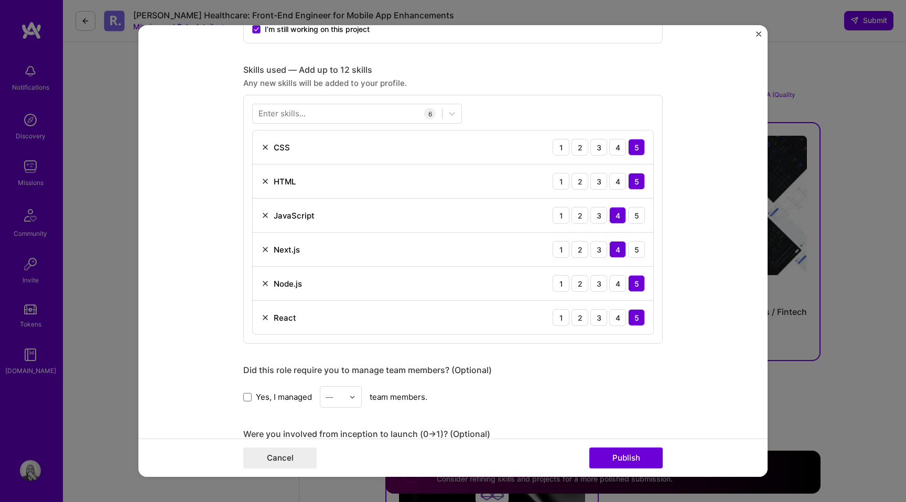
click at [305, 117] on div "Enter skills..." at bounding box center [281, 113] width 47 height 11
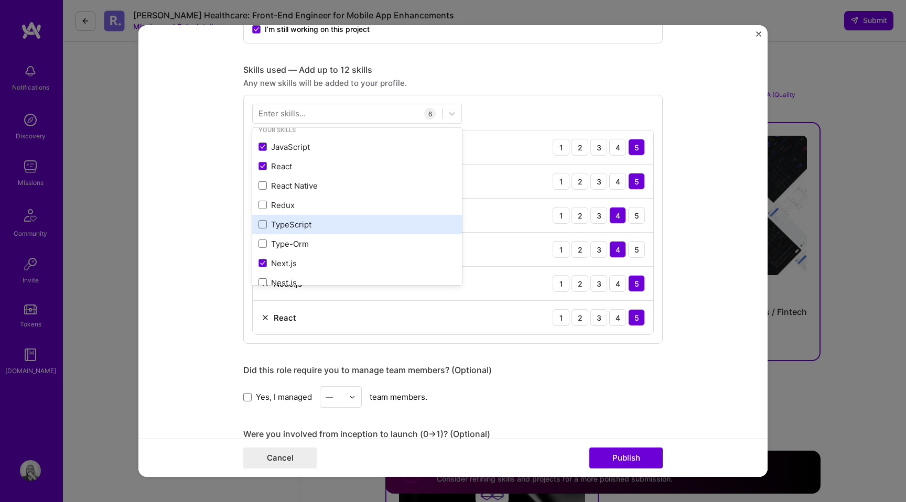
click at [298, 220] on div "TypeScript" at bounding box center [356, 224] width 197 height 11
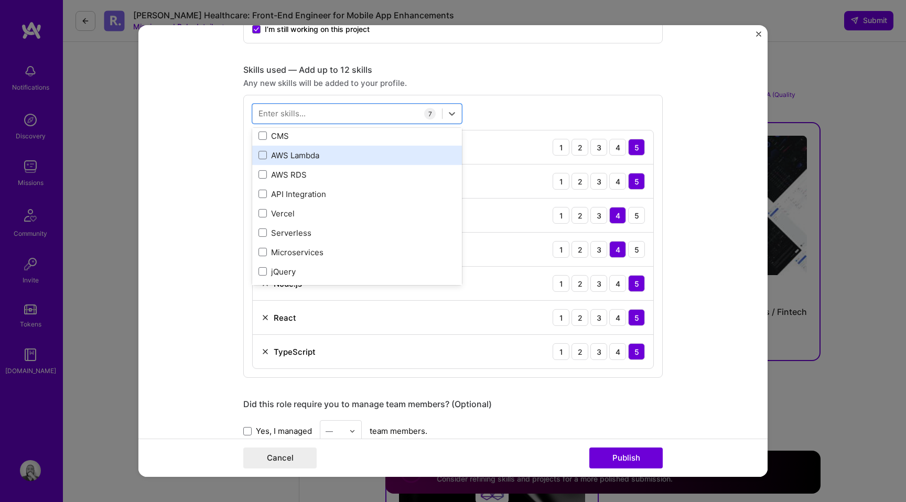
scroll to position [281, 0]
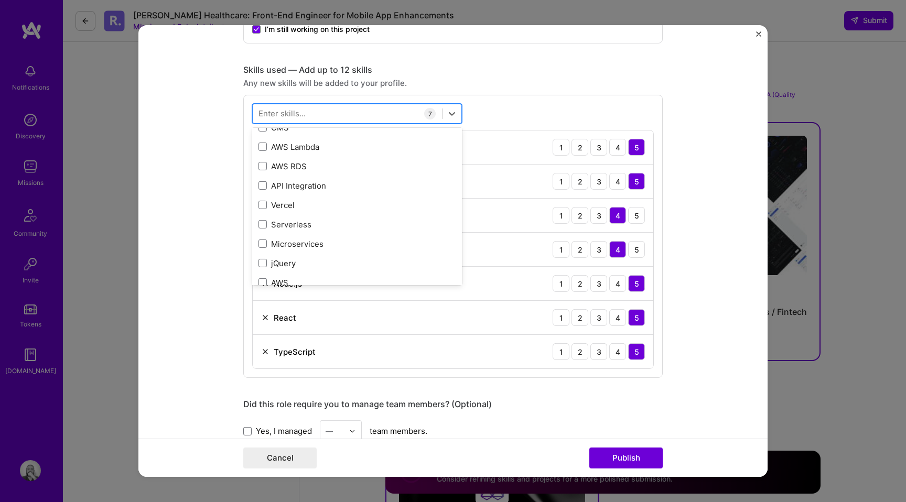
click at [340, 117] on div at bounding box center [347, 113] width 189 height 17
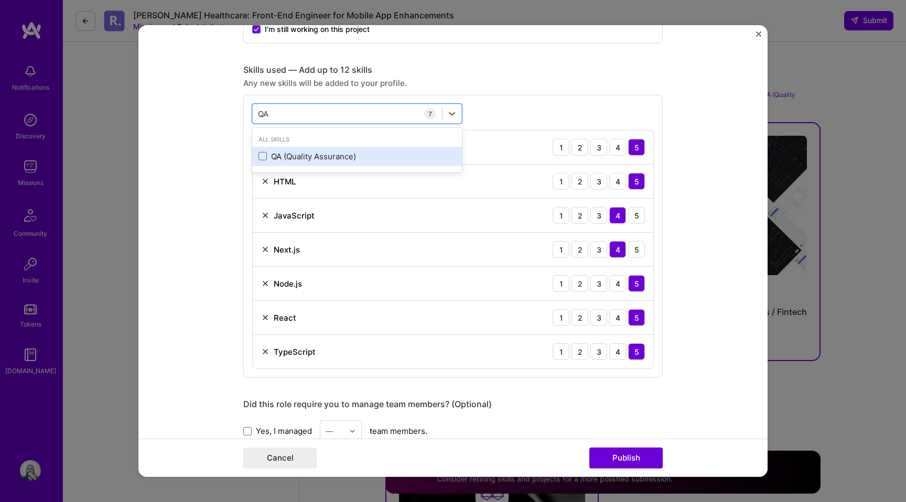
click at [341, 153] on div "QA (Quality Assurance)" at bounding box center [356, 156] width 197 height 11
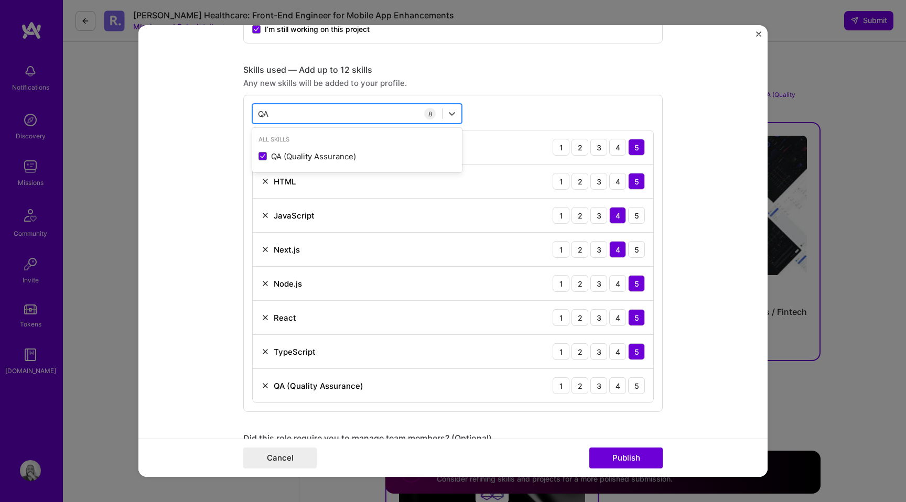
click at [391, 116] on div "QA QA" at bounding box center [347, 113] width 189 height 17
type input "QA"
click at [539, 97] on div "option QA (Quality Assurance), selected. option QA (Quality Assurance) selected…" at bounding box center [452, 253] width 419 height 317
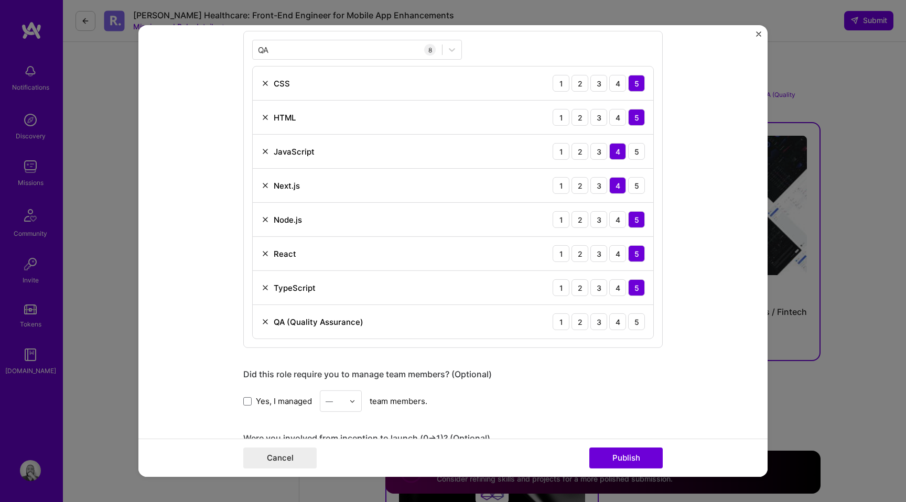
scroll to position [539, 0]
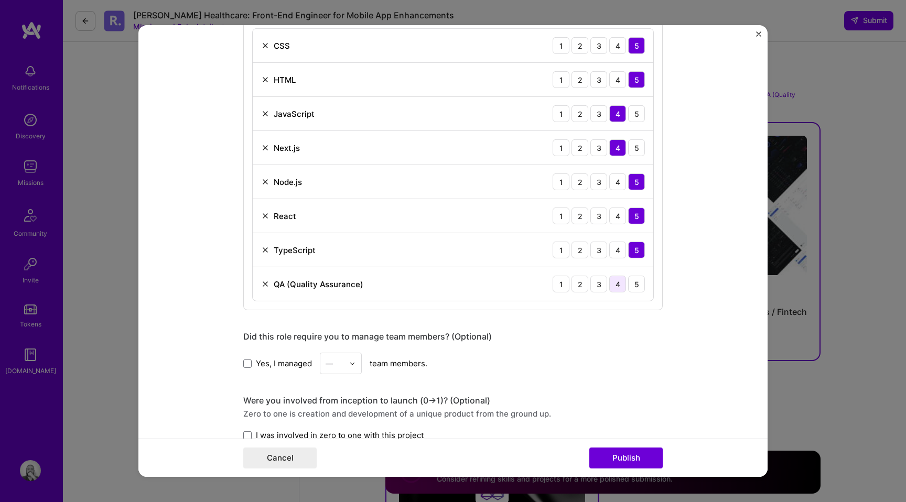
click at [619, 284] on div "4" at bounding box center [617, 284] width 17 height 17
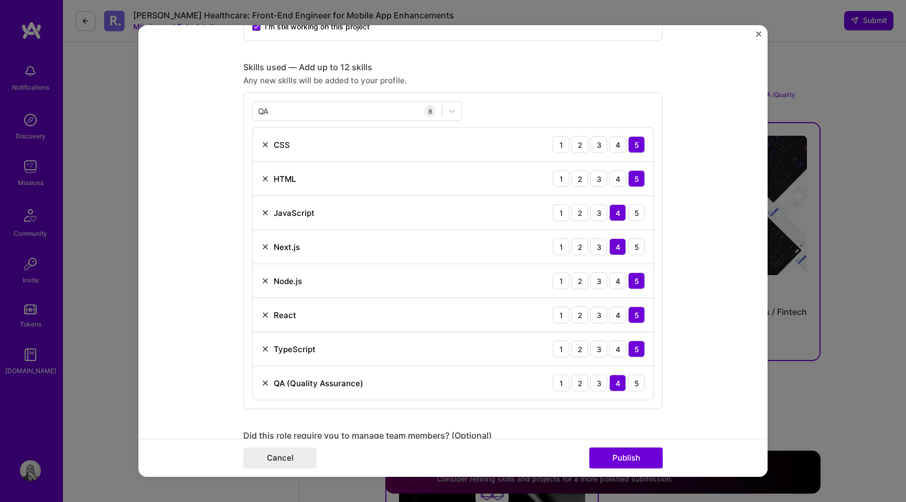
scroll to position [356, 0]
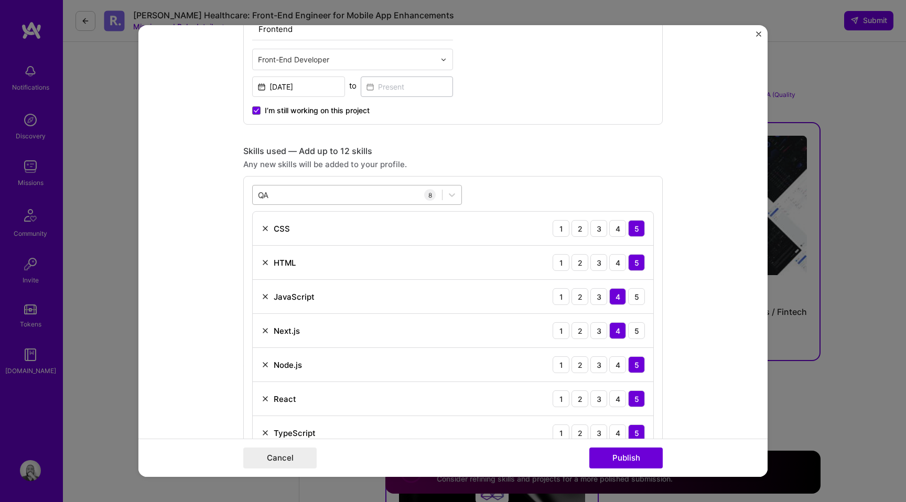
click at [324, 203] on div "QA QA" at bounding box center [347, 194] width 189 height 17
click at [525, 184] on div "option QA (Quality Assurance), selected. option QA (Quality Assurance) focused,…" at bounding box center [452, 334] width 419 height 317
click at [639, 457] on button "Publish" at bounding box center [625, 458] width 73 height 21
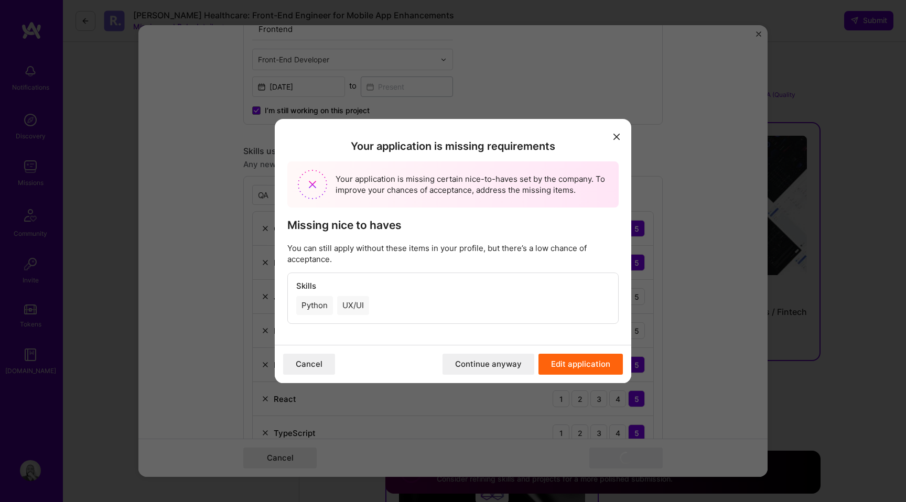
scroll to position [1460, 0]
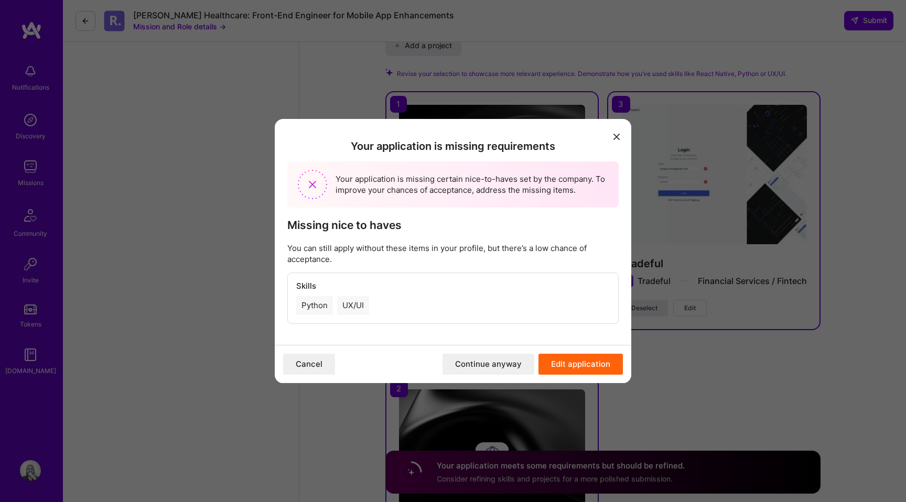
click at [591, 362] on button "Edit application" at bounding box center [580, 364] width 84 height 21
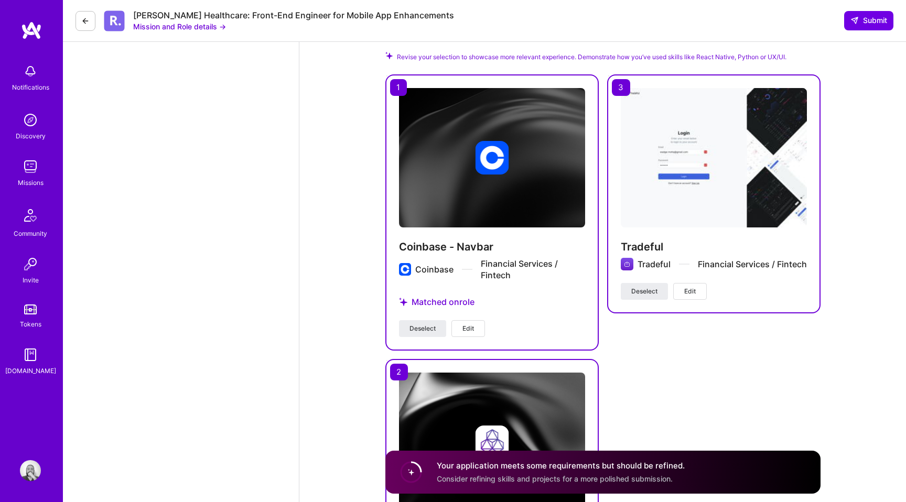
scroll to position [1283, 0]
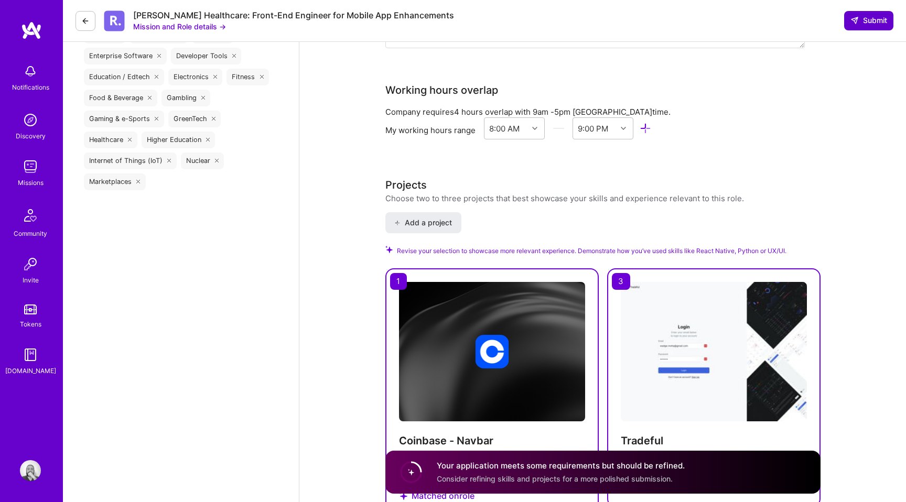
click at [869, 15] on span "Submit" at bounding box center [868, 20] width 37 height 10
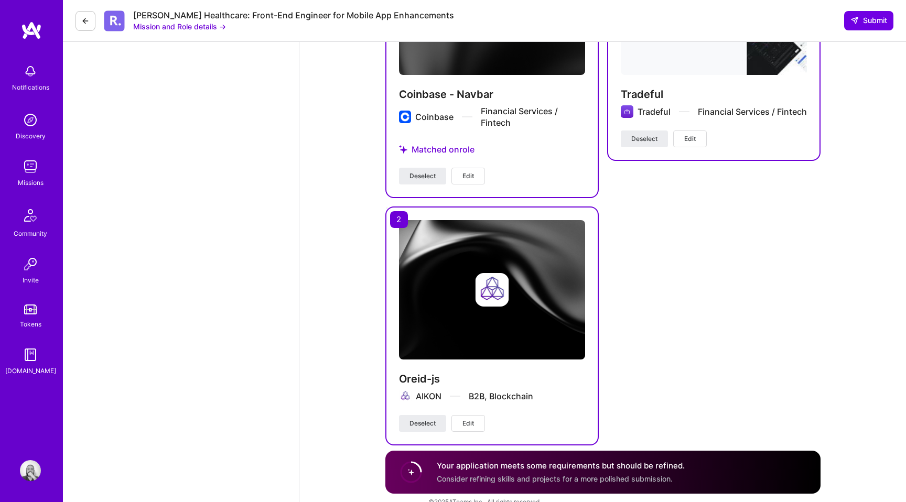
scroll to position [1647, 0]
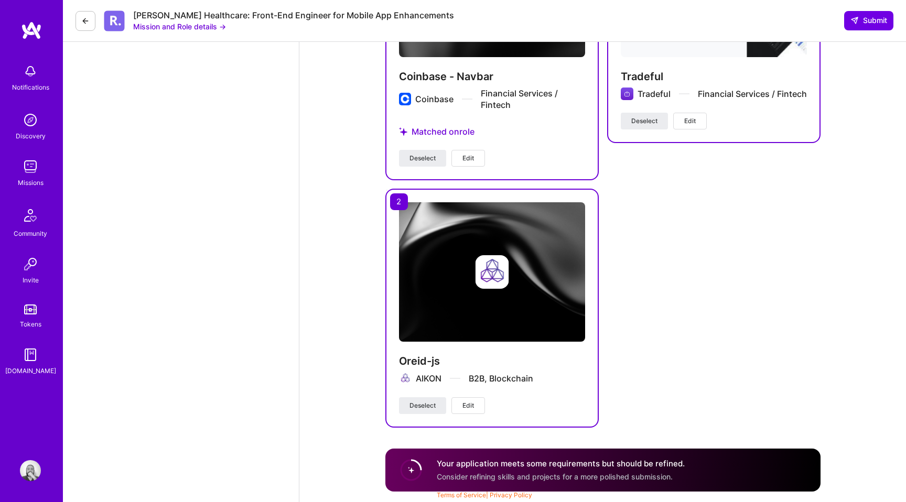
click at [476, 157] on button "Edit" at bounding box center [468, 158] width 34 height 17
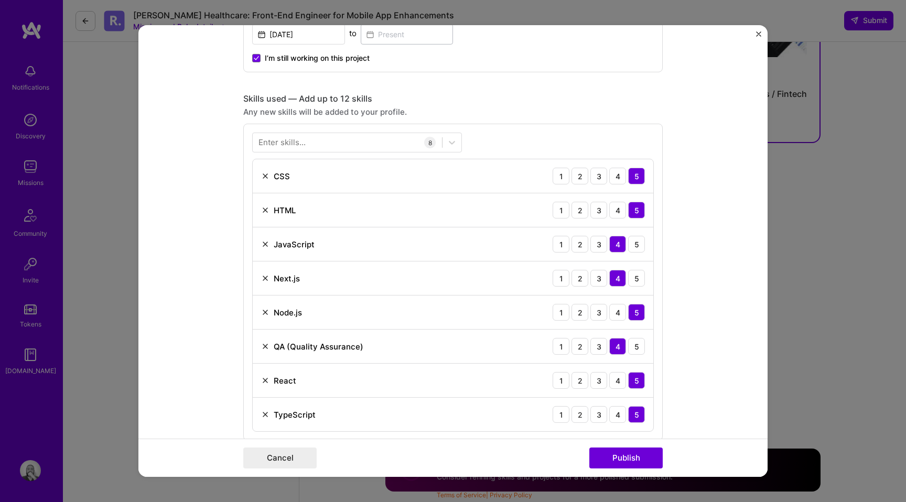
scroll to position [420, 0]
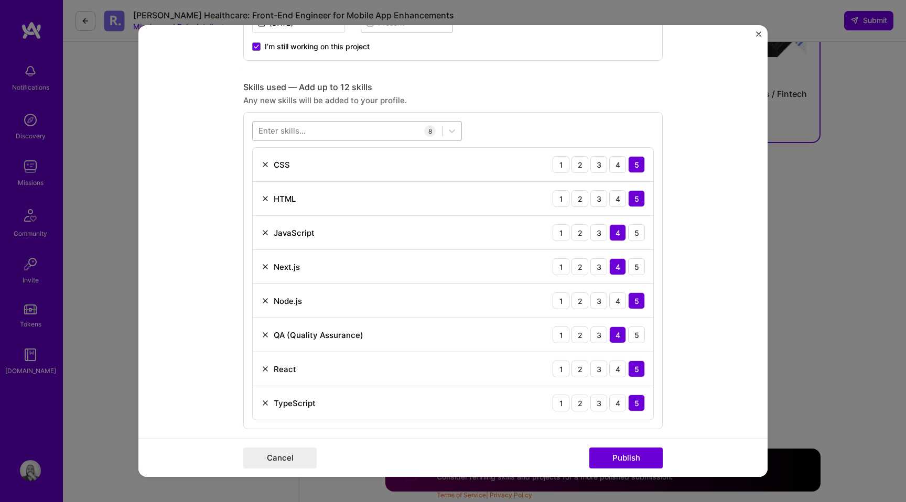
click at [395, 129] on div at bounding box center [347, 130] width 189 height 17
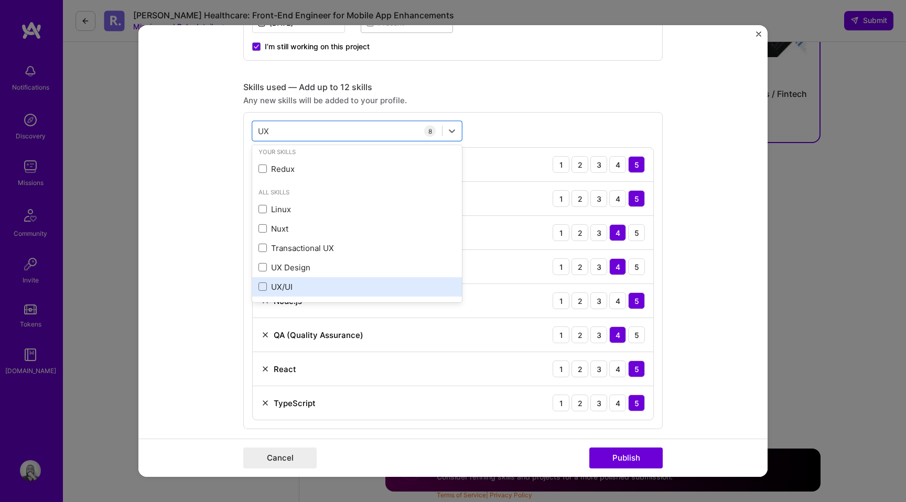
click at [286, 280] on div "UX/UI" at bounding box center [357, 286] width 210 height 19
type input "UX"
click at [510, 136] on div "option UX/UI, selected. option Redux focused, 0 of 2. 6 results available for s…" at bounding box center [452, 287] width 419 height 351
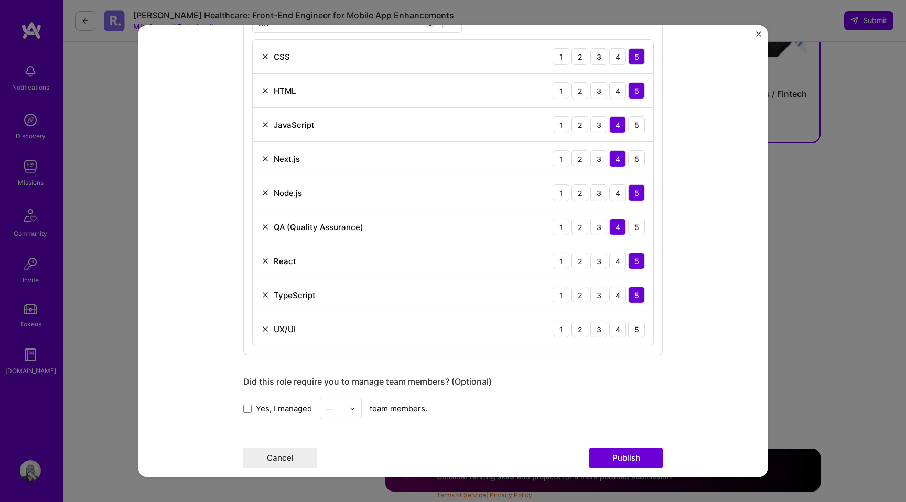
scroll to position [515, 0]
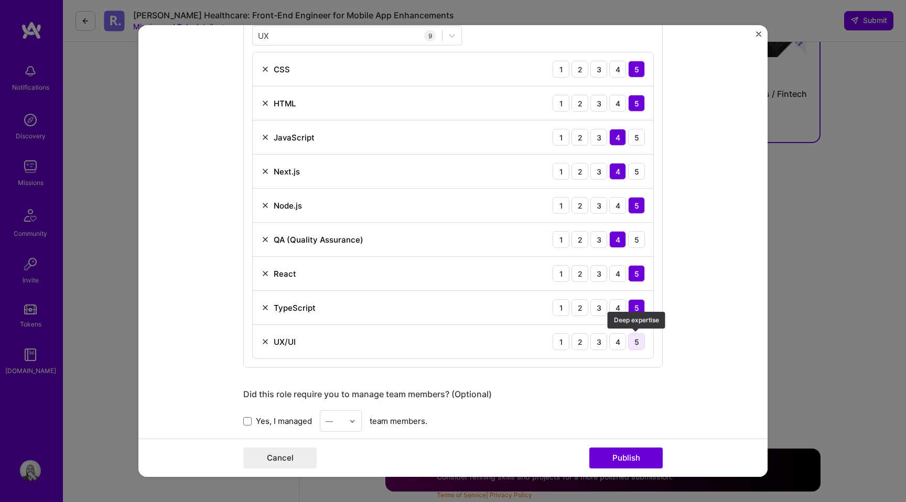
click at [641, 342] on div "5" at bounding box center [636, 341] width 17 height 17
click at [634, 462] on button "Publish" at bounding box center [625, 458] width 73 height 21
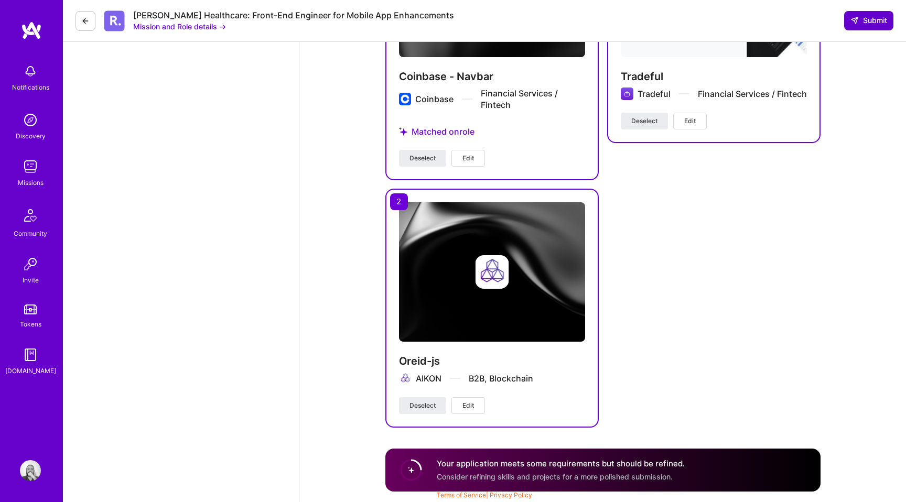
click at [873, 27] on button "Submit" at bounding box center [868, 20] width 49 height 19
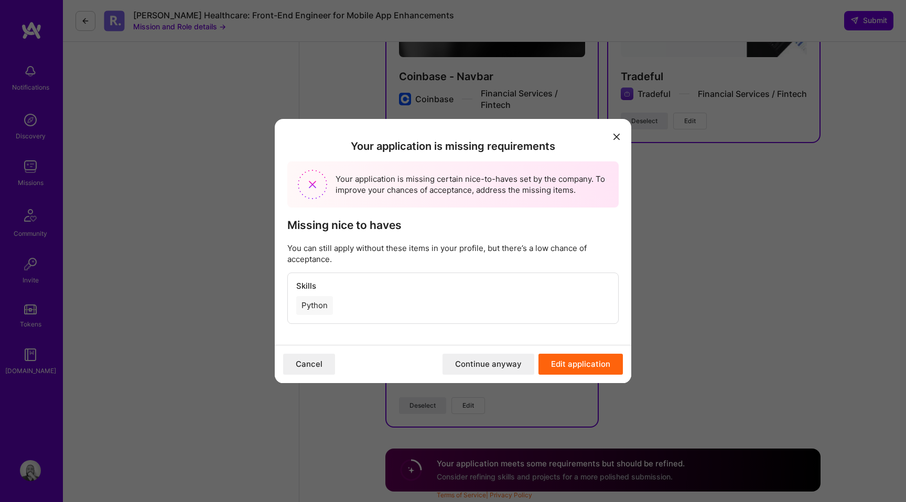
click at [507, 366] on button "Continue anyway" at bounding box center [488, 364] width 92 height 21
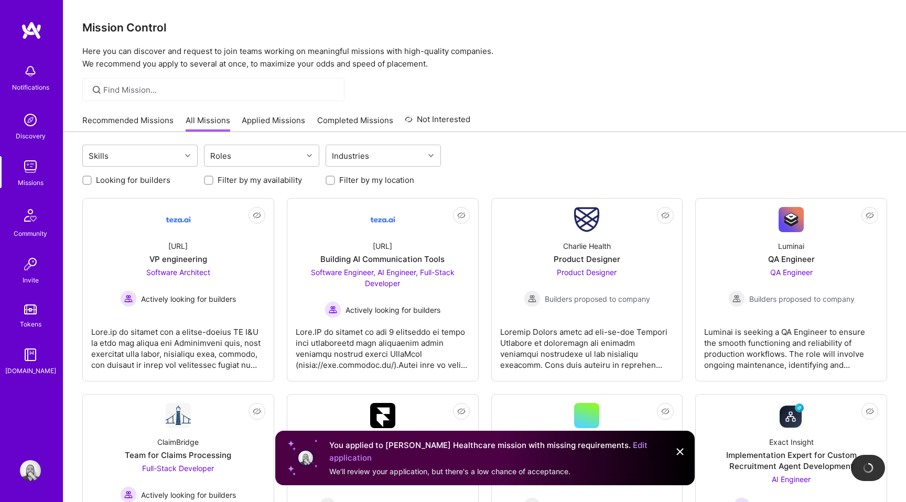
click at [274, 121] on link "Applied Missions" at bounding box center [273, 123] width 63 height 17
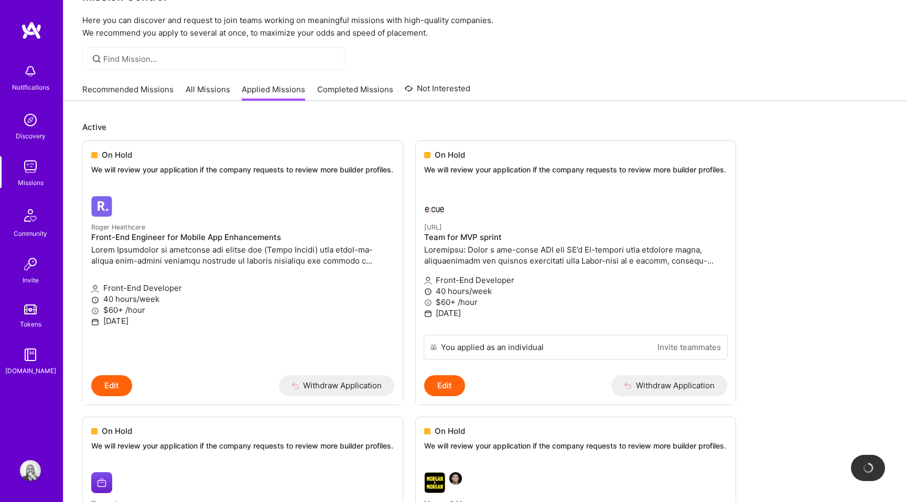
scroll to position [32, 0]
click at [122, 157] on span "On Hold" at bounding box center [117, 153] width 30 height 11
click at [119, 167] on p "We will review your application if the company requests to review more builder …" at bounding box center [242, 168] width 303 height 10
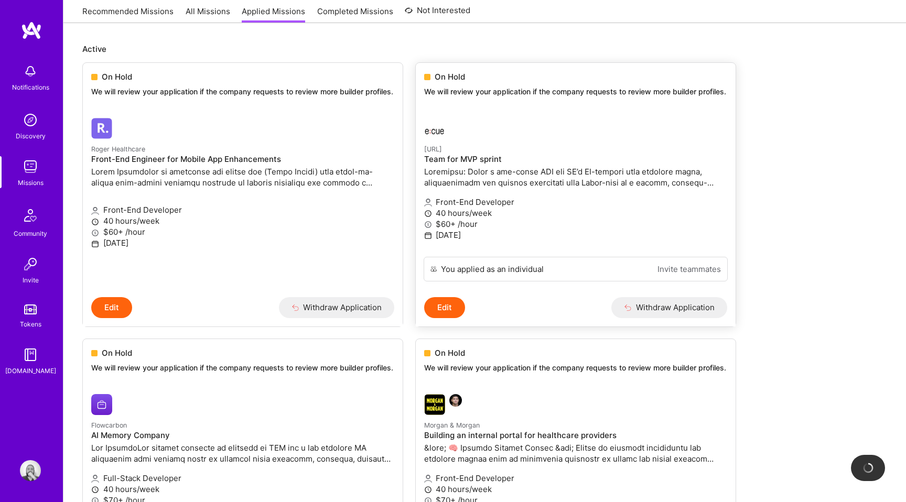
scroll to position [105, 0]
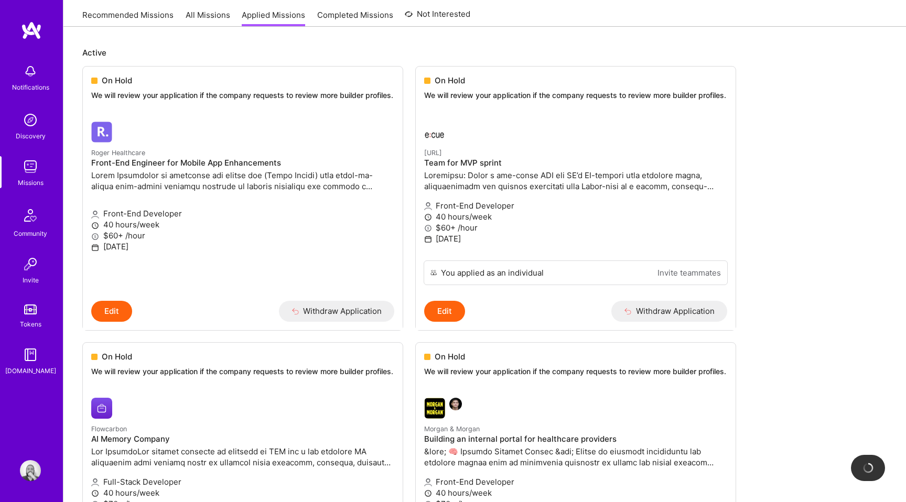
click at [354, 17] on link "Completed Missions" at bounding box center [355, 17] width 76 height 17
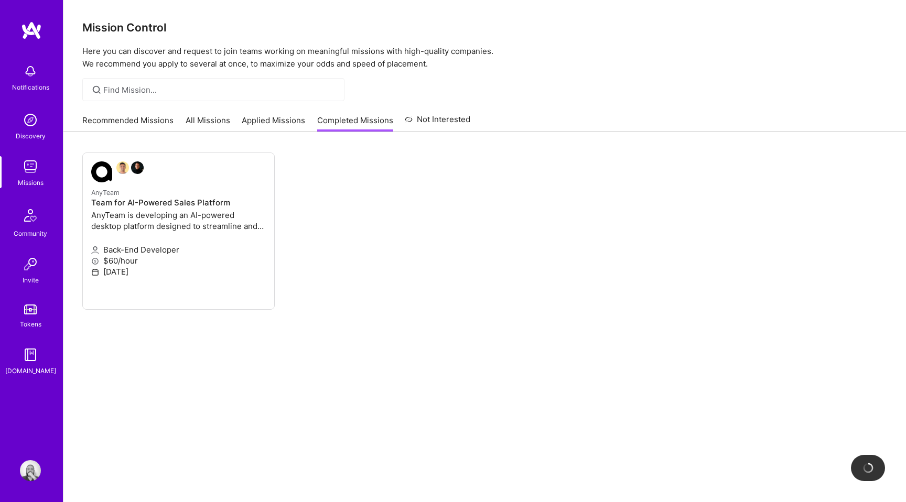
click at [265, 115] on link "Applied Missions" at bounding box center [273, 123] width 63 height 17
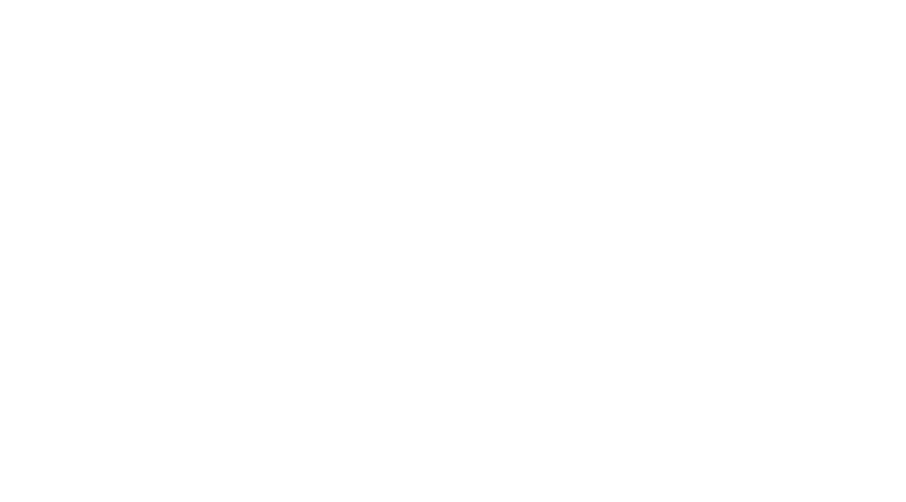
scroll to position [349, 0]
click at [0, 0] on span "On Hold" at bounding box center [0, 0] width 0 height 0
click at [0, 0] on img at bounding box center [0, 0] width 0 height 0
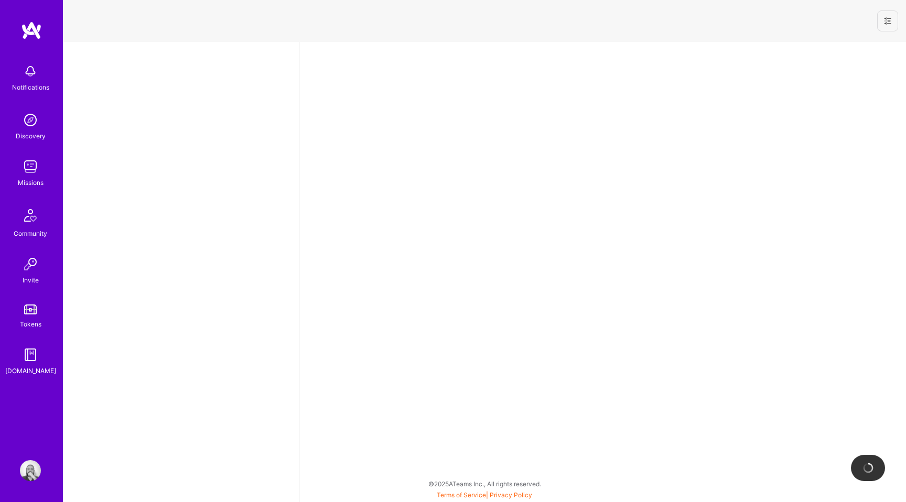
select select "BR"
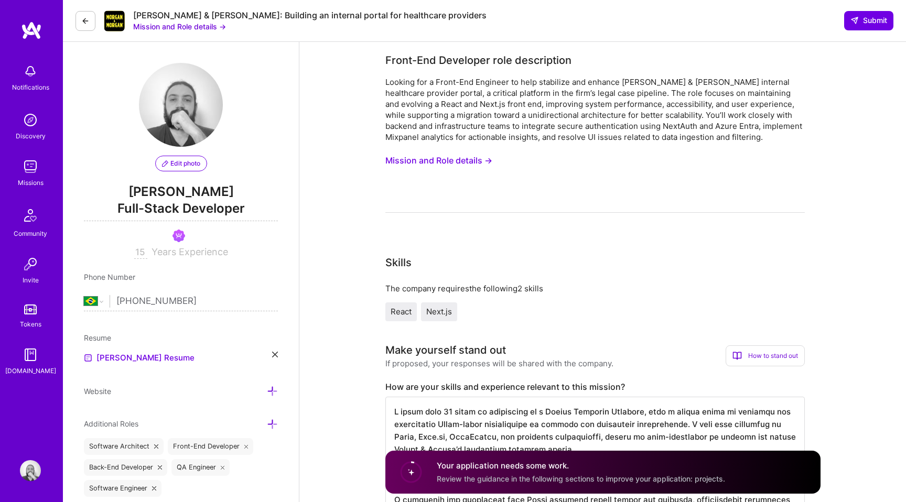
click at [201, 30] on button "Mission and Role details →" at bounding box center [179, 26] width 93 height 11
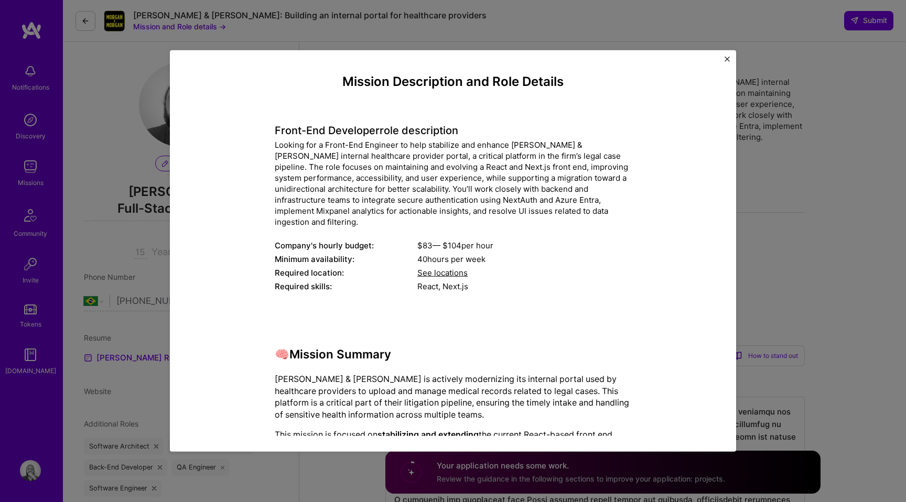
click at [726, 61] on img "Close" at bounding box center [726, 59] width 5 height 5
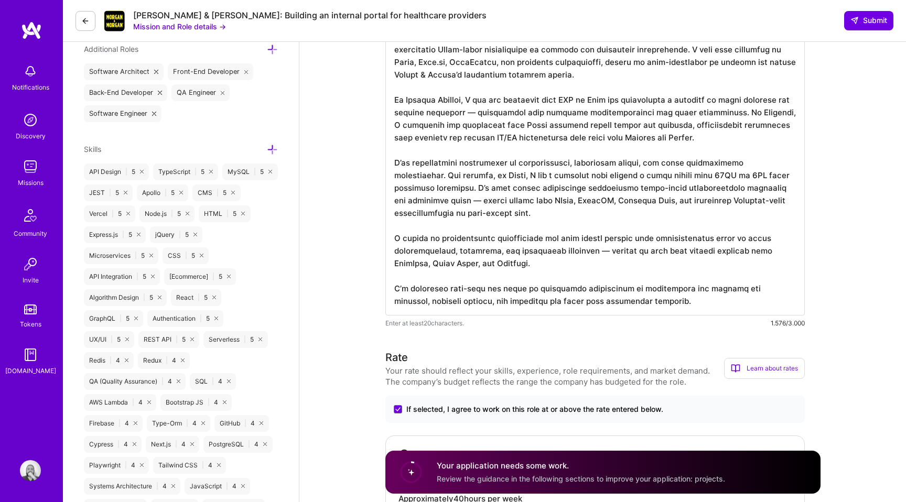
scroll to position [181, 0]
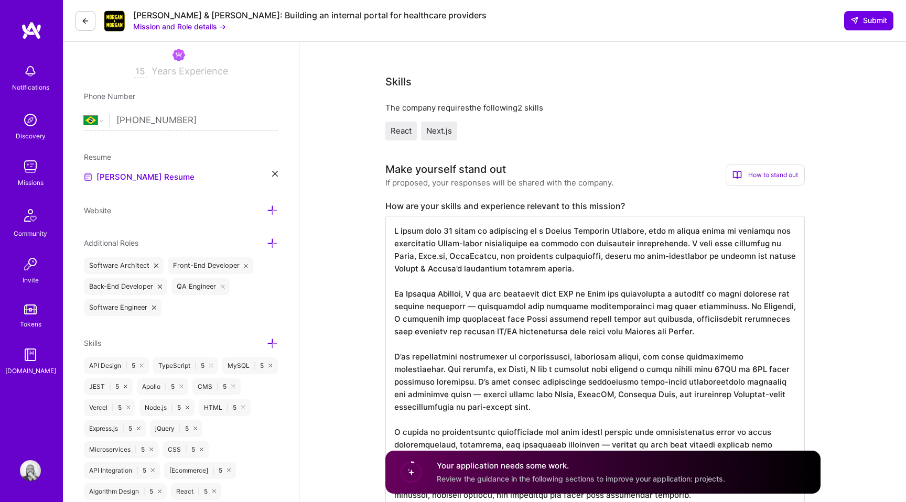
click at [38, 34] on img at bounding box center [31, 30] width 21 height 19
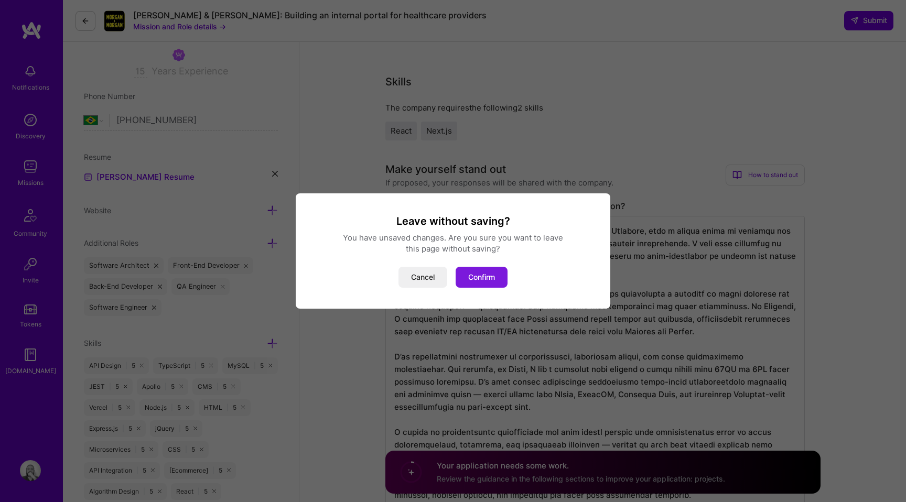
click at [493, 277] on button "Confirm" at bounding box center [482, 277] width 52 height 21
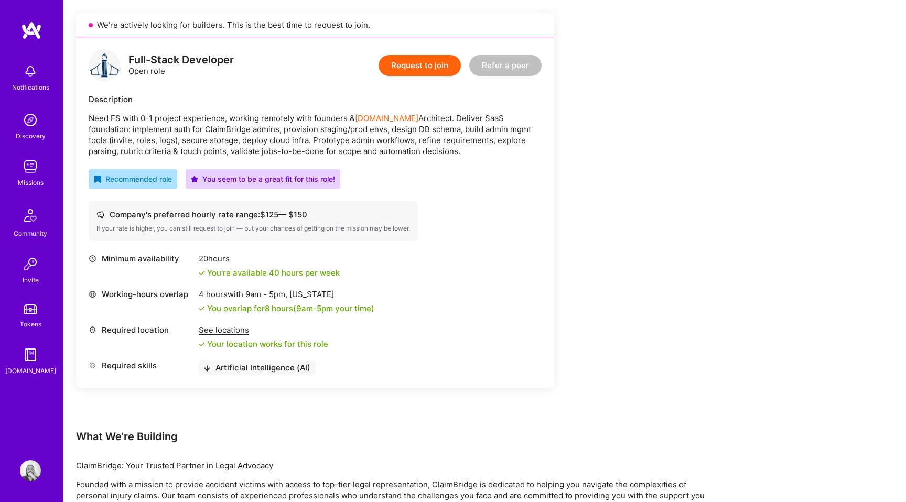
scroll to position [226, 0]
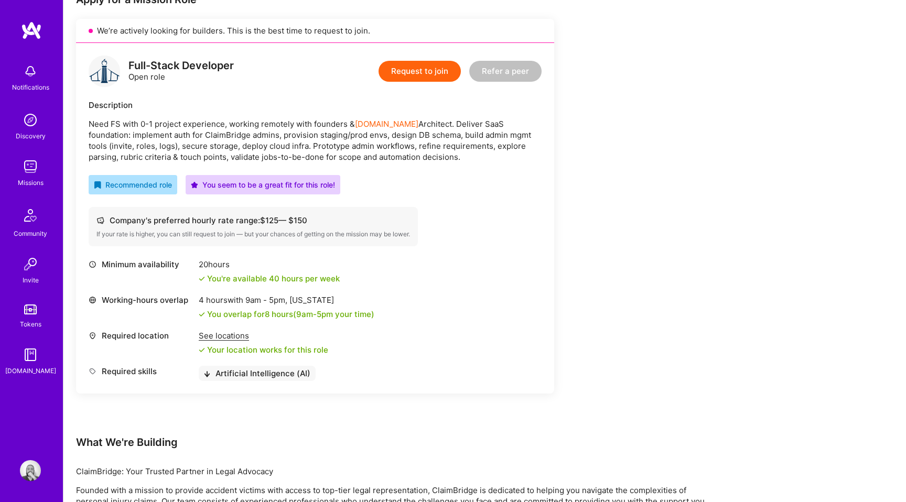
click at [421, 78] on button "Request to join" at bounding box center [419, 71] width 82 height 21
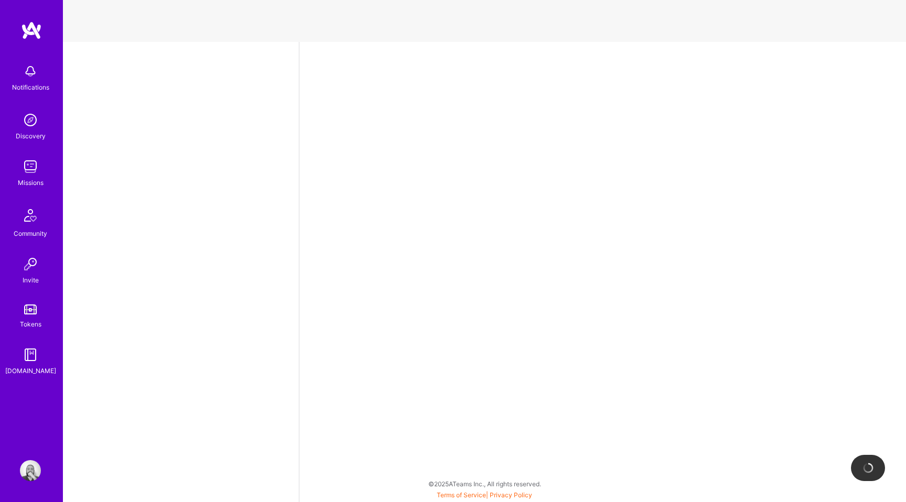
select select "BR"
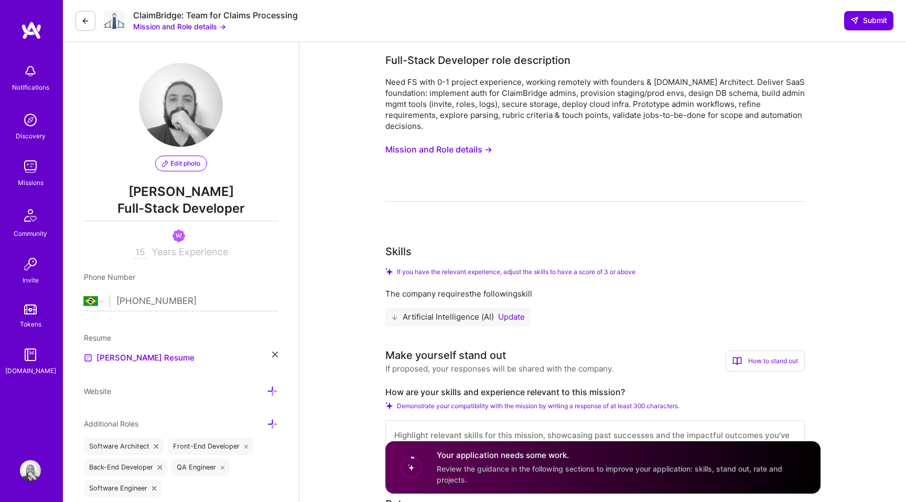
click at [469, 153] on button "Mission and Role details →" at bounding box center [438, 149] width 107 height 19
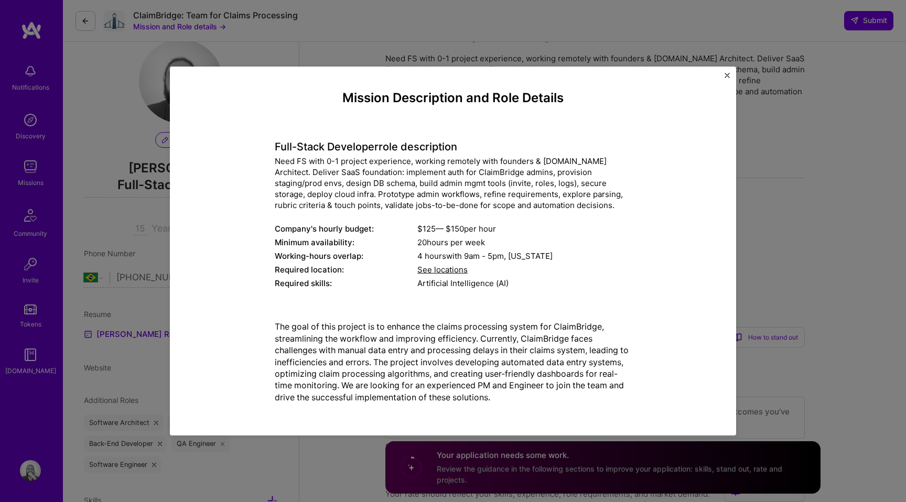
scroll to position [37, 0]
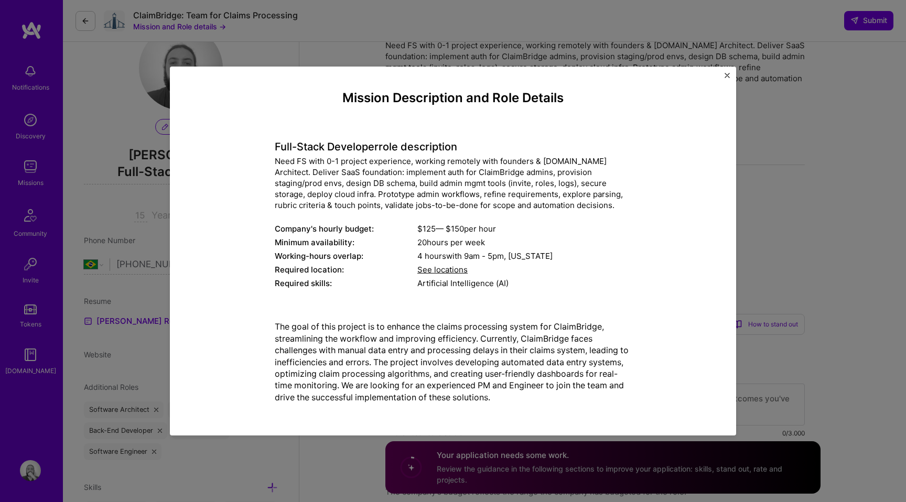
click at [275, 148] on h4 "Full-Stack Developer role description" at bounding box center [453, 146] width 356 height 13
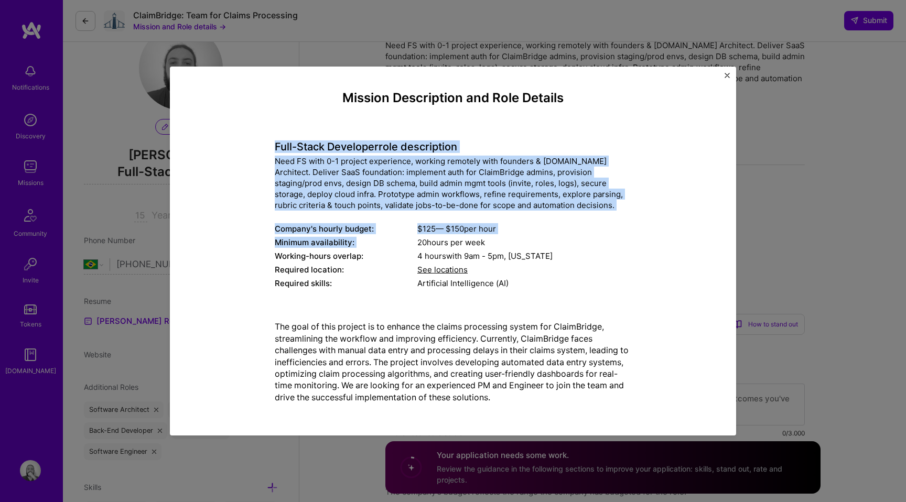
drag, startPoint x: 274, startPoint y: 148, endPoint x: 383, endPoint y: 247, distance: 147.3
click at [383, 247] on div "Full-Stack Developer role description Need FS with 0-1 project experience, work…" at bounding box center [453, 209] width 356 height 165
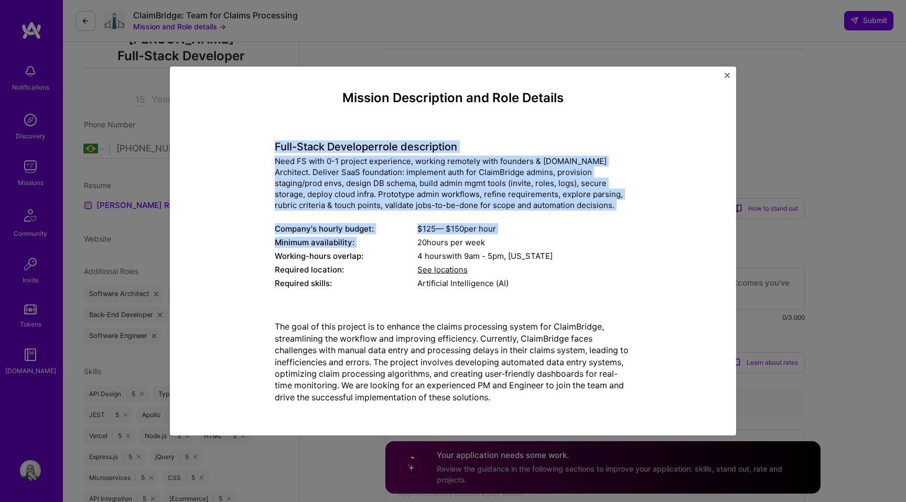
scroll to position [154, 0]
click at [549, 393] on p "The goal of this project is to enhance the claims processing system for ClaimBr…" at bounding box center [453, 362] width 356 height 82
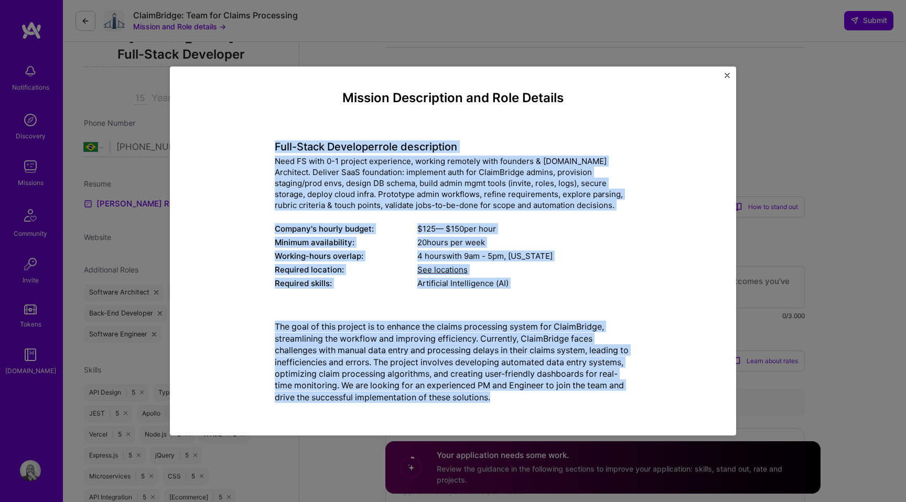
copy body "Lore-Ipsum Dolorsita cons adipiscinge Sedd EI temp 2-9 incidid utlaboreet, dolo…"
click at [727, 74] on img "Close" at bounding box center [726, 75] width 5 height 5
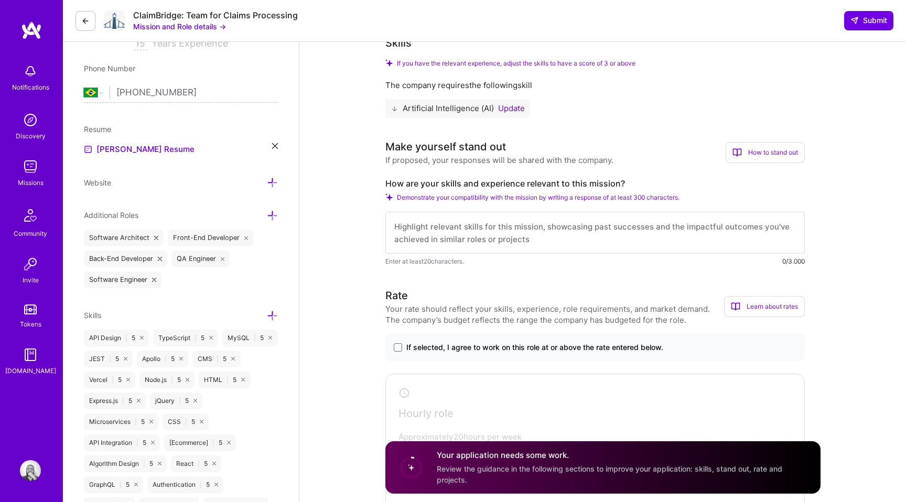
scroll to position [216, 0]
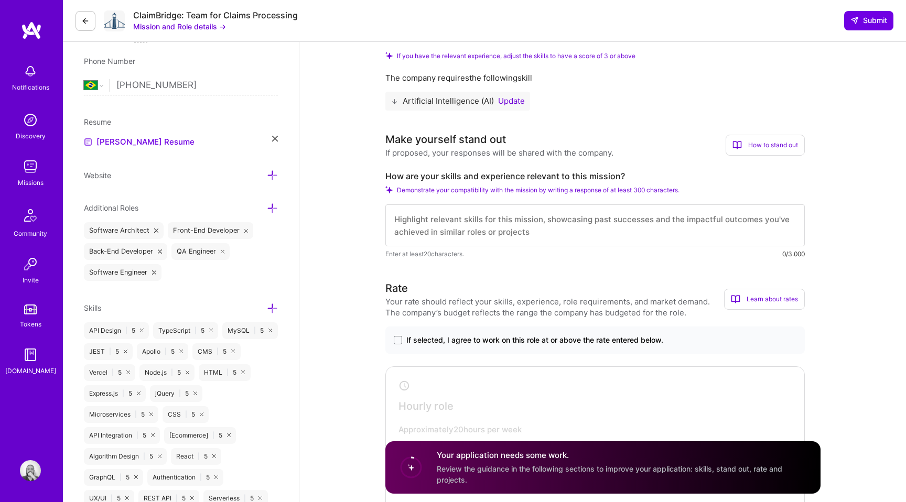
click at [495, 238] on textarea at bounding box center [594, 225] width 419 height 42
paste textarea "Lo ipsumdolor si ametcons adipisci el SeddoEiusmo’t incidid ut laboreetdolo mag…"
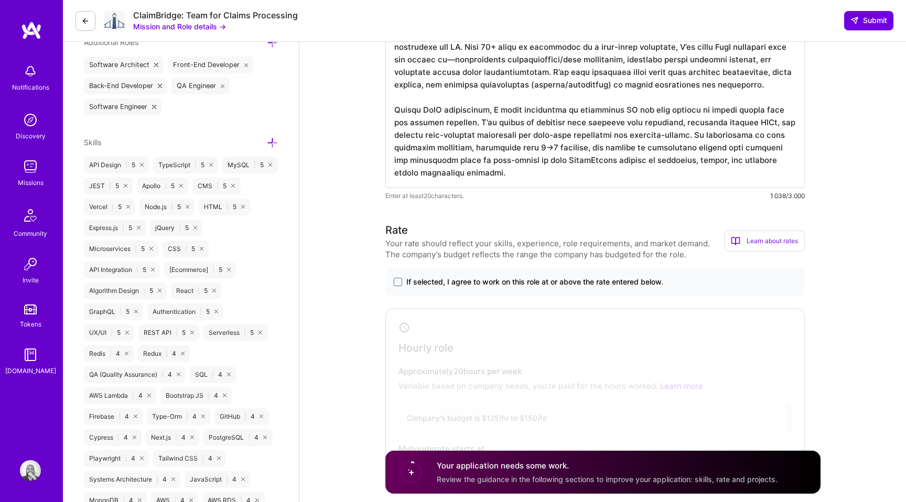
scroll to position [442, 0]
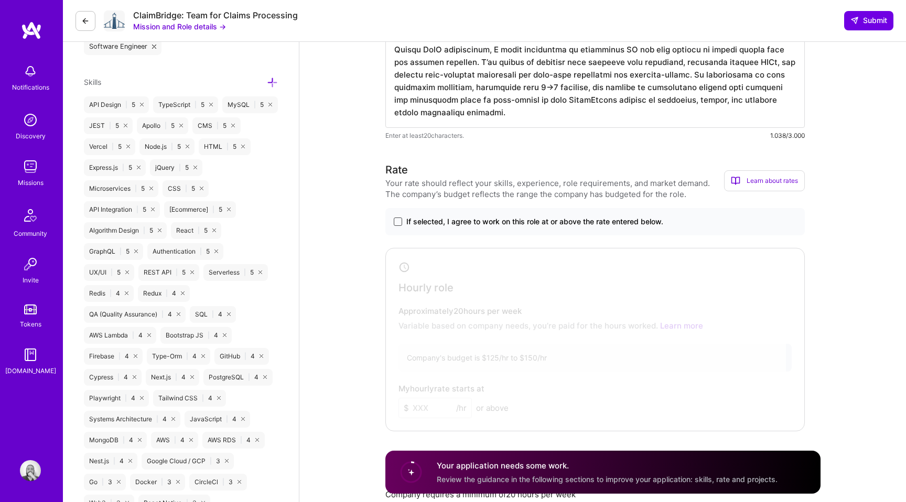
type textarea "Lo ipsumdolor si ametcons adipisci el SeddoEiusmo’t incidid ut laboreetdolo mag…"
click at [402, 223] on span at bounding box center [398, 222] width 8 height 8
click at [0, 0] on input "If selected, I agree to work on this role at or above the rate entered below." at bounding box center [0, 0] width 0 height 0
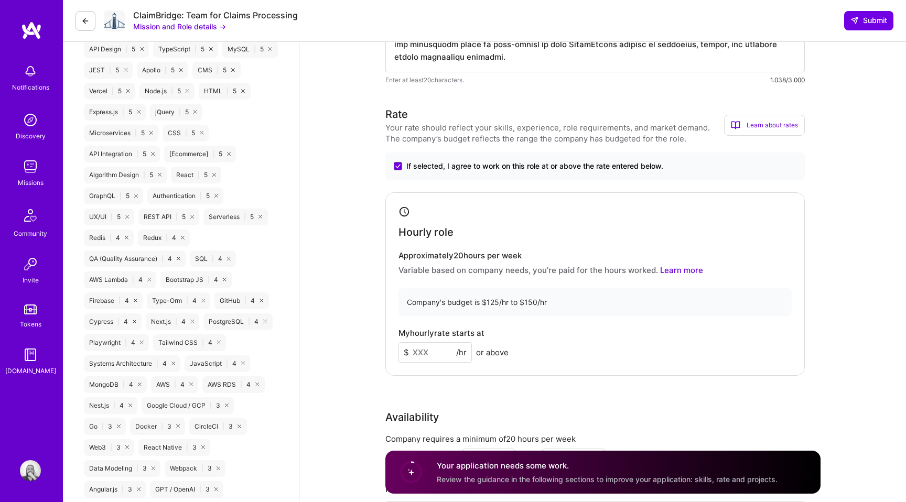
scroll to position [526, 0]
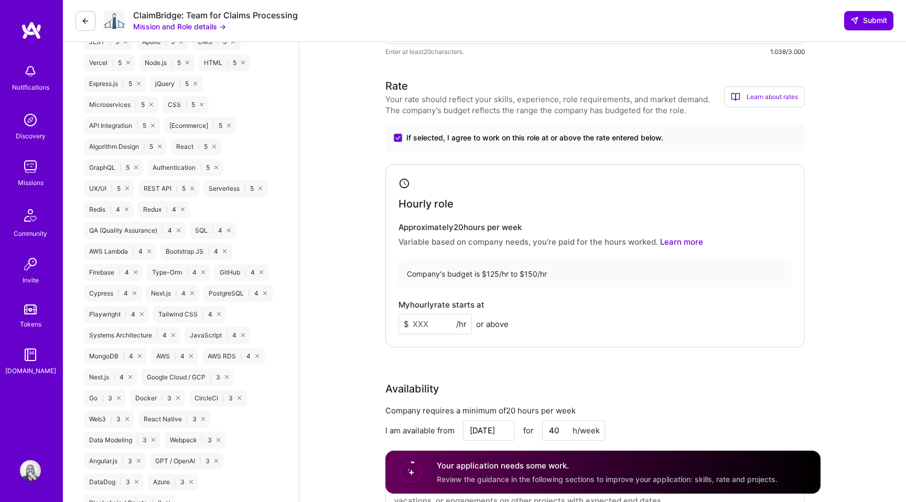
click at [425, 329] on input at bounding box center [434, 324] width 73 height 20
type input "70"
click at [551, 351] on div "Rate Your rate should reflect your skills, experience, role requirements, and m…" at bounding box center [602, 303] width 435 height 451
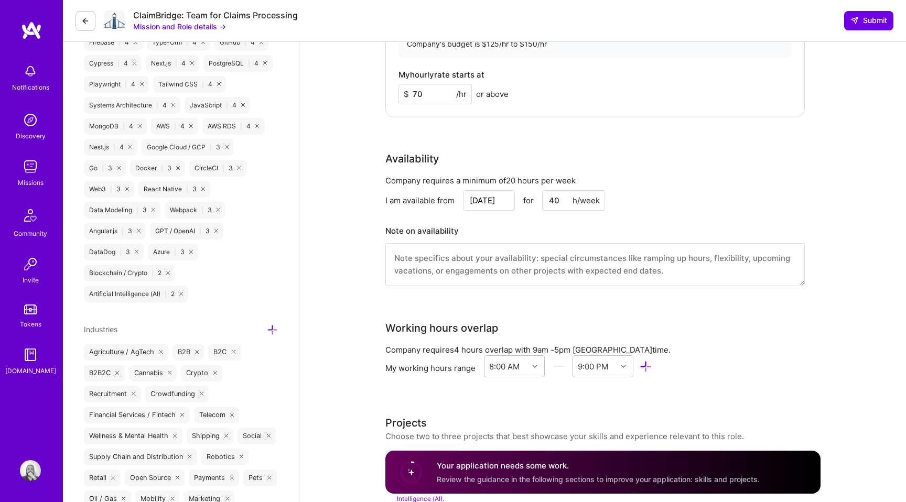
scroll to position [754, 0]
click at [416, 269] on textarea at bounding box center [594, 266] width 419 height 43
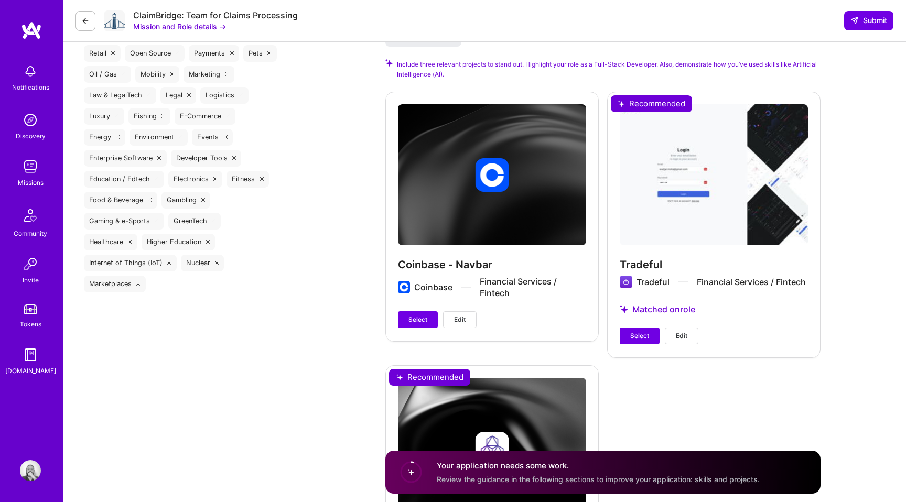
scroll to position [1186, 0]
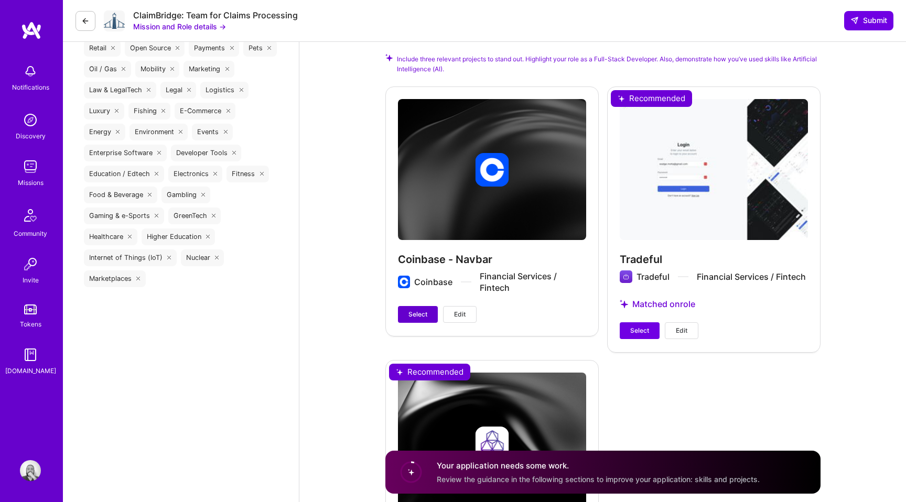
click at [415, 319] on span "Select" at bounding box center [417, 314] width 19 height 9
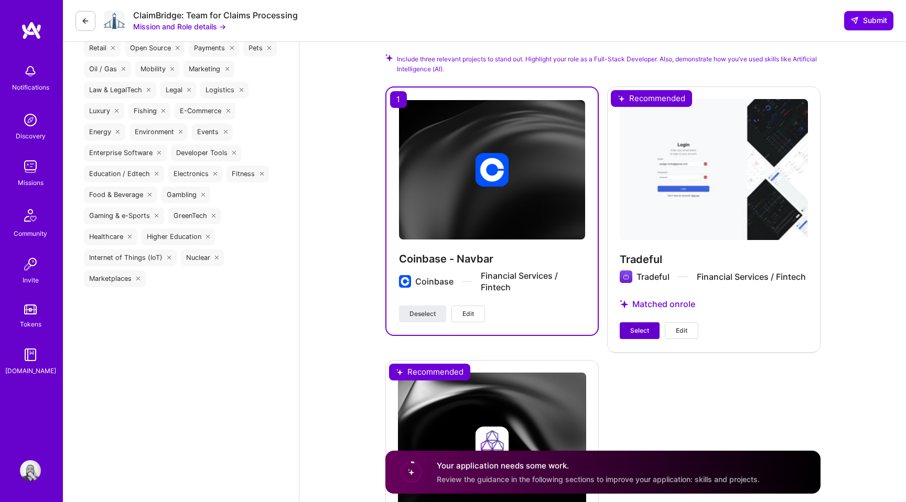
click at [631, 332] on span "Select" at bounding box center [639, 330] width 19 height 9
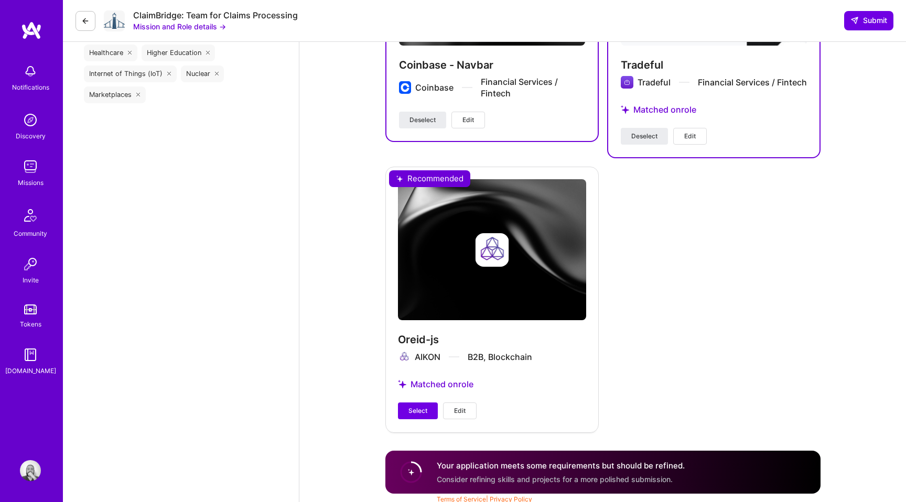
scroll to position [1385, 0]
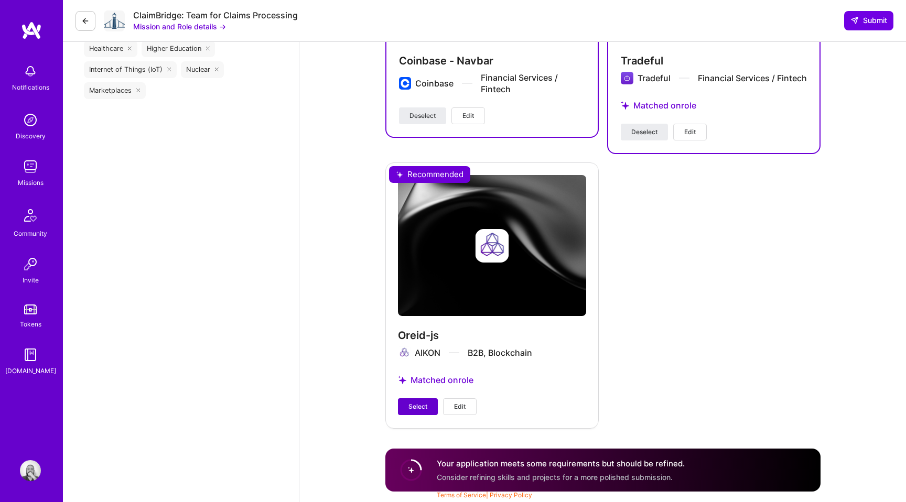
click at [414, 401] on button "Select" at bounding box center [418, 406] width 40 height 17
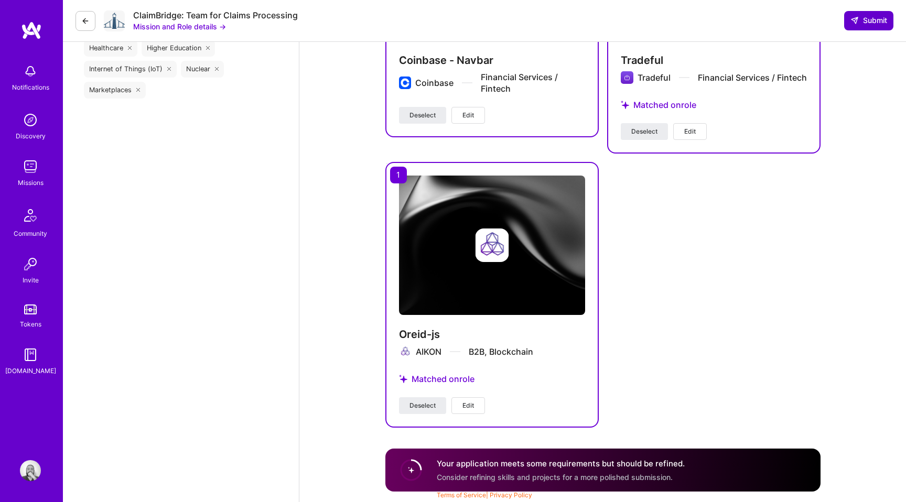
click at [860, 23] on span "Submit" at bounding box center [868, 20] width 37 height 10
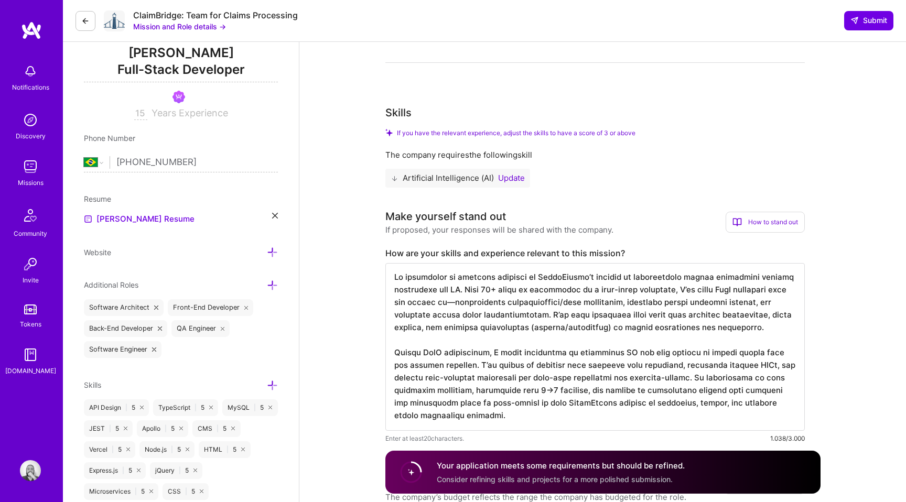
scroll to position [107, 0]
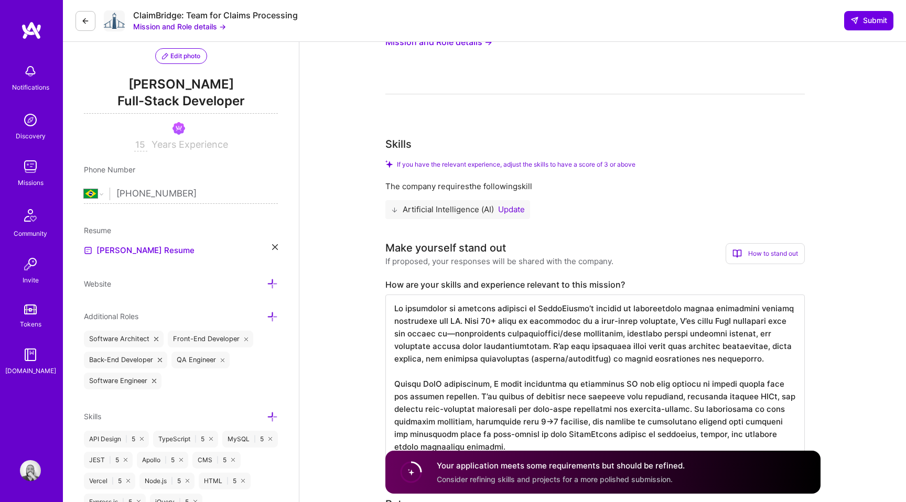
click at [510, 209] on button "Update" at bounding box center [511, 209] width 27 height 8
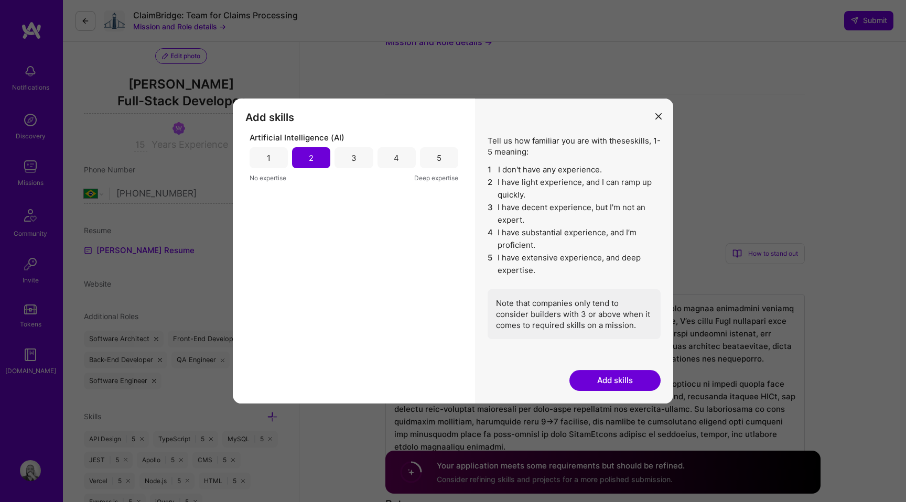
click at [362, 157] on div "3" at bounding box center [353, 157] width 38 height 21
click at [606, 375] on button "Add skills" at bounding box center [614, 380] width 91 height 21
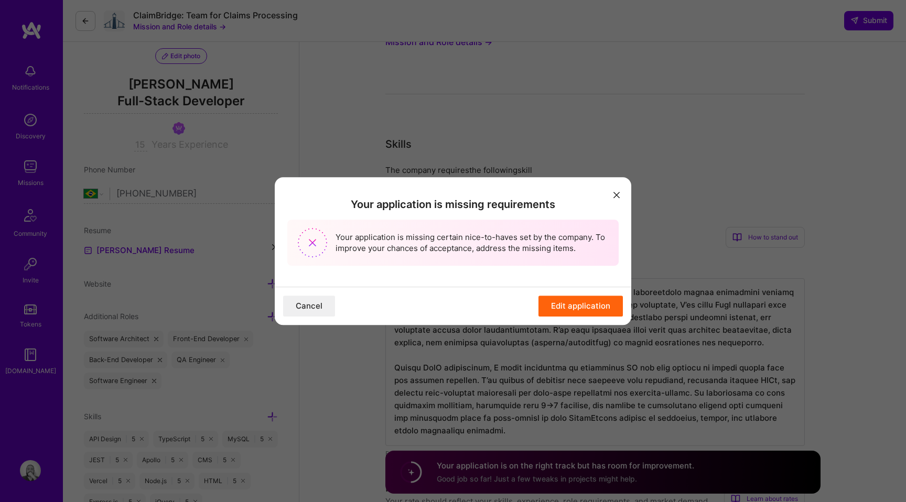
click at [588, 305] on button "Edit application" at bounding box center [580, 306] width 84 height 21
click at [578, 304] on button "Edit application" at bounding box center [580, 306] width 84 height 21
click at [616, 193] on icon "modal" at bounding box center [616, 195] width 6 height 6
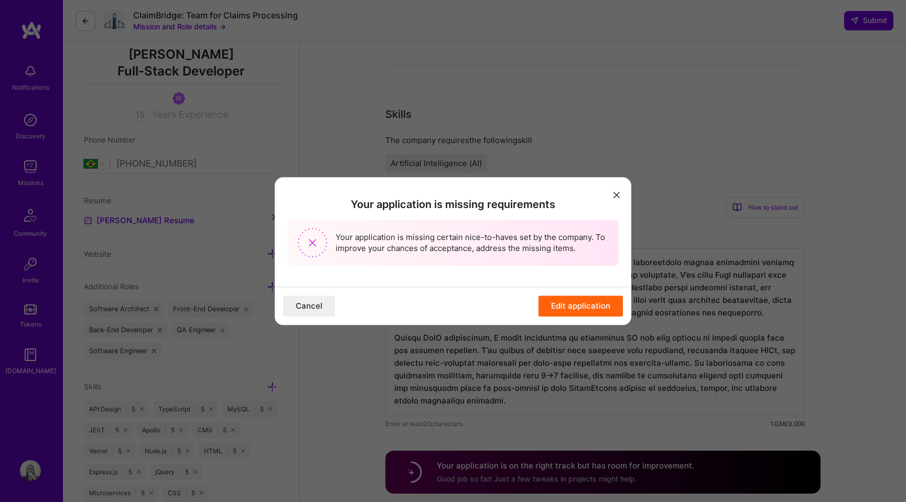
scroll to position [140, 0]
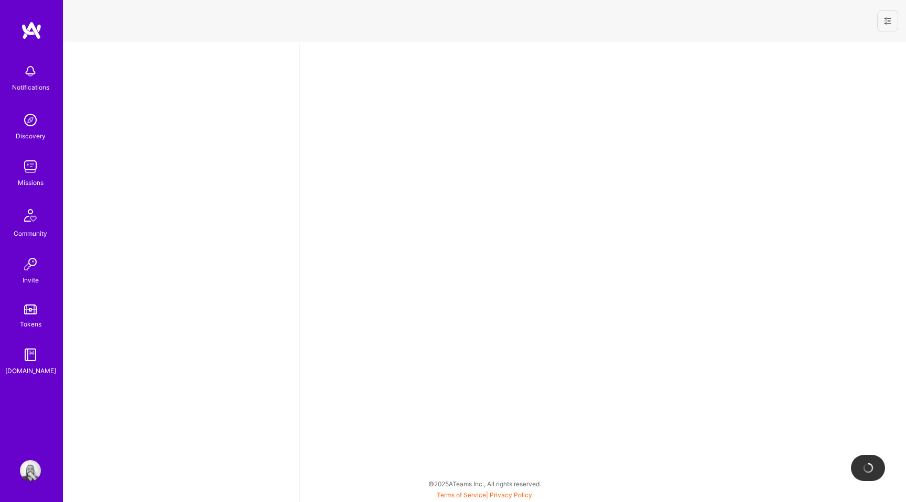
select select "BR"
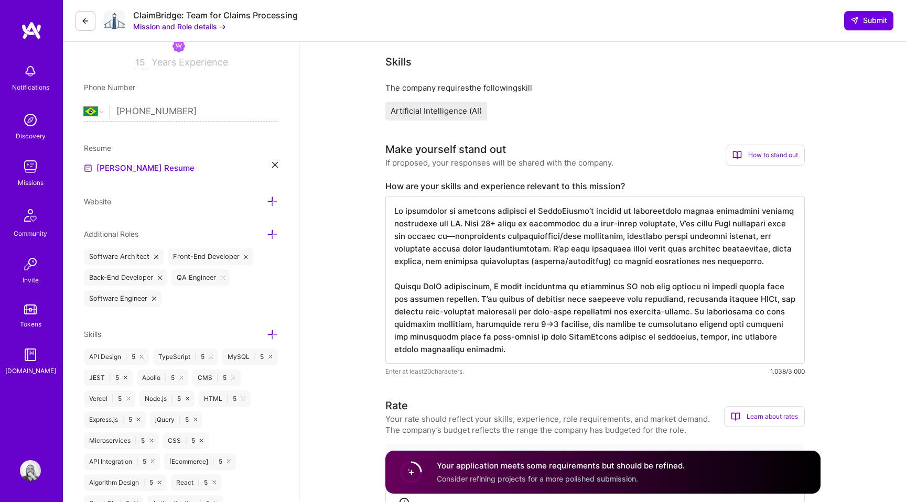
scroll to position [170, 0]
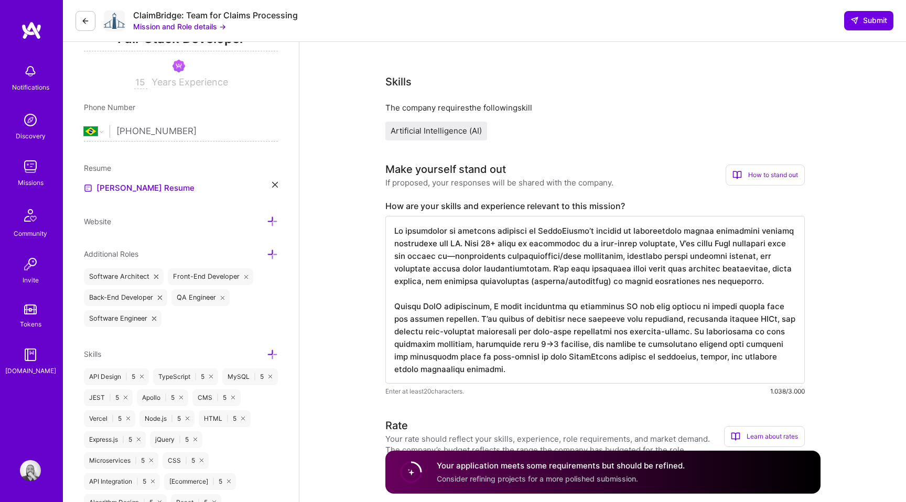
click at [31, 473] on img at bounding box center [30, 470] width 21 height 21
click at [403, 130] on span "Artificial Intelligence (AI)" at bounding box center [436, 131] width 91 height 10
copy span "Artificial Intelligence (AI)"
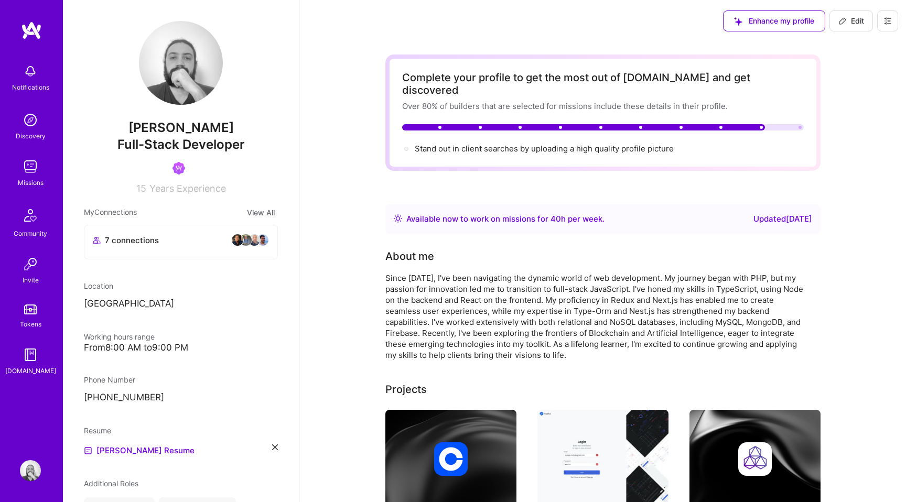
click at [848, 21] on span "Edit" at bounding box center [851, 21] width 26 height 10
select select "BR"
select select "Right Now"
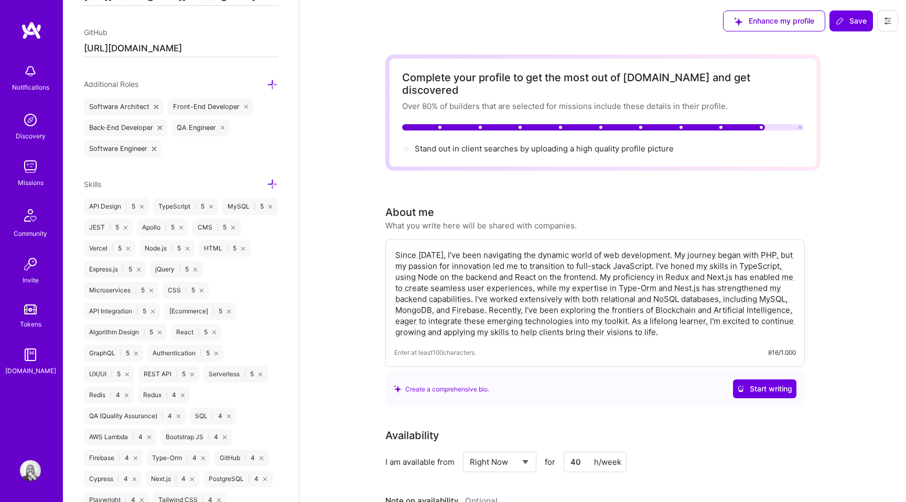
scroll to position [619, 0]
click at [275, 181] on icon at bounding box center [272, 183] width 11 height 11
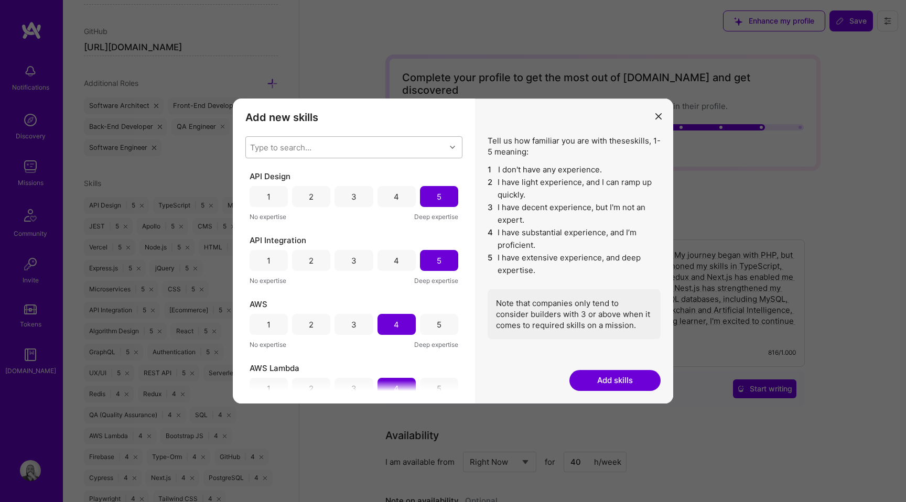
click at [317, 144] on div "Type to search..." at bounding box center [346, 147] width 200 height 21
paste input "Artificial Intelligence (AI)"
type input "Artificial Intelligence (AI)"
click at [310, 169] on div "Artificial Intelligence (AI)" at bounding box center [354, 174] width 204 height 11
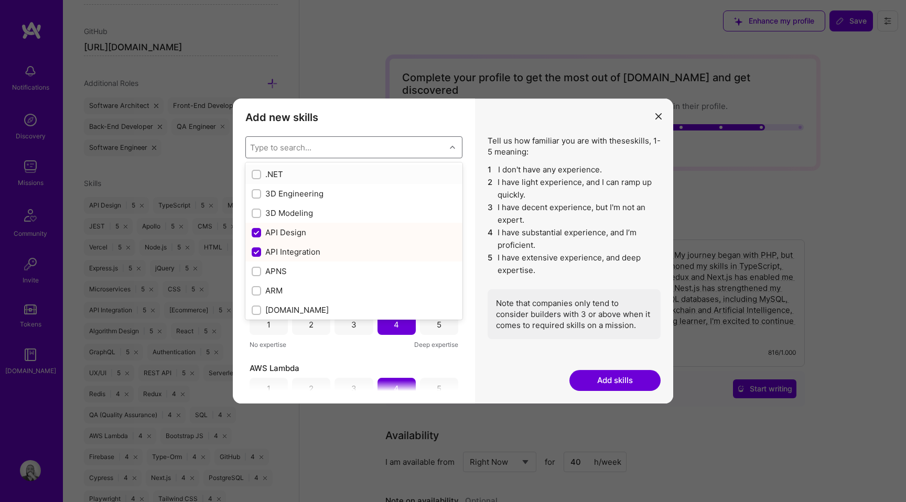
click at [310, 169] on div ".NET" at bounding box center [354, 174] width 204 height 11
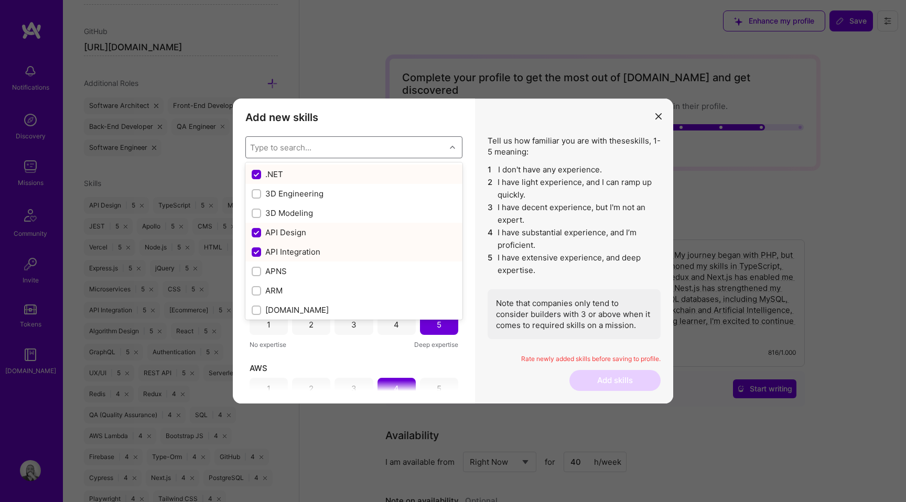
click at [262, 175] on div ".NET" at bounding box center [354, 174] width 204 height 11
checkbox input "false"
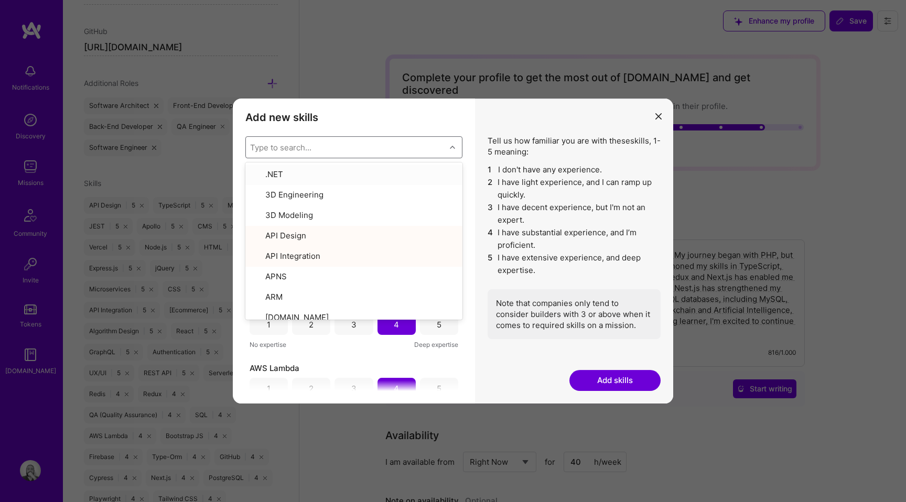
click at [425, 128] on div "Add new skills Tell us how familiar you are with given skills, using between 1 …" at bounding box center [354, 251] width 242 height 305
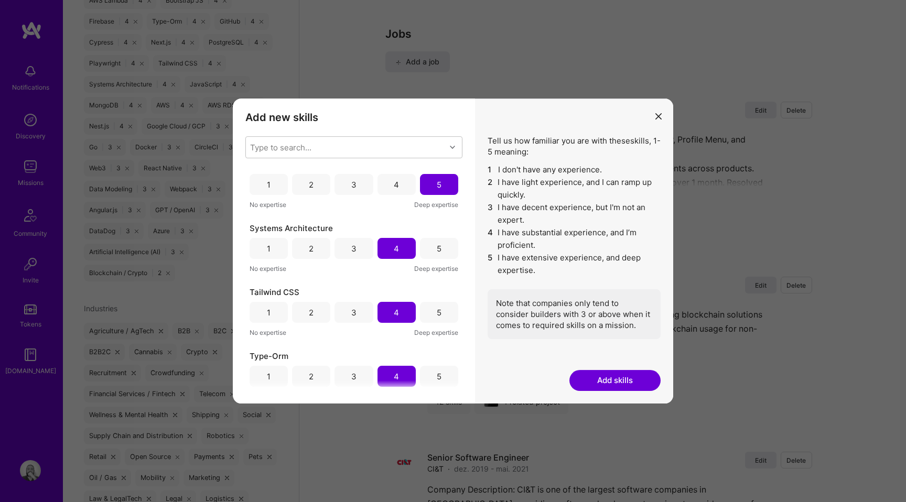
scroll to position [2515, 0]
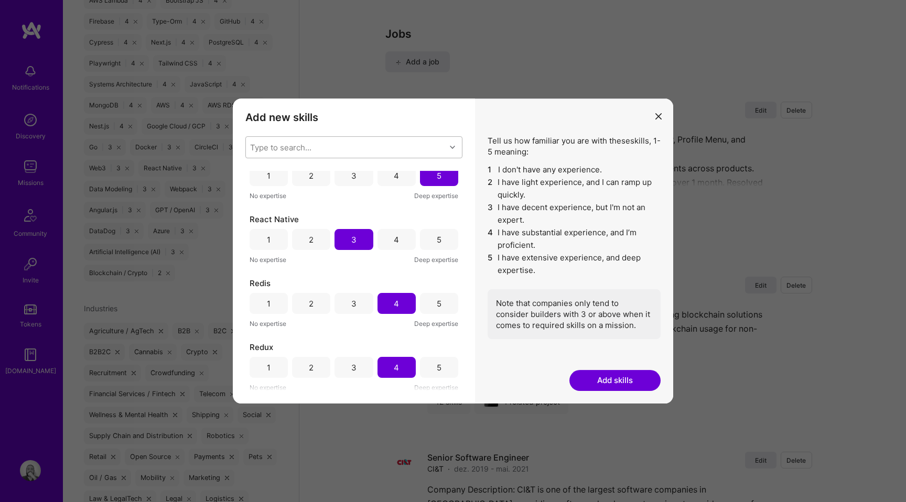
click at [303, 147] on div "Type to search..." at bounding box center [280, 147] width 61 height 11
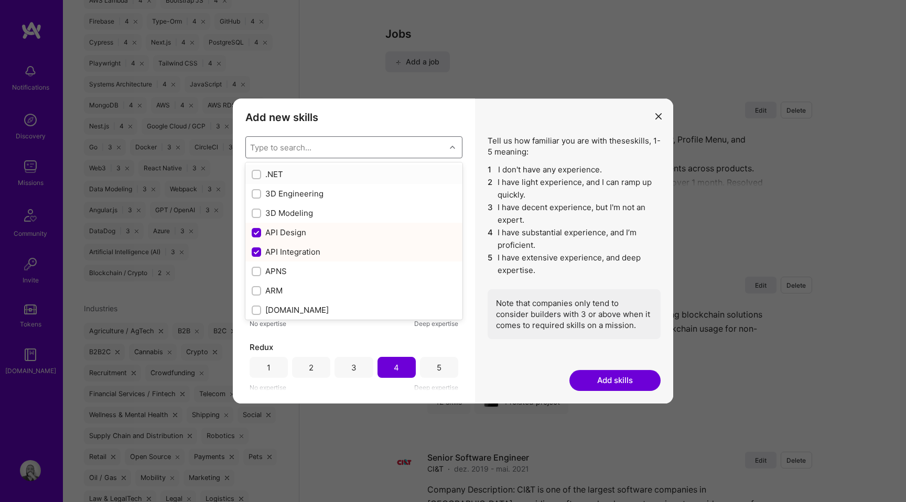
paste input "Artificial Intelligence (AI)"
type input "Artificial Intelligence (AI)"
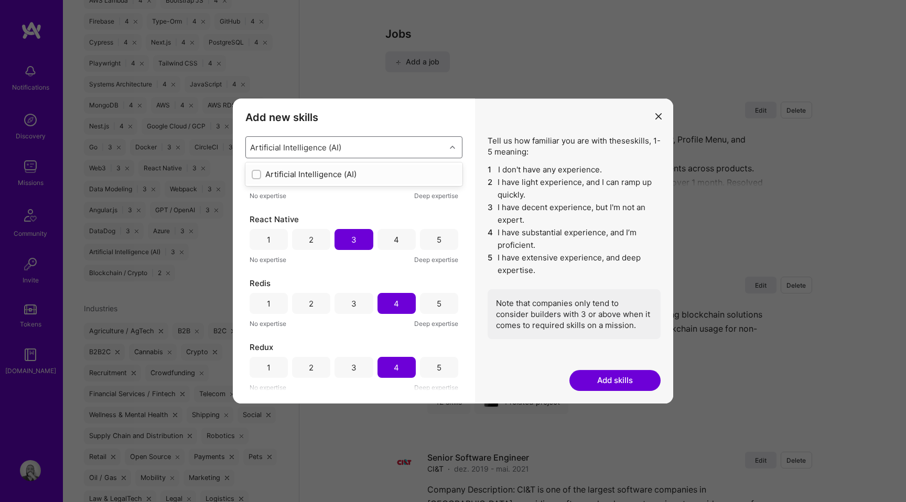
click at [258, 172] on input "modal" at bounding box center [257, 174] width 7 height 7
checkbox input "false"
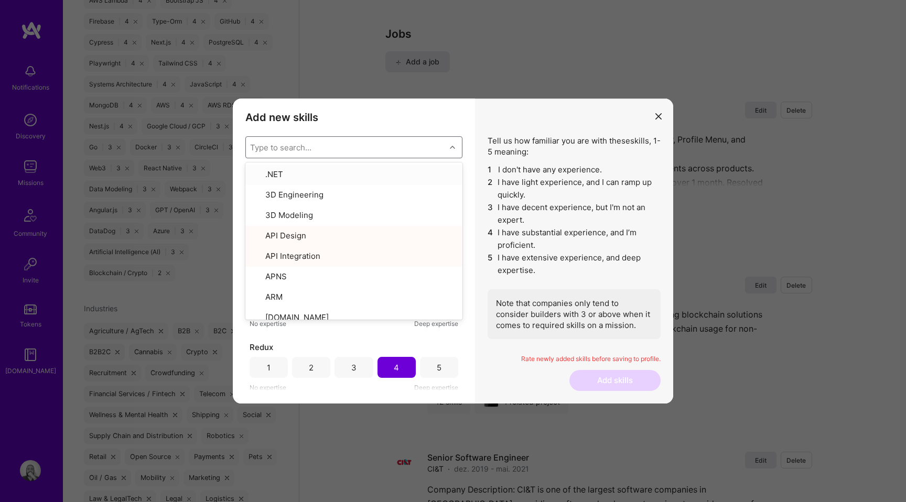
click at [431, 117] on h3 "Add new skills" at bounding box center [353, 117] width 217 height 13
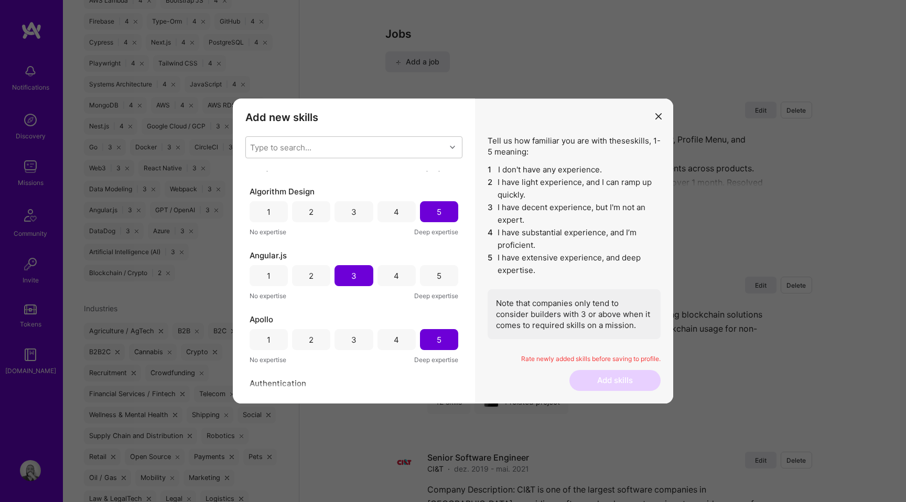
scroll to position [0, 0]
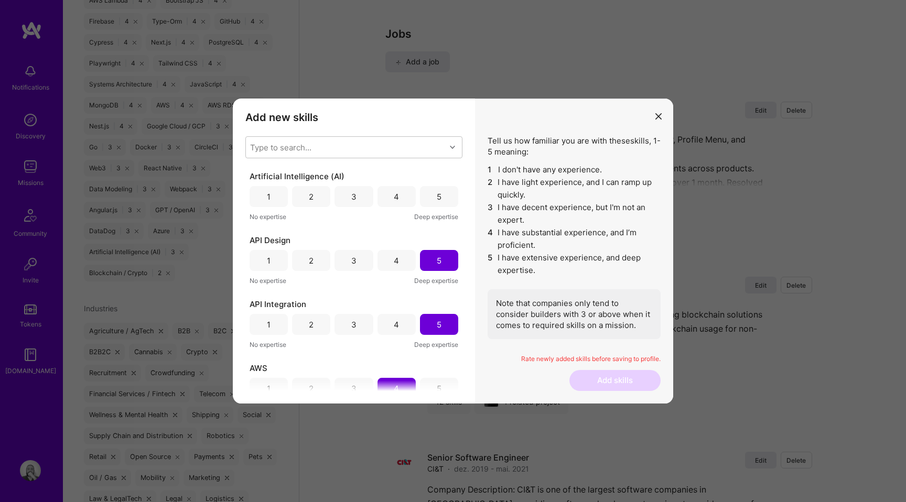
click at [356, 196] on div "3" at bounding box center [353, 196] width 38 height 21
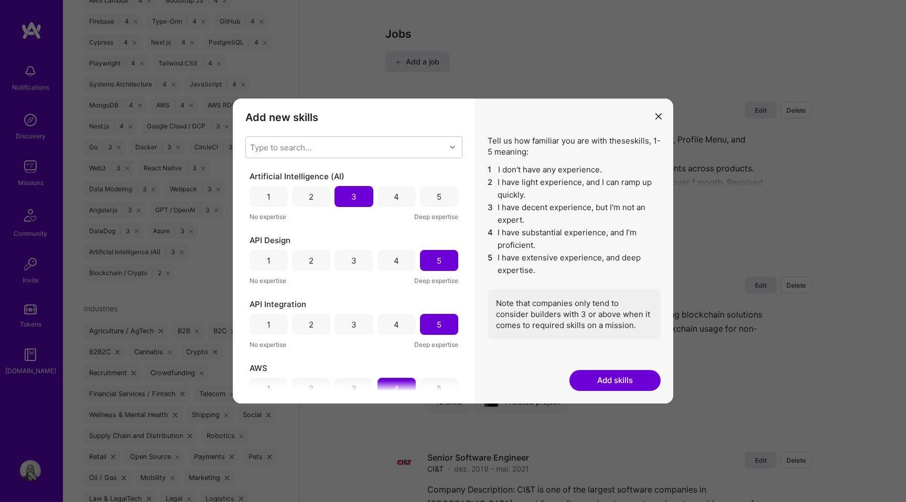
click at [617, 377] on button "Add skills" at bounding box center [614, 380] width 91 height 21
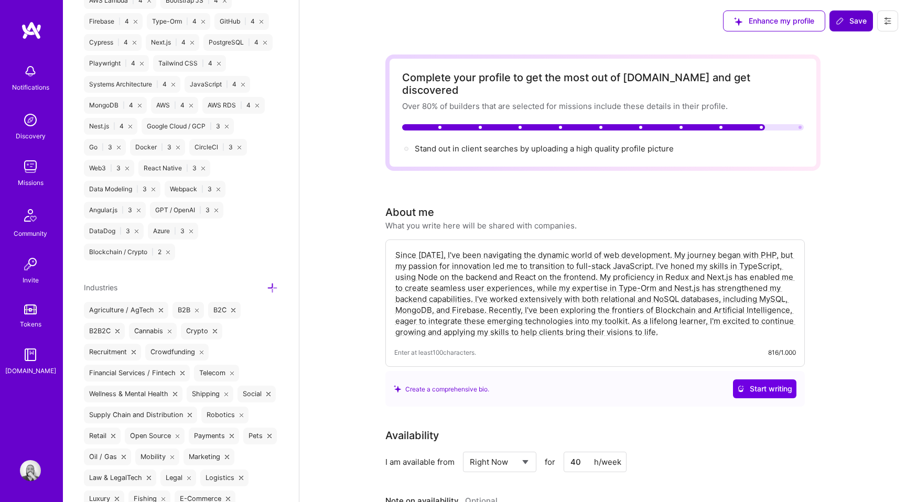
click at [849, 27] on button "Save" at bounding box center [851, 20] width 44 height 21
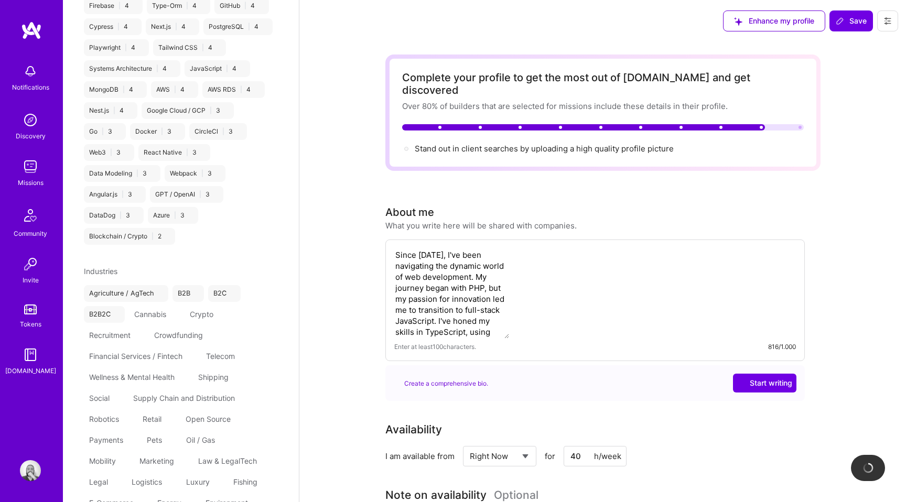
scroll to position [308, 0]
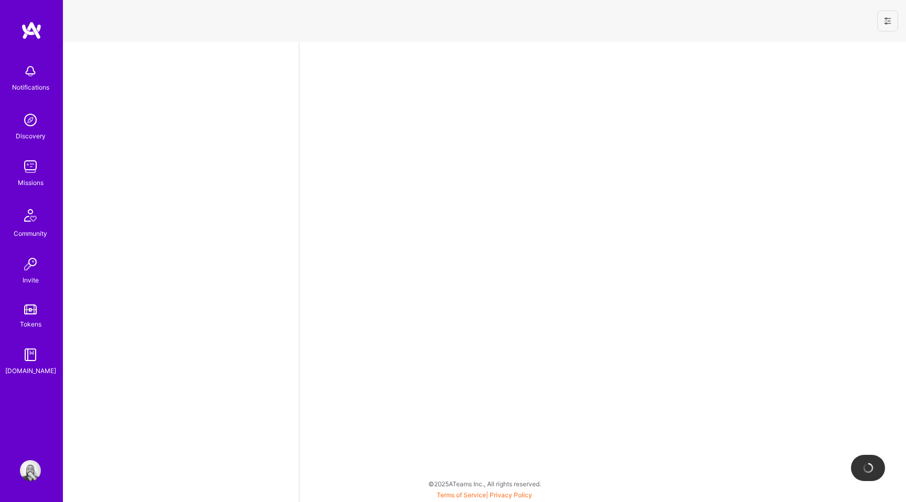
select select "BR"
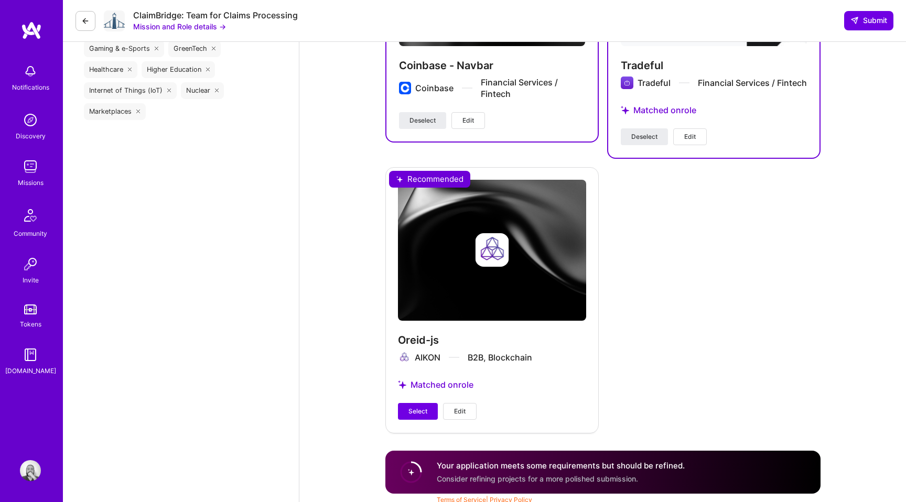
scroll to position [1368, 0]
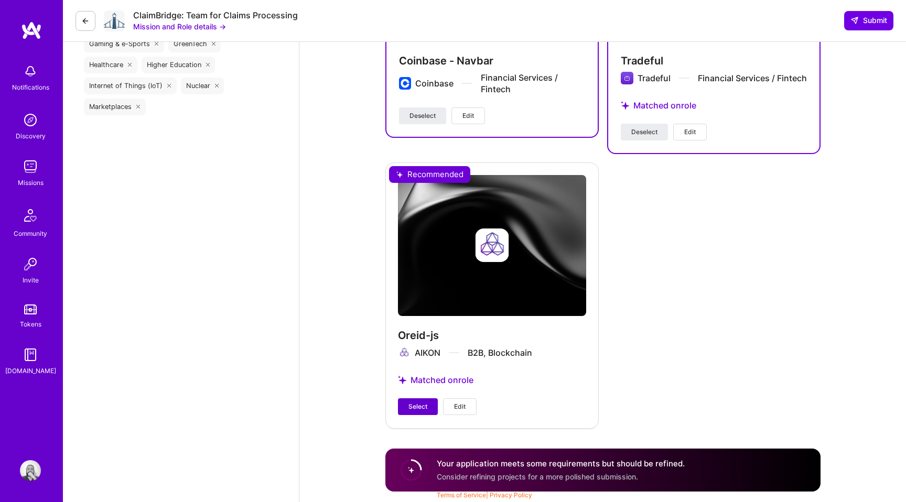
click at [420, 403] on span "Select" at bounding box center [417, 406] width 19 height 9
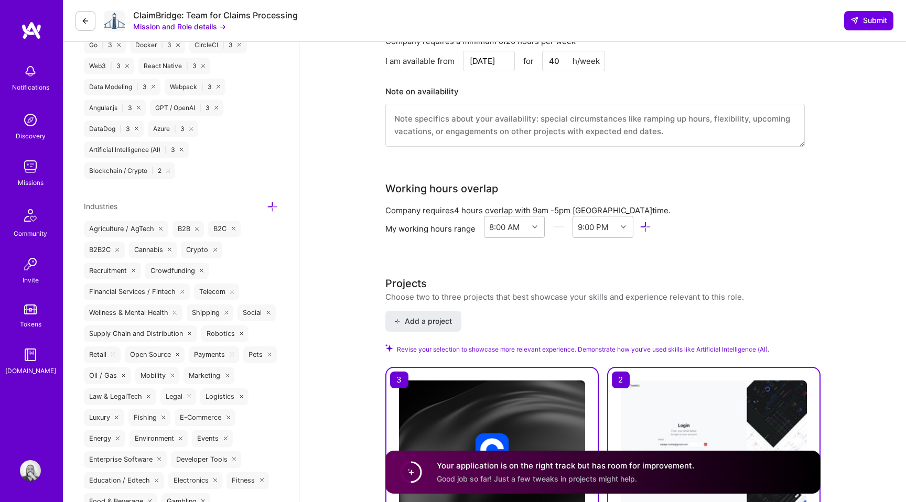
scroll to position [539, 0]
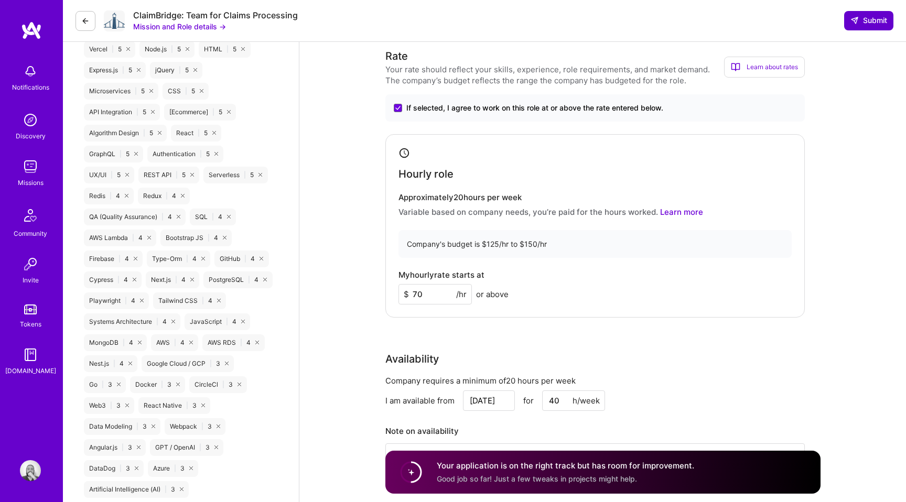
click at [868, 24] on span "Submit" at bounding box center [868, 20] width 37 height 10
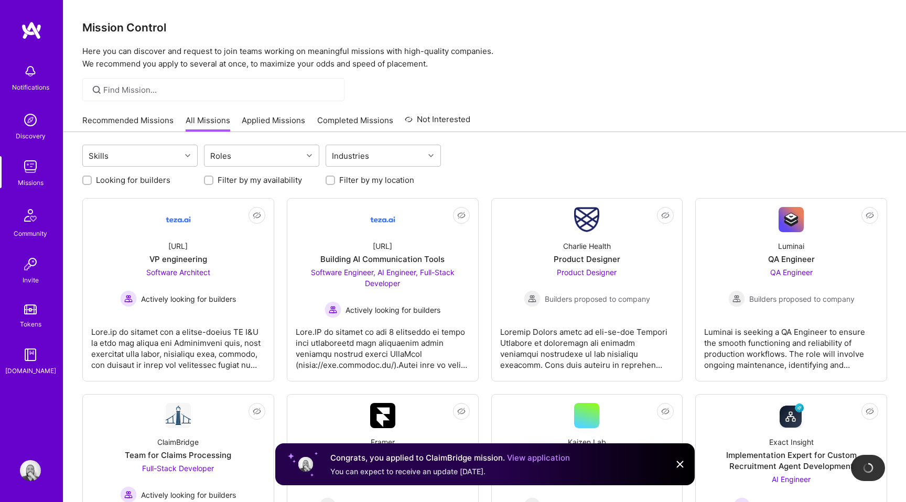
click at [285, 121] on link "Applied Missions" at bounding box center [273, 123] width 63 height 17
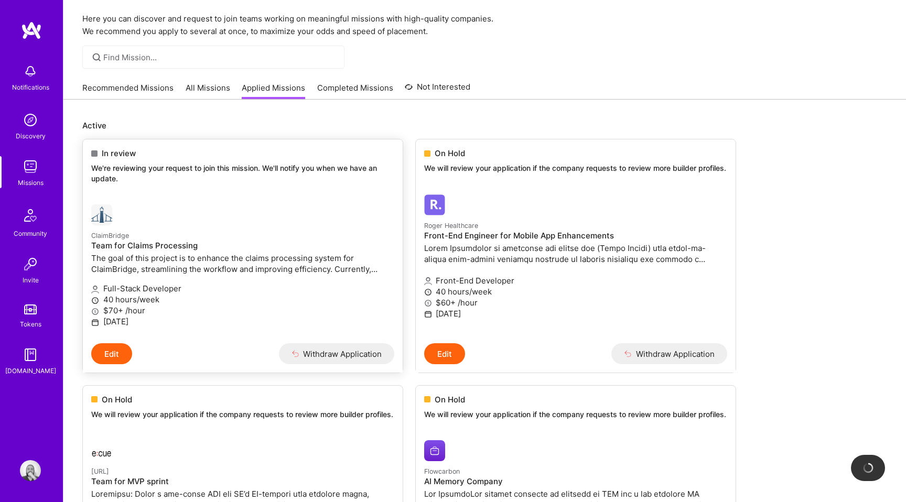
scroll to position [29, 0]
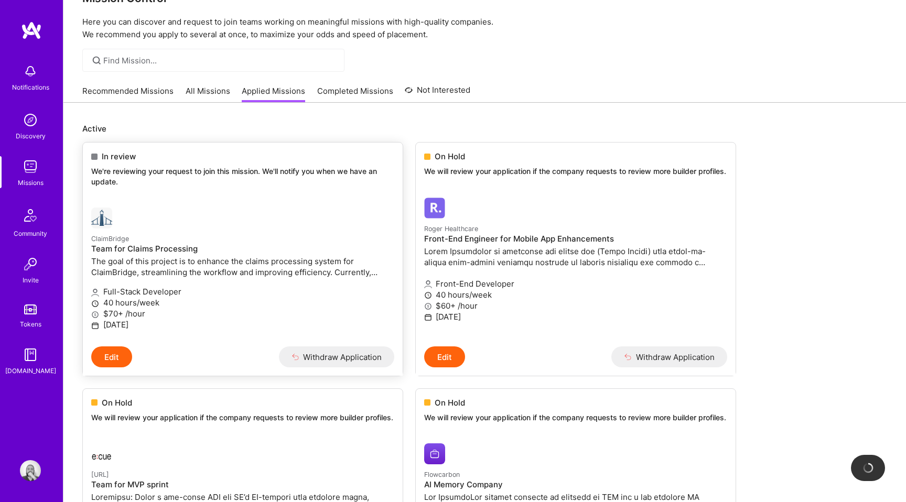
click at [120, 356] on button "Edit" at bounding box center [111, 356] width 41 height 21
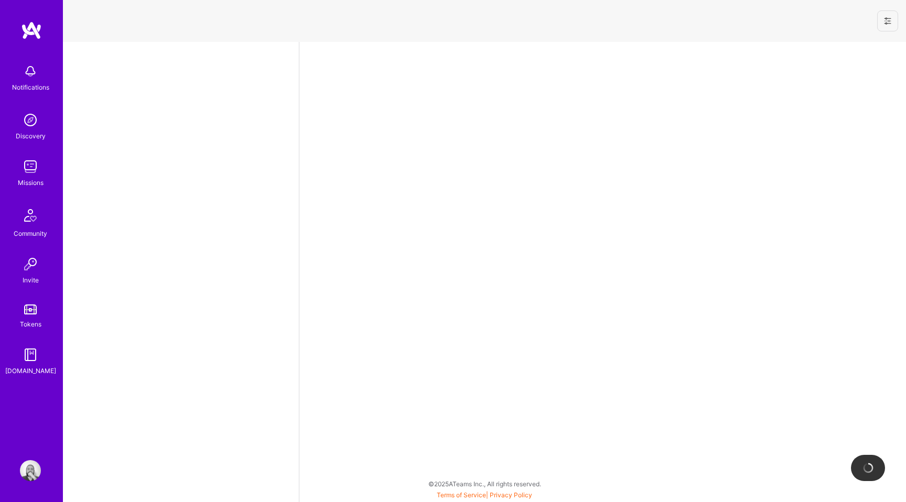
select select "BR"
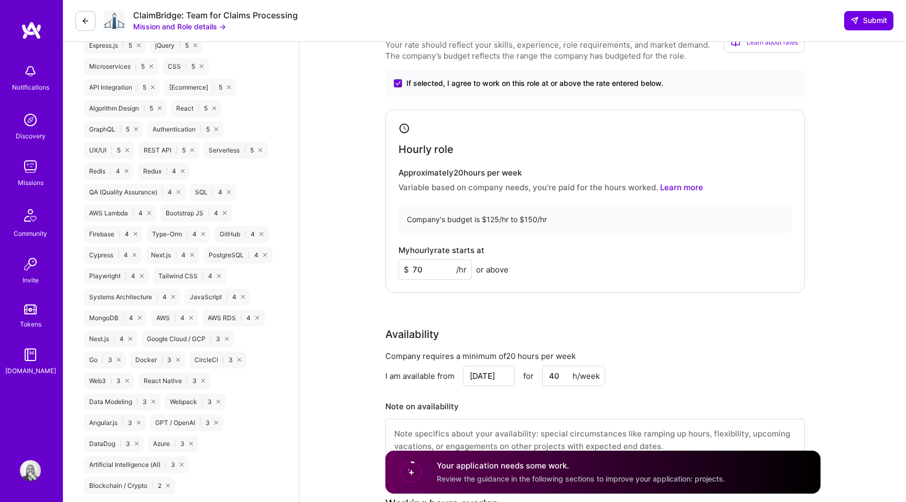
scroll to position [570, 0]
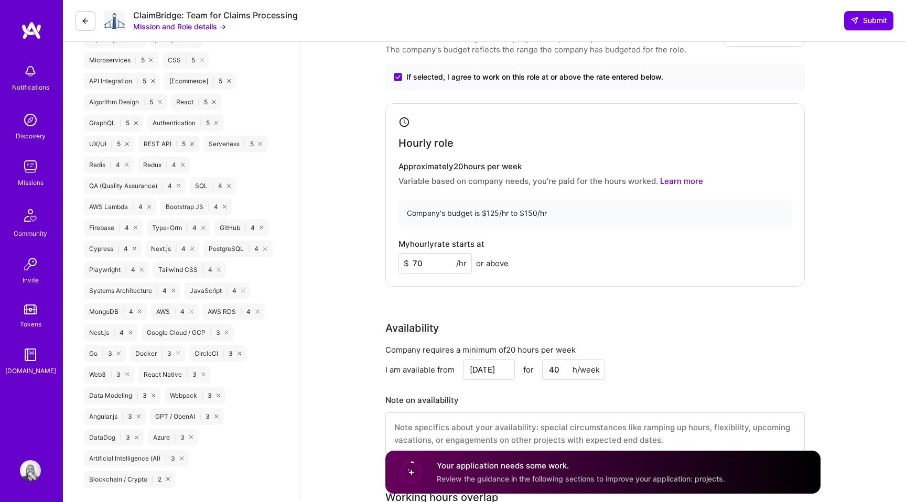
click at [417, 261] on input "70" at bounding box center [434, 263] width 73 height 20
type input "50"
click at [565, 290] on div "Rate Your rate should reflect your skills, experience, role requirements, and m…" at bounding box center [602, 242] width 435 height 451
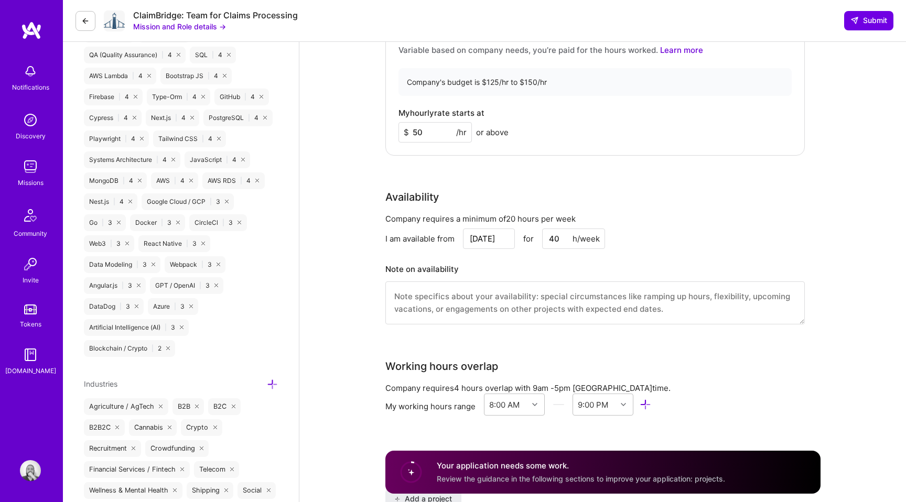
scroll to position [618, 0]
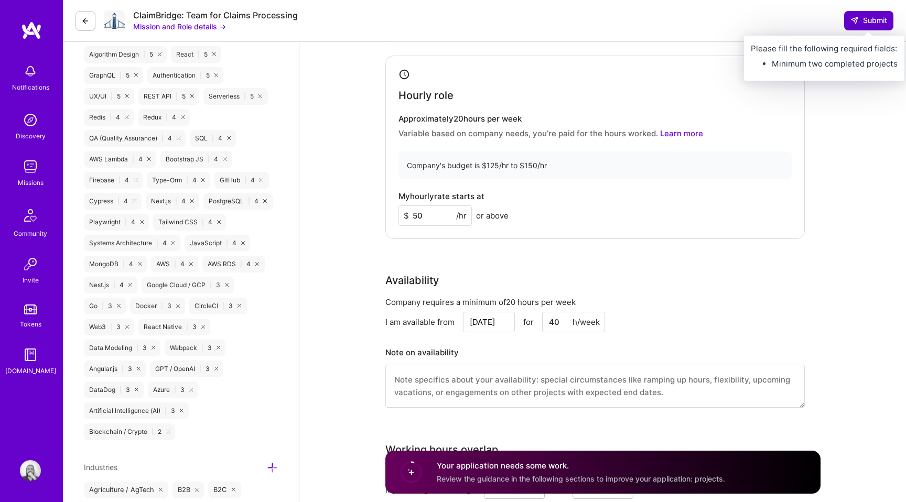
click at [863, 18] on span "Submit" at bounding box center [868, 20] width 37 height 10
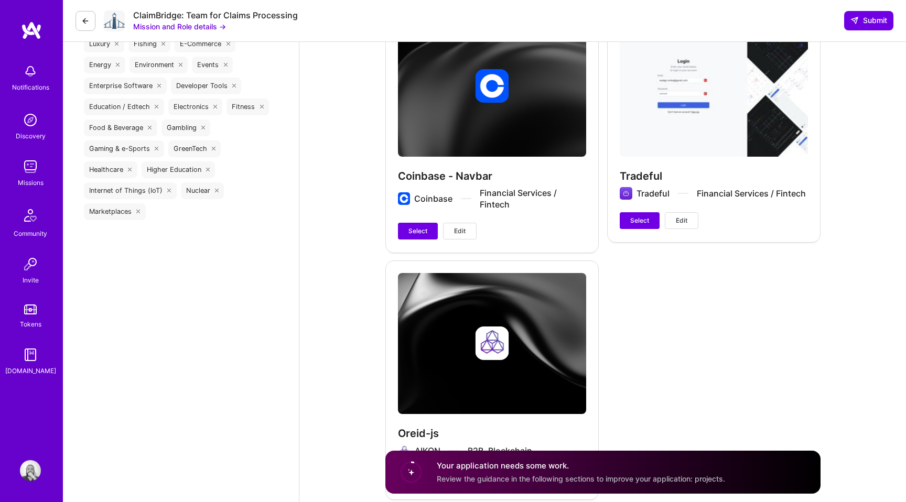
scroll to position [1247, 0]
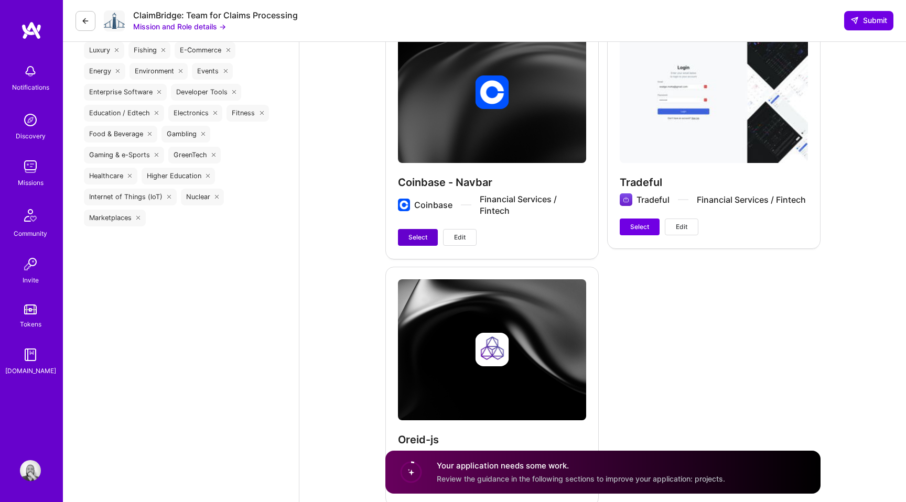
click at [416, 239] on span "Select" at bounding box center [417, 237] width 19 height 9
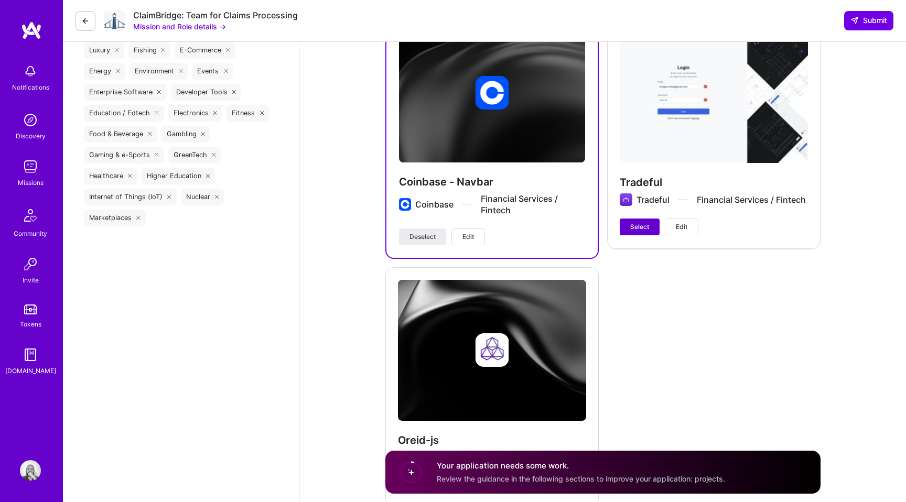
click at [636, 226] on span "Select" at bounding box center [639, 226] width 19 height 9
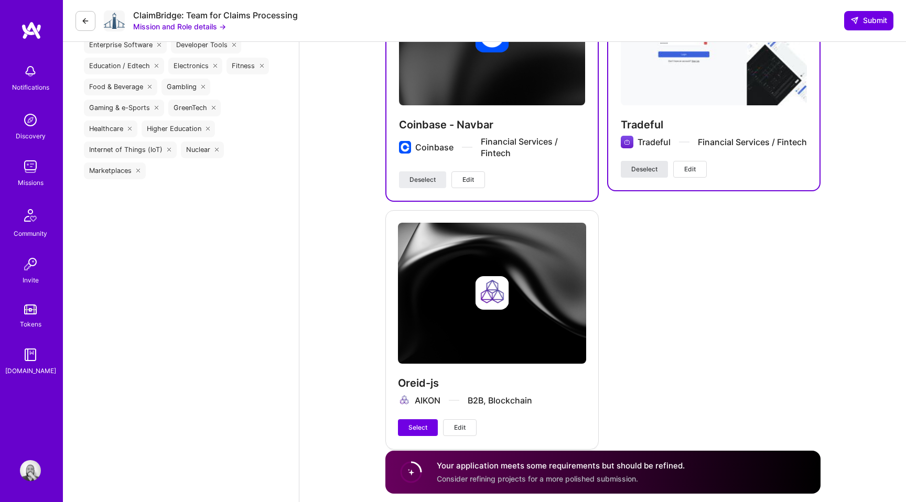
scroll to position [1315, 0]
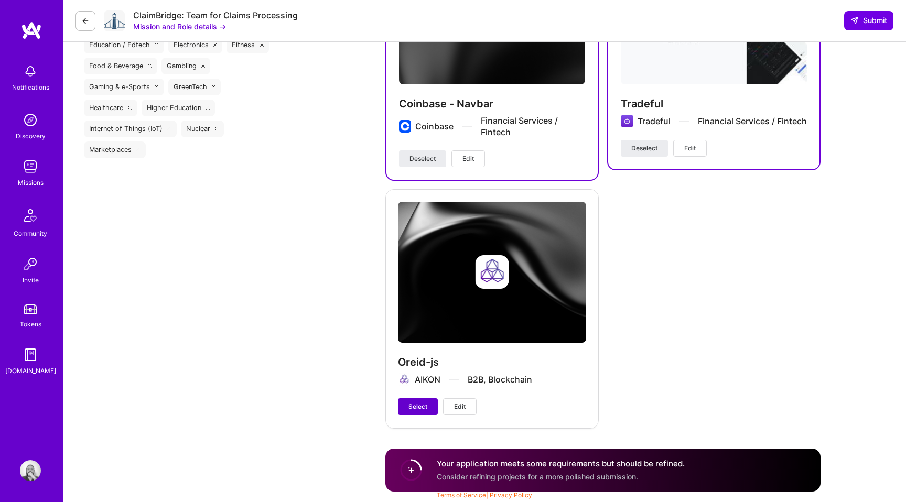
click at [417, 408] on span "Select" at bounding box center [417, 406] width 19 height 9
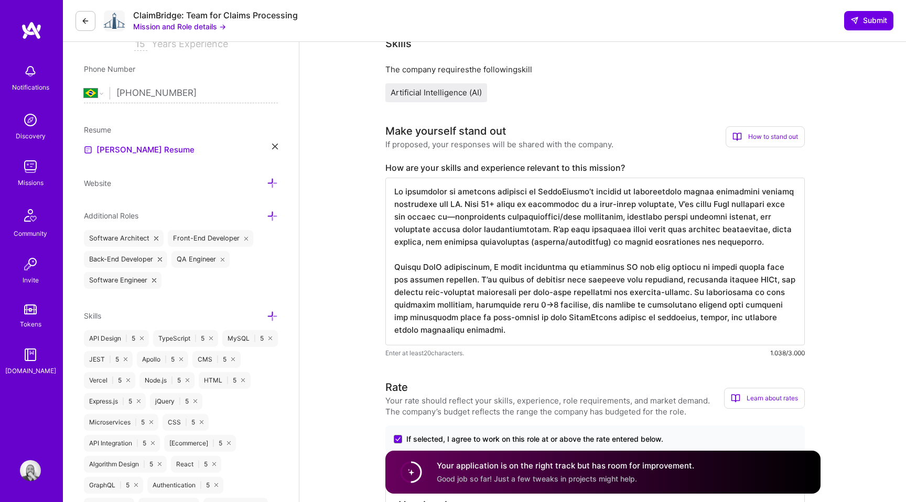
scroll to position [0, 0]
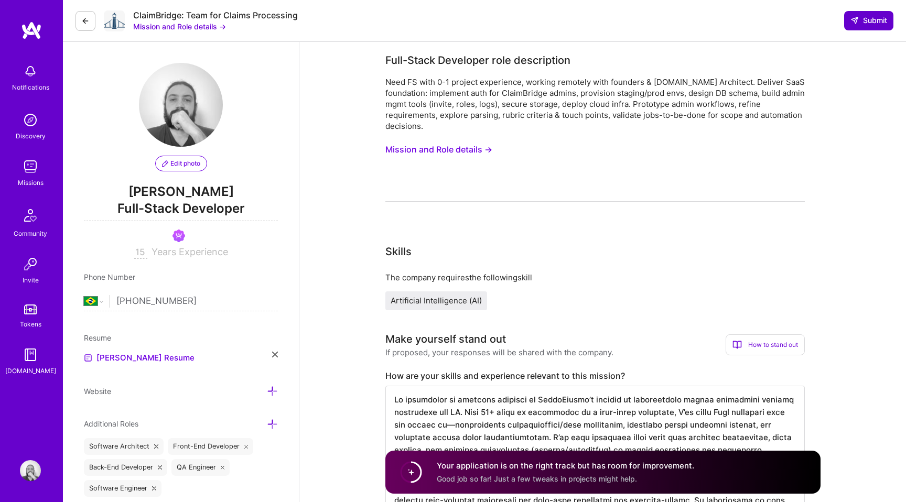
click at [867, 19] on span "Submit" at bounding box center [868, 20] width 37 height 10
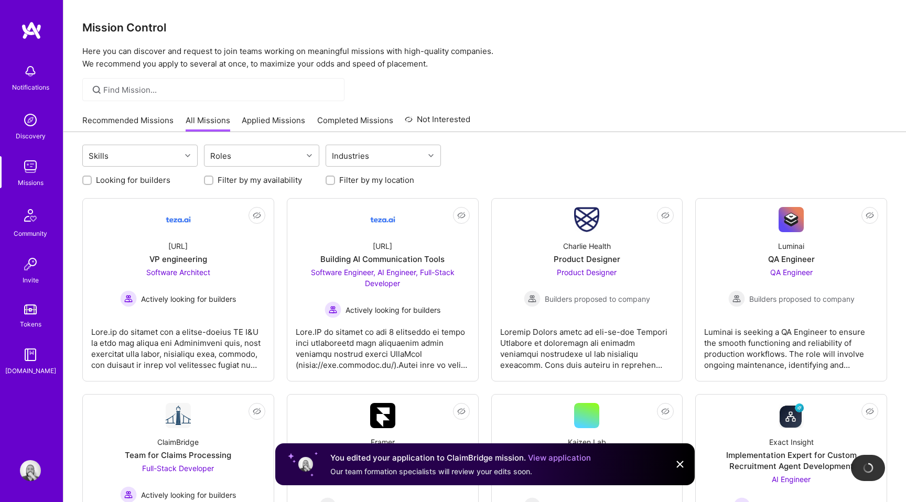
click at [29, 34] on img at bounding box center [31, 30] width 21 height 19
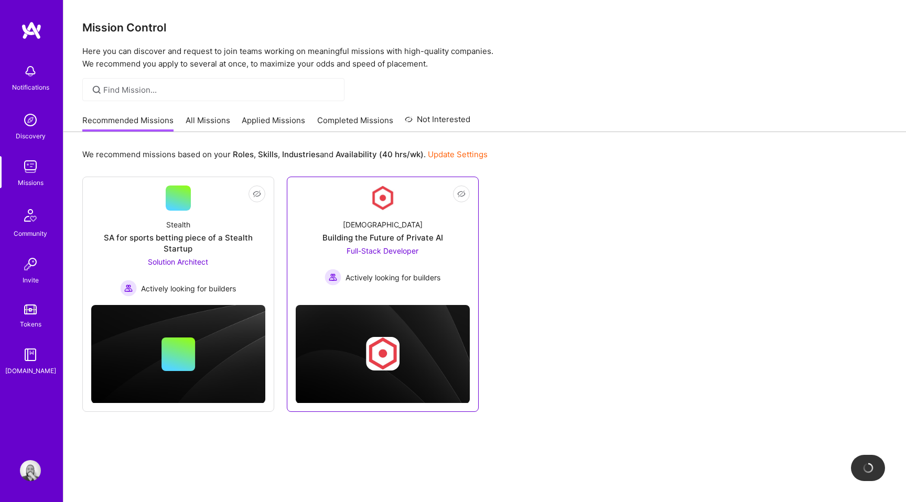
click at [377, 262] on div "Full-Stack Developer Actively looking for builders" at bounding box center [382, 265] width 116 height 40
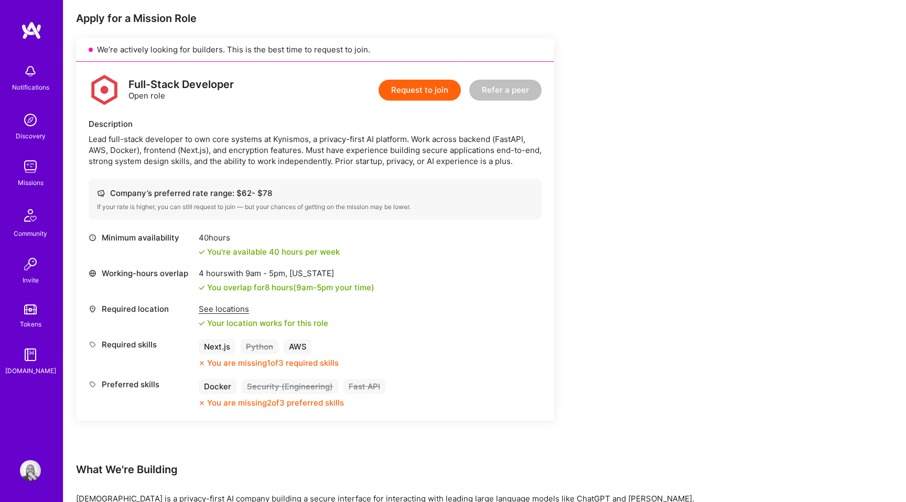
scroll to position [168, 0]
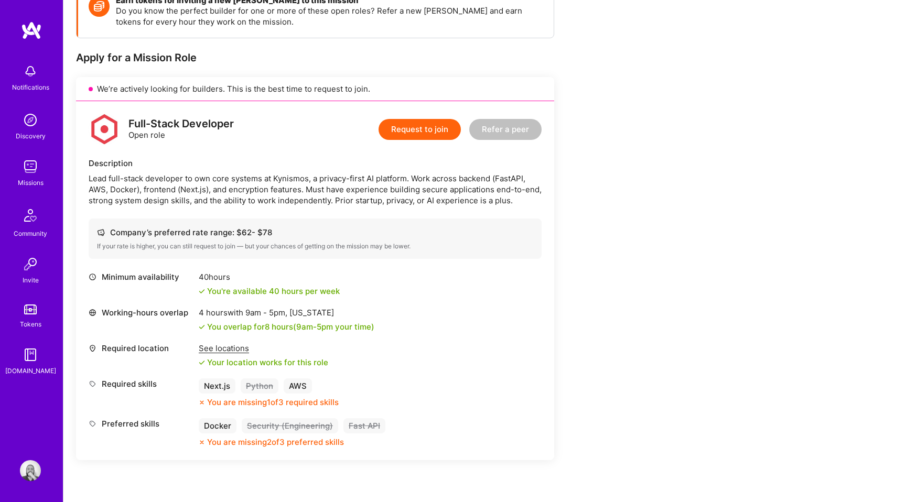
click at [438, 129] on button "Request to join" at bounding box center [419, 129] width 82 height 21
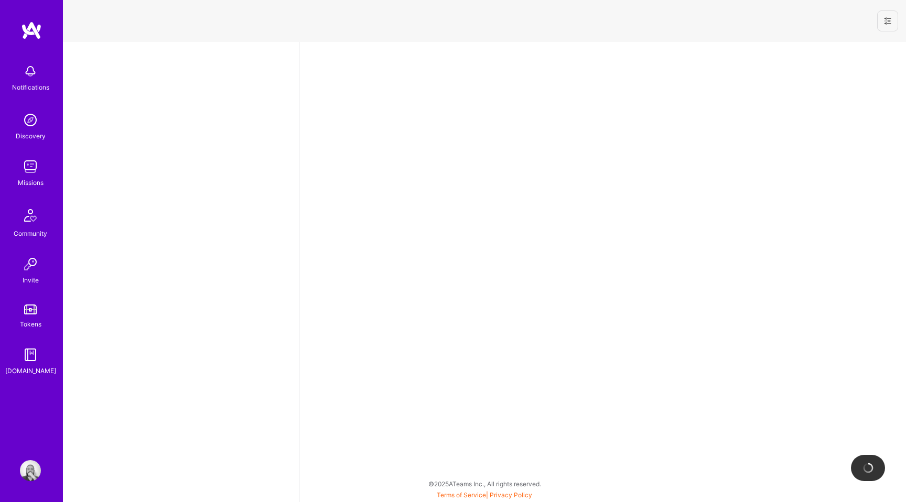
select select "BR"
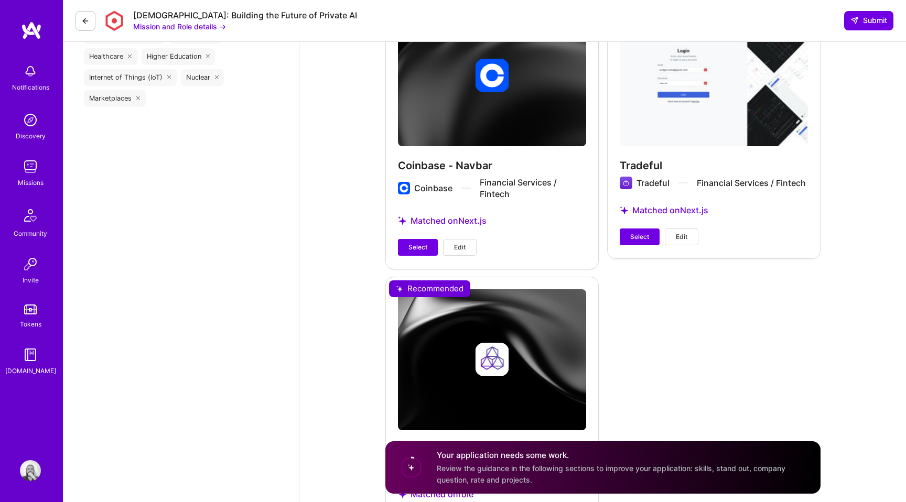
scroll to position [1369, 0]
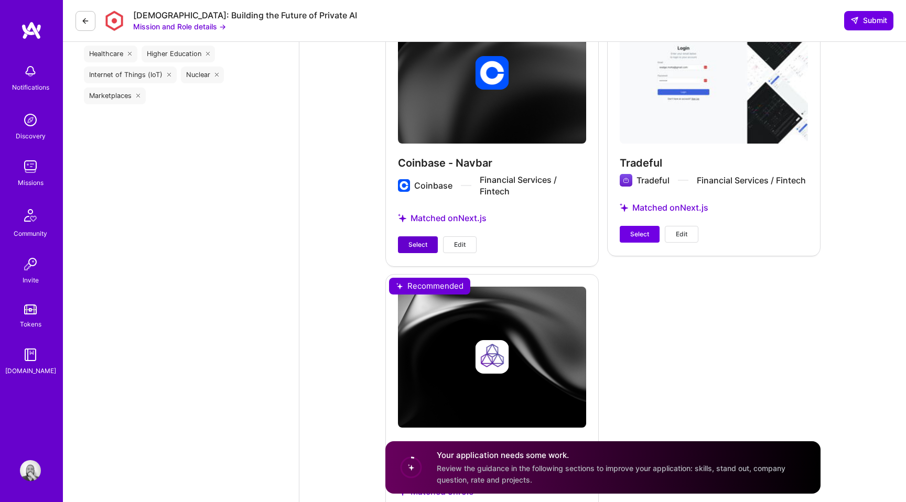
click at [422, 252] on button "Select" at bounding box center [418, 244] width 40 height 17
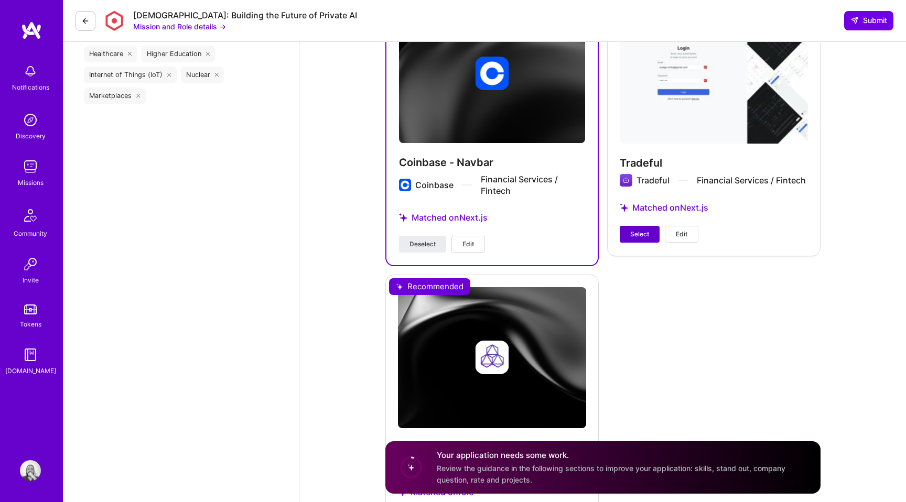
click at [631, 237] on span "Select" at bounding box center [639, 234] width 19 height 9
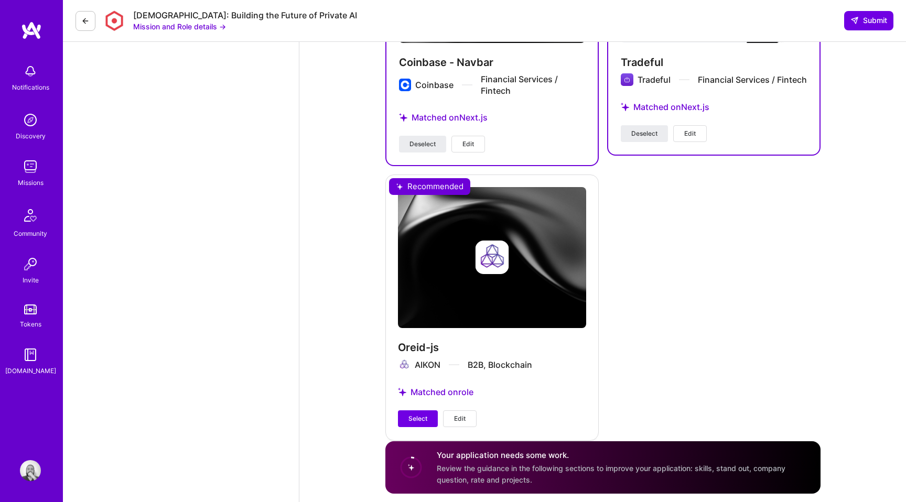
scroll to position [1471, 0]
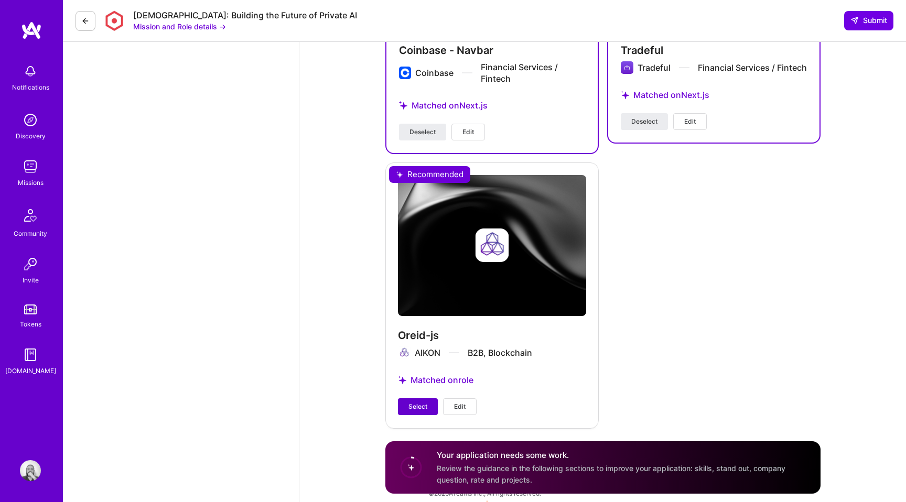
click at [429, 407] on button "Select" at bounding box center [418, 406] width 40 height 17
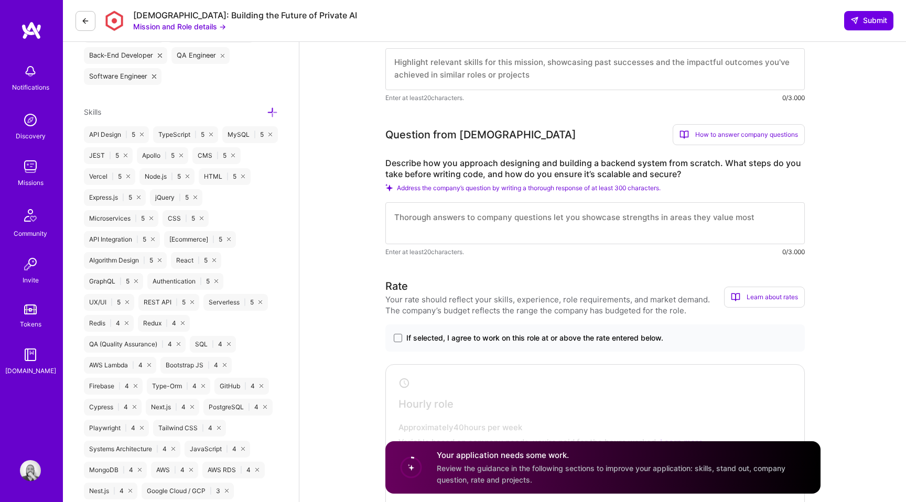
scroll to position [392, 0]
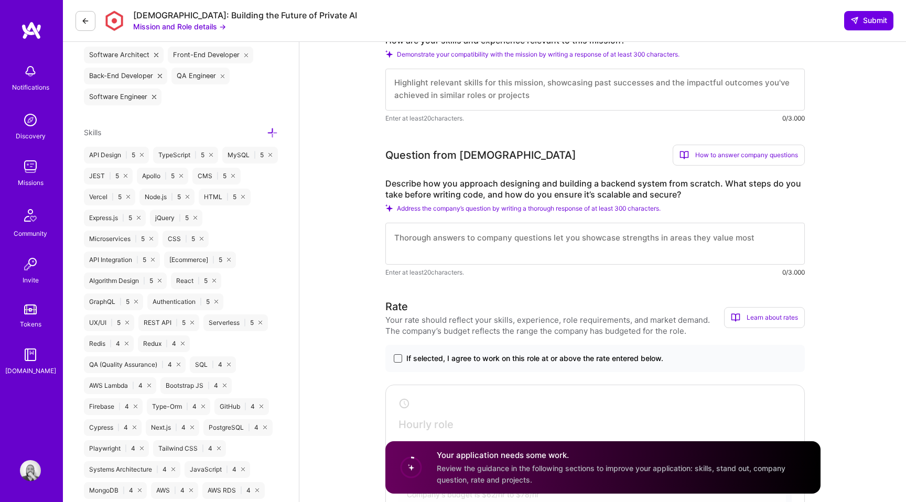
click at [394, 355] on span at bounding box center [398, 358] width 8 height 8
click at [0, 0] on input "If selected, I agree to work on this role at or above the rate entered below." at bounding box center [0, 0] width 0 height 0
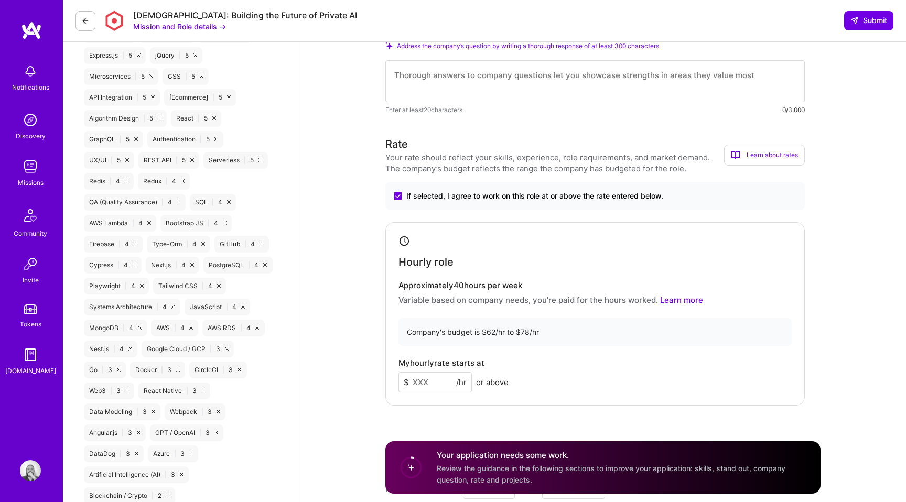
scroll to position [688, 0]
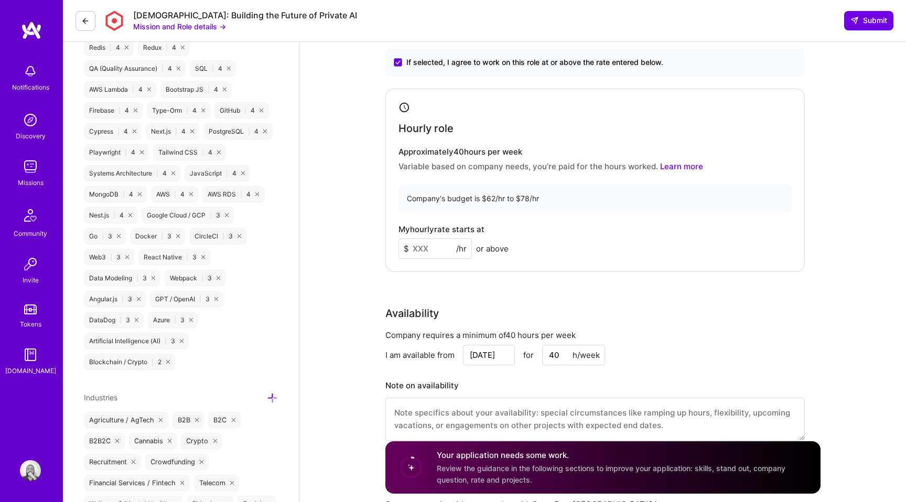
click at [417, 247] on input at bounding box center [434, 249] width 73 height 20
type input "50"
click at [594, 227] on div "My hourly rate starts at $ 50 /hr or above" at bounding box center [594, 242] width 393 height 34
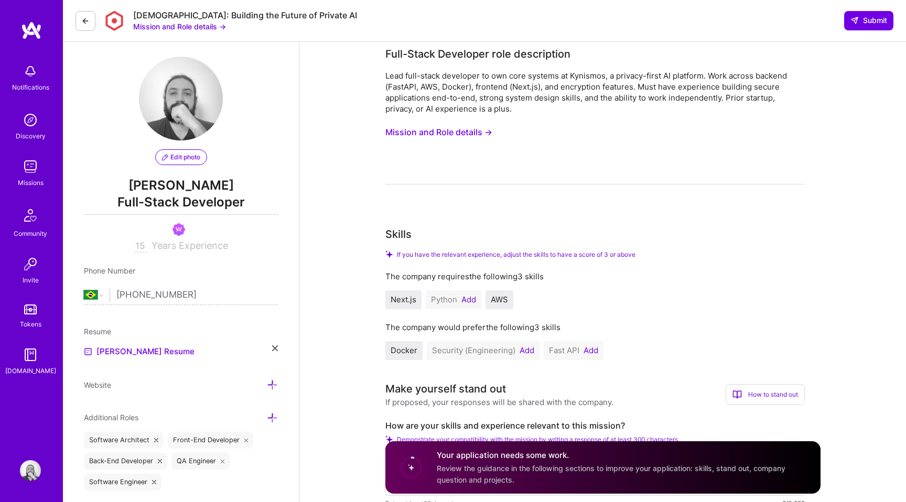
scroll to position [0, 0]
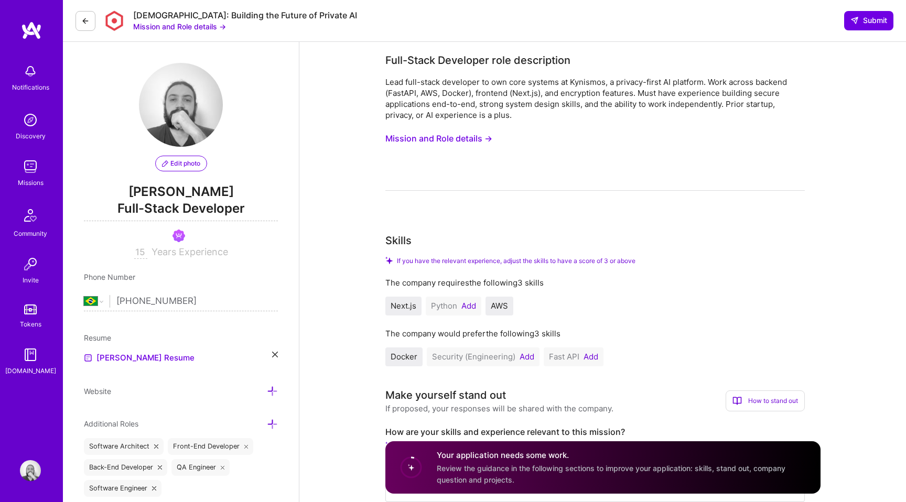
click at [458, 137] on button "Mission and Role details →" at bounding box center [438, 138] width 107 height 19
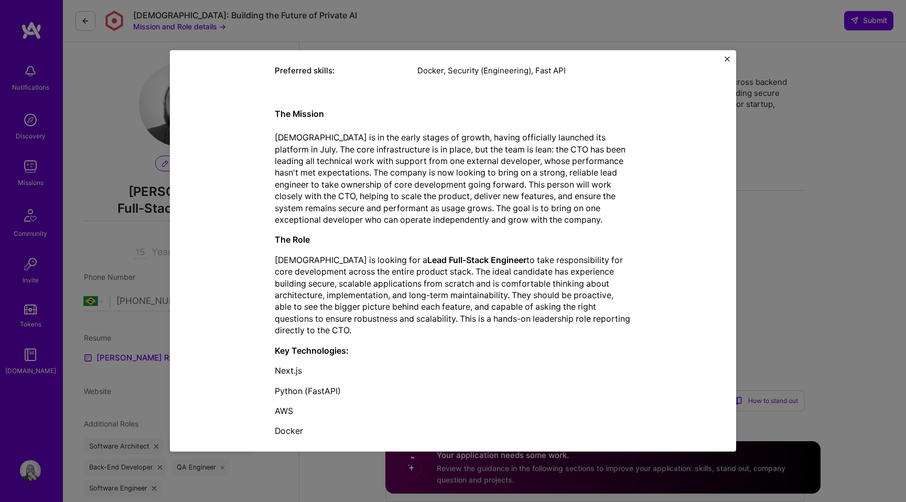
scroll to position [200, 0]
